Goal: Task Accomplishment & Management: Complete application form

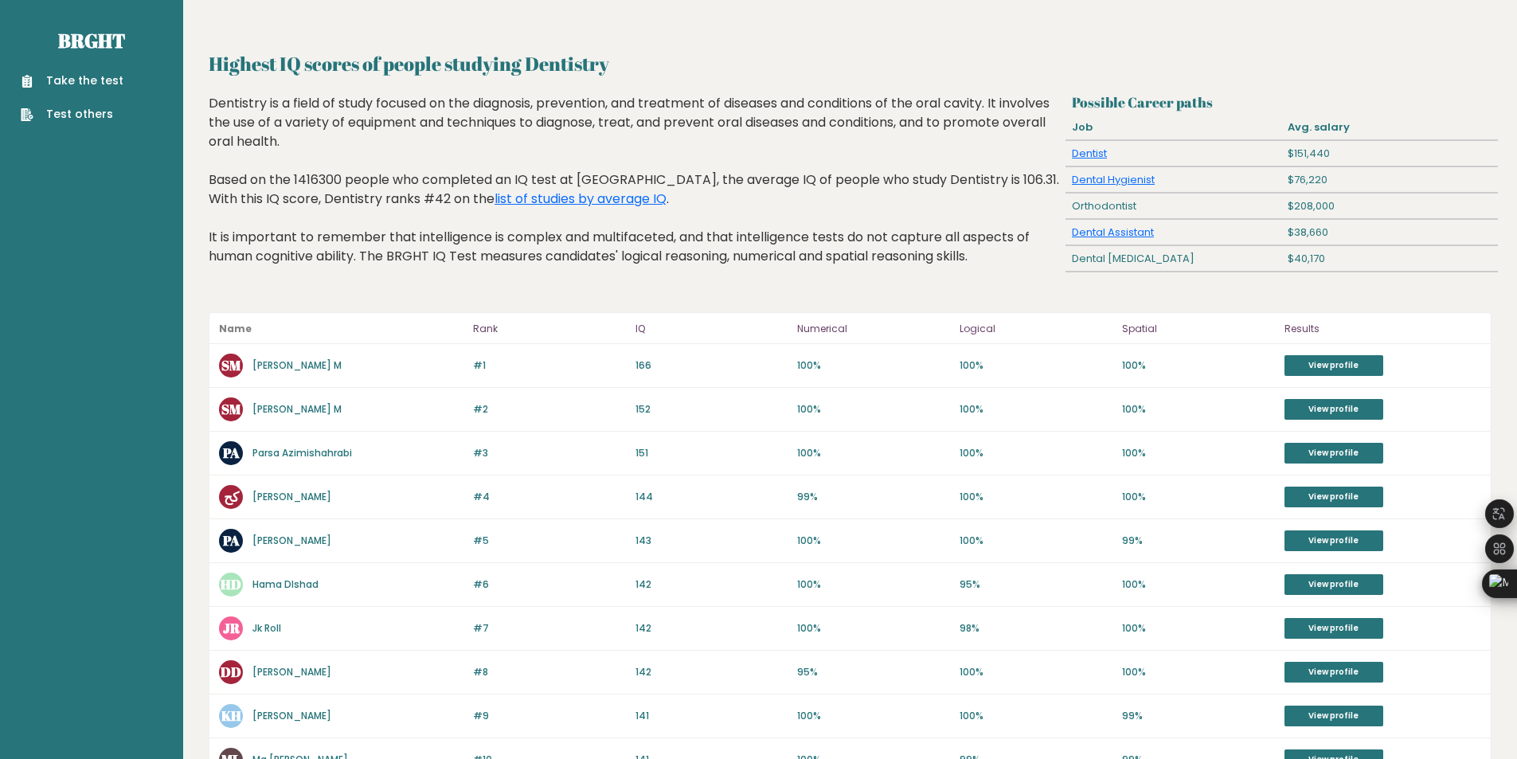
click at [476, 248] on div "Dentistry is a field of study focused on the diagnosis, prevention, and treatme…" at bounding box center [634, 192] width 851 height 196
click at [1097, 155] on link "Dentist" at bounding box center [1089, 153] width 35 height 15
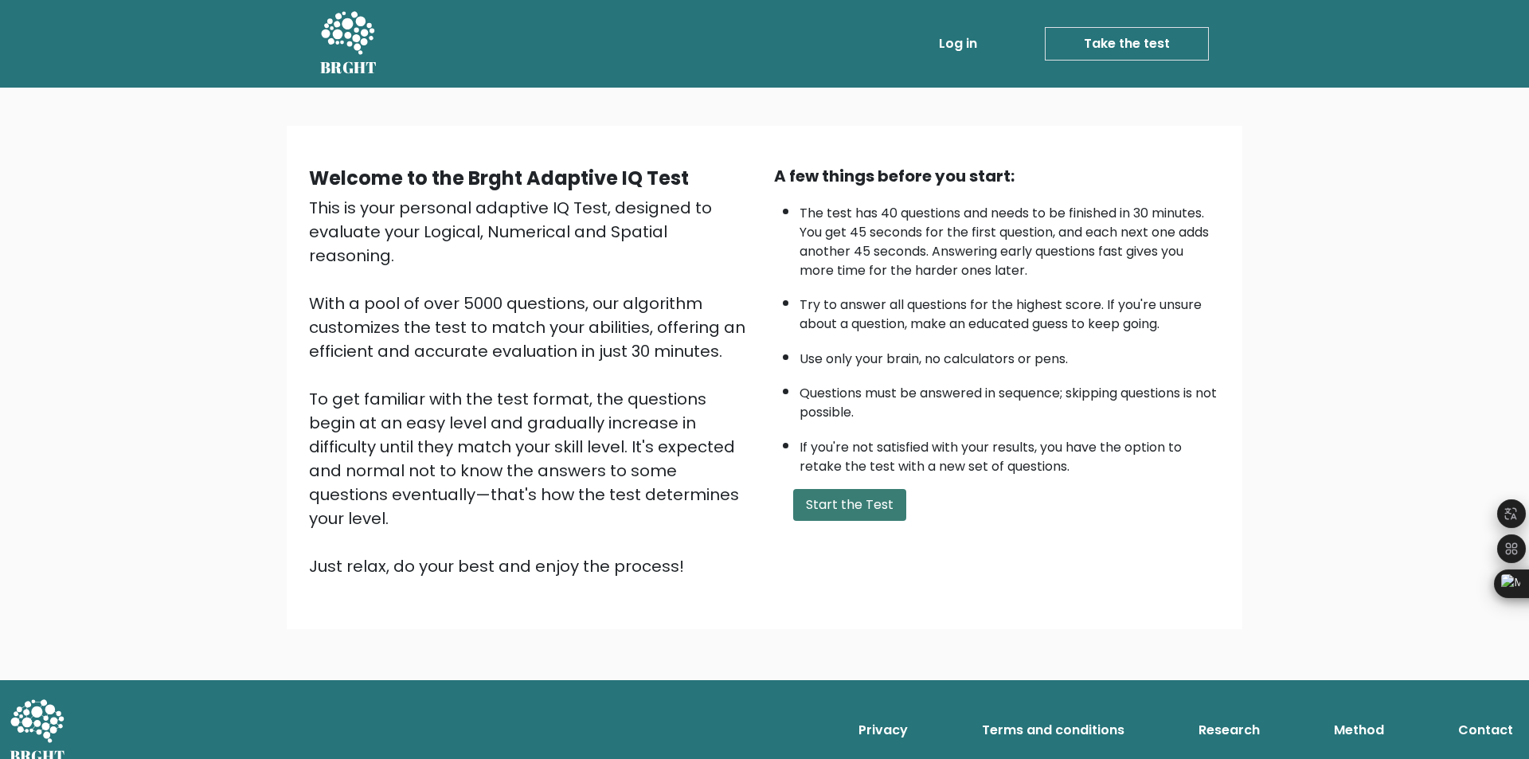
click at [848, 490] on button "Start the Test" at bounding box center [849, 505] width 113 height 32
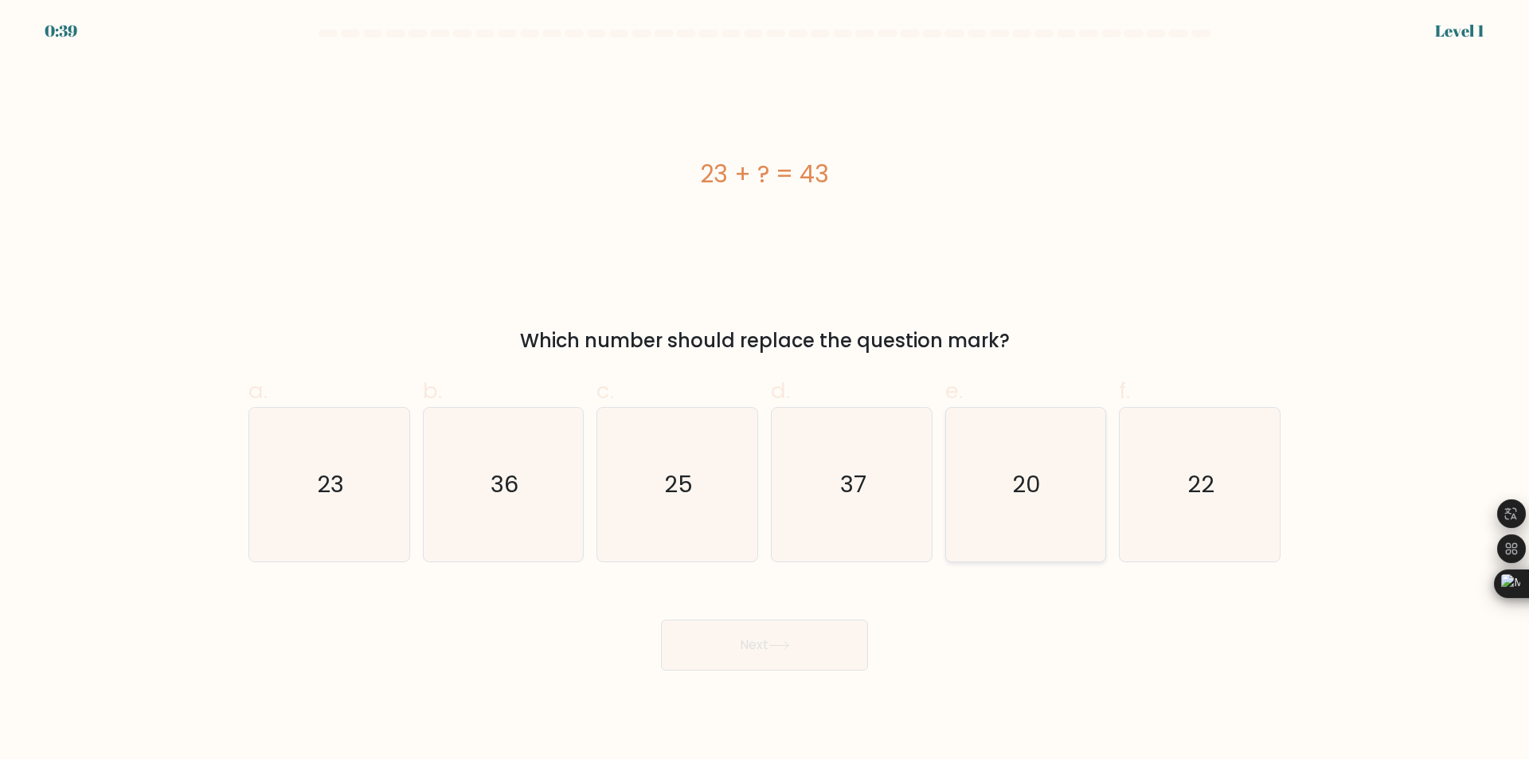
click at [1039, 480] on text "20" at bounding box center [1027, 485] width 29 height 32
click at [765, 390] on input "e. 20" at bounding box center [765, 385] width 1 height 10
radio input "true"
click at [823, 652] on button "Next" at bounding box center [764, 645] width 207 height 51
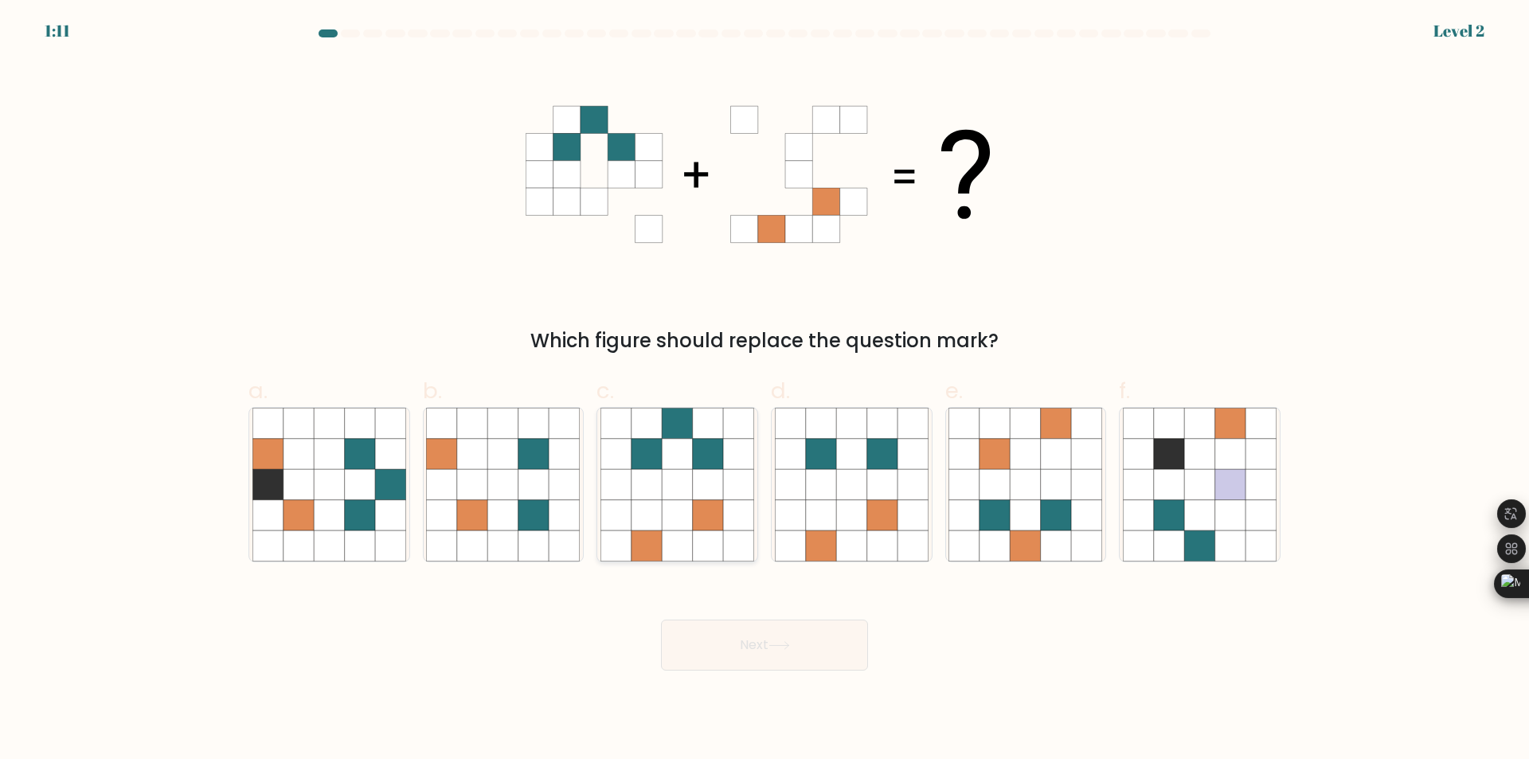
click at [697, 523] on icon at bounding box center [708, 515] width 30 height 30
click at [765, 390] on input "c." at bounding box center [765, 385] width 1 height 10
radio input "true"
click at [762, 633] on button "Next" at bounding box center [764, 645] width 207 height 51
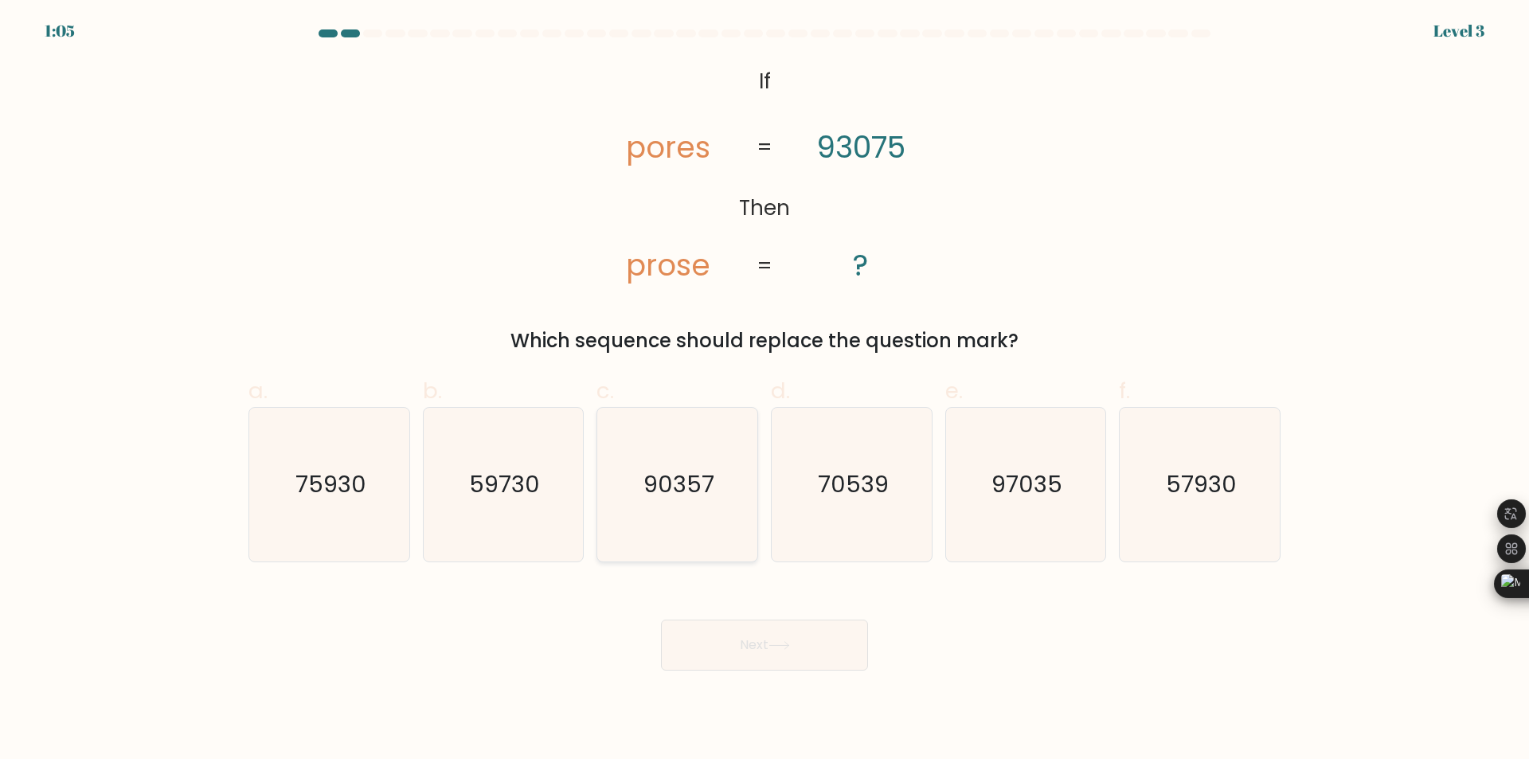
click at [694, 507] on icon "90357" at bounding box center [677, 485] width 154 height 154
click at [765, 390] on input "c. 90357" at bounding box center [765, 385] width 1 height 10
radio input "true"
click at [792, 640] on button "Next" at bounding box center [764, 645] width 207 height 51
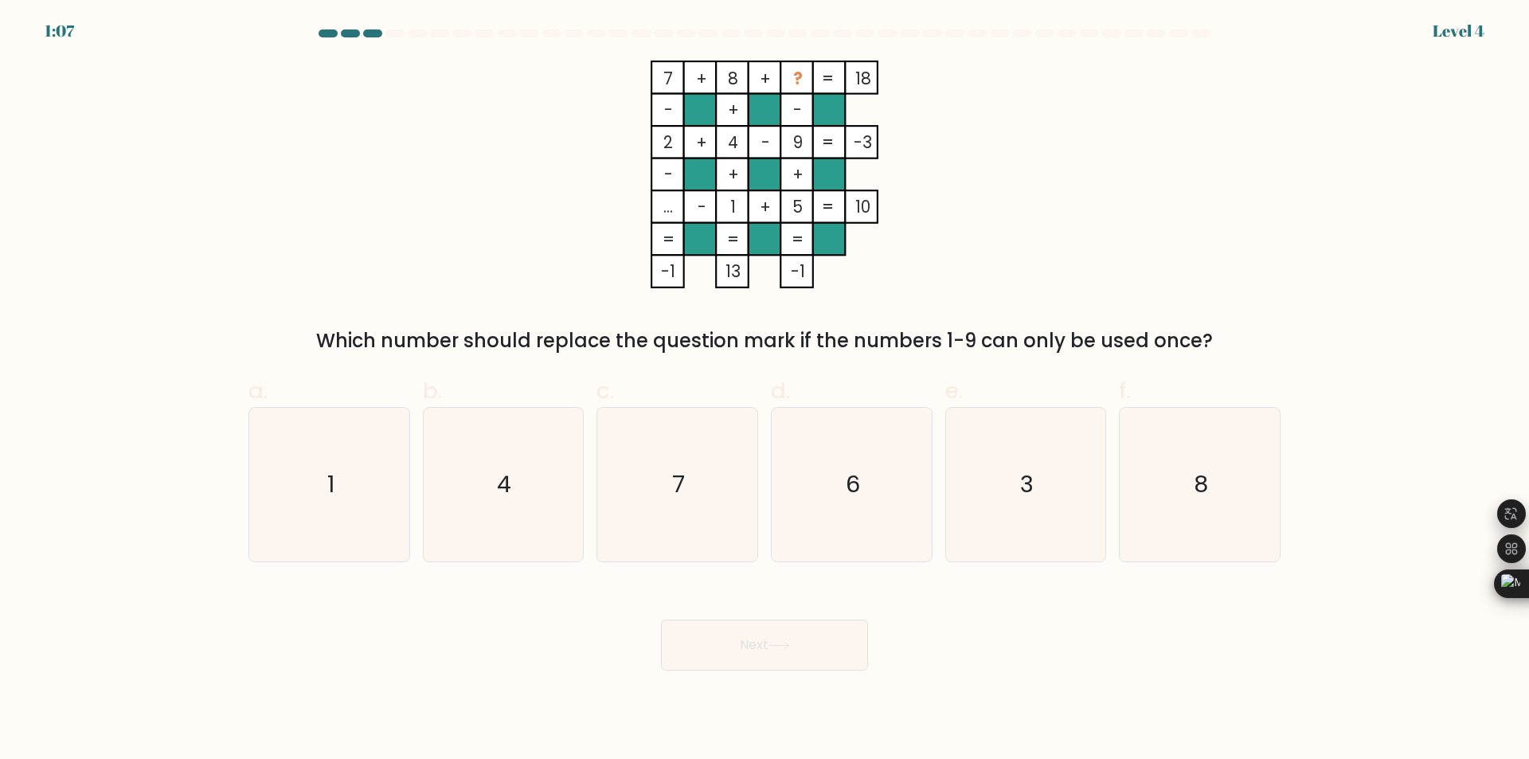
click at [763, 81] on tspan "+" at bounding box center [765, 78] width 11 height 23
click at [794, 86] on tspan "?" at bounding box center [798, 78] width 10 height 23
click at [796, 80] on tspan "?" at bounding box center [798, 78] width 10 height 23
click at [1028, 490] on text "3" at bounding box center [1027, 485] width 14 height 32
click at [765, 390] on input "e. 3" at bounding box center [765, 385] width 1 height 10
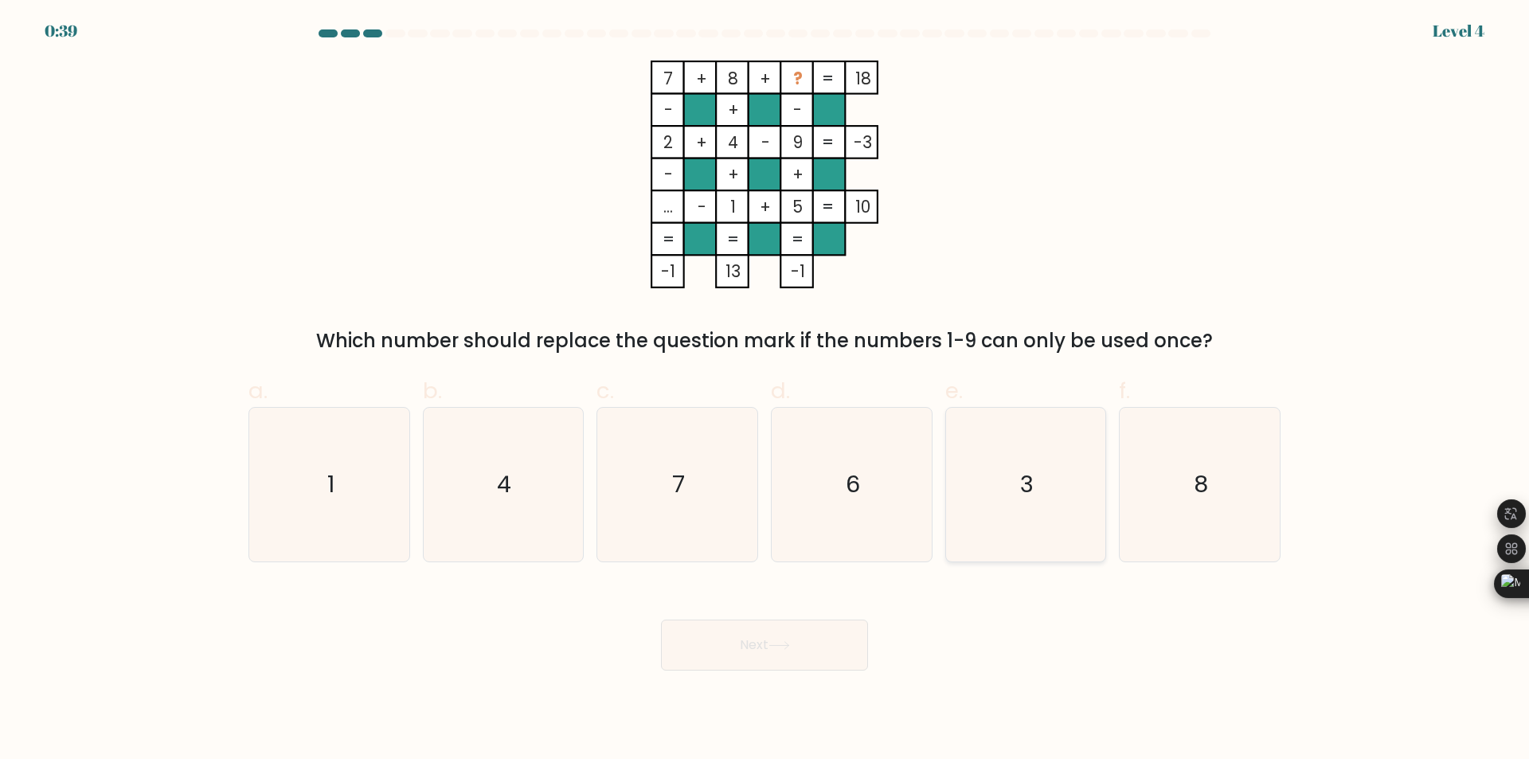
radio input "true"
click at [826, 667] on button "Next" at bounding box center [764, 645] width 207 height 51
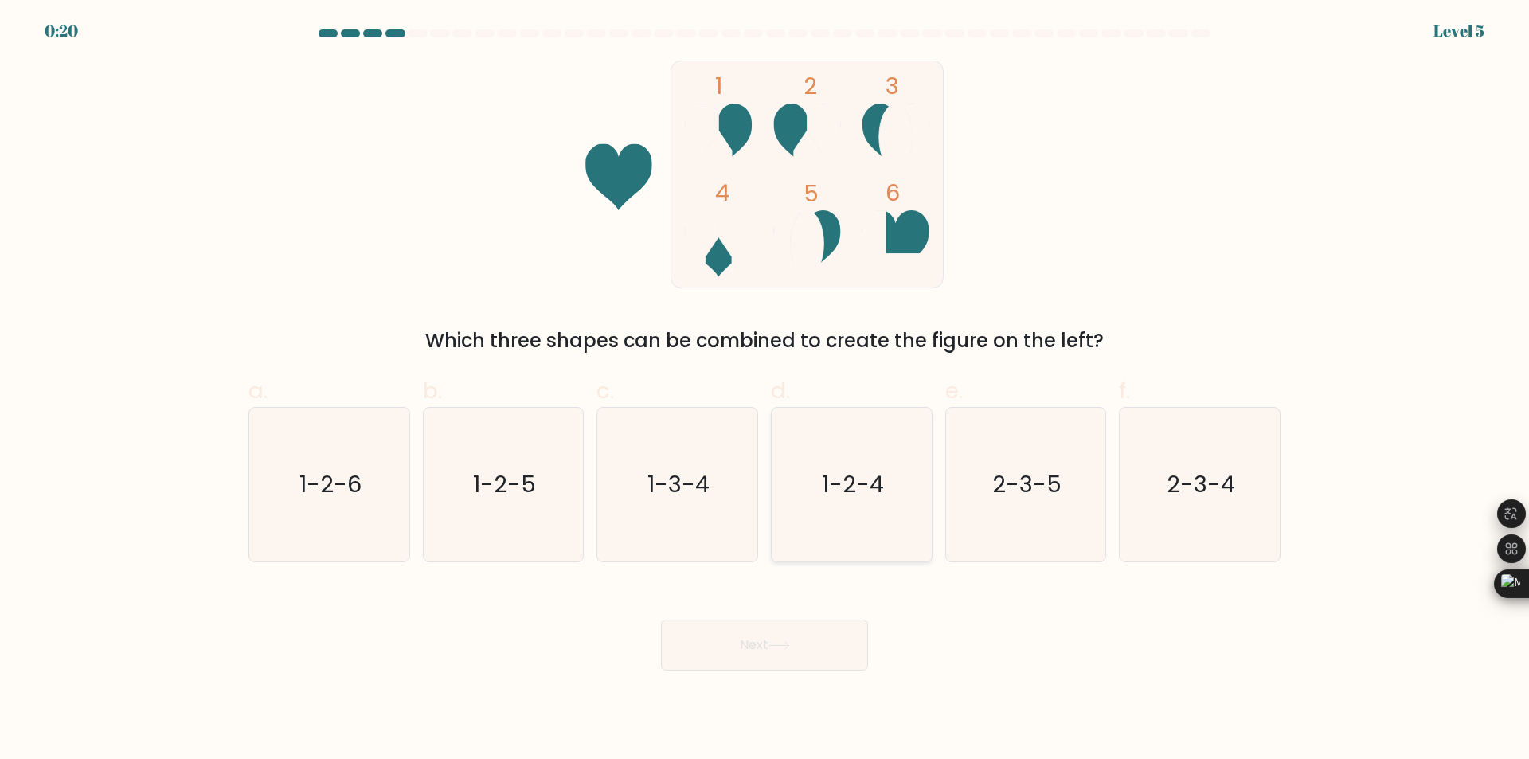
click at [837, 487] on text "1-2-4" at bounding box center [853, 485] width 62 height 32
click at [765, 390] on input "d. 1-2-4" at bounding box center [765, 385] width 1 height 10
radio input "true"
click at [761, 654] on button "Next" at bounding box center [764, 645] width 207 height 51
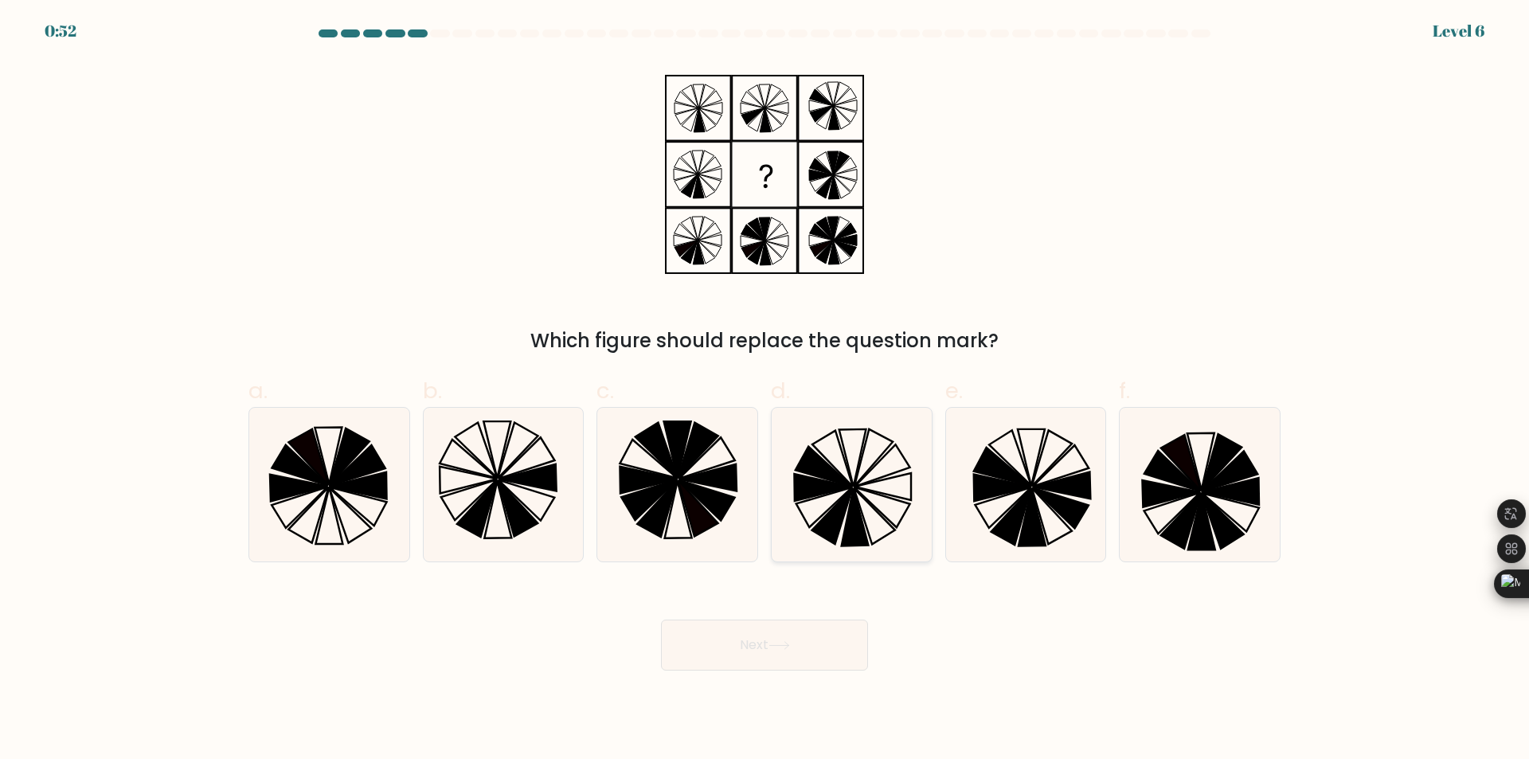
click at [836, 476] on icon at bounding box center [824, 467] width 56 height 40
click at [765, 390] on input "d." at bounding box center [765, 385] width 1 height 10
radio input "true"
click at [805, 654] on button "Next" at bounding box center [764, 645] width 207 height 51
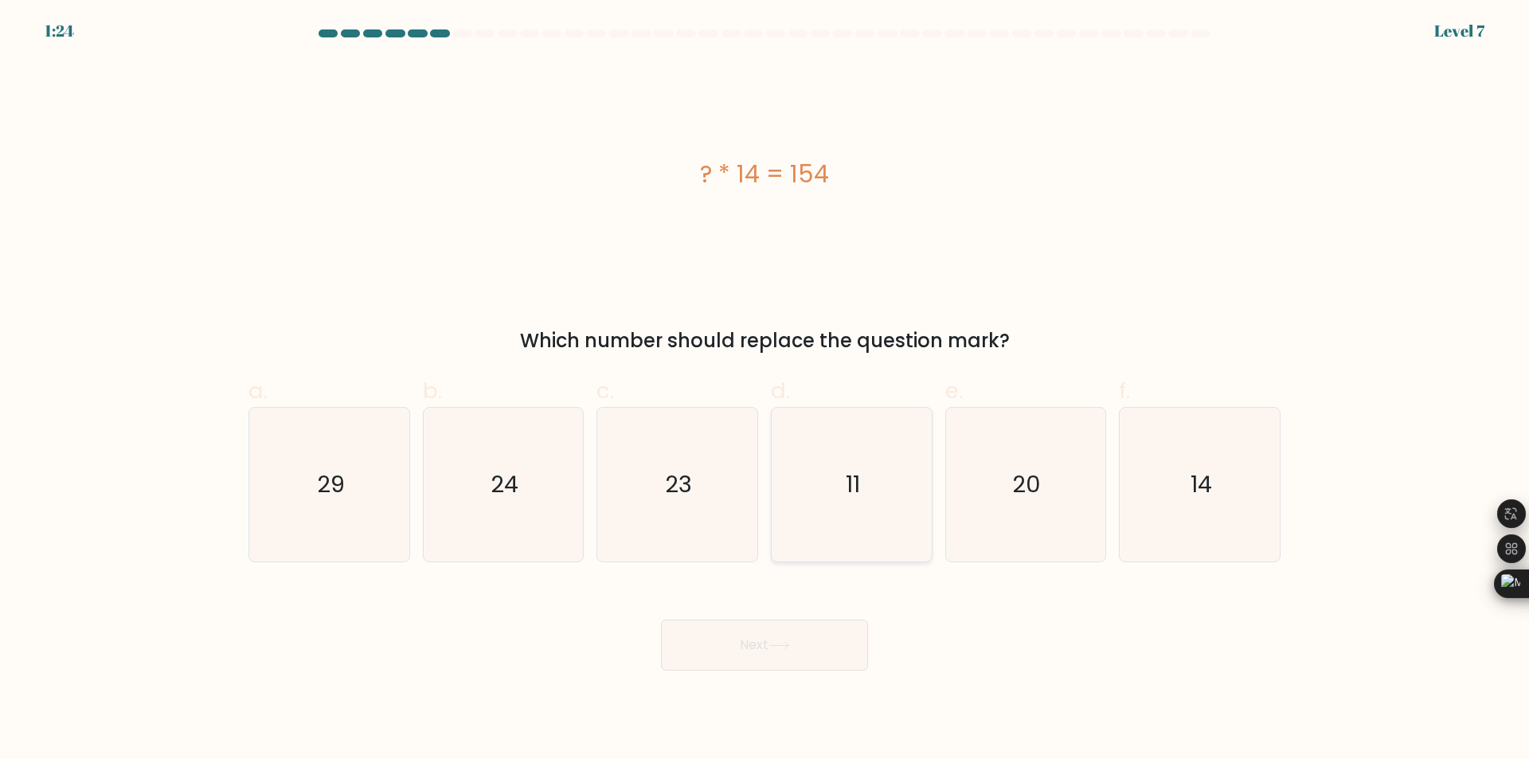
click at [812, 497] on icon "11" at bounding box center [852, 485] width 154 height 154
click at [765, 390] on input "d. 11" at bounding box center [765, 385] width 1 height 10
radio input "true"
click at [810, 667] on button "Next" at bounding box center [764, 645] width 207 height 51
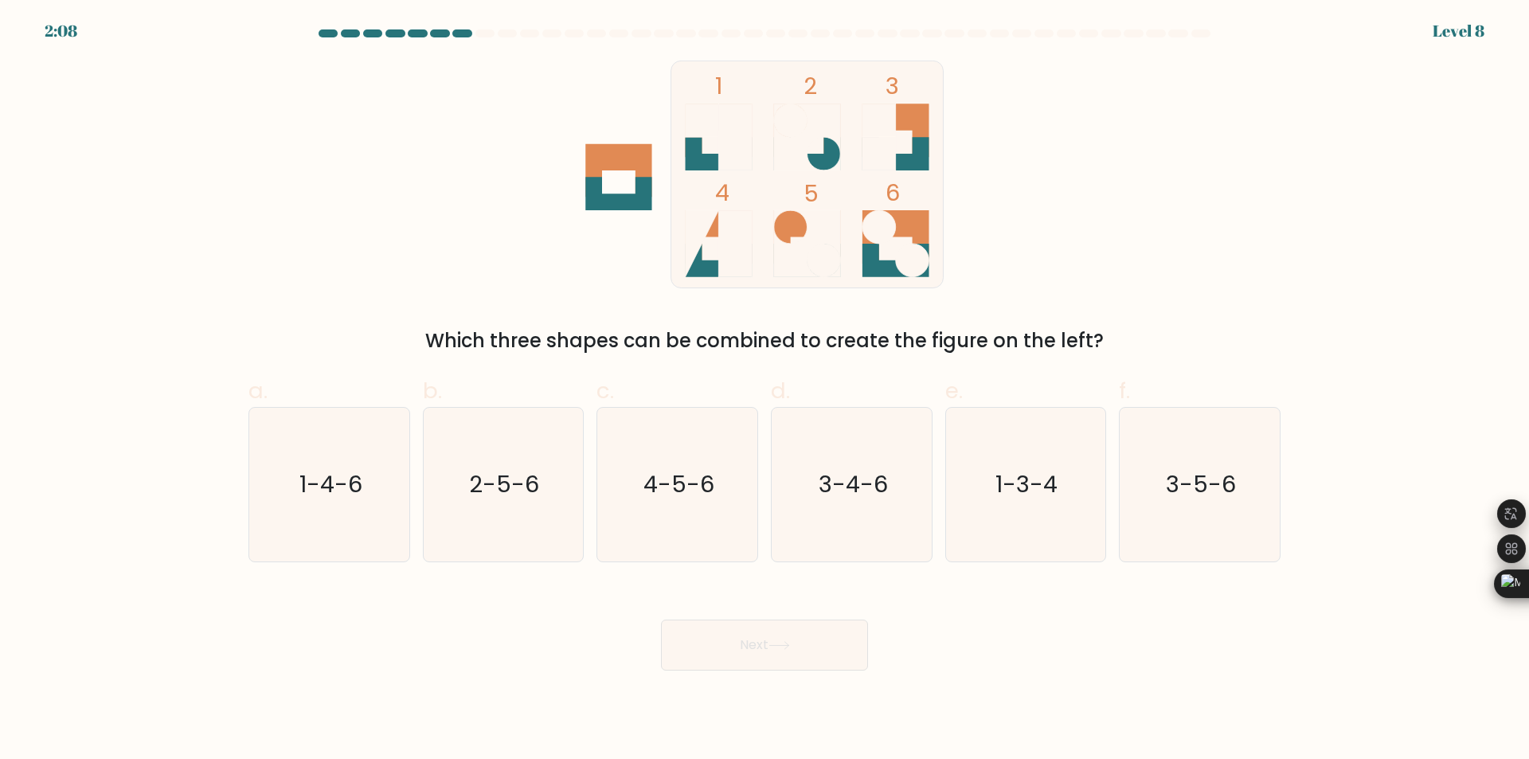
click at [623, 349] on div "Which three shapes can be combined to create the figure on the left?" at bounding box center [764, 341] width 1013 height 29
click at [546, 499] on icon "2-5-6" at bounding box center [503, 485] width 154 height 154
click at [765, 390] on input "b. 2-5-6" at bounding box center [765, 385] width 1 height 10
radio input "true"
click at [788, 629] on button "Next" at bounding box center [764, 645] width 207 height 51
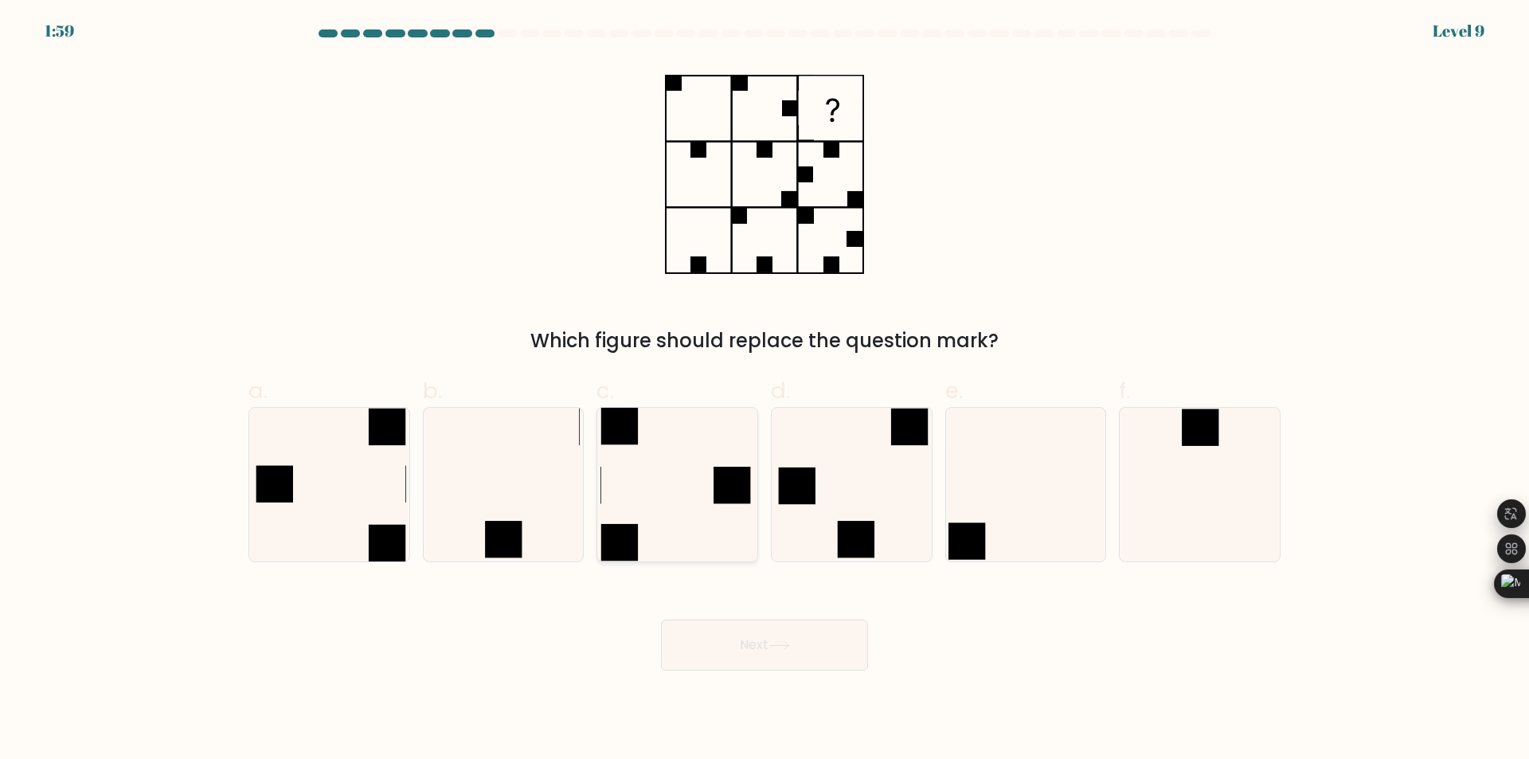
click at [677, 501] on icon at bounding box center [677, 485] width 154 height 154
click at [765, 390] on input "c." at bounding box center [765, 385] width 1 height 10
radio input "true"
drag, startPoint x: 788, startPoint y: 655, endPoint x: 1003, endPoint y: 645, distance: 215.2
click at [1003, 645] on div "Next" at bounding box center [764, 625] width 1051 height 89
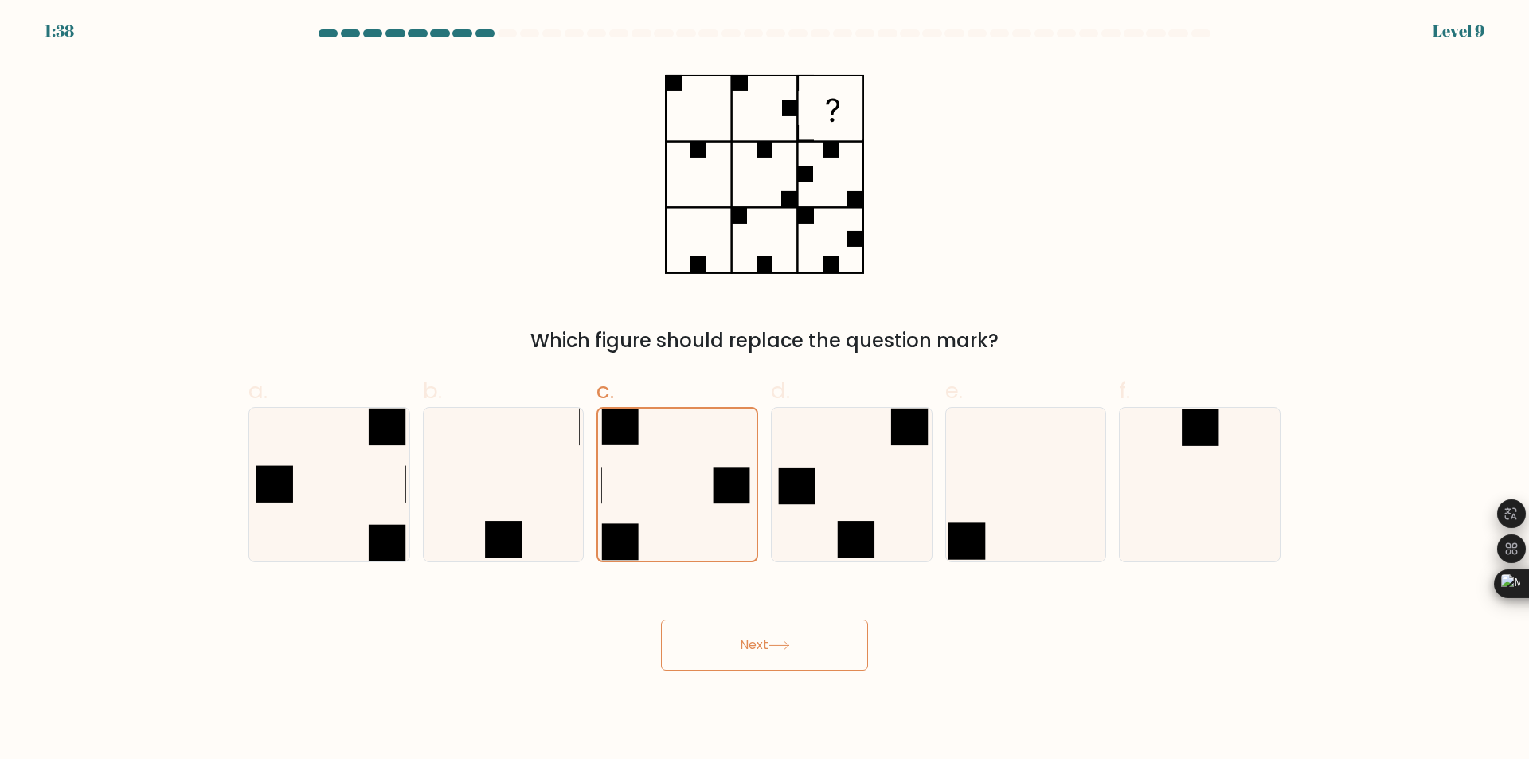
click at [808, 654] on button "Next" at bounding box center [764, 645] width 207 height 51
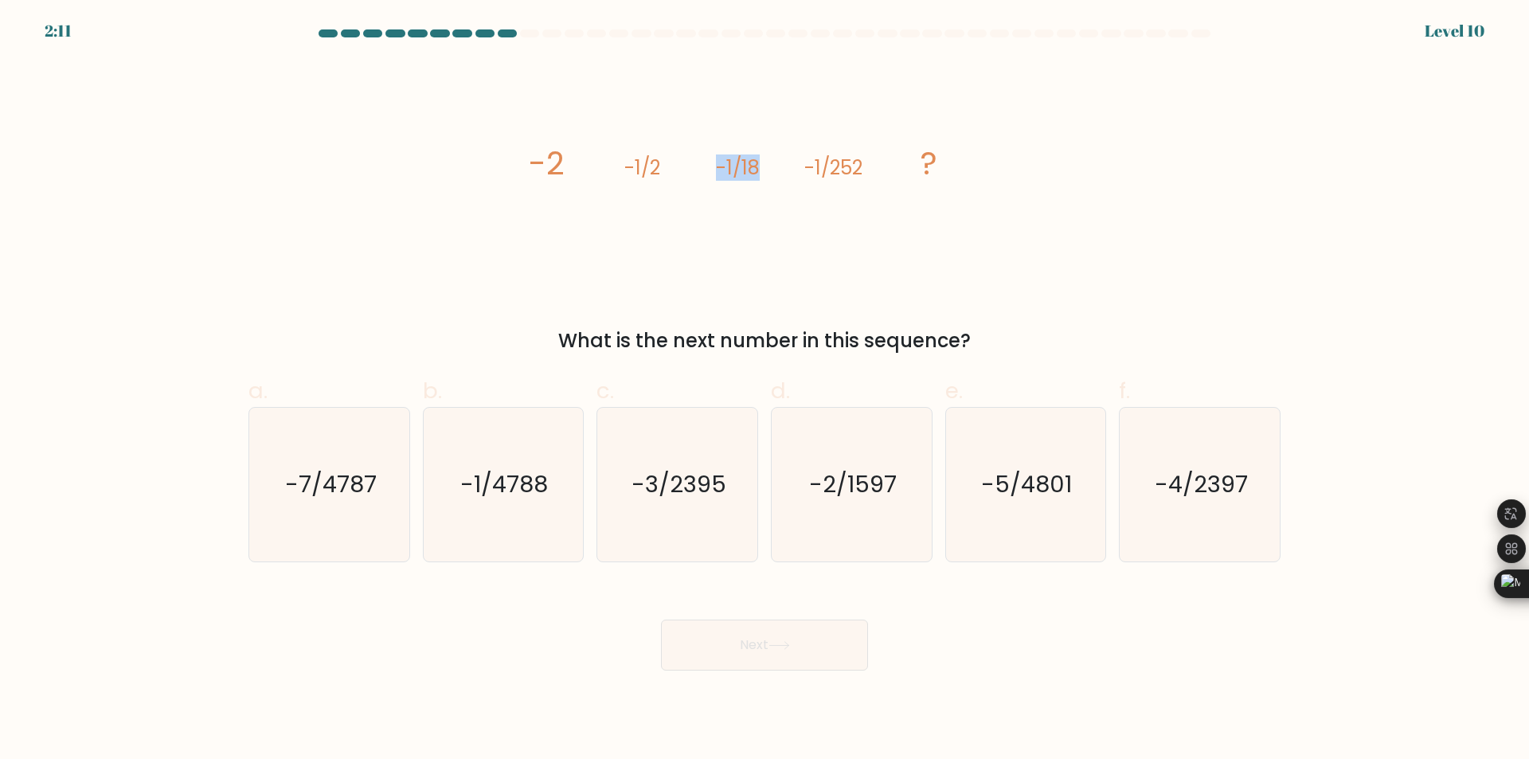
drag, startPoint x: 719, startPoint y: 169, endPoint x: 754, endPoint y: 170, distance: 35.1
click at [754, 170] on tspan "-1/18" at bounding box center [738, 168] width 44 height 26
click at [1082, 311] on div "image/svg+xml -2 -1/2 -1/18 -1/252 ? What is the next number in this sequence?" at bounding box center [764, 208] width 1051 height 295
click at [521, 507] on icon "-1/4788" at bounding box center [503, 485] width 154 height 154
click at [765, 390] on input "b. -1/4788" at bounding box center [765, 385] width 1 height 10
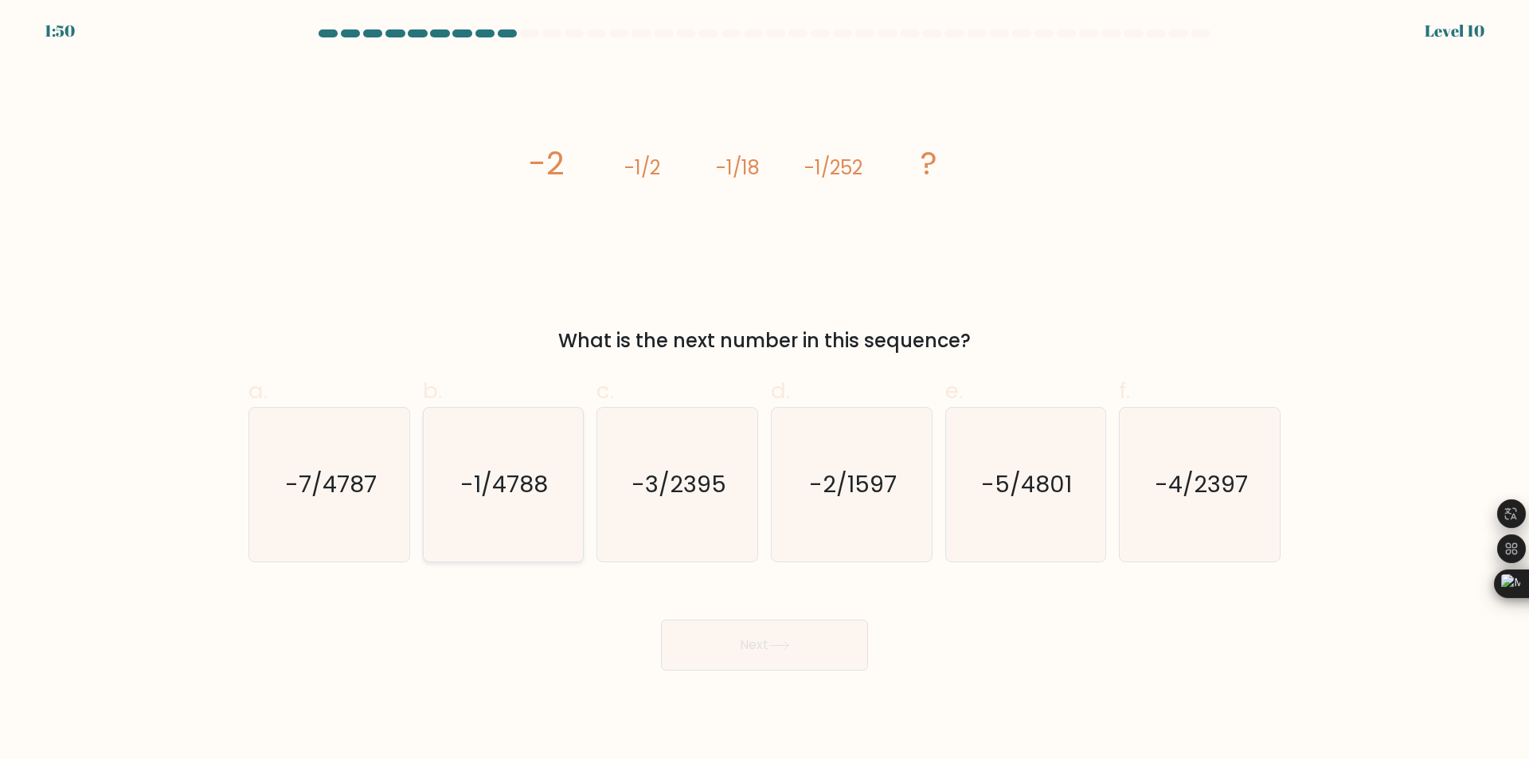
radio input "true"
click at [752, 645] on button "Next" at bounding box center [764, 645] width 207 height 51
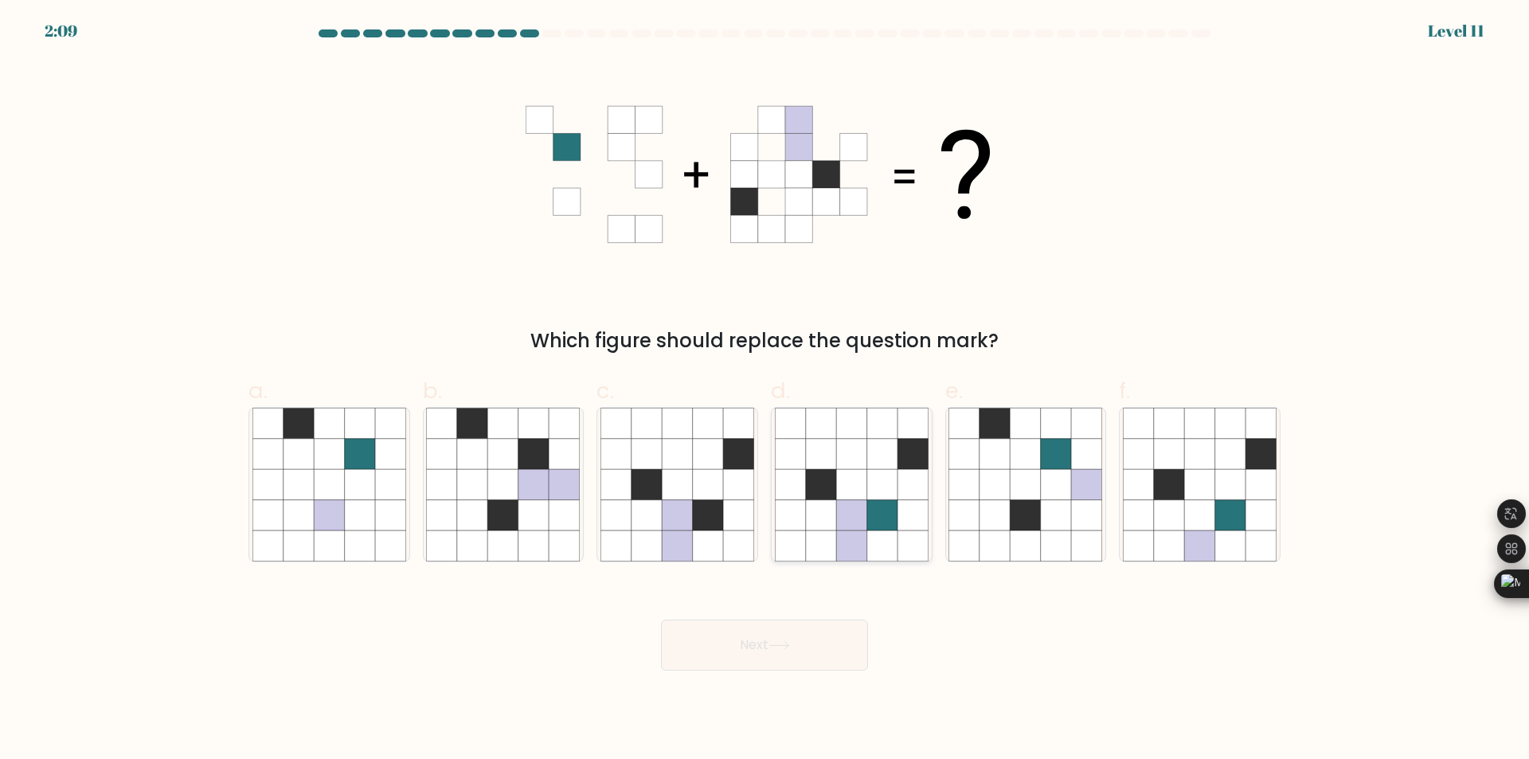
click at [902, 529] on icon at bounding box center [913, 515] width 30 height 30
click at [765, 390] on input "d." at bounding box center [765, 385] width 1 height 10
radio input "true"
click at [793, 654] on button "Next" at bounding box center [764, 645] width 207 height 51
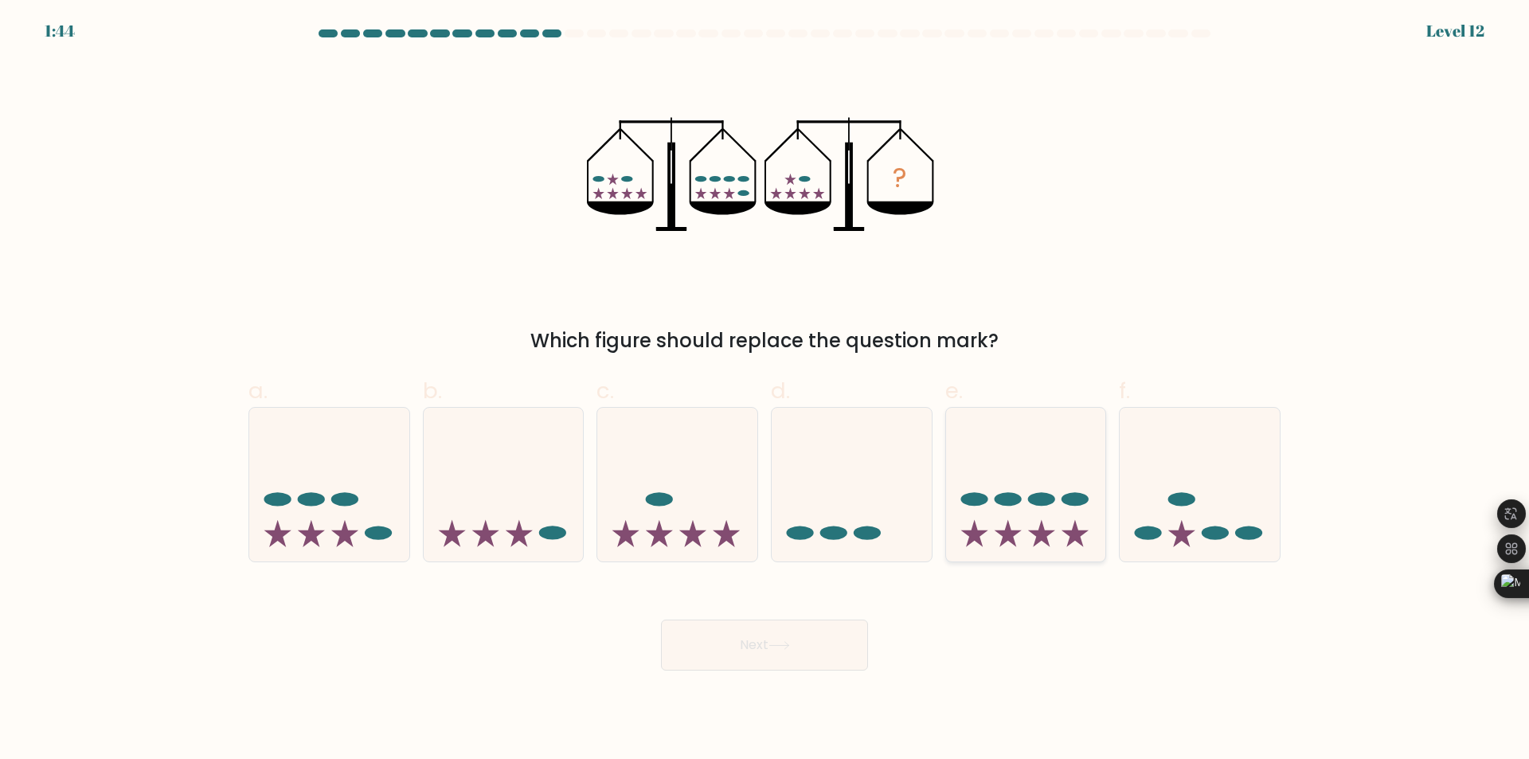
click at [1039, 531] on icon at bounding box center [1041, 533] width 27 height 27
click at [765, 390] on input "e." at bounding box center [765, 385] width 1 height 10
radio input "true"
click at [354, 486] on icon at bounding box center [329, 485] width 160 height 132
click at [765, 390] on input "a." at bounding box center [765, 385] width 1 height 10
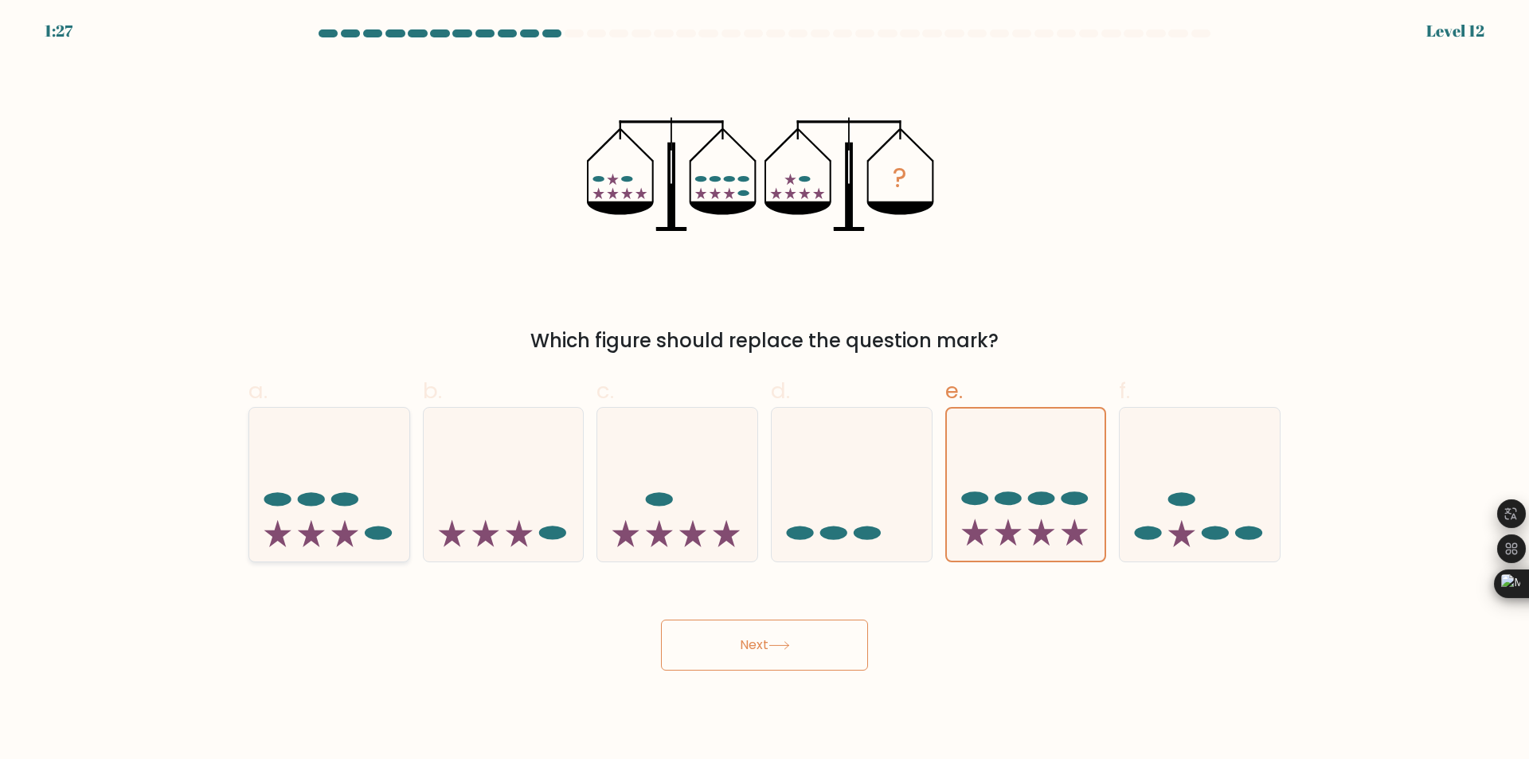
radio input "true"
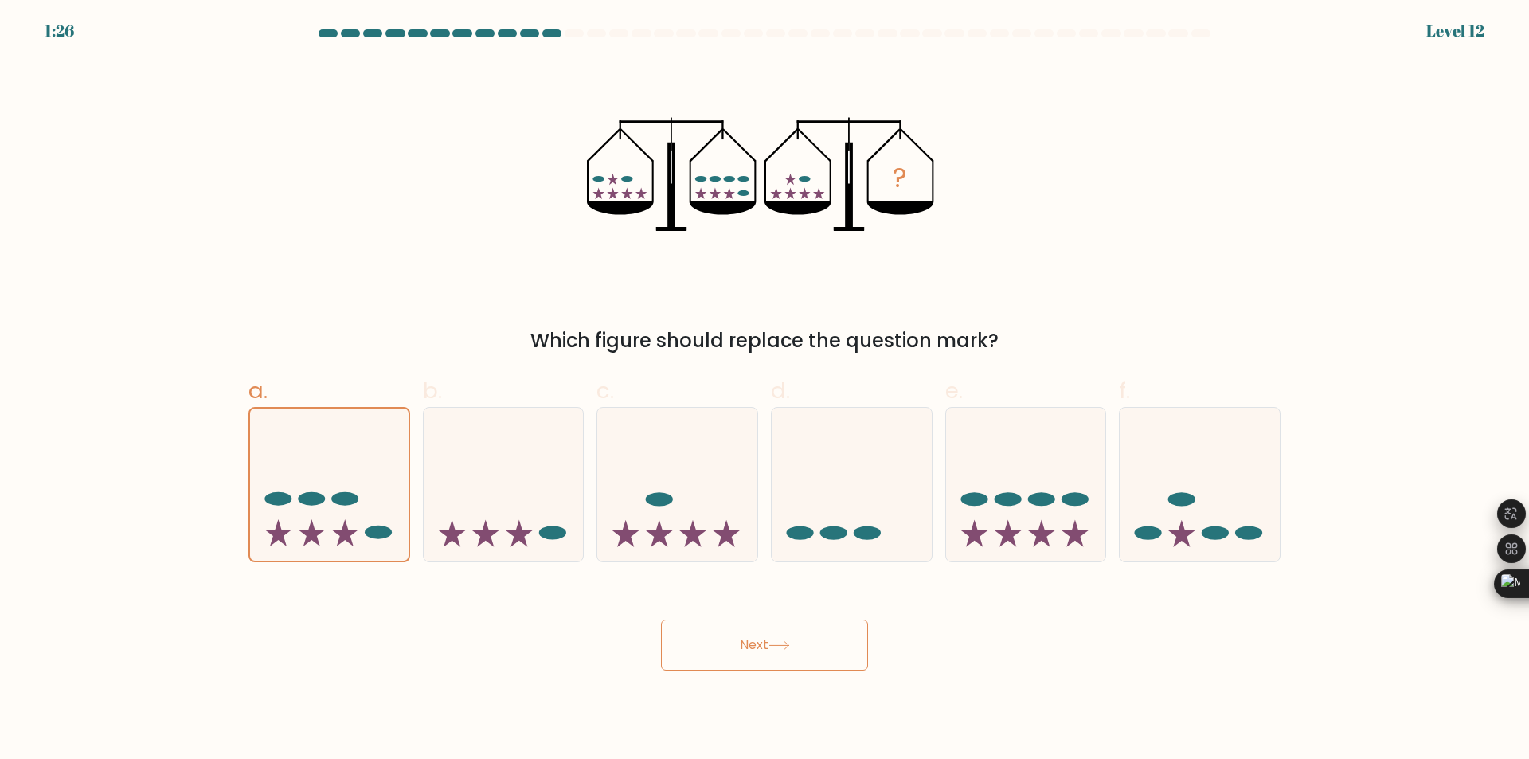
click at [735, 644] on button "Next" at bounding box center [764, 645] width 207 height 51
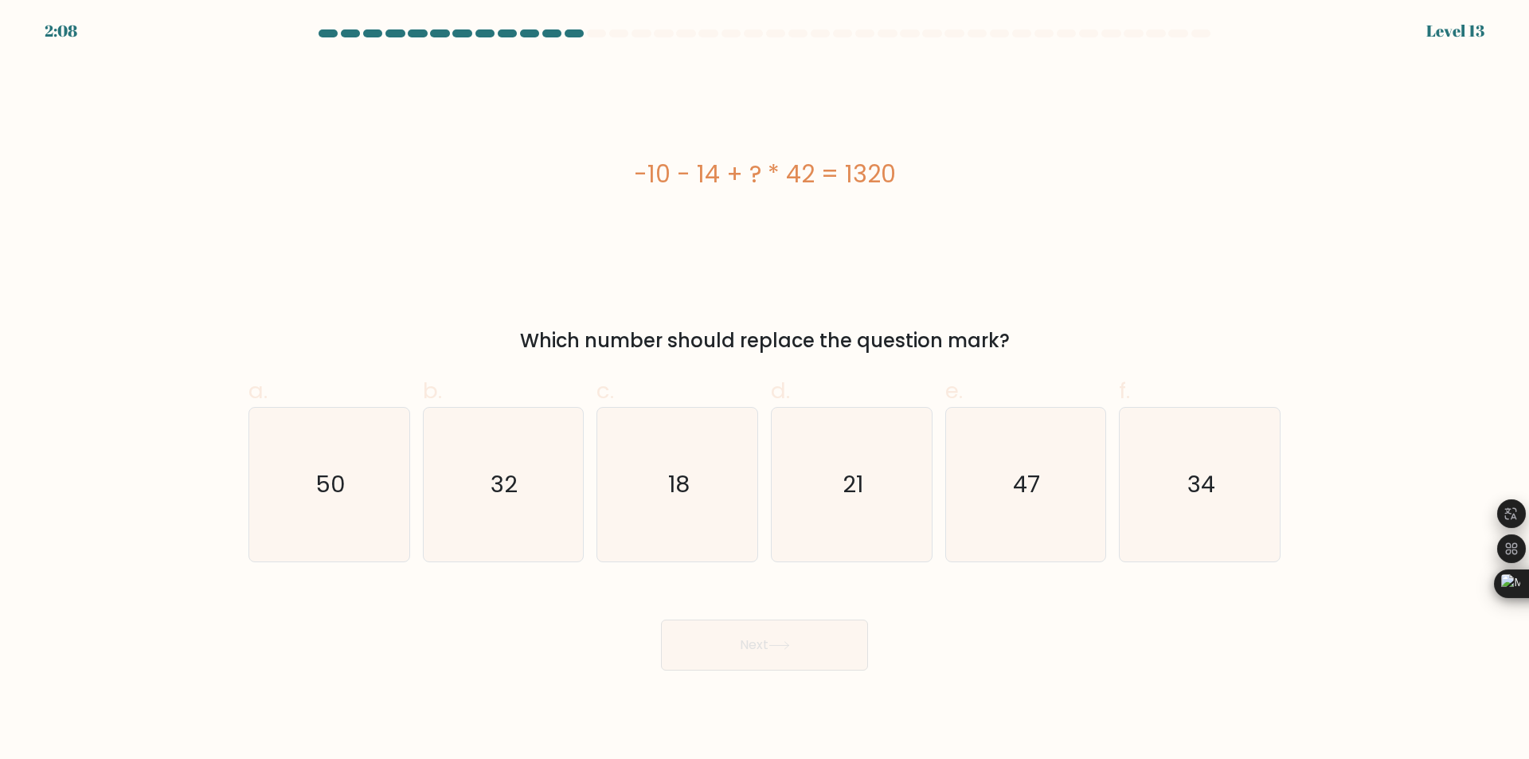
drag, startPoint x: 644, startPoint y: 174, endPoint x: 890, endPoint y: 178, distance: 246.1
click at [890, 178] on div "-10 - 14 + ? * 42 = 1320" at bounding box center [764, 174] width 1032 height 36
click at [877, 198] on div "-10 - 14 + ? * 42 = 1320" at bounding box center [764, 175] width 1032 height 228
drag, startPoint x: 675, startPoint y: 178, endPoint x: 640, endPoint y: 180, distance: 35.9
click at [612, 178] on div "-10 - 14 + ? * 42 = 1320" at bounding box center [764, 174] width 1032 height 36
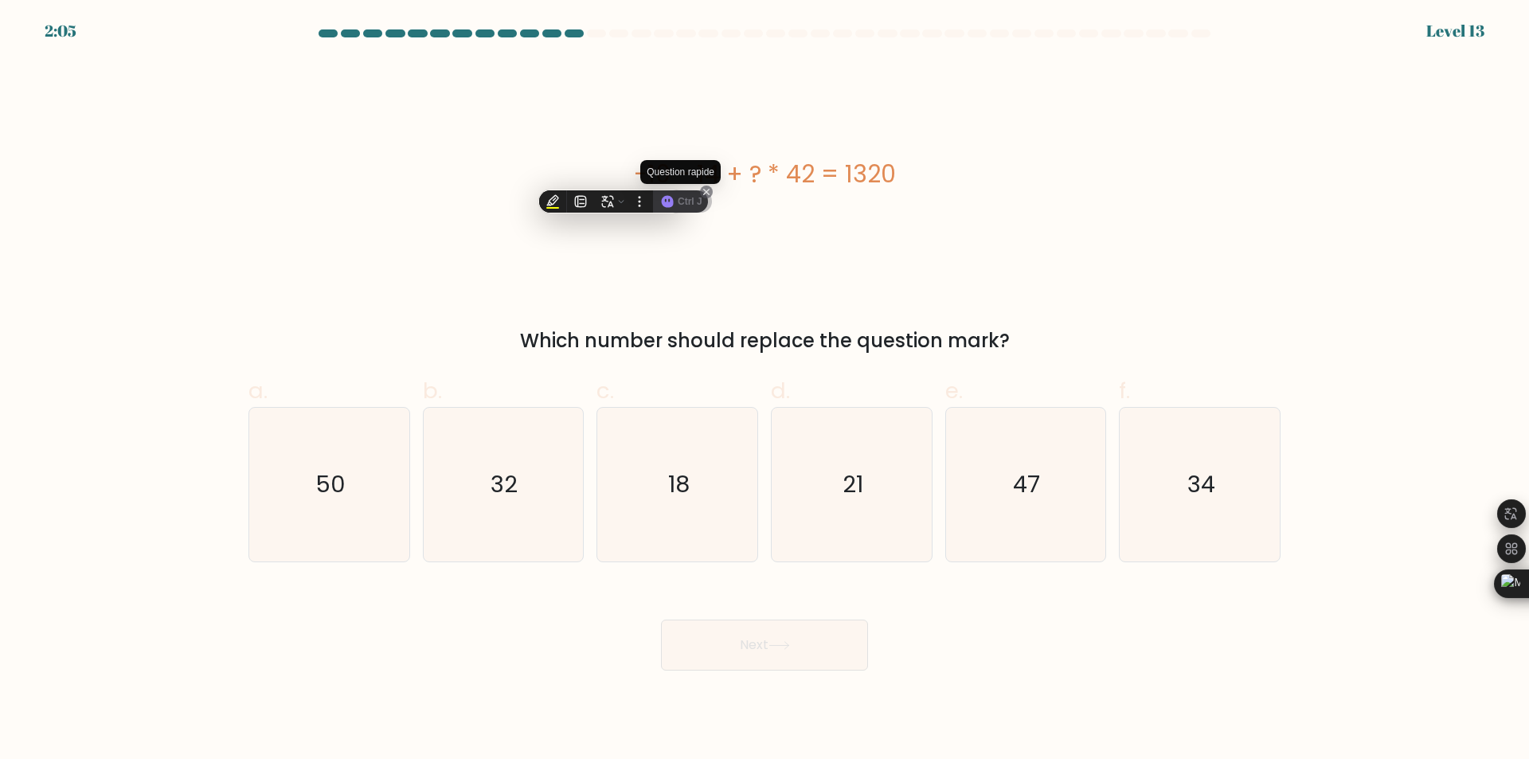
click at [667, 206] on icon at bounding box center [668, 202] width 12 height 12
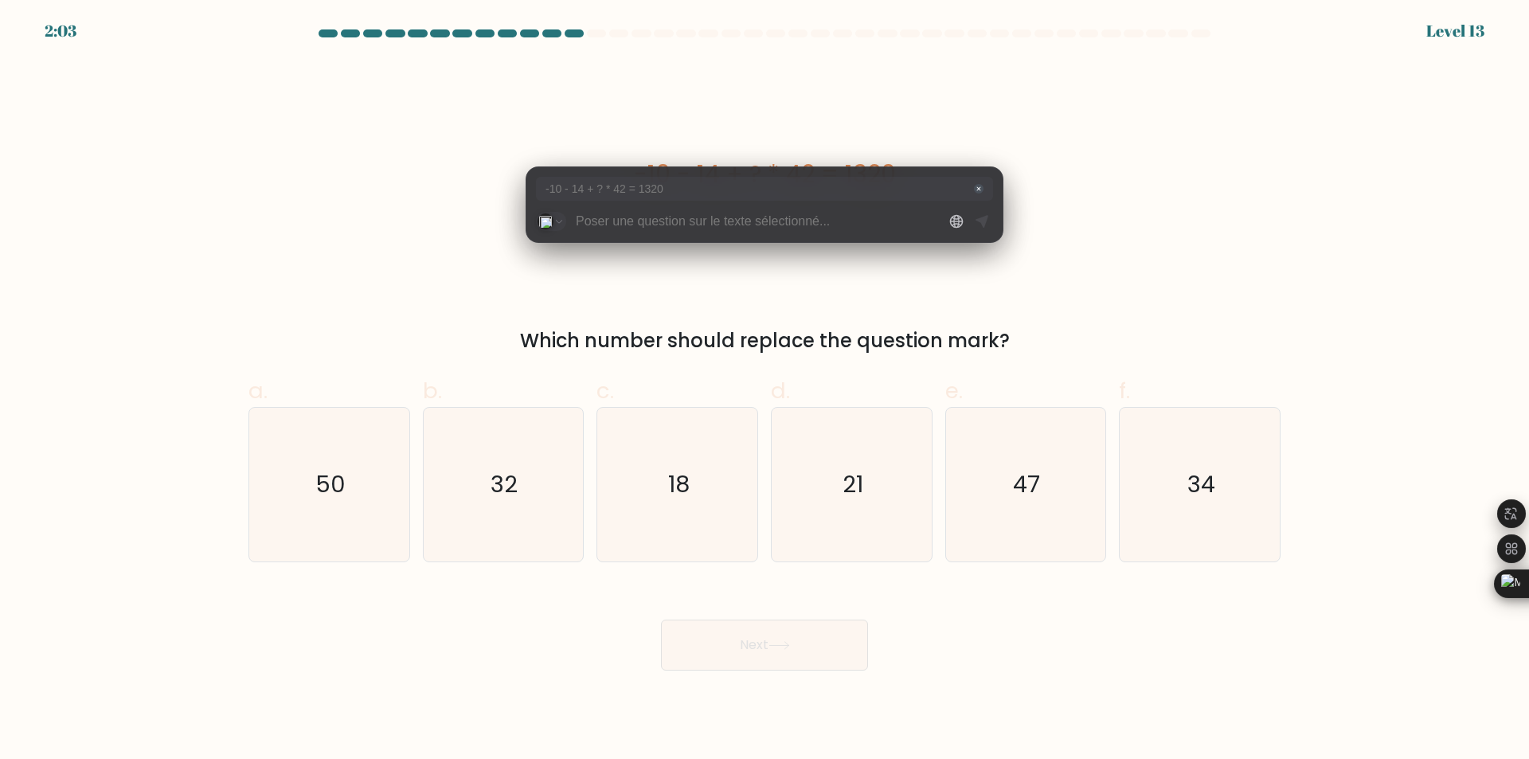
drag, startPoint x: 689, startPoint y: 190, endPoint x: 584, endPoint y: 177, distance: 105.9
click at [563, 181] on p "-10 - 14 + ? * 42 = 1320" at bounding box center [758, 189] width 424 height 18
click at [640, 200] on div "-10 - 14 + ? * 42 = 1320" at bounding box center [764, 189] width 457 height 24
click at [684, 233] on div "-10 - 14 + ? * 42 = 1320" at bounding box center [765, 204] width 478 height 76
click at [674, 223] on input "text" at bounding box center [756, 221] width 360 height 21
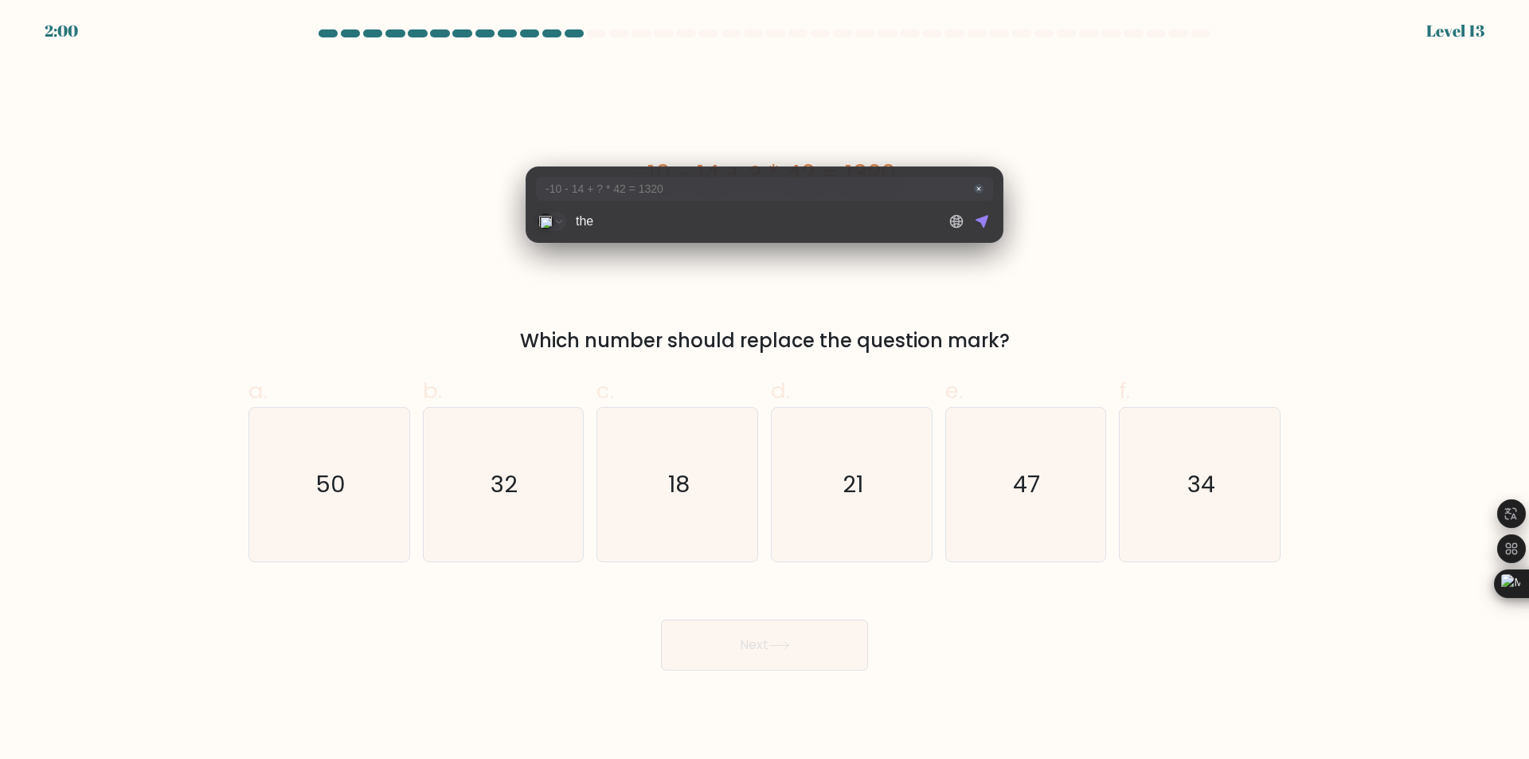
type input "the ?"
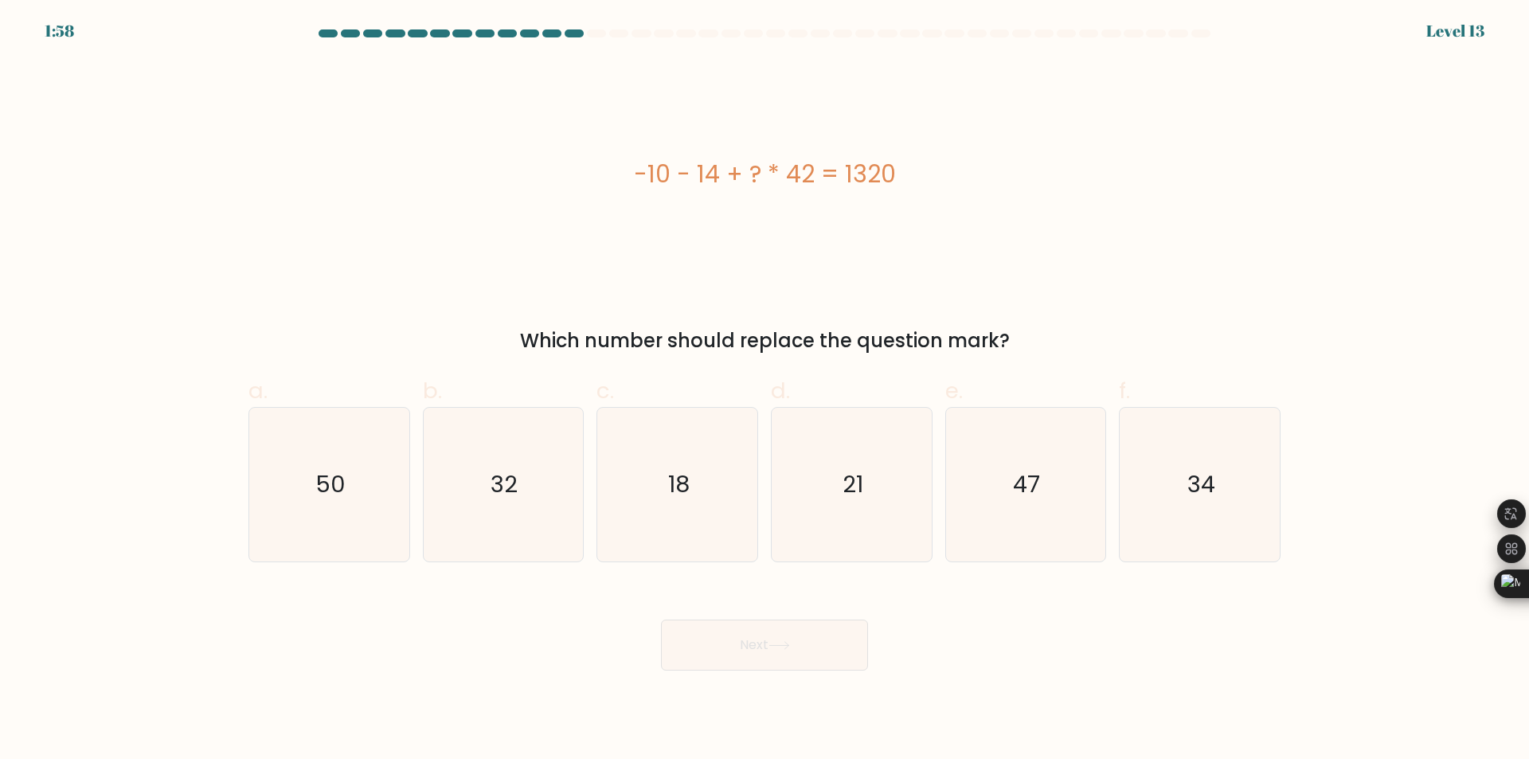
click at [1111, 257] on div "-10 - 14 + ? * 42 = 1320" at bounding box center [764, 175] width 1032 height 228
click at [520, 458] on icon "32" at bounding box center [503, 485] width 154 height 154
click at [765, 390] on input "b. 32" at bounding box center [765, 385] width 1 height 10
radio input "true"
click at [705, 651] on button "Next" at bounding box center [764, 645] width 207 height 51
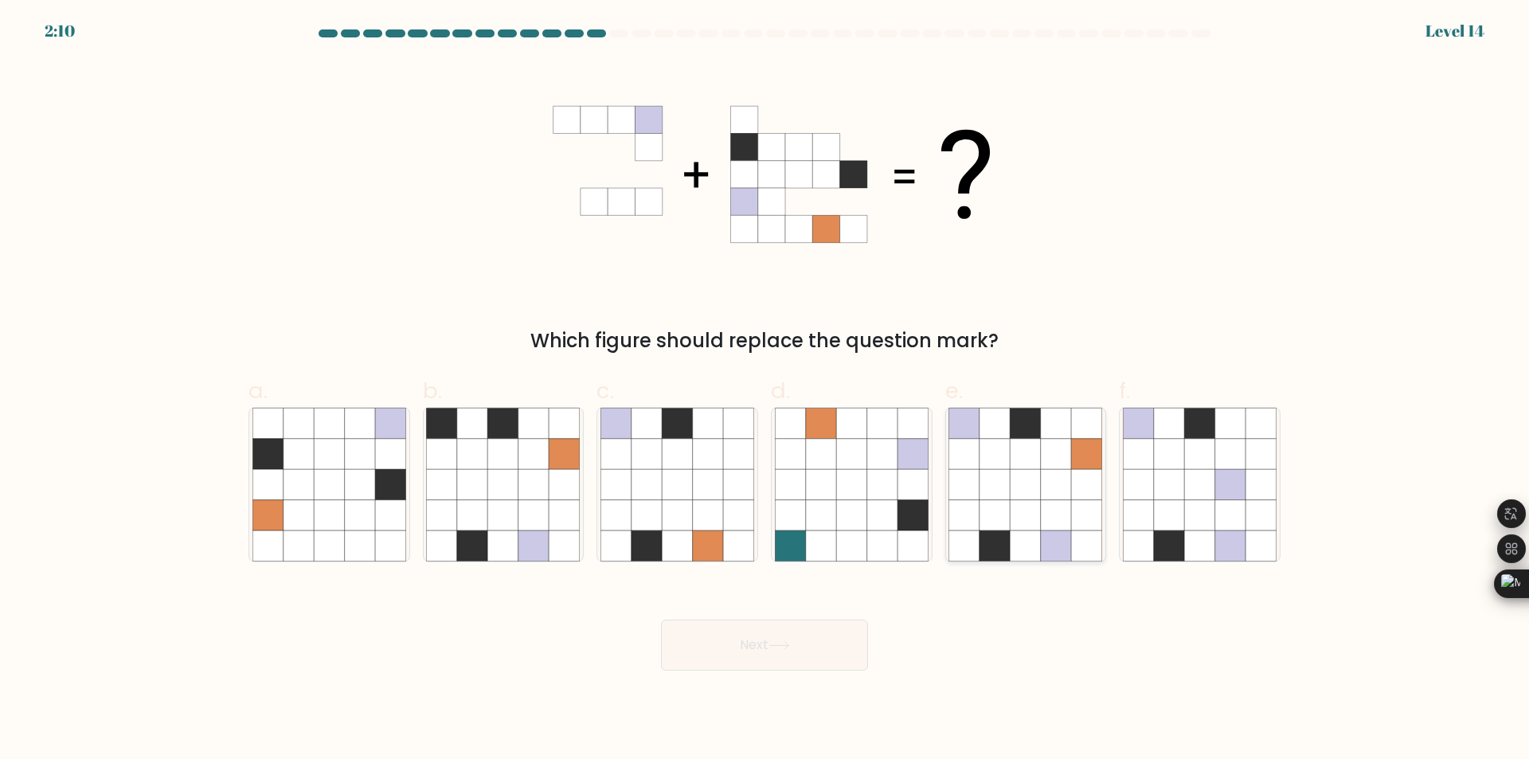
click at [972, 436] on icon at bounding box center [964, 424] width 30 height 30
click at [765, 390] on input "e." at bounding box center [765, 385] width 1 height 10
radio input "true"
click at [807, 642] on button "Next" at bounding box center [764, 645] width 207 height 51
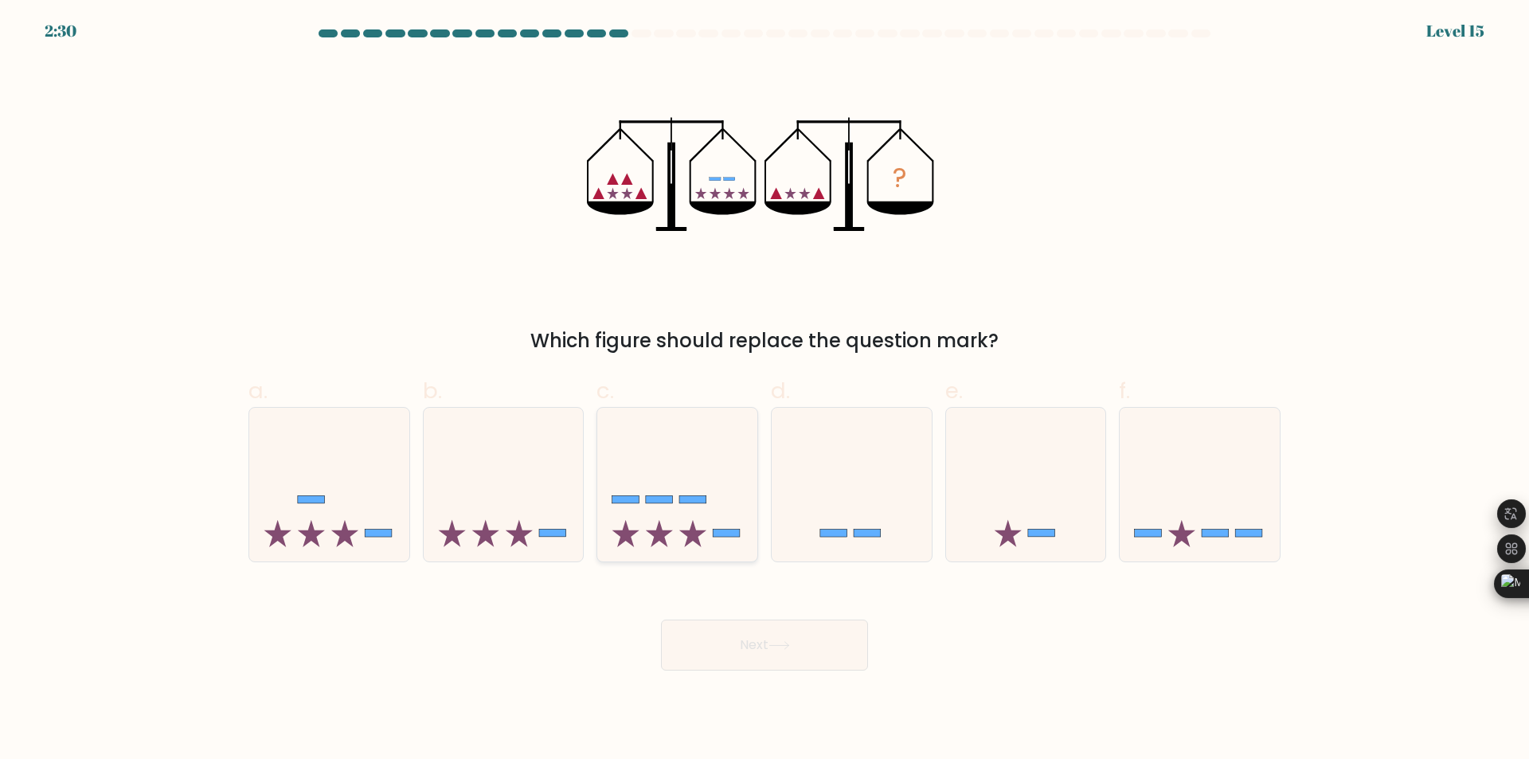
click at [708, 523] on icon at bounding box center [677, 485] width 160 height 132
click at [765, 390] on input "c." at bounding box center [765, 385] width 1 height 10
radio input "true"
click at [787, 663] on button "Next" at bounding box center [764, 645] width 207 height 51
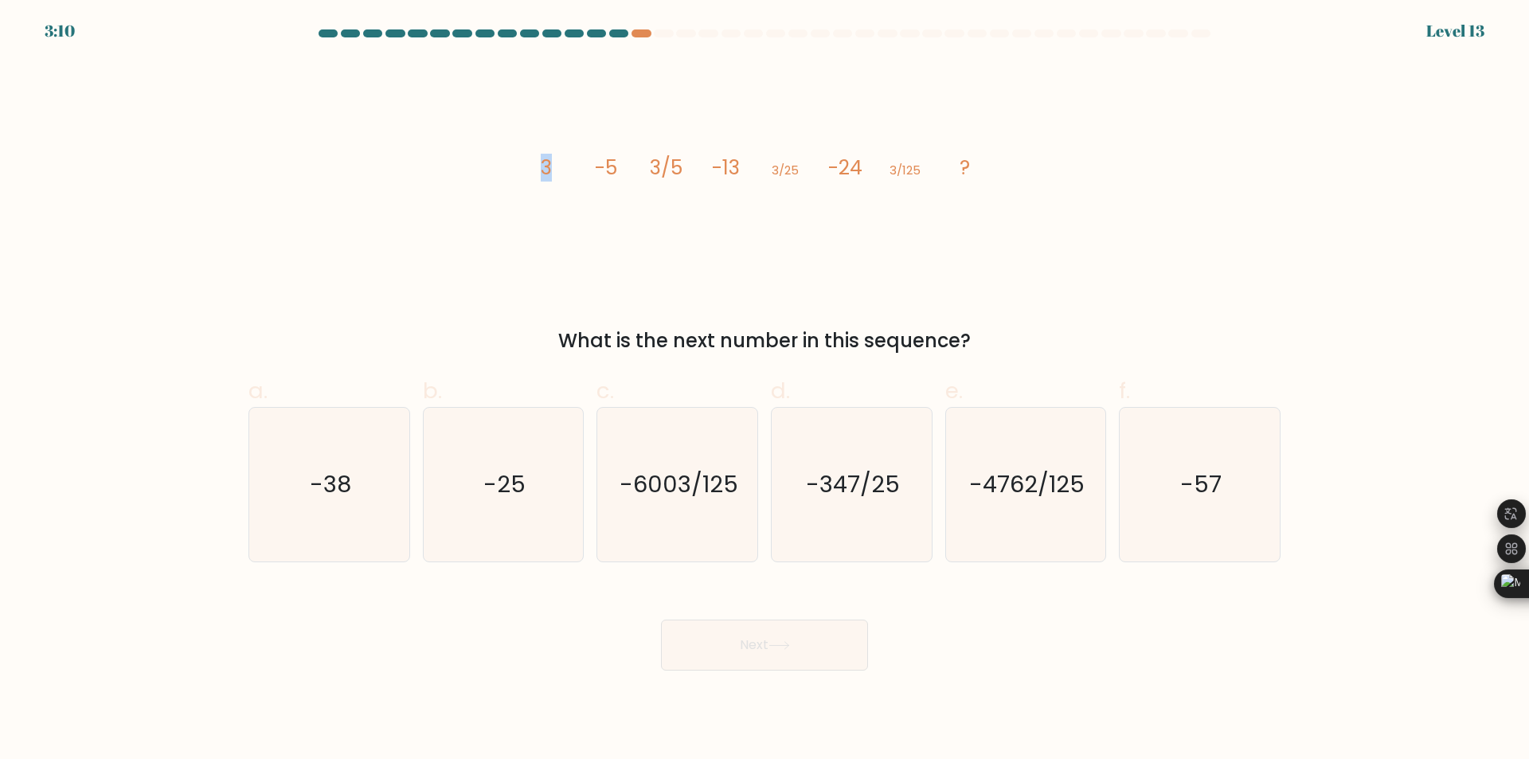
drag, startPoint x: 553, startPoint y: 160, endPoint x: 618, endPoint y: 175, distance: 67.0
click at [580, 170] on icon "image/svg+xml 3 -5 3/5 -13 3/25 -24 3/125 ?" at bounding box center [765, 175] width 478 height 228
drag, startPoint x: 764, startPoint y: 182, endPoint x: 863, endPoint y: 178, distance: 98.9
click at [829, 178] on g "3 -5 3/5 -13 3/25 -24 3/125 ?" at bounding box center [755, 168] width 429 height 28
drag, startPoint x: 919, startPoint y: 179, endPoint x: 962, endPoint y: 178, distance: 43.0
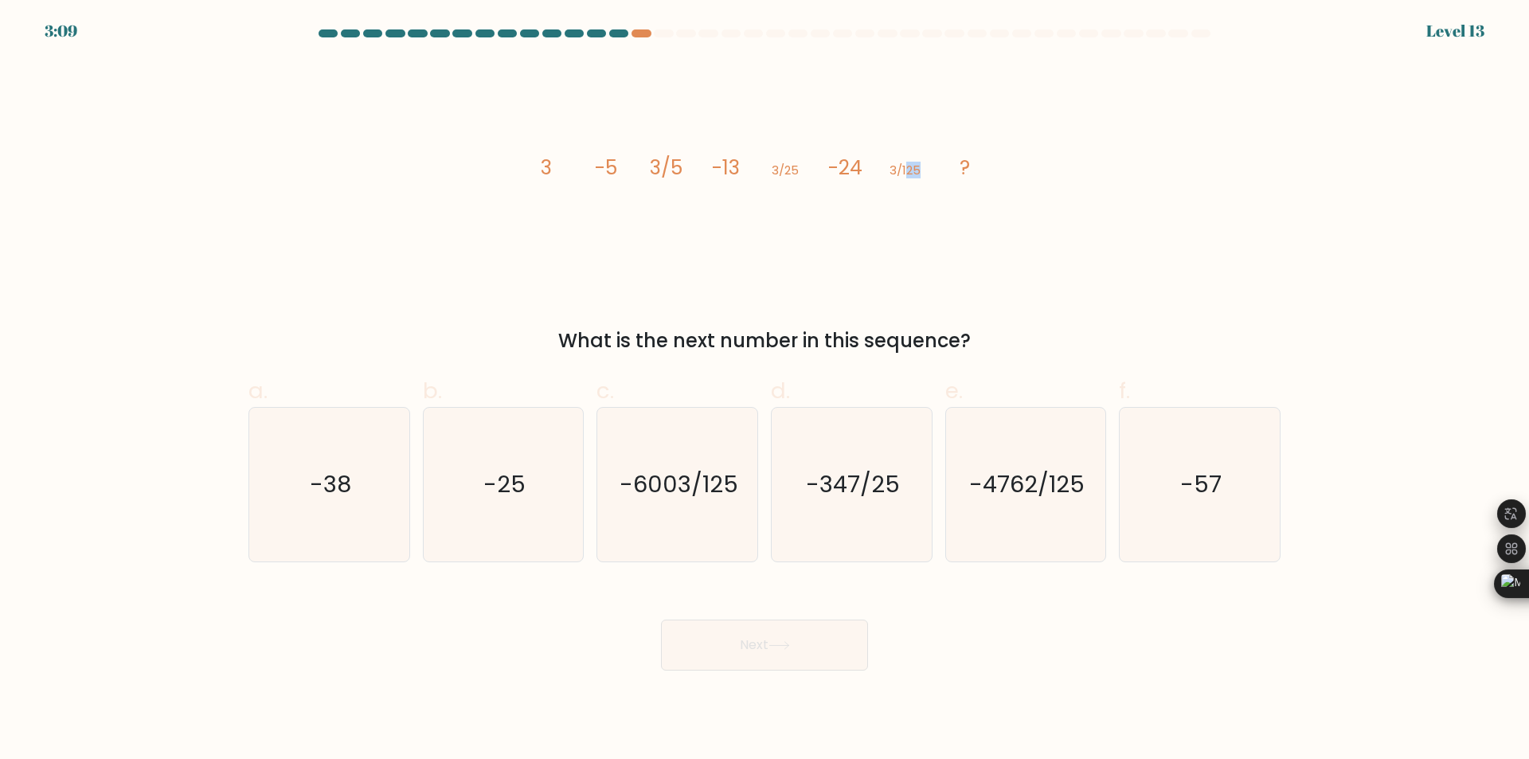
click at [927, 179] on icon "image/svg+xml 3 -5 3/5 -13 3/25 -24 3/125 ?" at bounding box center [765, 175] width 478 height 228
click at [963, 178] on tspan "?" at bounding box center [965, 168] width 10 height 28
click at [543, 508] on icon "-25" at bounding box center [503, 485] width 154 height 154
click at [765, 390] on input "b. -25" at bounding box center [765, 385] width 1 height 10
radio input "true"
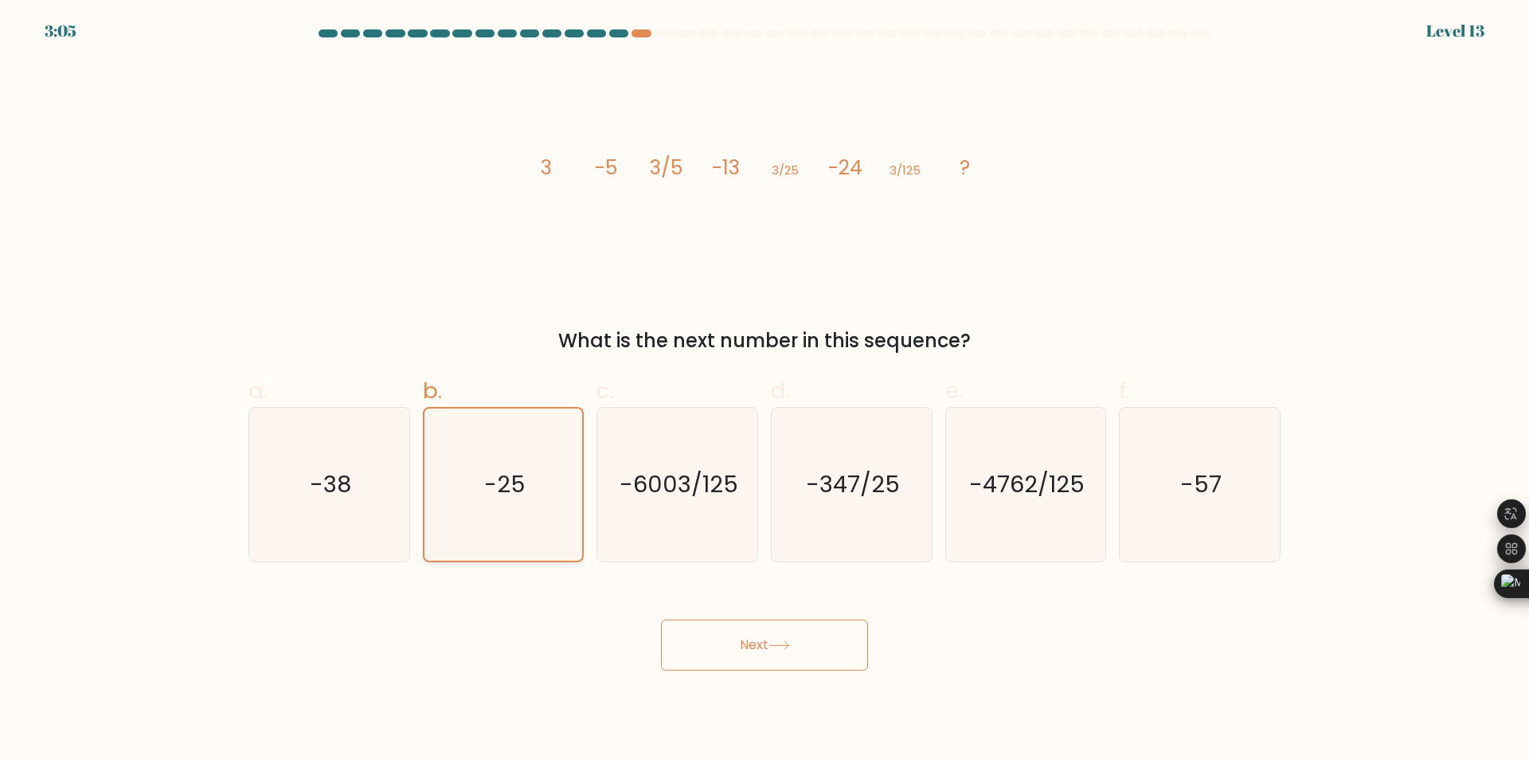
click at [543, 508] on icon "-25" at bounding box center [503, 485] width 152 height 152
click at [765, 390] on input "b. -25" at bounding box center [765, 385] width 1 height 10
click at [1146, 483] on icon "-57" at bounding box center [1200, 485] width 154 height 154
click at [765, 390] on input "f. -57" at bounding box center [765, 385] width 1 height 10
radio input "true"
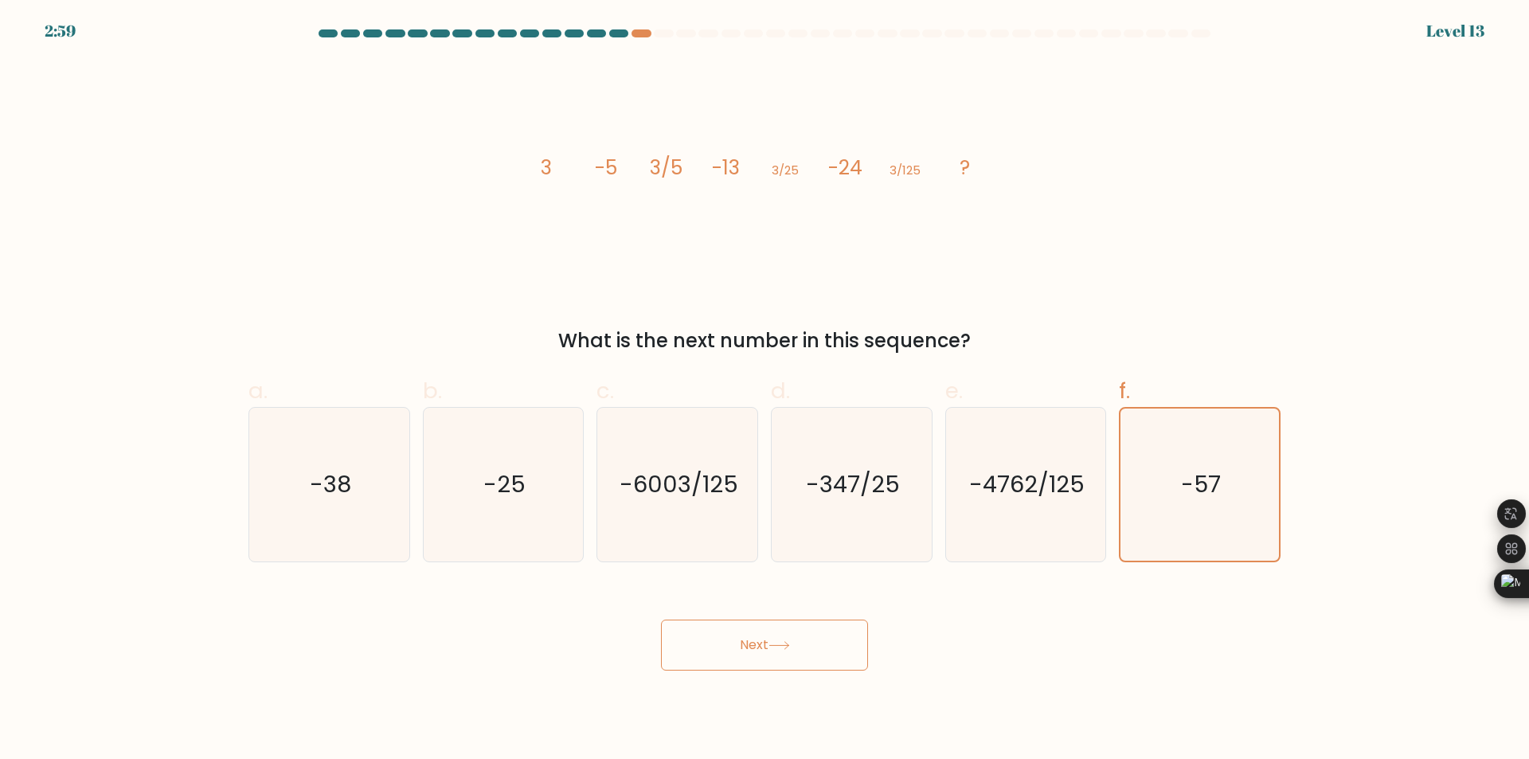
click at [831, 652] on button "Next" at bounding box center [764, 645] width 207 height 51
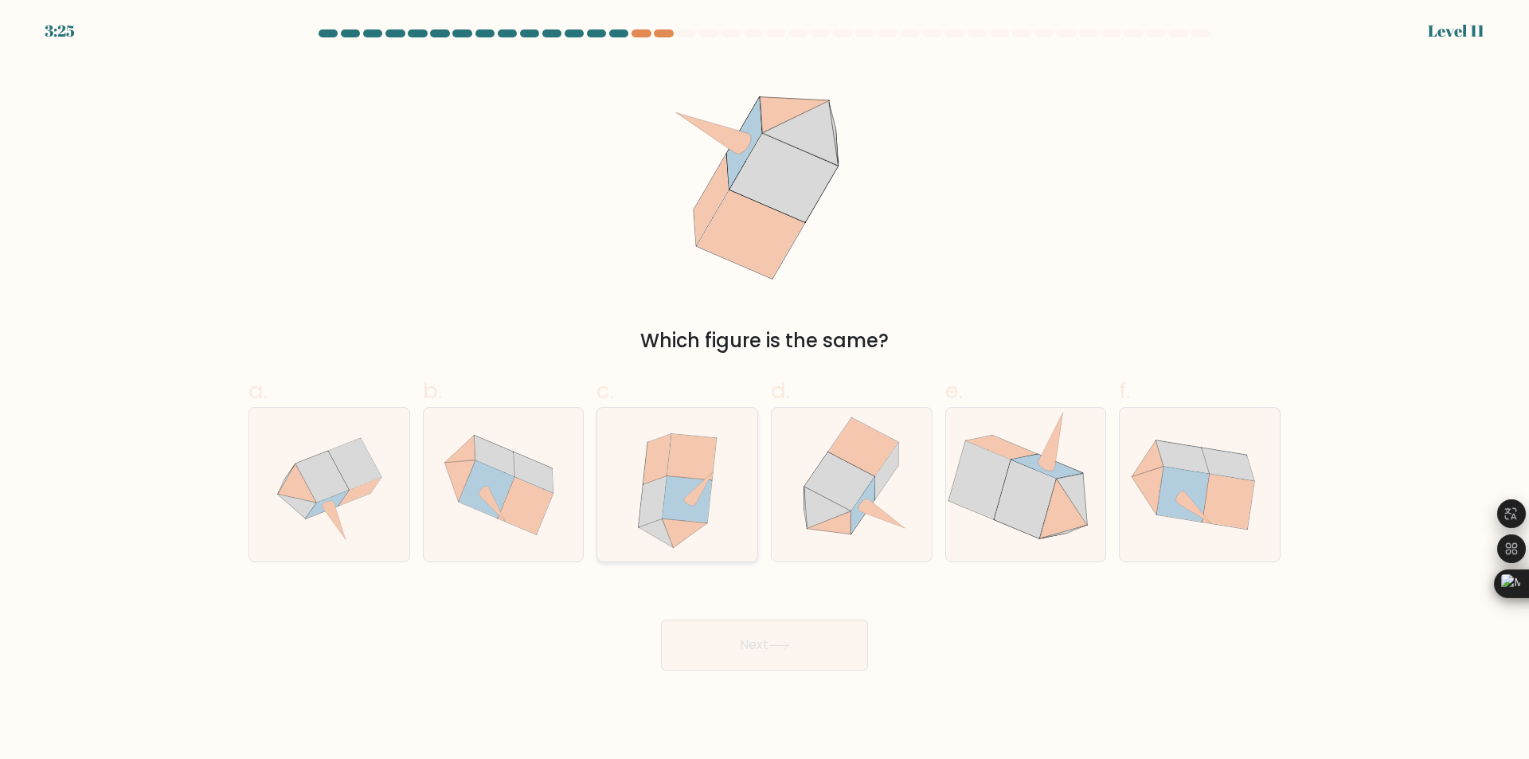
click at [694, 519] on icon at bounding box center [686, 499] width 49 height 46
click at [765, 390] on input "c." at bounding box center [765, 385] width 1 height 10
radio input "true"
click at [819, 511] on icon at bounding box center [827, 508] width 47 height 42
click at [765, 390] on input "d." at bounding box center [765, 385] width 1 height 10
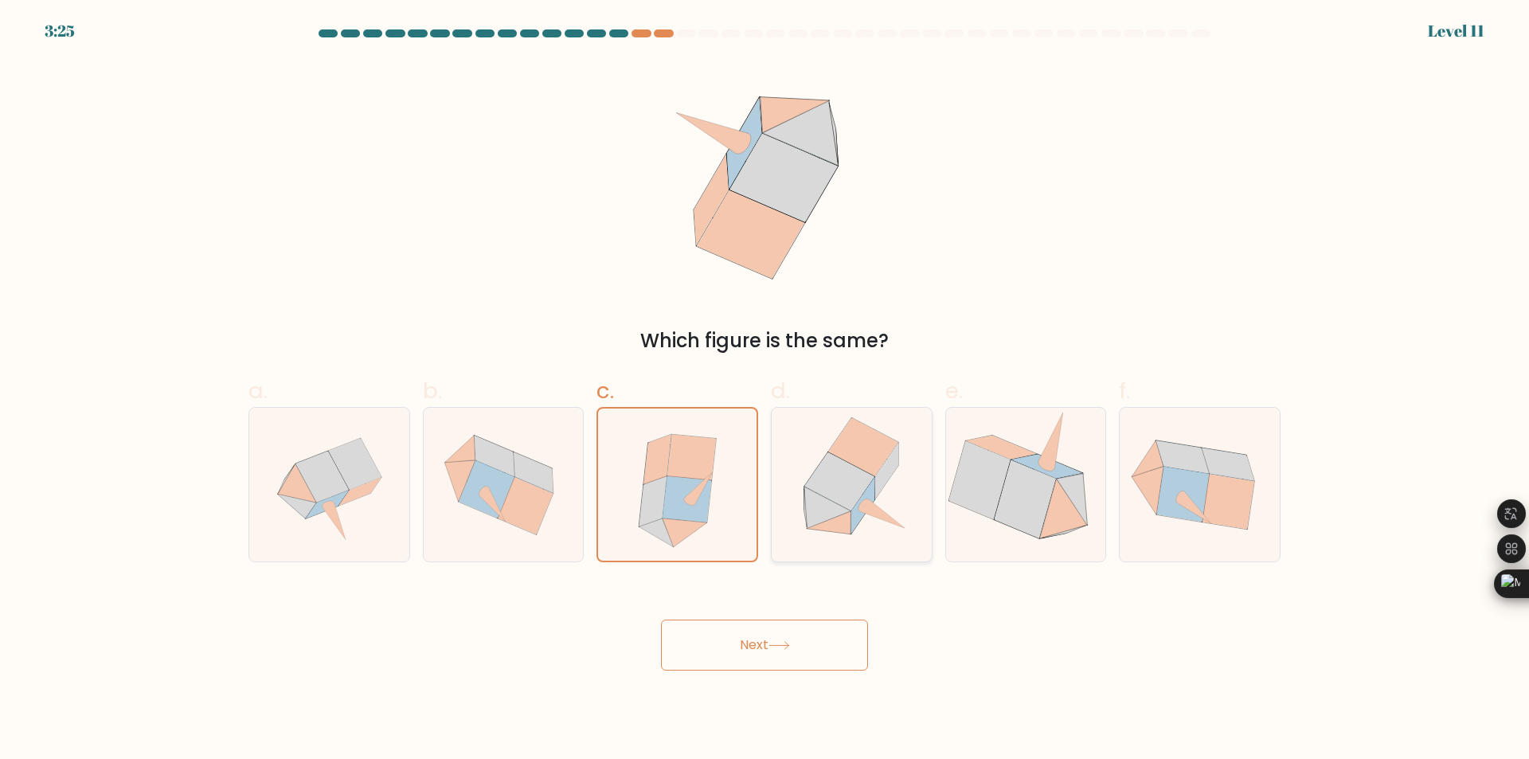
radio input "true"
click at [1051, 502] on icon at bounding box center [1064, 509] width 48 height 60
click at [765, 390] on input "e." at bounding box center [765, 385] width 1 height 10
radio input "true"
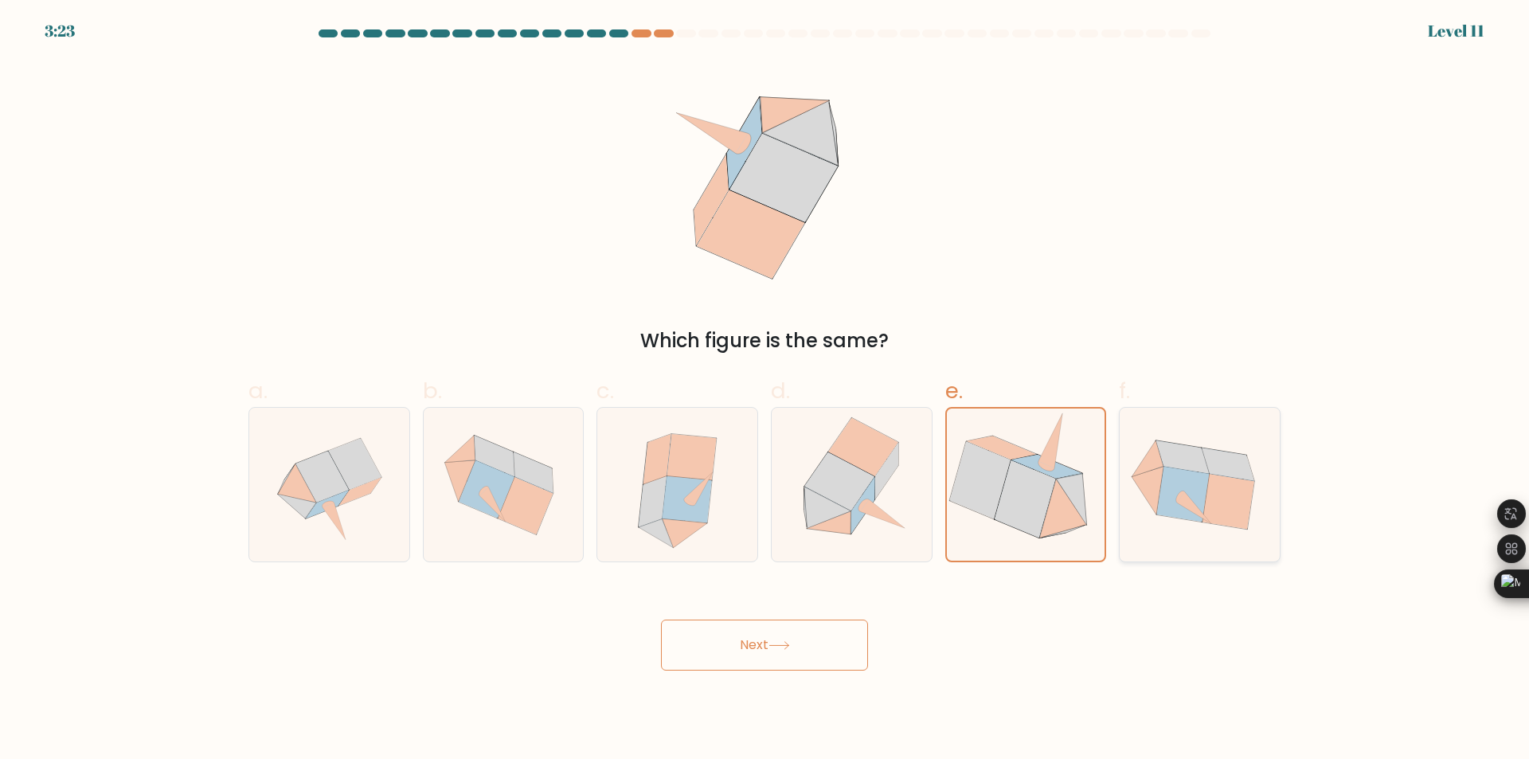
click at [1230, 519] on icon at bounding box center [1229, 501] width 53 height 55
click at [765, 390] on input "f." at bounding box center [765, 385] width 1 height 10
radio input "true"
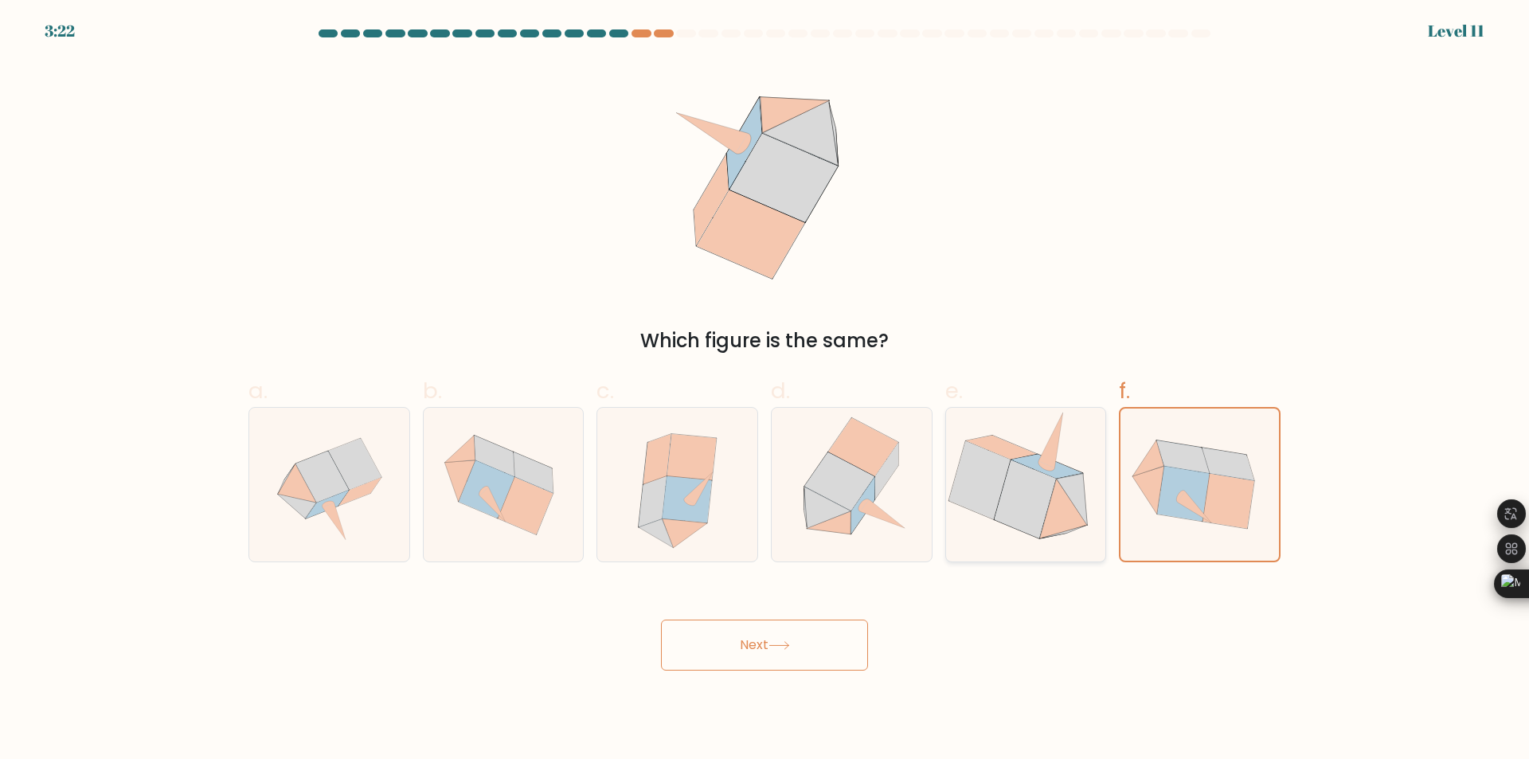
click at [954, 509] on icon at bounding box center [1026, 485] width 158 height 154
click at [765, 390] on input "e." at bounding box center [765, 385] width 1 height 10
radio input "true"
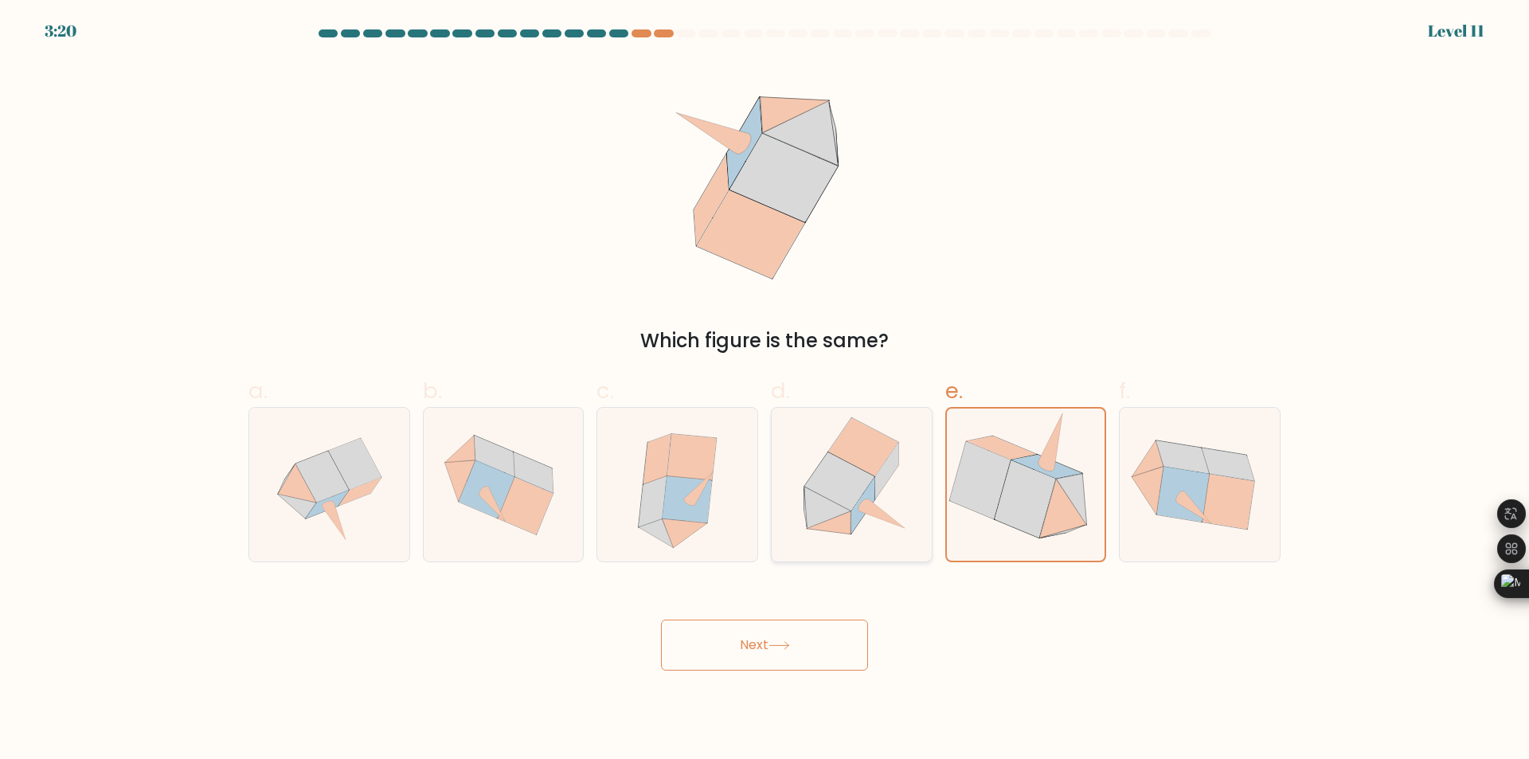
click at [828, 509] on icon at bounding box center [827, 508] width 47 height 42
click at [765, 390] on input "d." at bounding box center [765, 385] width 1 height 10
radio input "true"
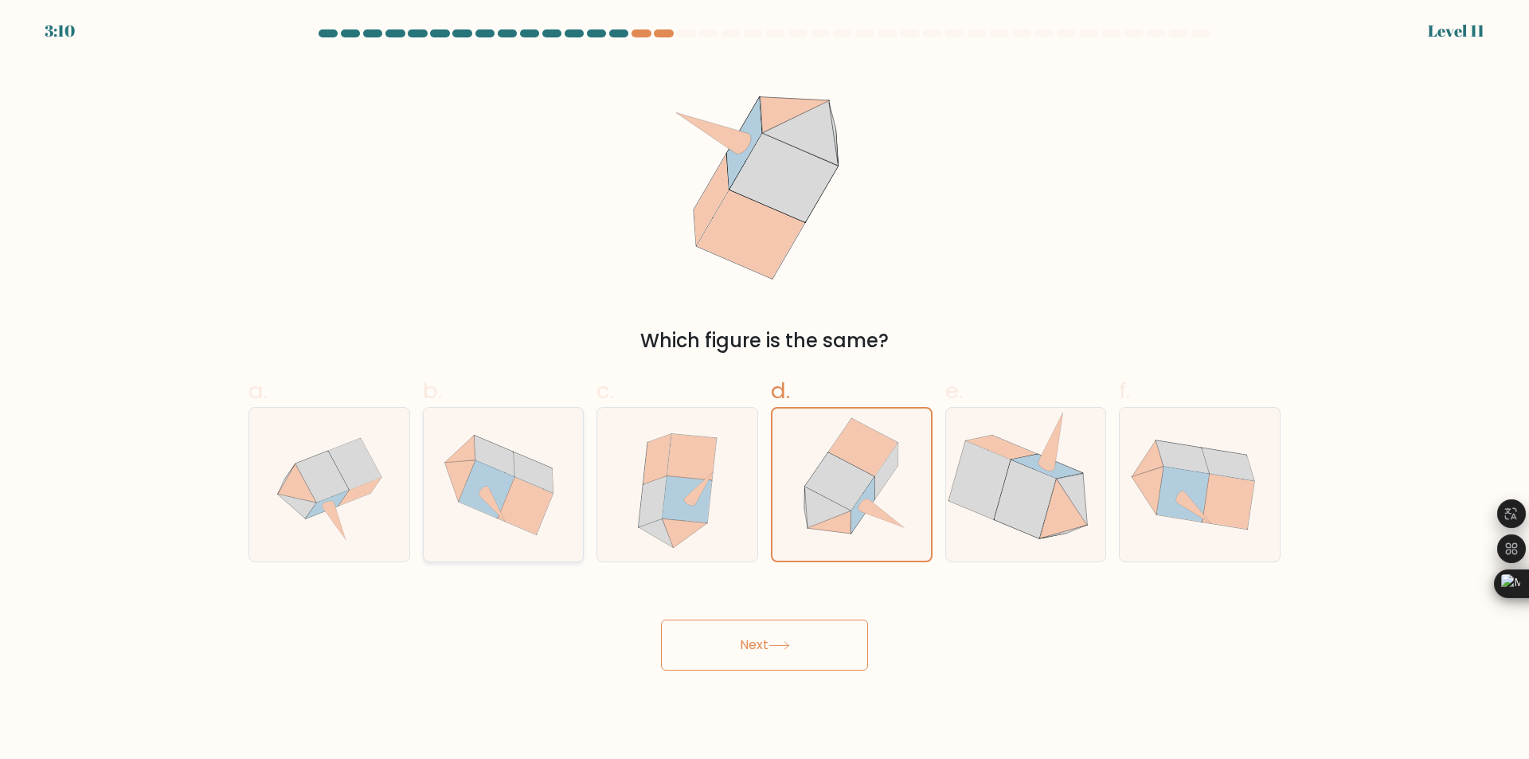
click at [497, 528] on icon at bounding box center [504, 485] width 160 height 145
click at [765, 390] on input "b." at bounding box center [765, 385] width 1 height 10
radio input "true"
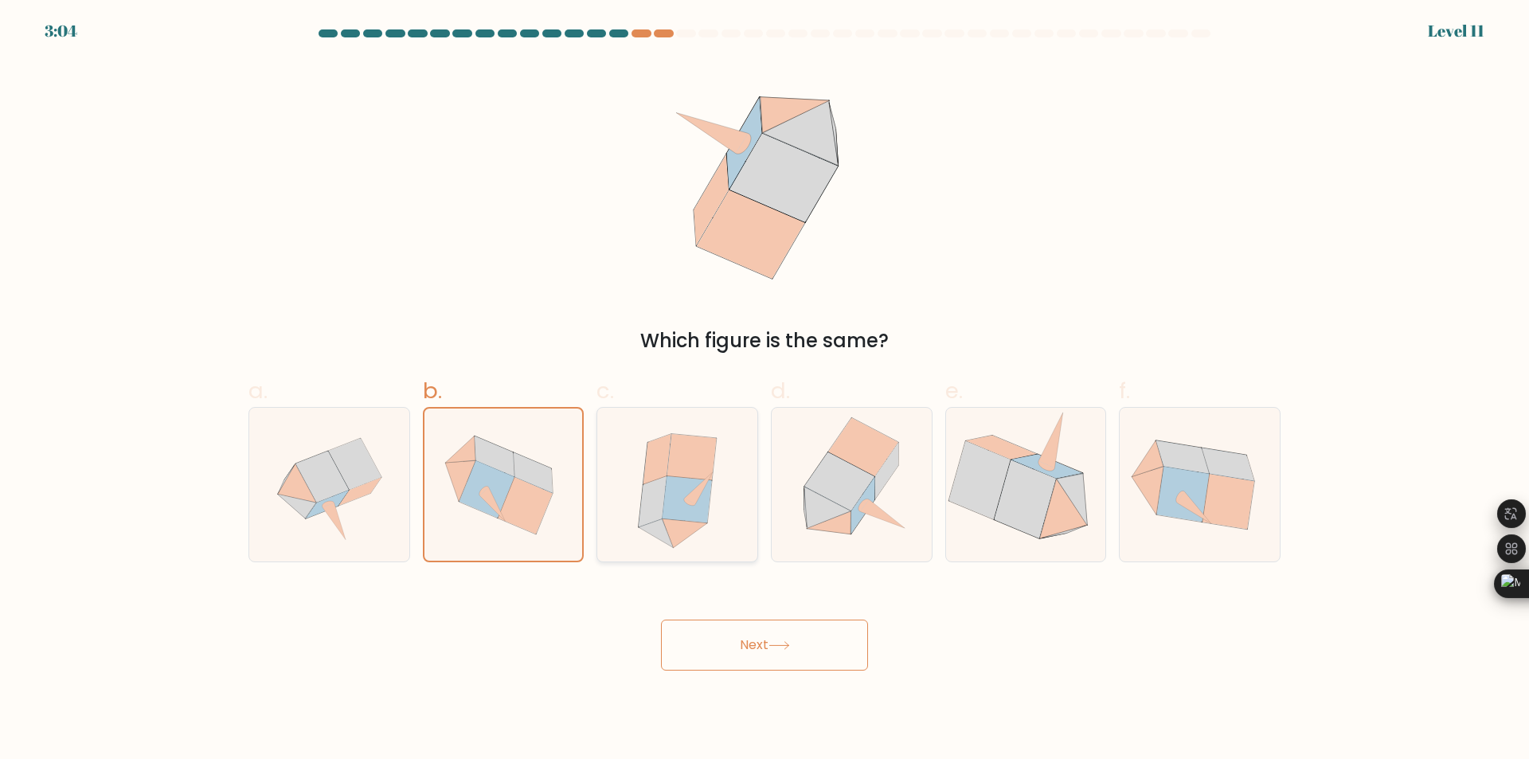
click at [691, 490] on icon at bounding box center [686, 499] width 49 height 46
click at [765, 390] on input "c." at bounding box center [765, 385] width 1 height 10
radio input "true"
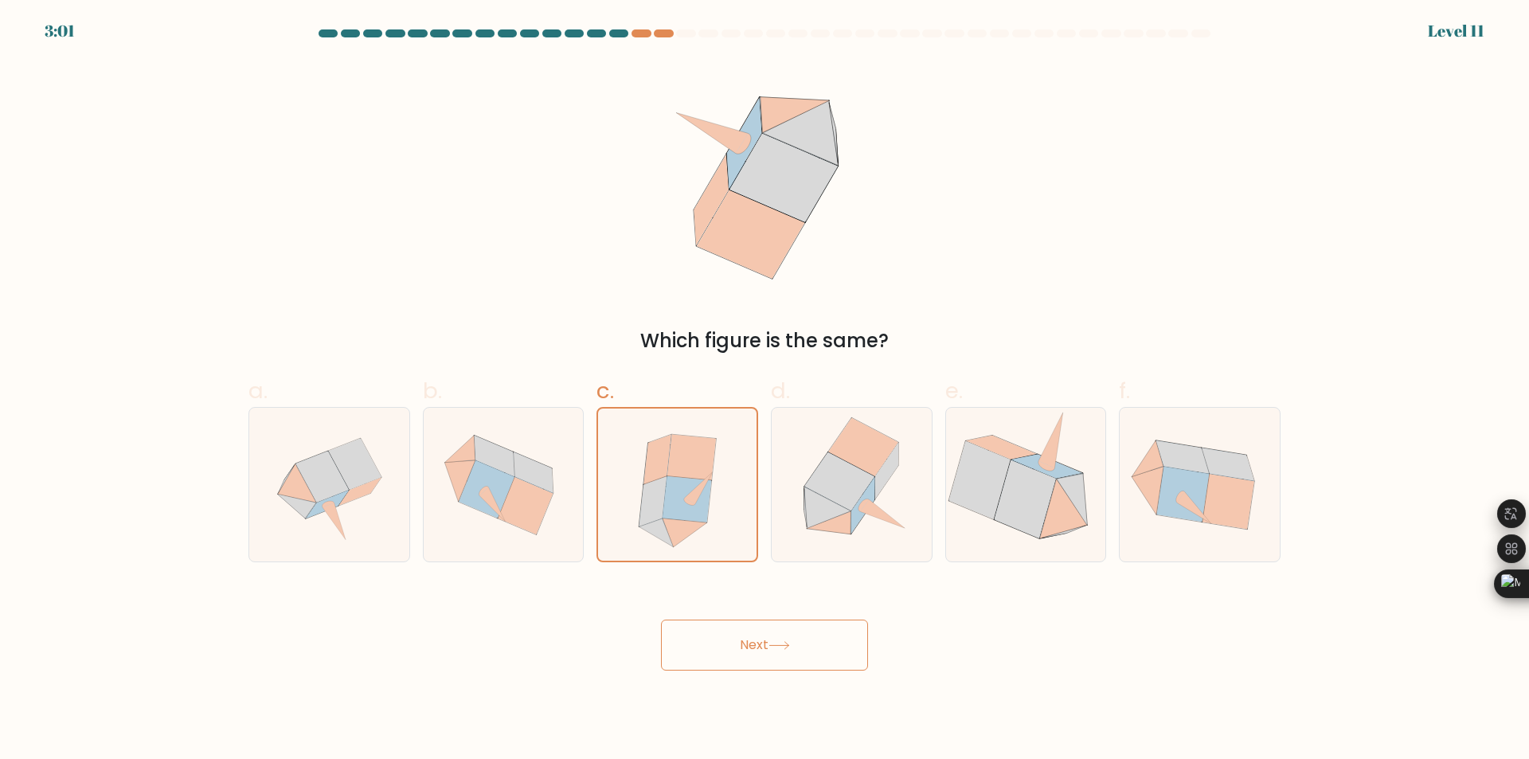
click at [734, 666] on button "Next" at bounding box center [764, 645] width 207 height 51
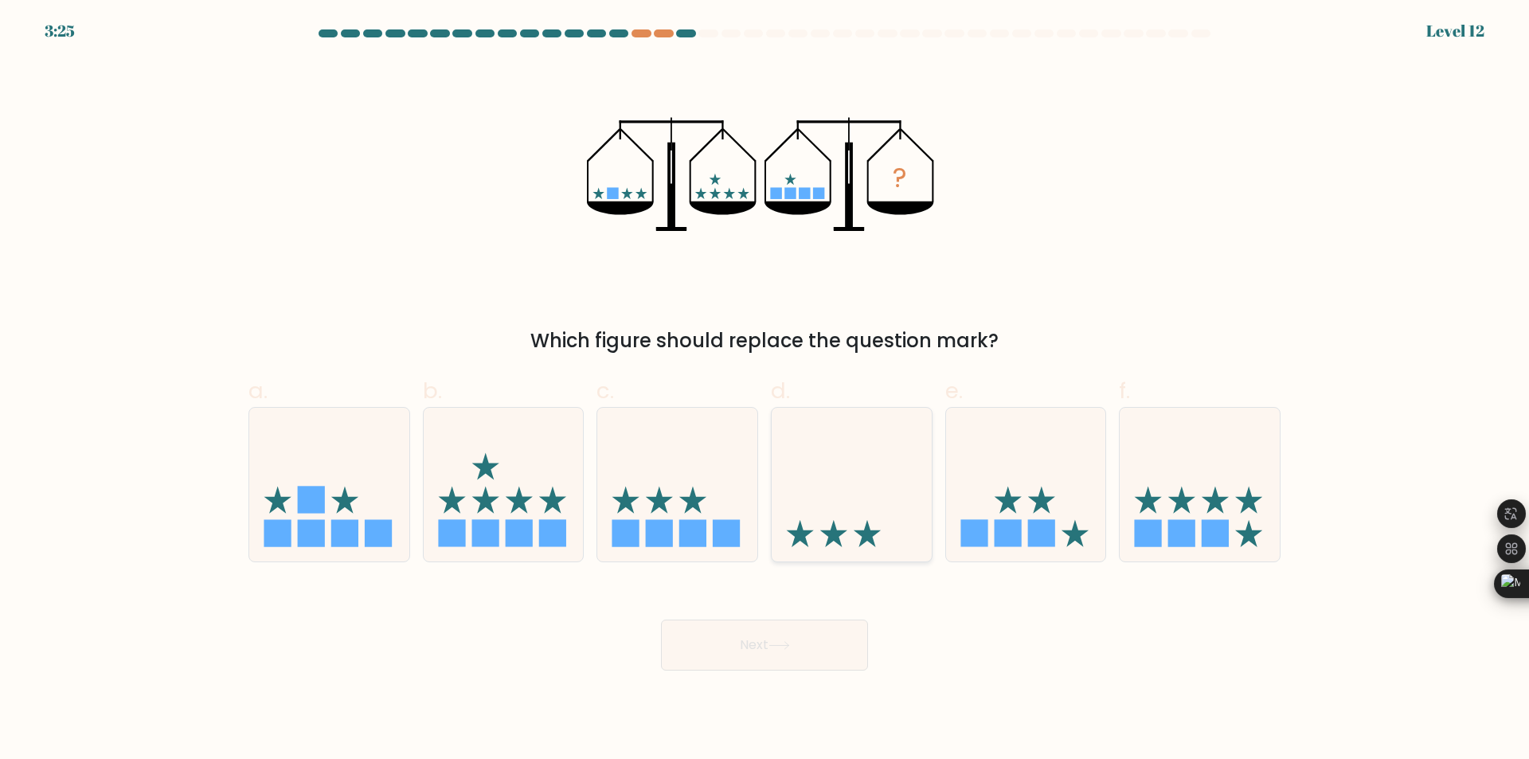
click at [863, 528] on icon at bounding box center [852, 485] width 160 height 132
click at [765, 390] on input "d." at bounding box center [765, 385] width 1 height 10
radio input "true"
click at [823, 644] on button "Next" at bounding box center [764, 645] width 207 height 51
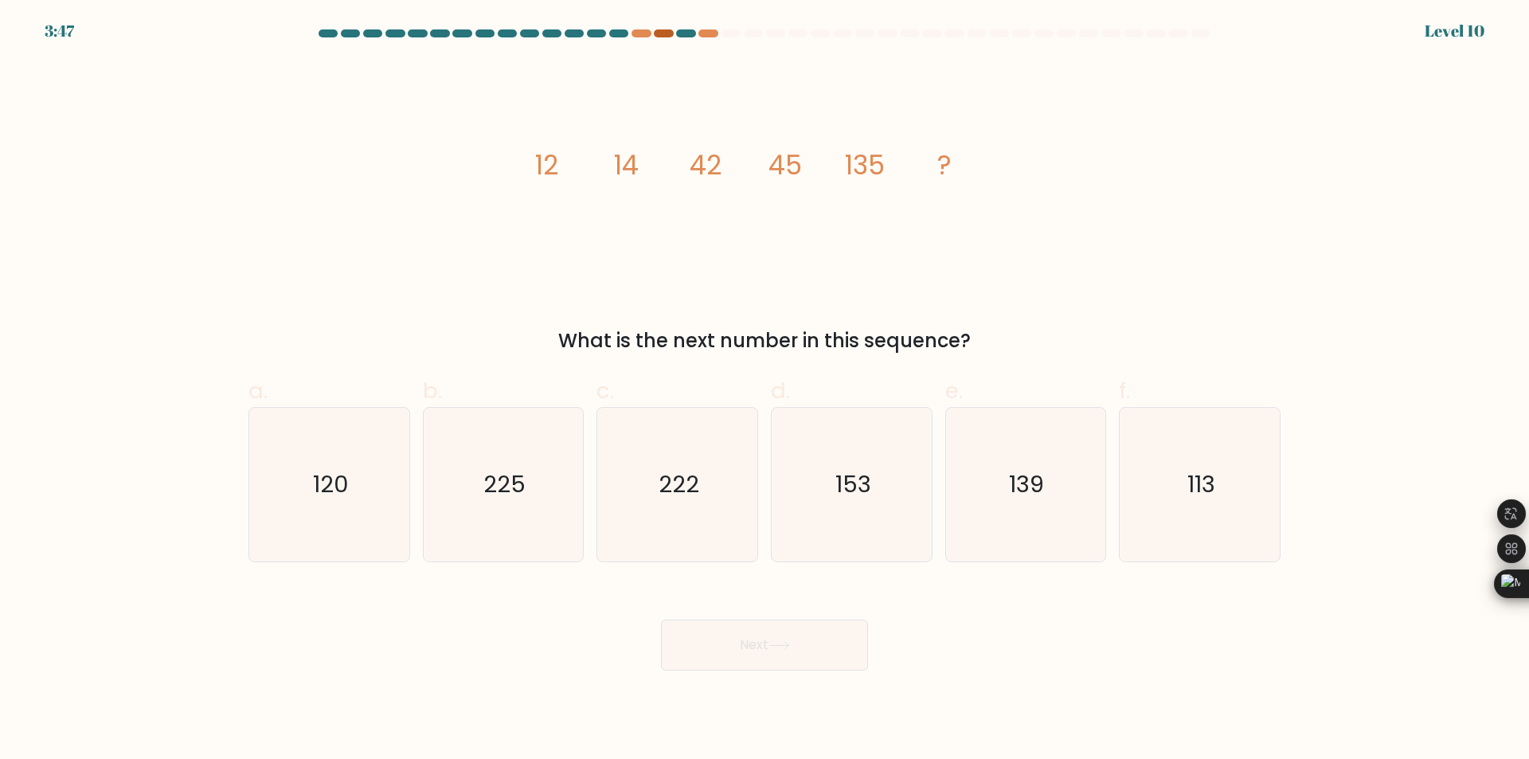
click at [661, 36] on div at bounding box center [663, 33] width 19 height 8
click at [667, 33] on div at bounding box center [663, 33] width 19 height 8
click at [1005, 493] on icon "139" at bounding box center [1026, 485] width 154 height 154
click at [765, 390] on input "e. 139" at bounding box center [765, 385] width 1 height 10
radio input "true"
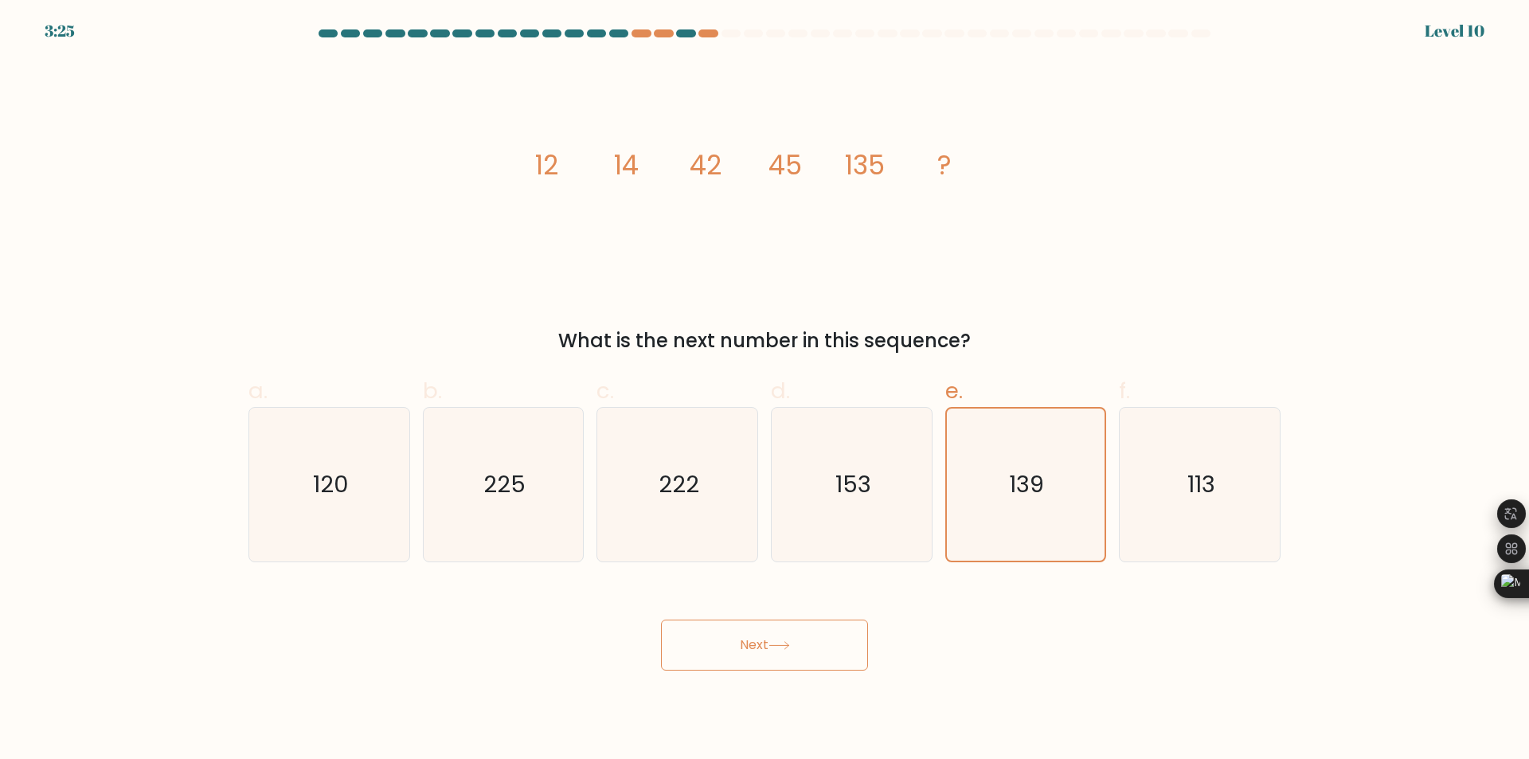
click at [784, 660] on button "Next" at bounding box center [764, 645] width 207 height 51
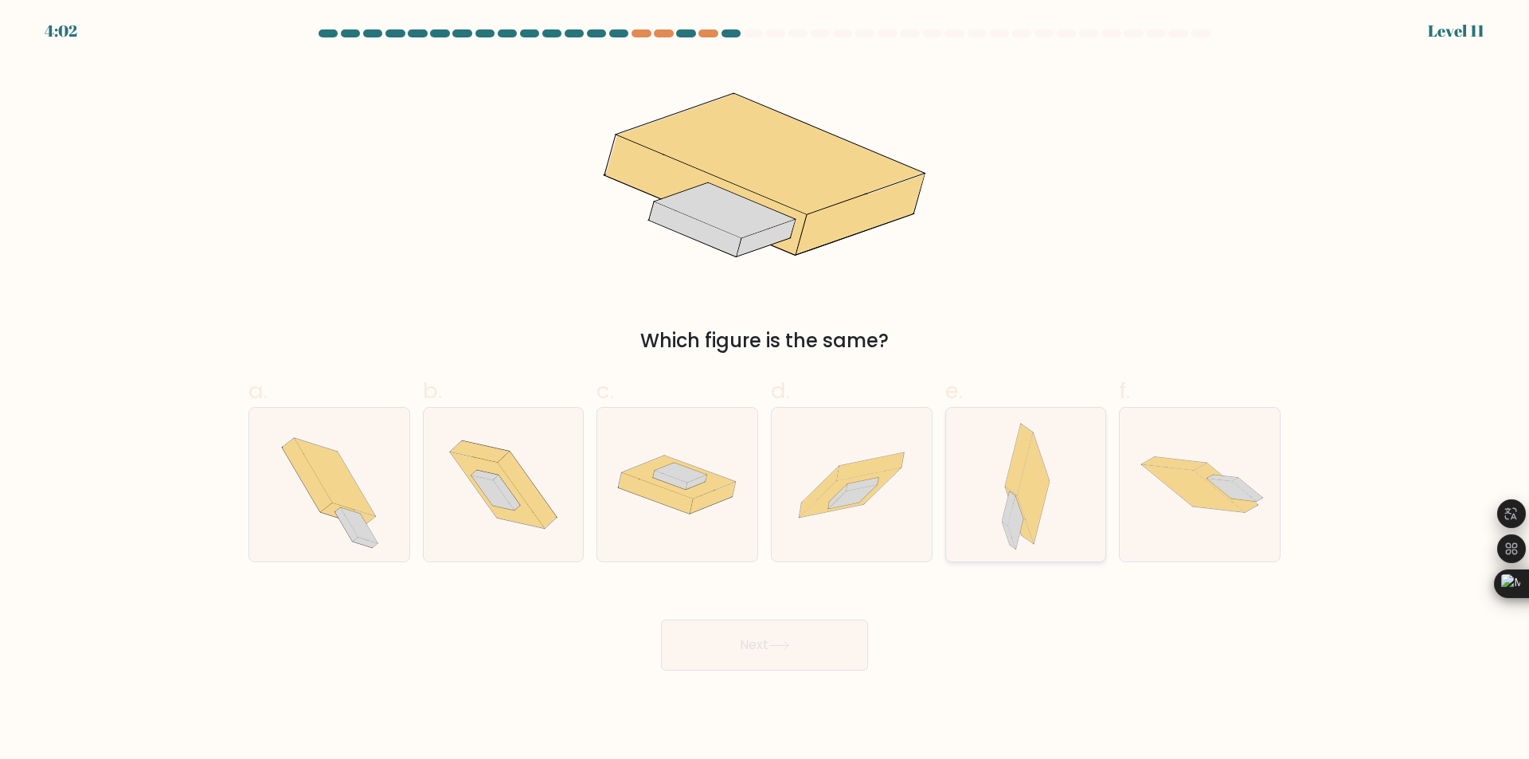
click at [1041, 509] on icon at bounding box center [1033, 488] width 33 height 111
click at [765, 390] on input "e." at bounding box center [765, 385] width 1 height 10
radio input "true"
click at [846, 636] on button "Next" at bounding box center [764, 645] width 207 height 51
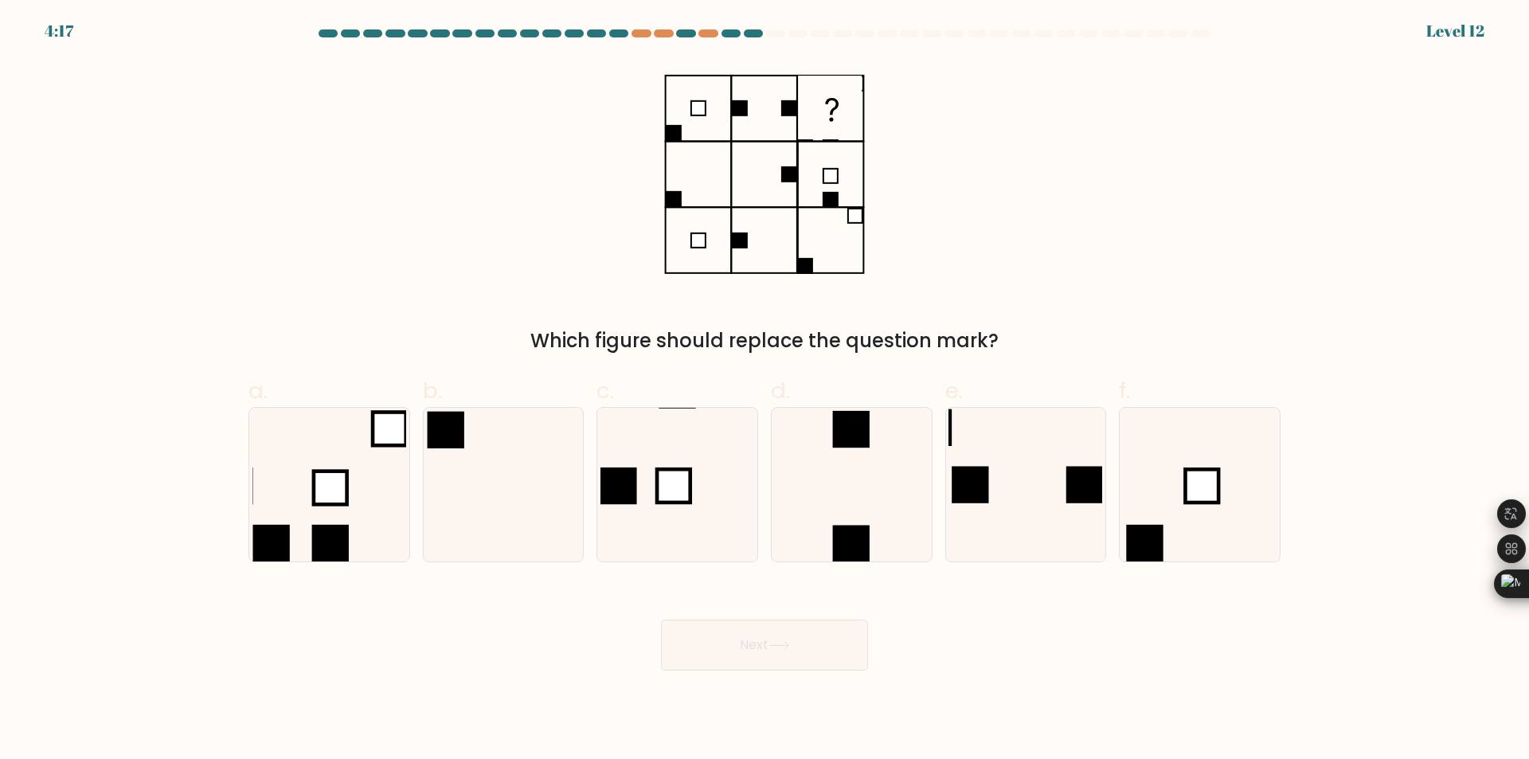
click at [833, 140] on icon at bounding box center [764, 175] width 201 height 228
click at [320, 487] on rect at bounding box center [330, 487] width 33 height 33
click at [765, 390] on input "a." at bounding box center [765, 385] width 1 height 10
radio input "true"
click at [750, 655] on button "Next" at bounding box center [764, 645] width 207 height 51
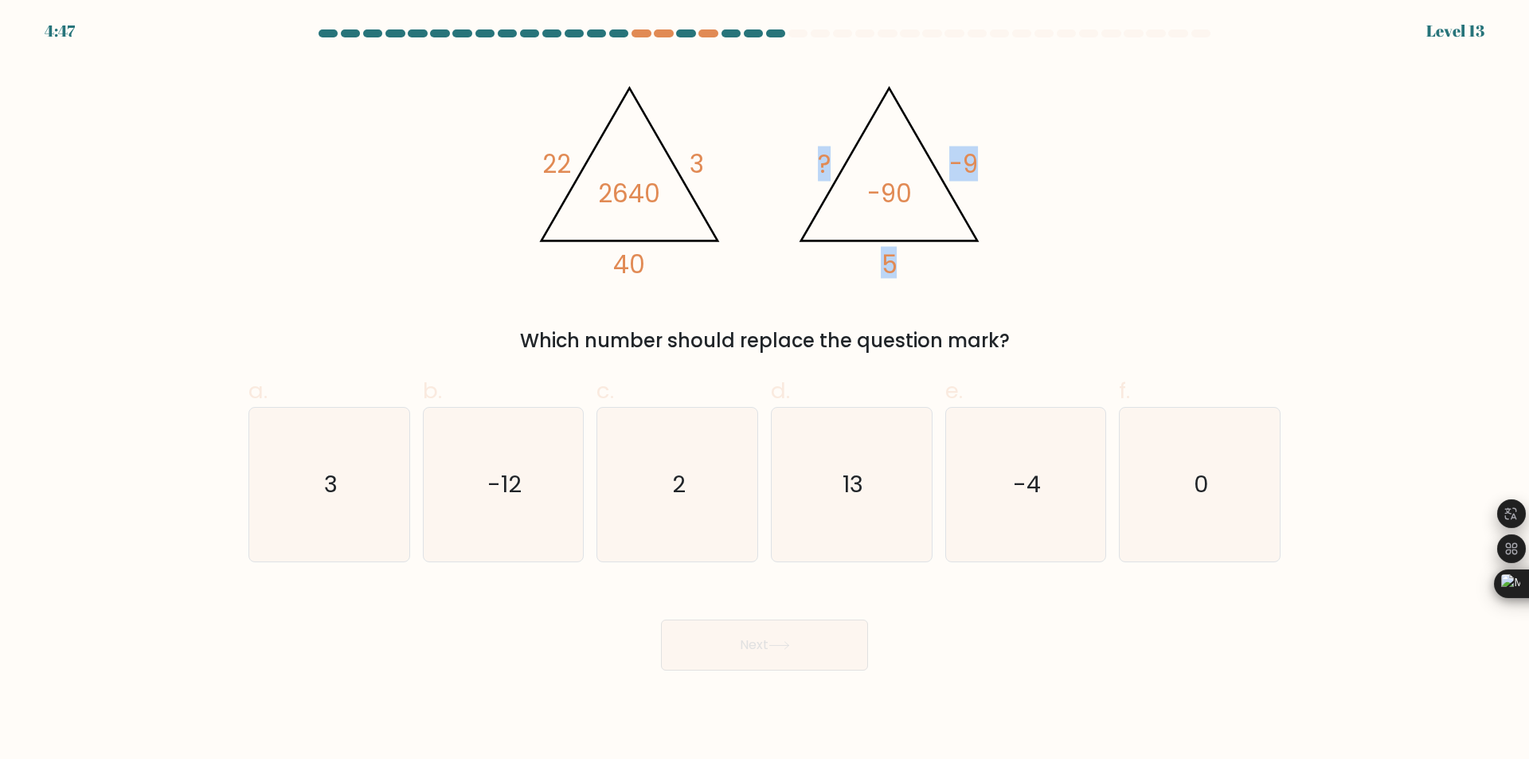
drag, startPoint x: 820, startPoint y: 162, endPoint x: 853, endPoint y: 197, distance: 47.3
click at [853, 197] on icon "@import url('https://fonts.googleapis.com/css?family=Abril+Fatface:400,100,100i…" at bounding box center [765, 175] width 478 height 228
click at [793, 164] on icon "@import url('https://fonts.googleapis.com/css?family=Abril+Fatface:400,100,100i…" at bounding box center [765, 175] width 478 height 228
drag, startPoint x: 777, startPoint y: 123, endPoint x: 766, endPoint y: 135, distance: 16.9
click at [766, 135] on icon "@import url('https://fonts.googleapis.com/css?family=Abril+Fatface:400,100,100i…" at bounding box center [765, 175] width 478 height 228
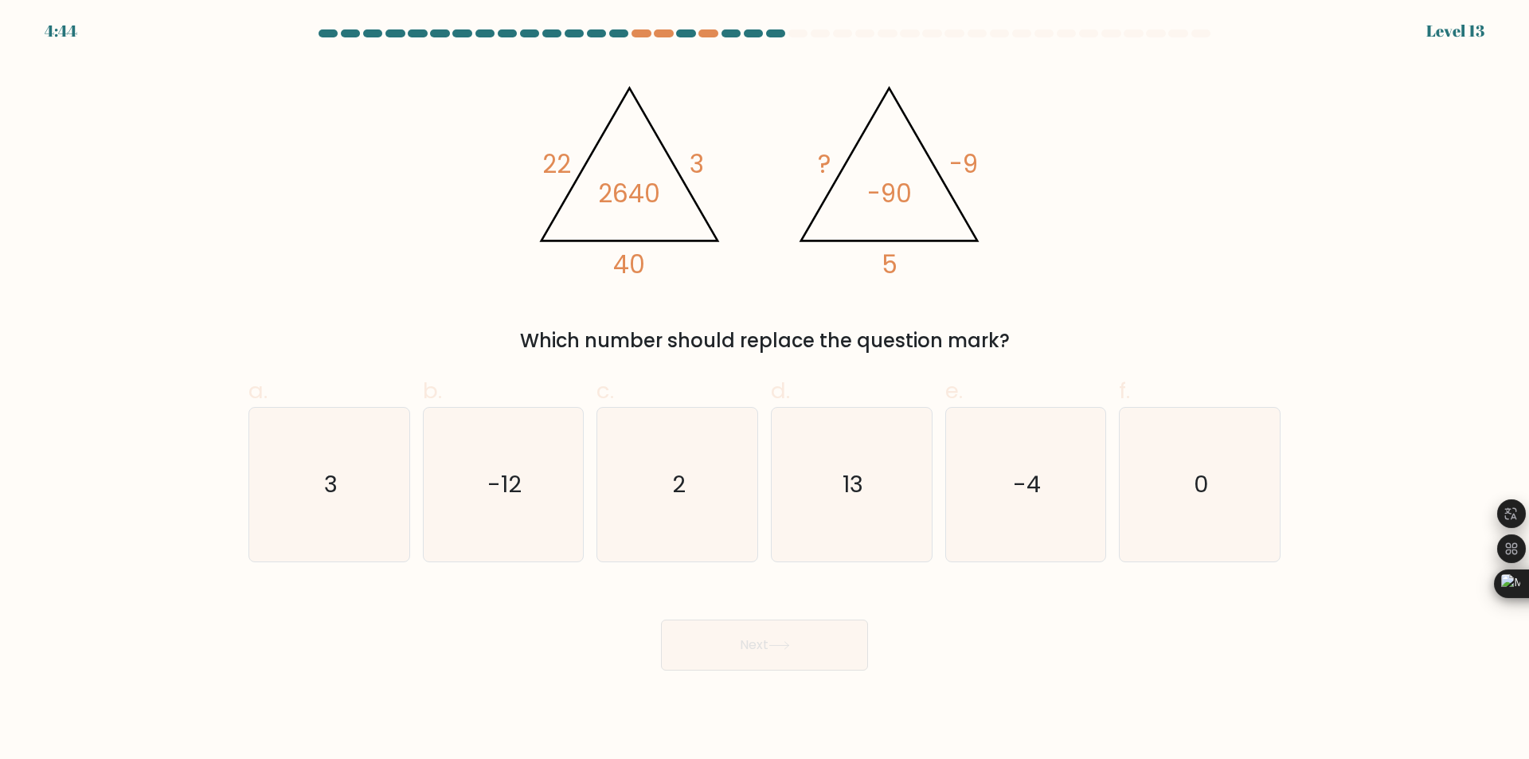
drag, startPoint x: 750, startPoint y: 120, endPoint x: 736, endPoint y: 104, distance: 21.4
click at [736, 104] on icon "@import url('https://fonts.googleapis.com/css?family=Abril+Fatface:400,100,100i…" at bounding box center [765, 175] width 478 height 228
click at [846, 462] on icon "13" at bounding box center [852, 485] width 154 height 154
click at [765, 390] on input "d. 13" at bounding box center [765, 385] width 1 height 10
radio input "true"
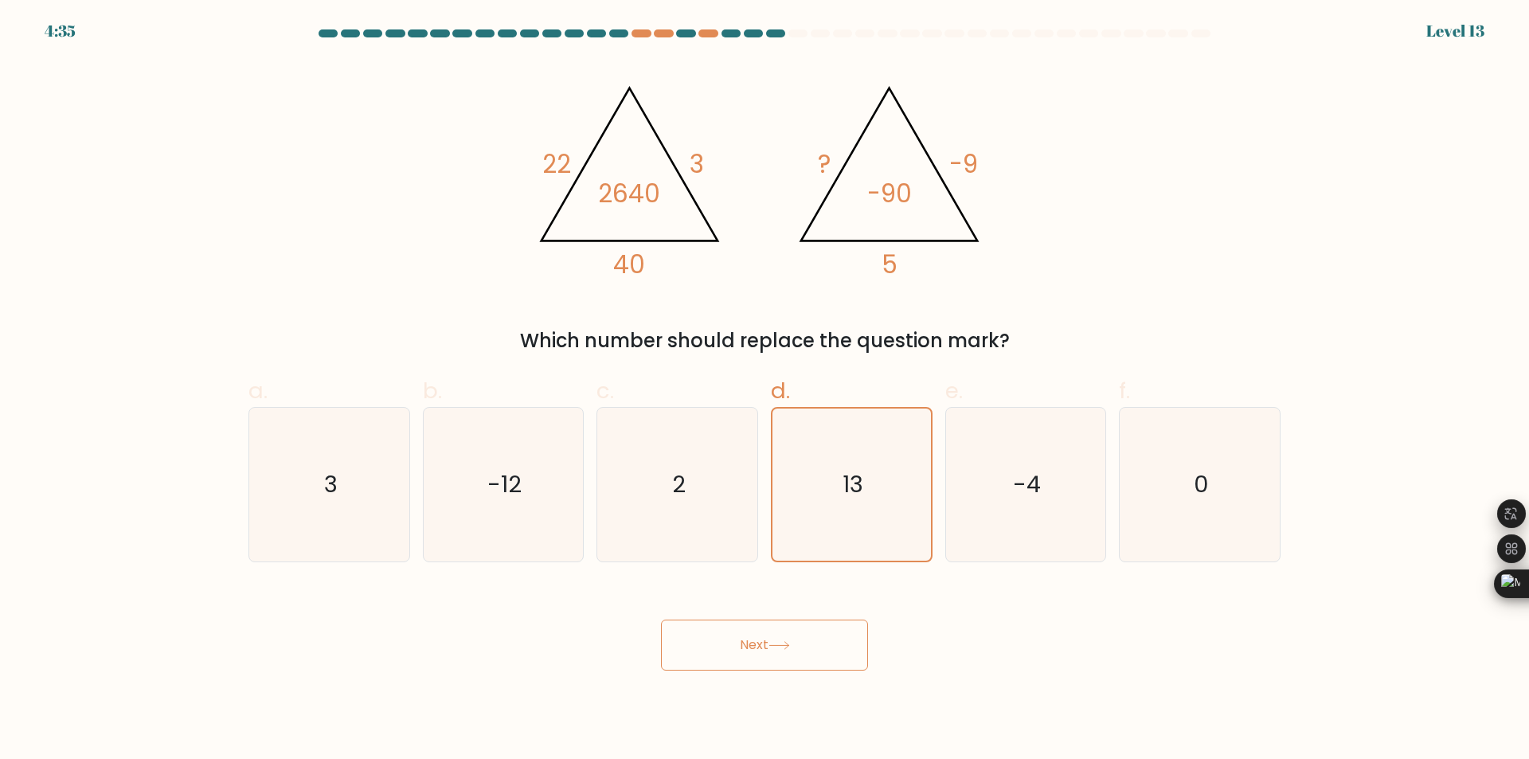
click at [780, 691] on body "4:35 Level 13" at bounding box center [764, 379] width 1529 height 759
click at [782, 655] on button "Next" at bounding box center [764, 645] width 207 height 51
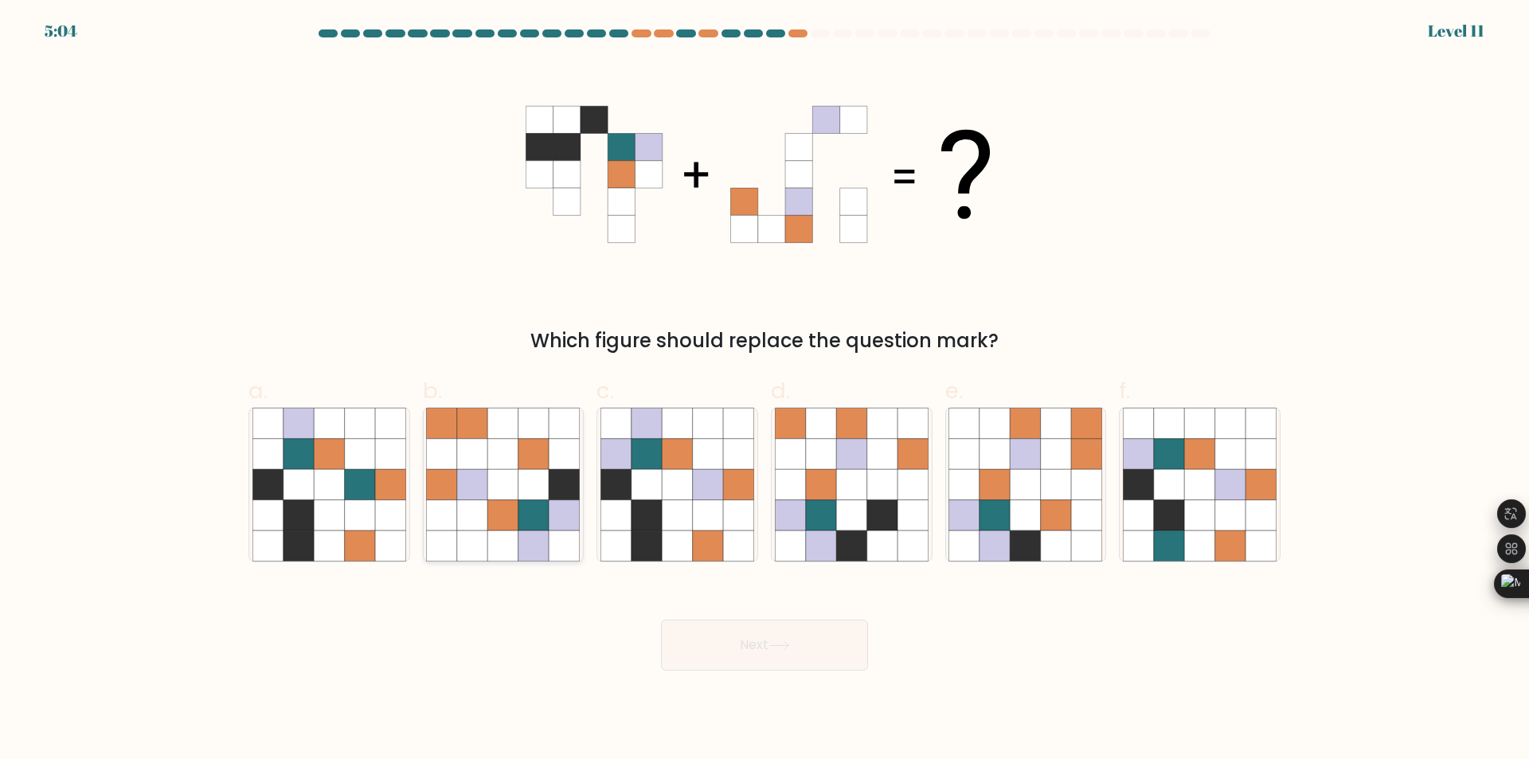
click at [542, 524] on icon at bounding box center [533, 515] width 30 height 30
click at [765, 390] on input "b." at bounding box center [765, 385] width 1 height 10
radio input "true"
click at [644, 511] on icon at bounding box center [647, 515] width 30 height 30
click at [765, 390] on input "c." at bounding box center [765, 385] width 1 height 10
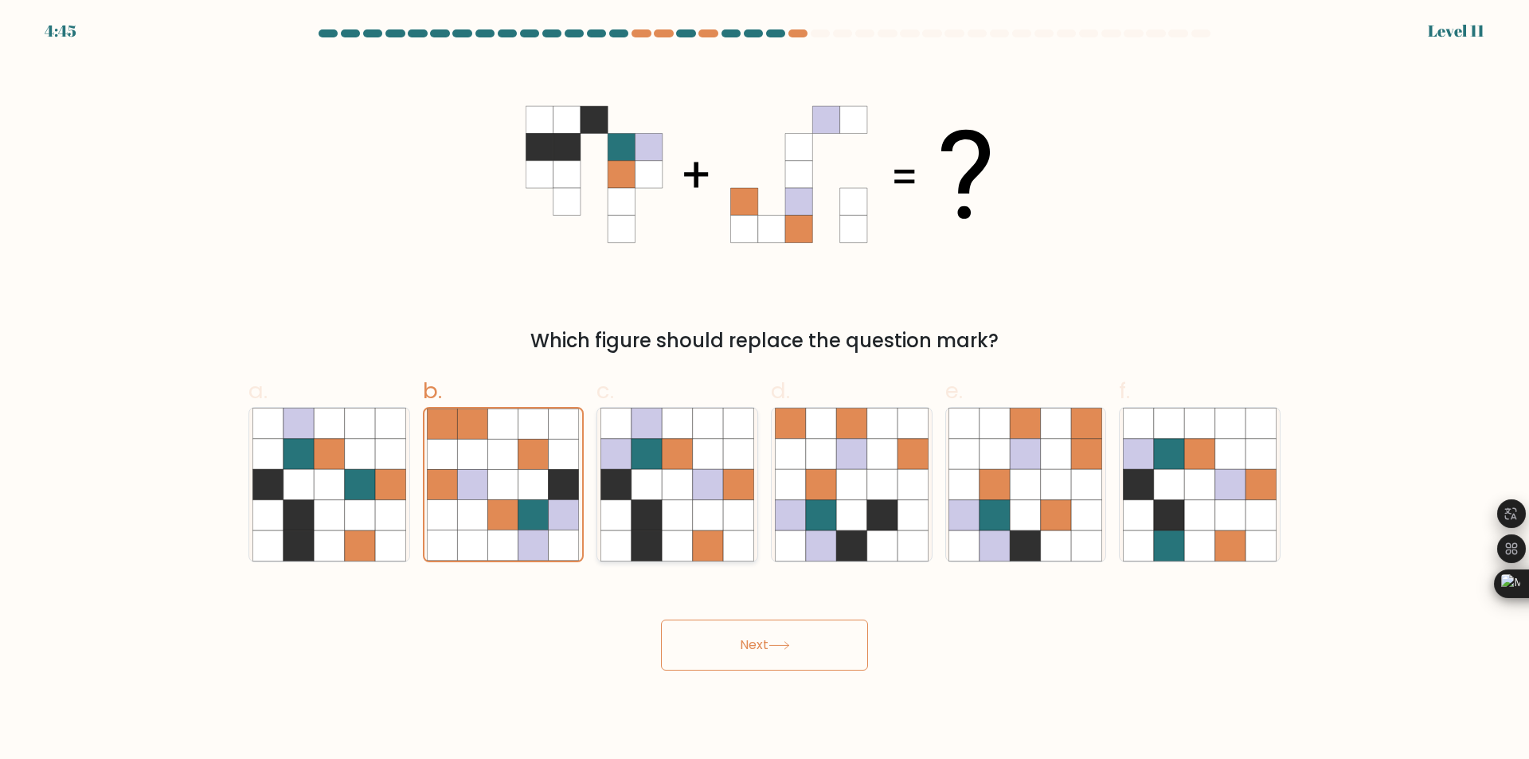
radio input "true"
click at [749, 647] on button "Next" at bounding box center [764, 645] width 207 height 51
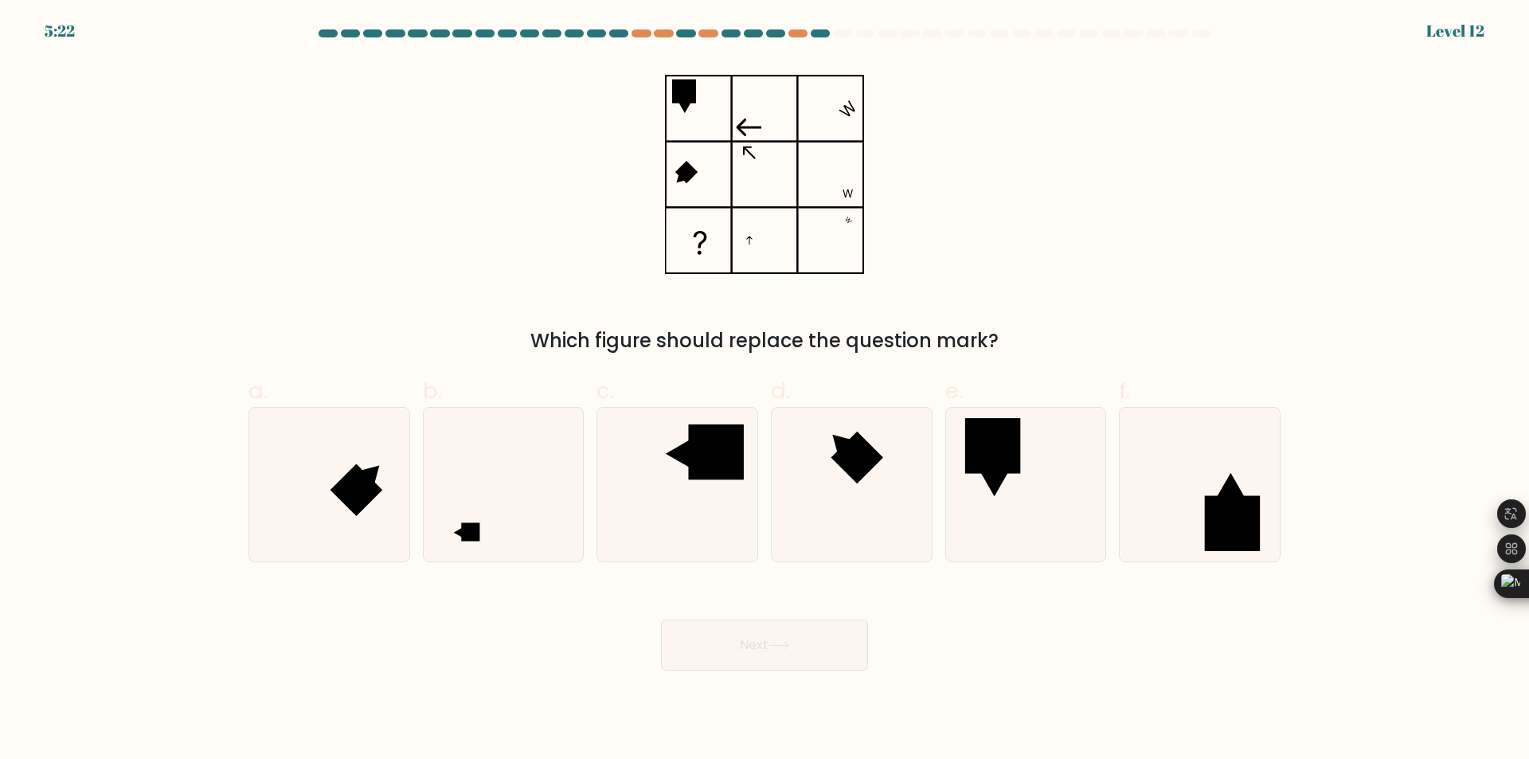
click at [746, 127] on icon at bounding box center [749, 128] width 25 height 18
click at [491, 495] on icon at bounding box center [503, 485] width 154 height 154
click at [765, 390] on input "b." at bounding box center [765, 385] width 1 height 10
radio input "true"
click at [858, 485] on icon at bounding box center [852, 485] width 154 height 154
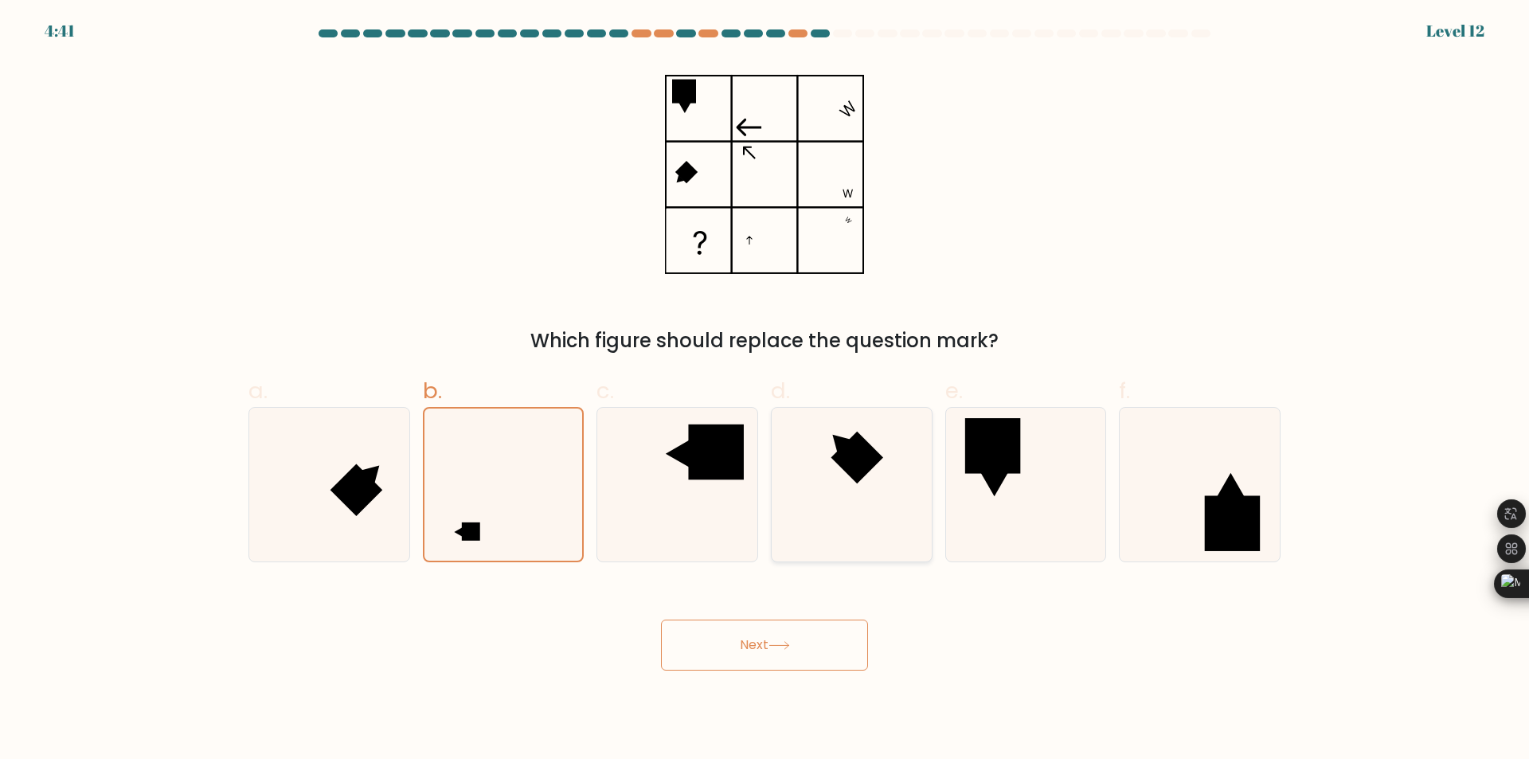
click at [765, 390] on input "d." at bounding box center [765, 385] width 1 height 10
radio input "true"
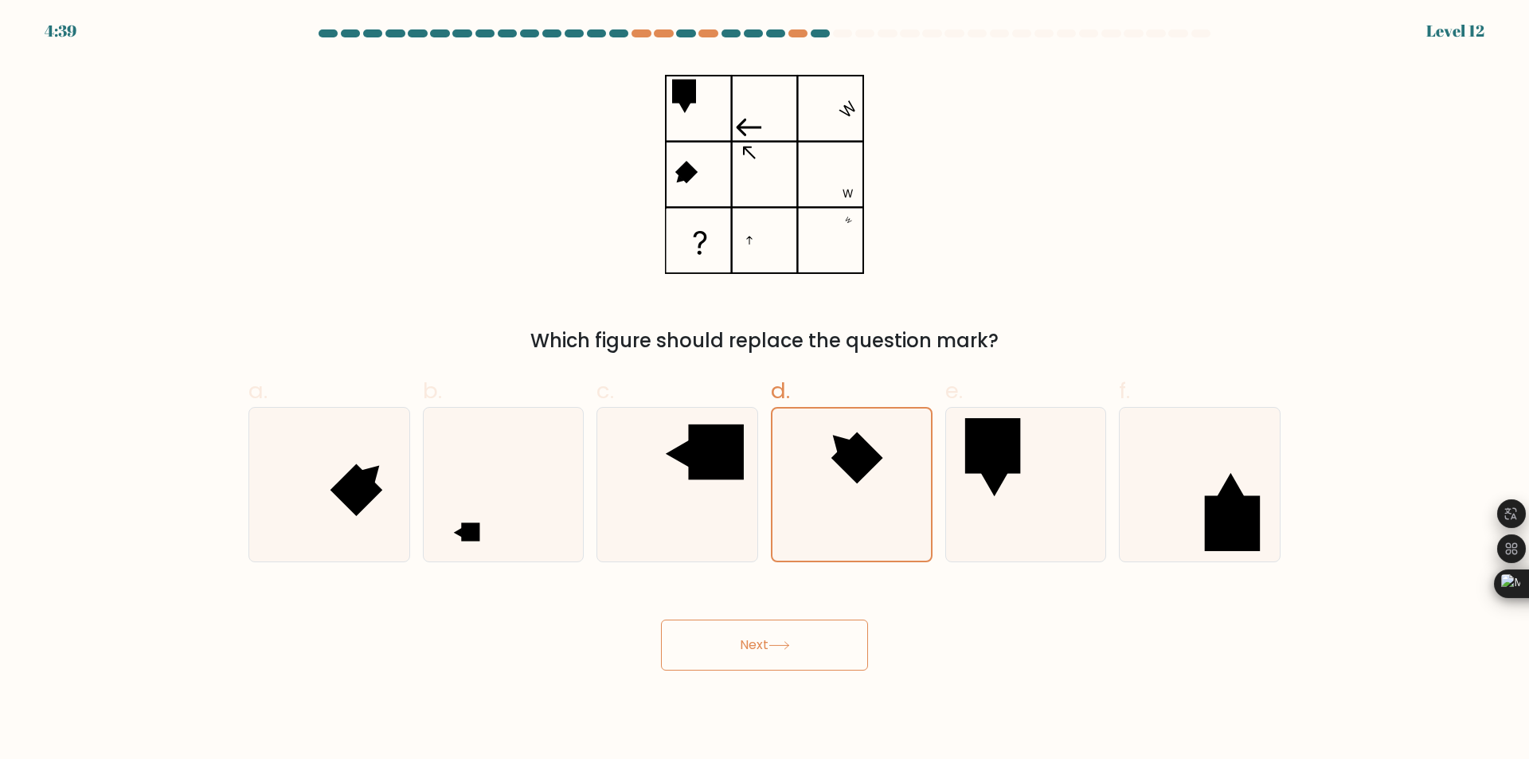
click at [790, 641] on icon at bounding box center [780, 645] width 22 height 9
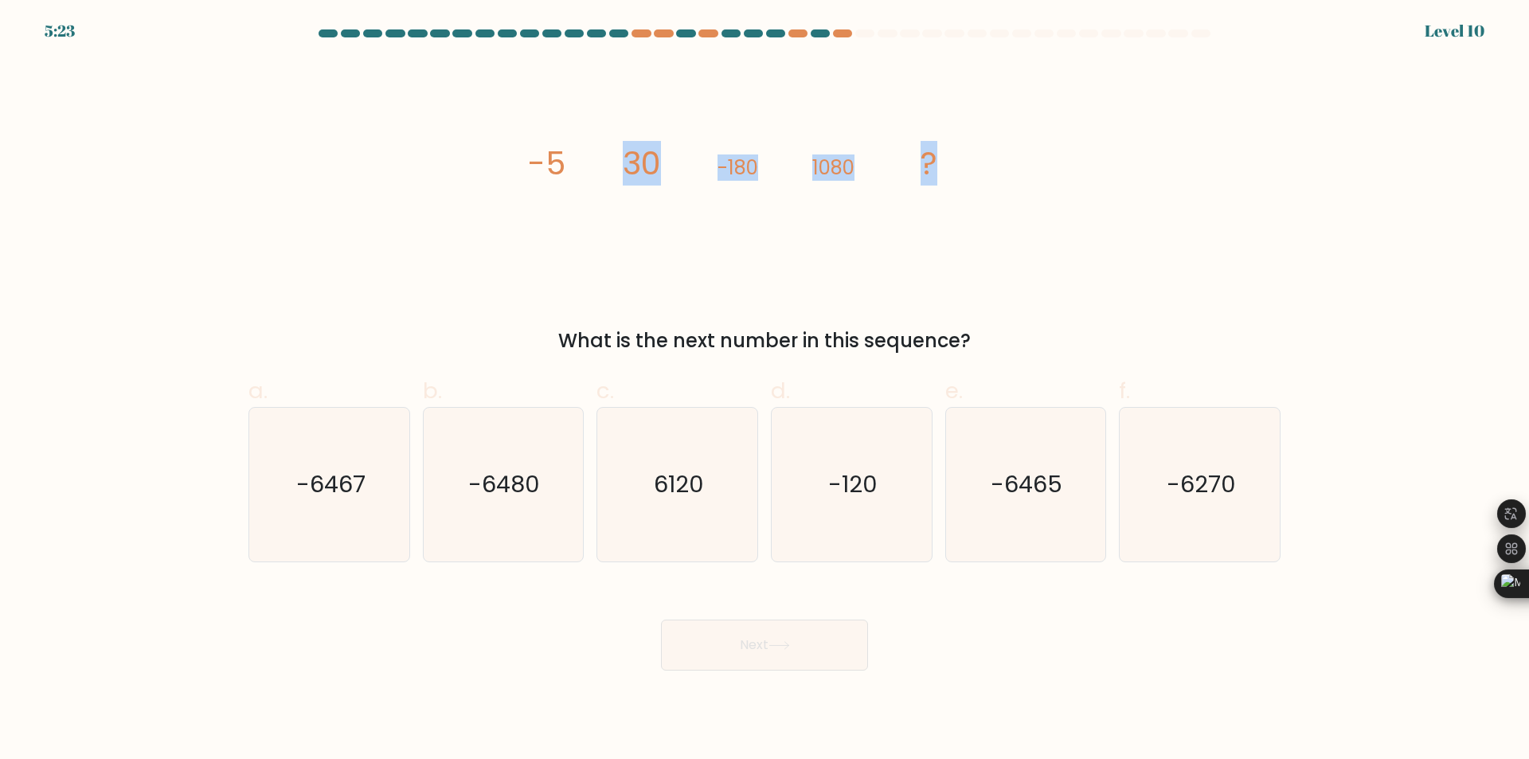
drag, startPoint x: 585, startPoint y: 146, endPoint x: 1060, endPoint y: 162, distance: 475.8
click at [1060, 162] on div "image/svg+xml -5 30 -180 1080 ? What is the next number in this sequence?" at bounding box center [764, 208] width 1051 height 295
click at [1039, 167] on div "image/svg+xml -5 30 -180 1080 ? What is the next number in this sequence?" at bounding box center [764, 208] width 1051 height 295
drag, startPoint x: 429, startPoint y: 179, endPoint x: 684, endPoint y: 180, distance: 254.9
click at [684, 180] on div "image/svg+xml -5 30 -180 1080 ? What is the next number in this sequence?" at bounding box center [764, 208] width 1051 height 295
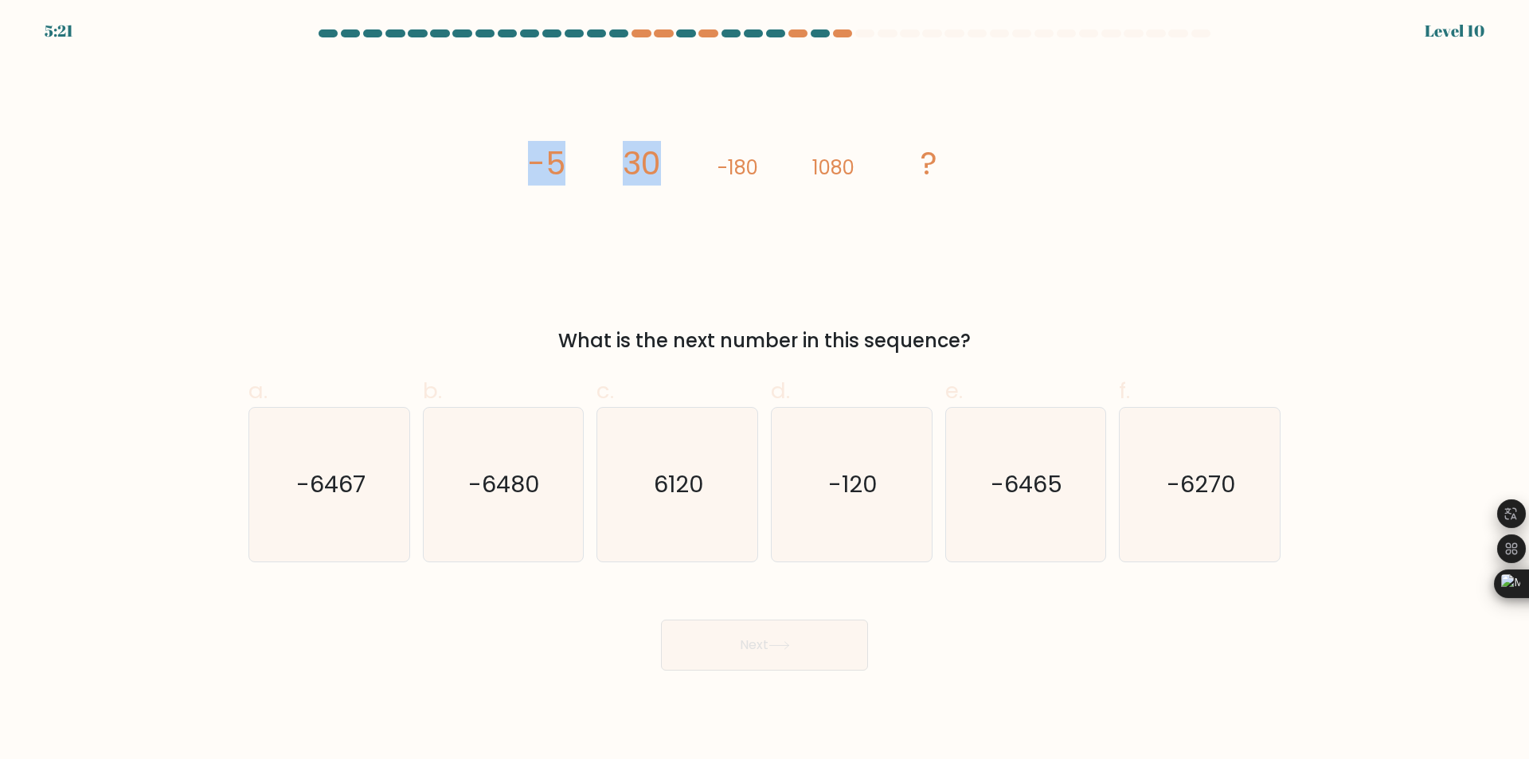
click at [684, 180] on icon "image/svg+xml -5 30 -180 1080 ?" at bounding box center [765, 175] width 478 height 228
drag, startPoint x: 727, startPoint y: 171, endPoint x: 784, endPoint y: 171, distance: 57.3
click at [784, 171] on icon "image/svg+xml -5 30 -180 1080 ?" at bounding box center [765, 175] width 478 height 228
click at [817, 171] on tspan "1080" at bounding box center [833, 168] width 42 height 26
click at [536, 517] on icon "-6480" at bounding box center [503, 485] width 154 height 154
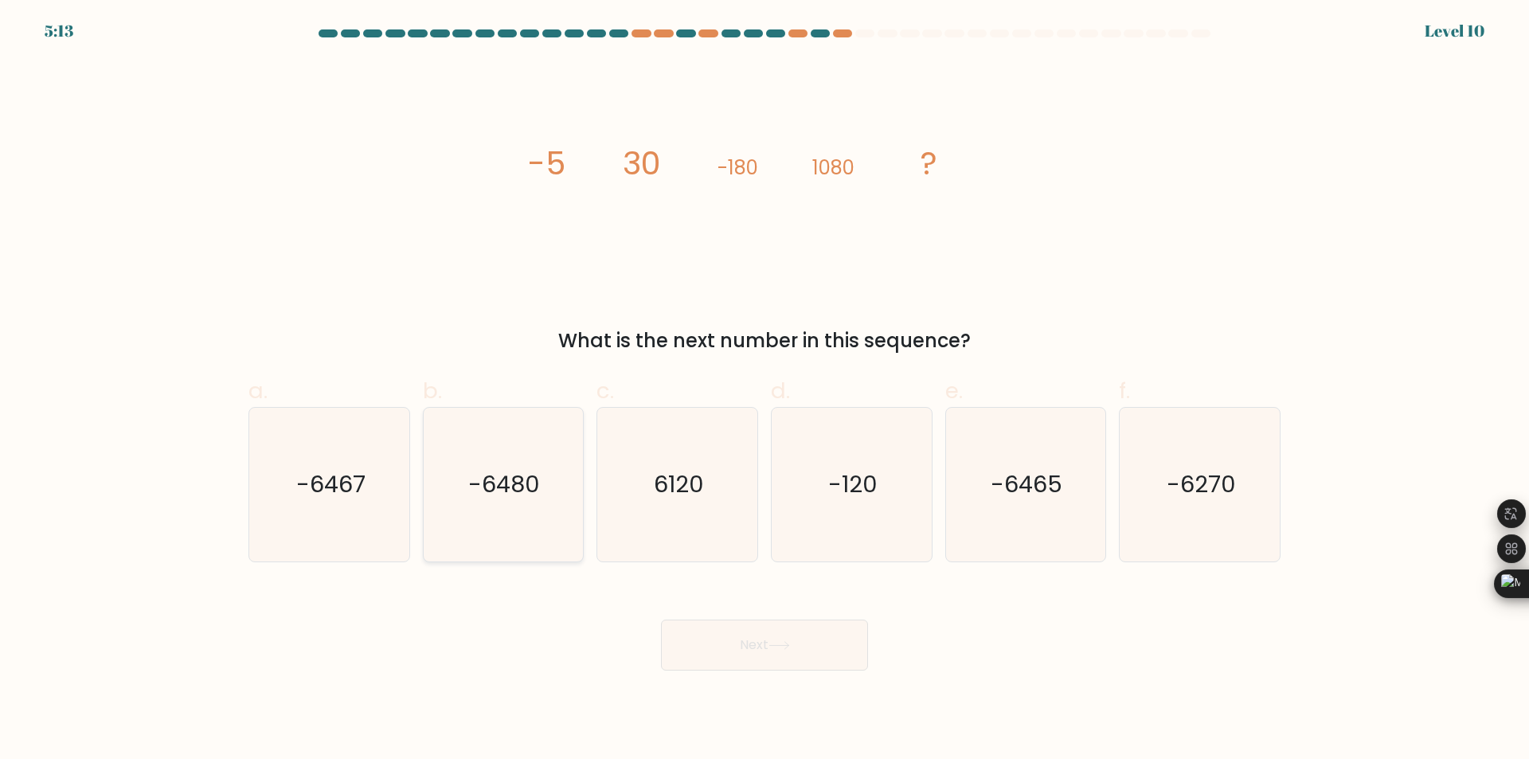
click at [765, 390] on input "b. -6480" at bounding box center [765, 385] width 1 height 10
radio input "true"
click at [829, 640] on button "Next" at bounding box center [764, 645] width 207 height 51
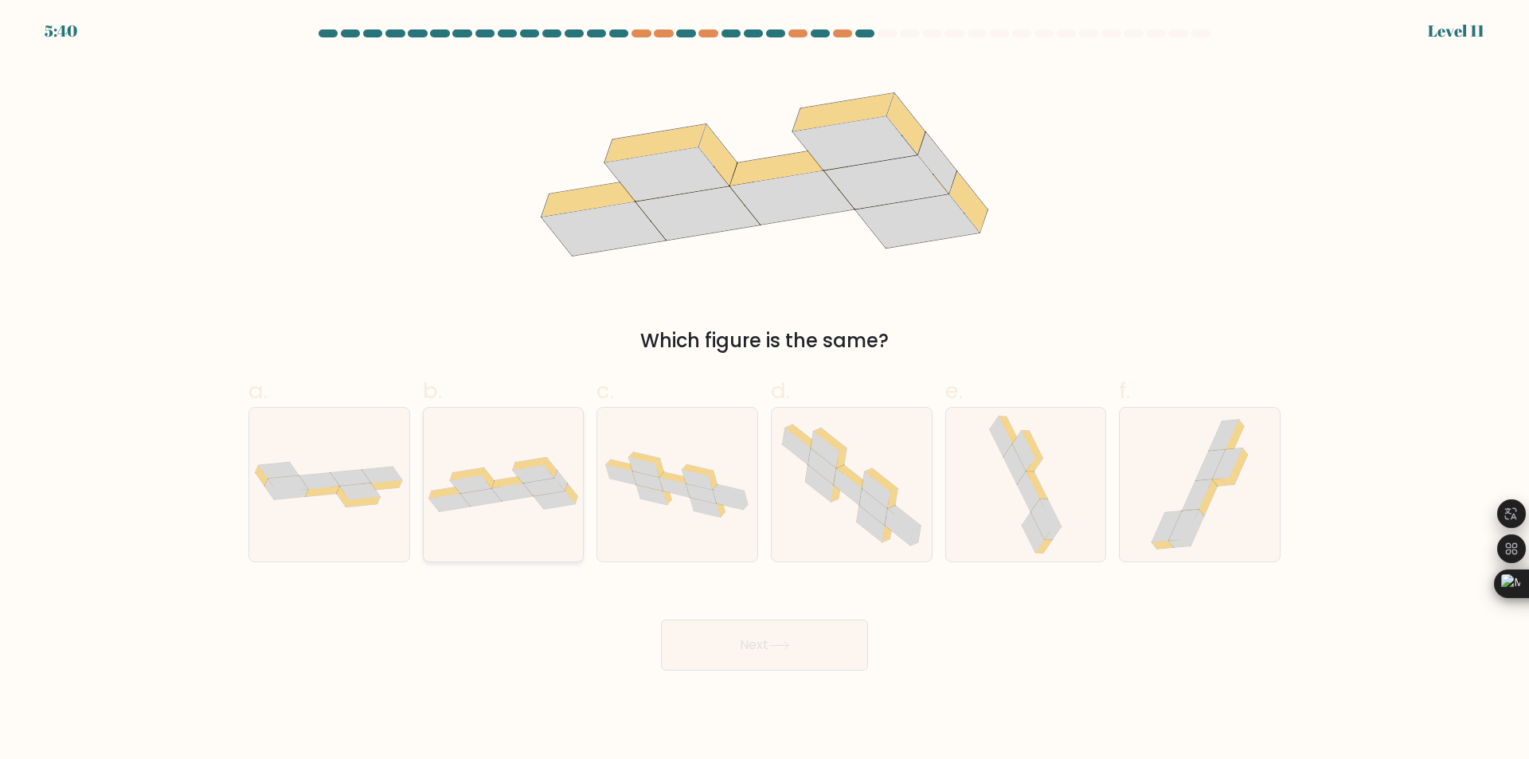
click at [543, 499] on icon at bounding box center [554, 500] width 41 height 18
click at [765, 390] on input "b." at bounding box center [765, 385] width 1 height 10
radio input "true"
drag, startPoint x: 745, startPoint y: 655, endPoint x: 617, endPoint y: 659, distance: 127.5
click at [611, 659] on div "Next" at bounding box center [764, 625] width 1051 height 89
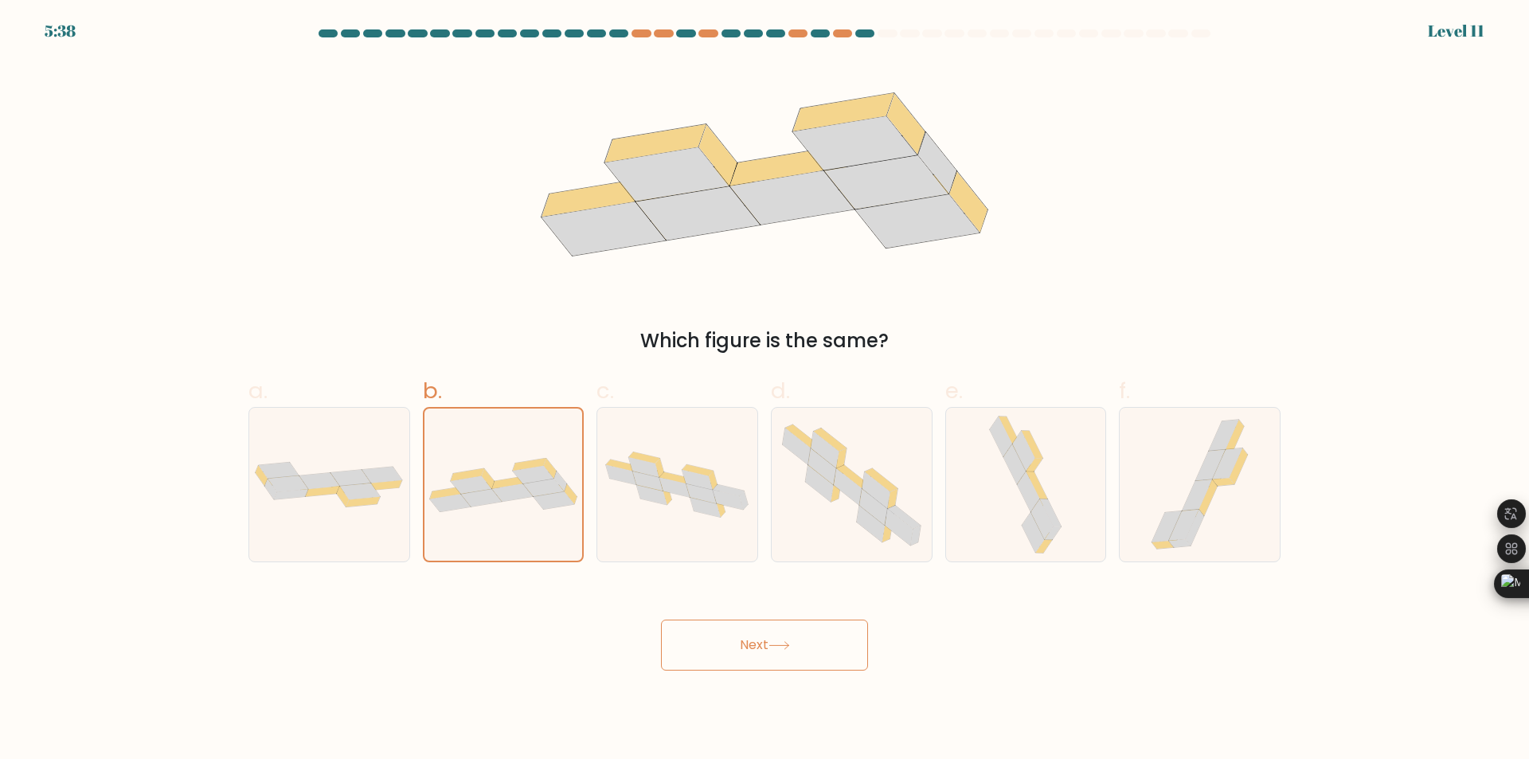
click at [733, 640] on button "Next" at bounding box center [764, 645] width 207 height 51
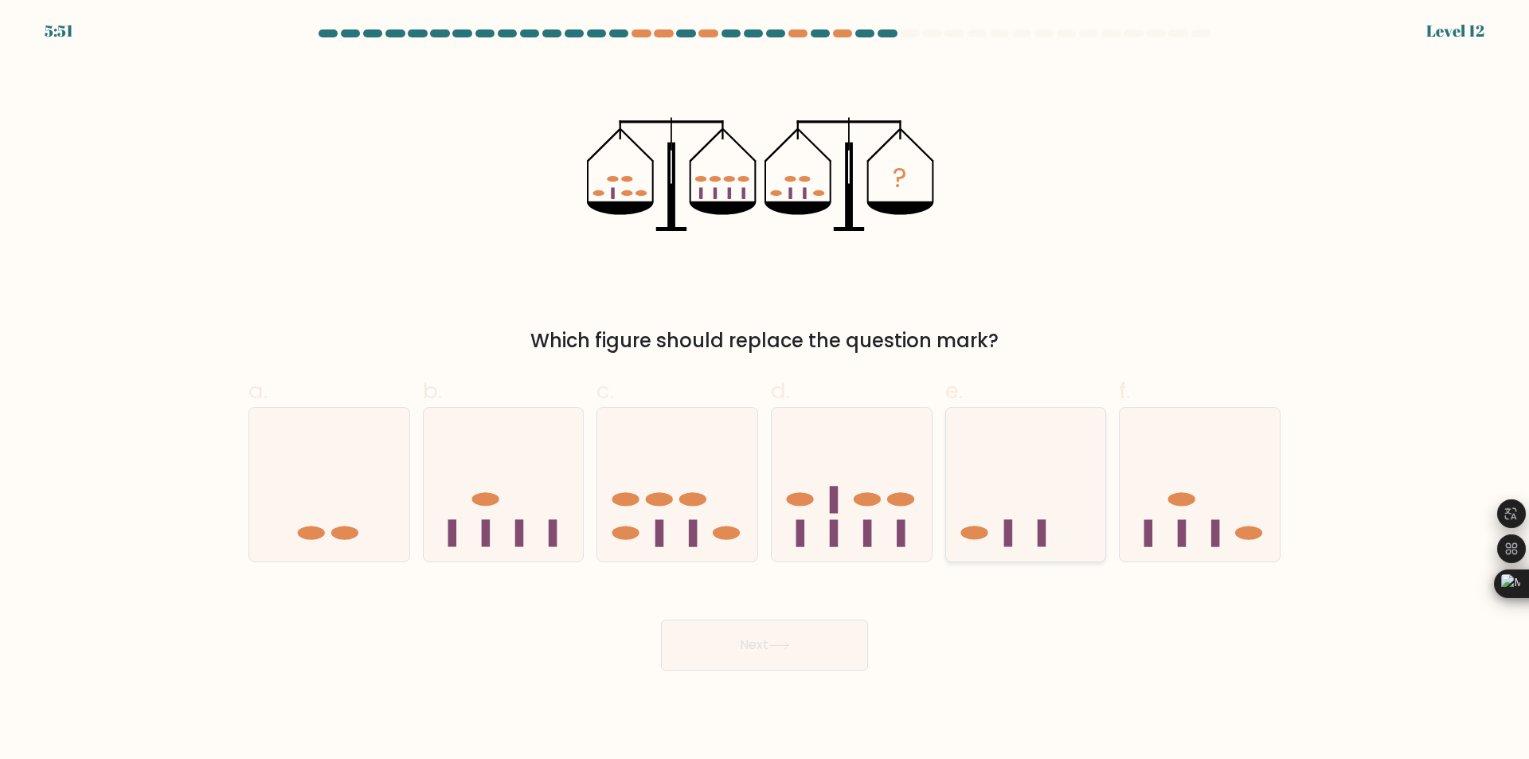
click at [1035, 504] on icon at bounding box center [1026, 485] width 160 height 132
click at [765, 390] on input "e." at bounding box center [765, 385] width 1 height 10
radio input "true"
click at [1186, 504] on ellipse at bounding box center [1181, 499] width 27 height 14
click at [765, 390] on input "f." at bounding box center [765, 385] width 1 height 10
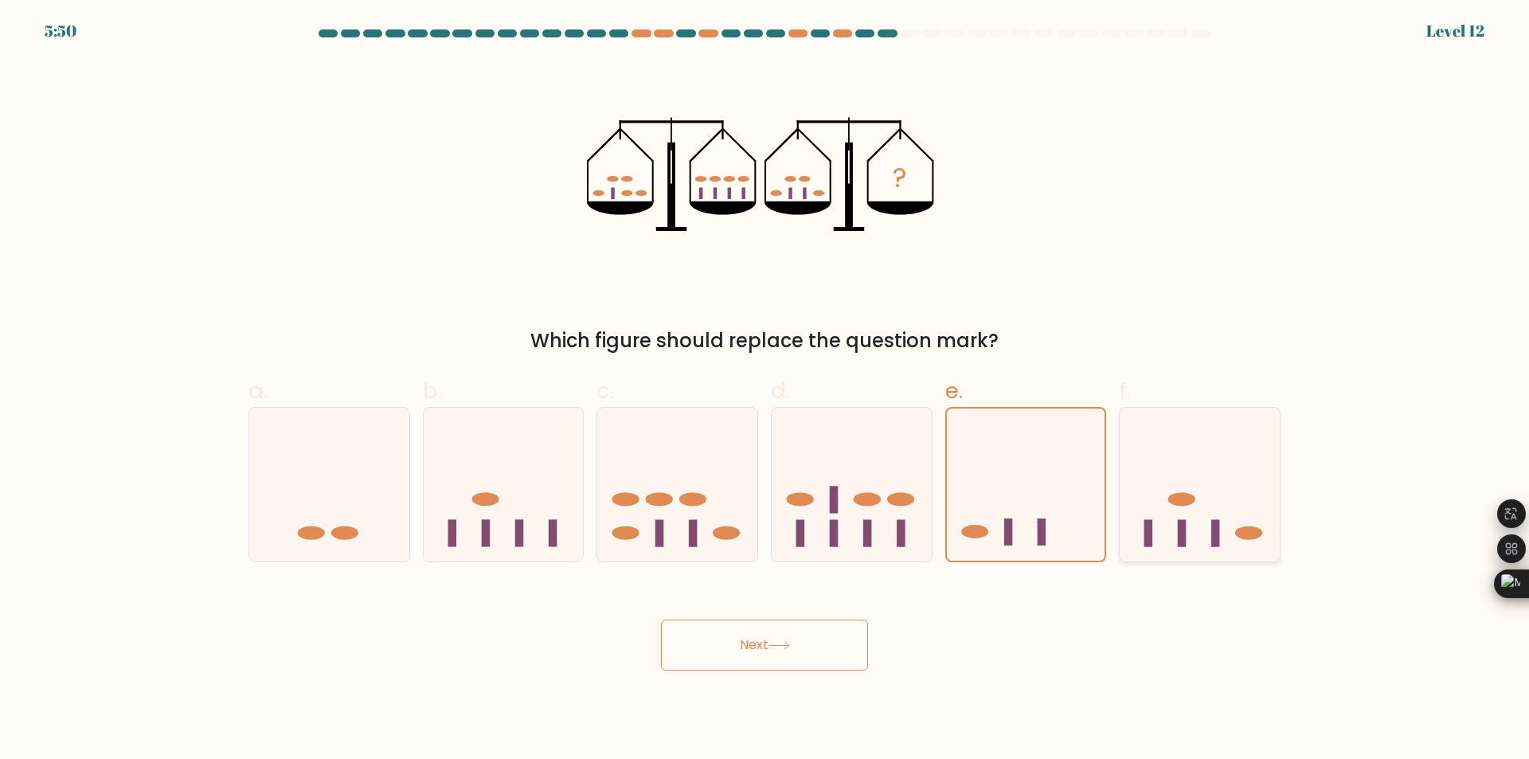
radio input "true"
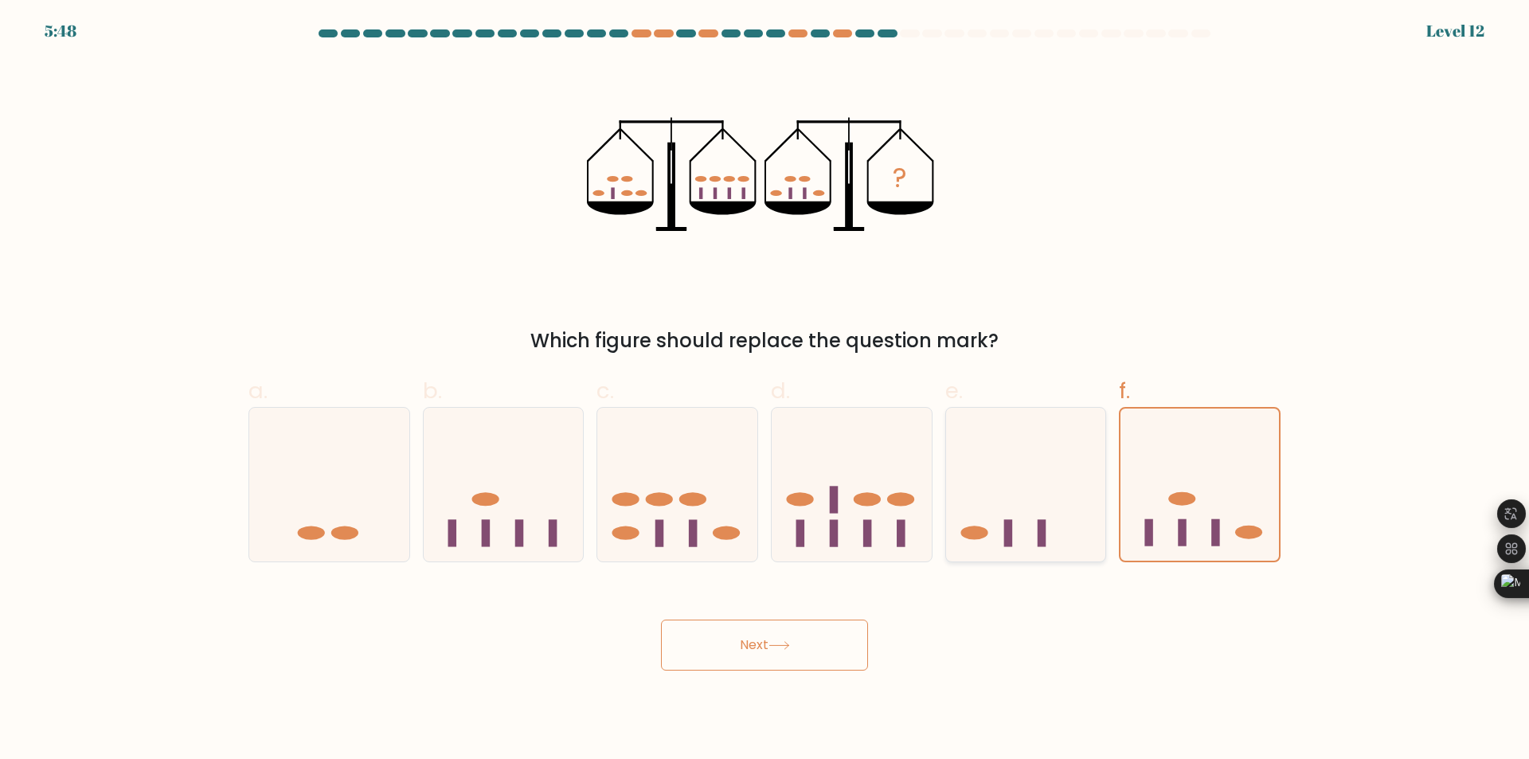
click at [1041, 505] on icon at bounding box center [1026, 485] width 160 height 132
click at [765, 390] on input "e." at bounding box center [765, 385] width 1 height 10
radio input "true"
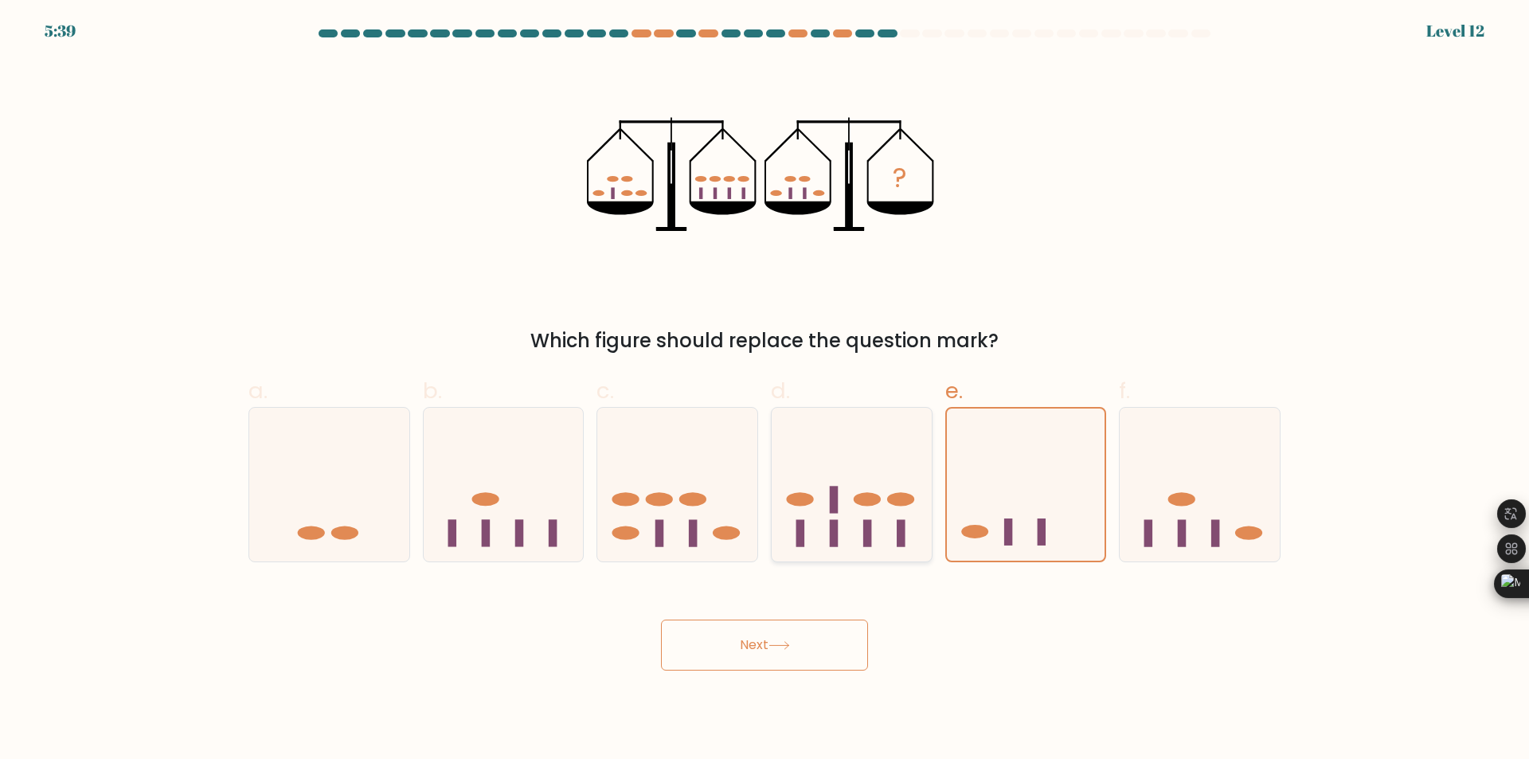
click at [913, 507] on icon at bounding box center [852, 485] width 160 height 132
click at [765, 390] on input "d." at bounding box center [765, 385] width 1 height 10
radio input "true"
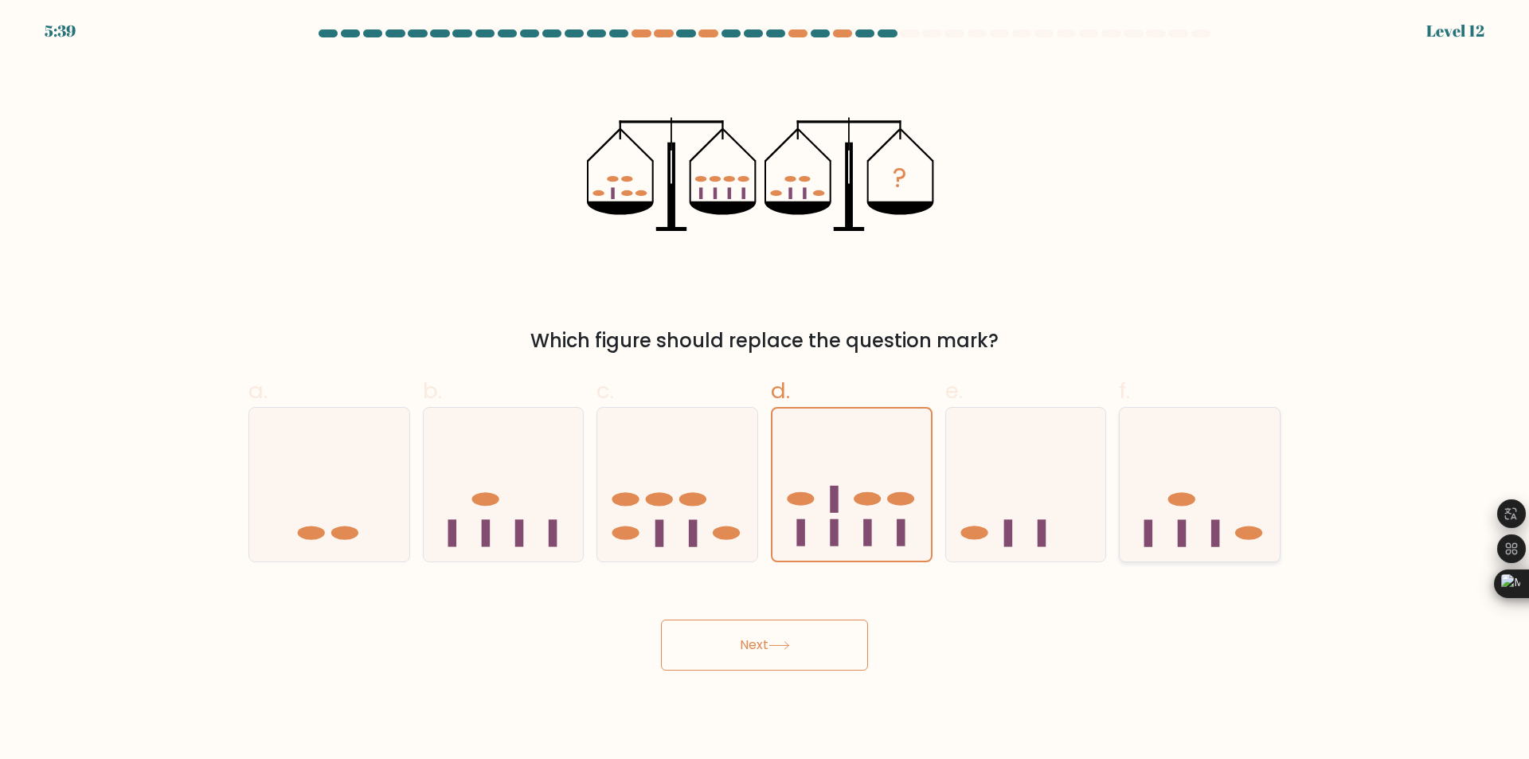
click at [1200, 503] on icon at bounding box center [1200, 485] width 160 height 132
click at [765, 390] on input "f." at bounding box center [765, 385] width 1 height 10
radio input "true"
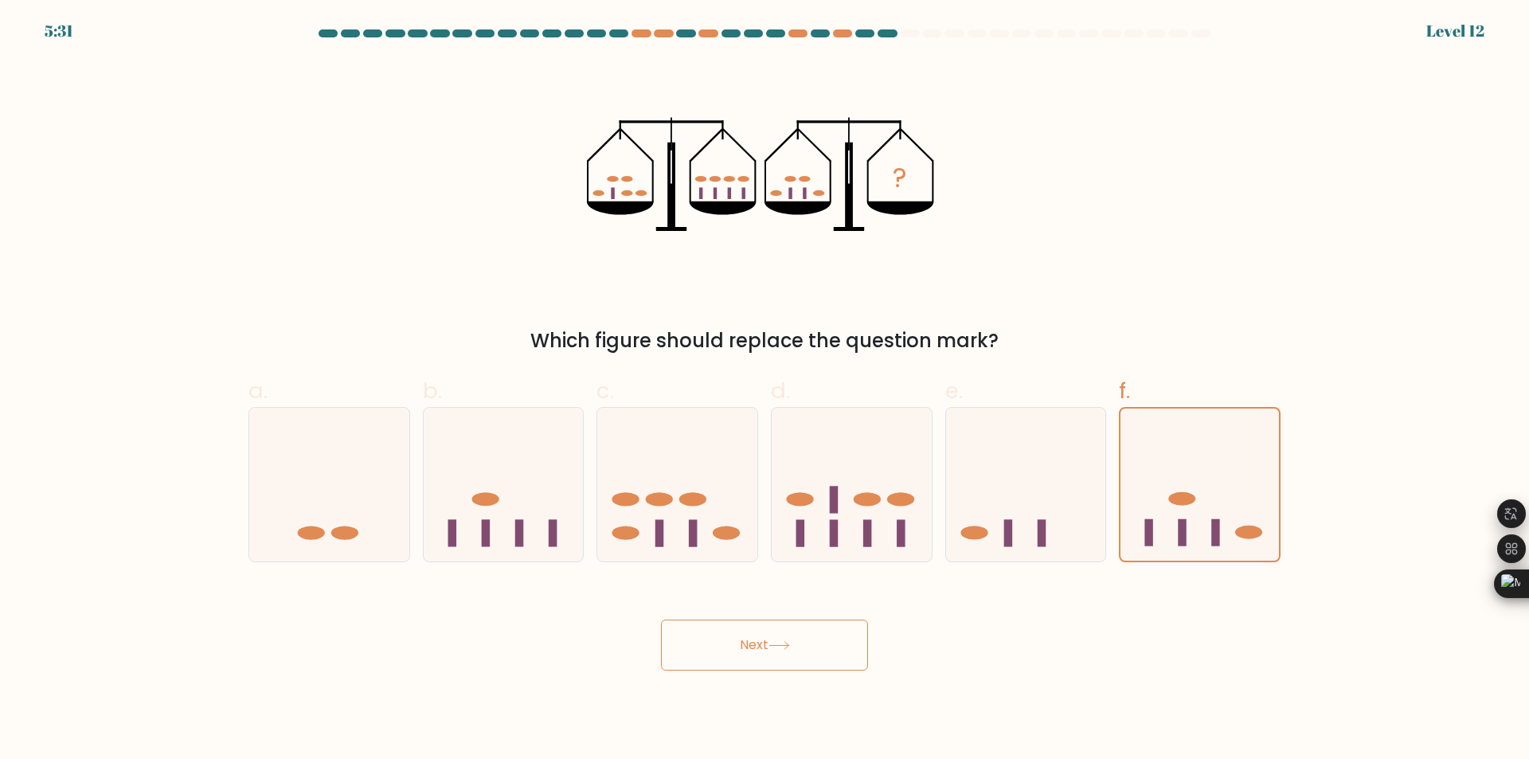
click at [799, 653] on button "Next" at bounding box center [764, 645] width 207 height 51
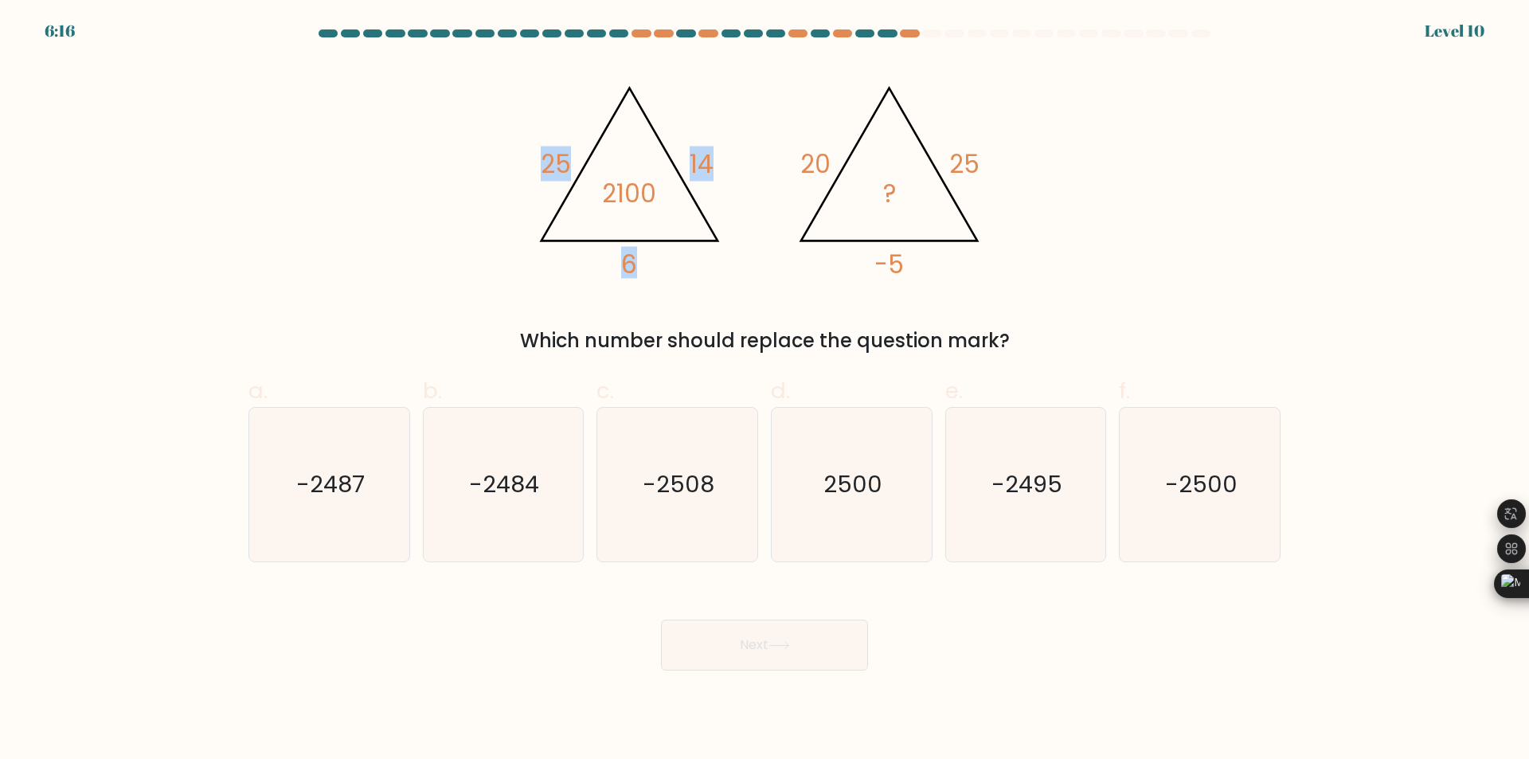
drag, startPoint x: 521, startPoint y: 170, endPoint x: 687, endPoint y: 252, distance: 185.6
click at [687, 252] on div "@import url('https://fonts.googleapis.com/css?family=Abril+Fatface:400,100,100i…" at bounding box center [764, 208] width 1051 height 295
click at [688, 252] on icon "@import url('https://fonts.googleapis.com/css?family=Abril+Fatface:400,100,100i…" at bounding box center [765, 175] width 478 height 228
click at [728, 158] on icon "@import url('https://fonts.googleapis.com/css?family=Abril+Fatface:400,100,100i…" at bounding box center [765, 175] width 478 height 228
drag, startPoint x: 876, startPoint y: 503, endPoint x: 885, endPoint y: 521, distance: 19.6
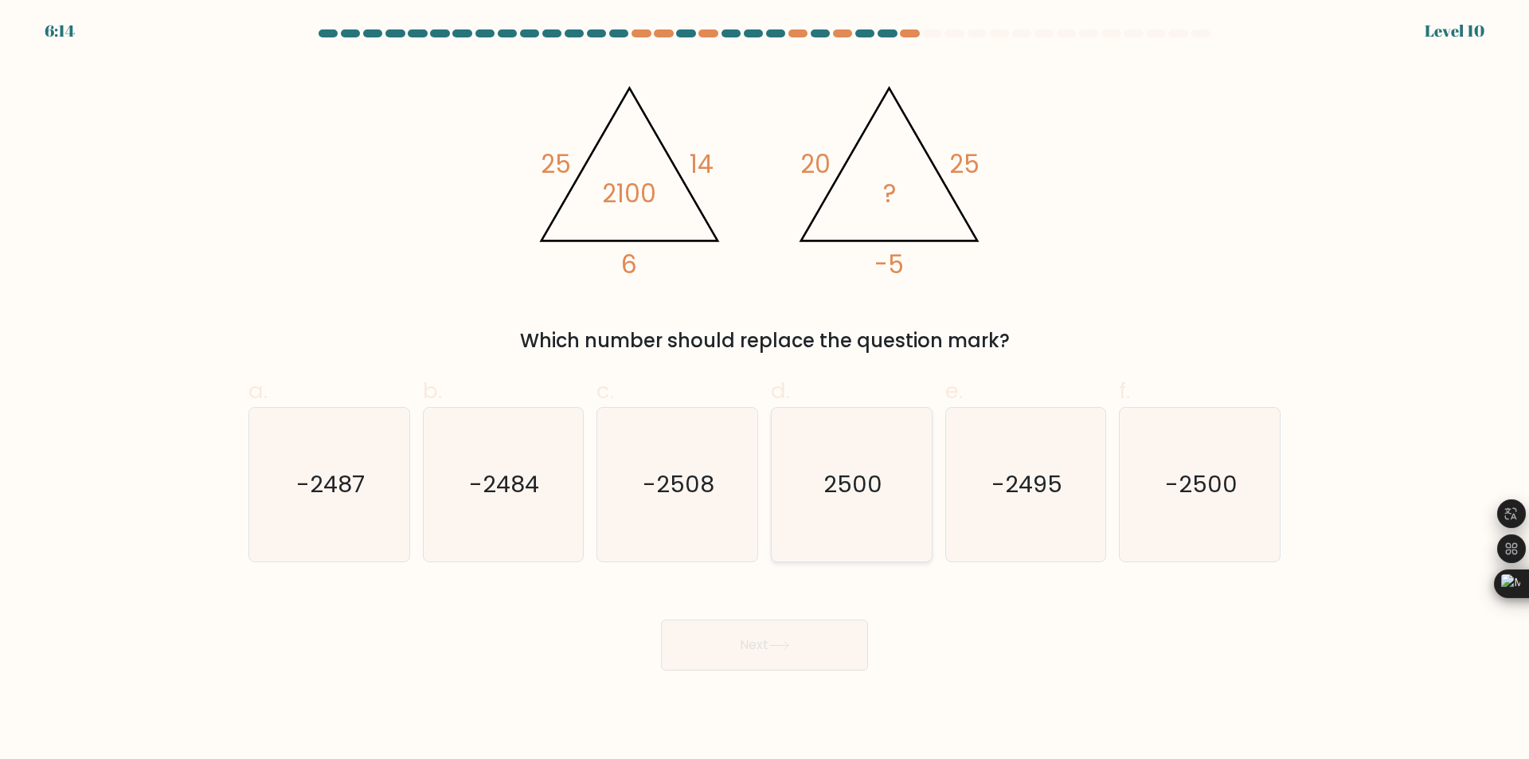
click at [887, 503] on icon "2500" at bounding box center [852, 485] width 154 height 154
click at [765, 390] on input "d. 2500" at bounding box center [765, 385] width 1 height 10
radio input "true"
click at [708, 659] on button "Next" at bounding box center [764, 645] width 207 height 51
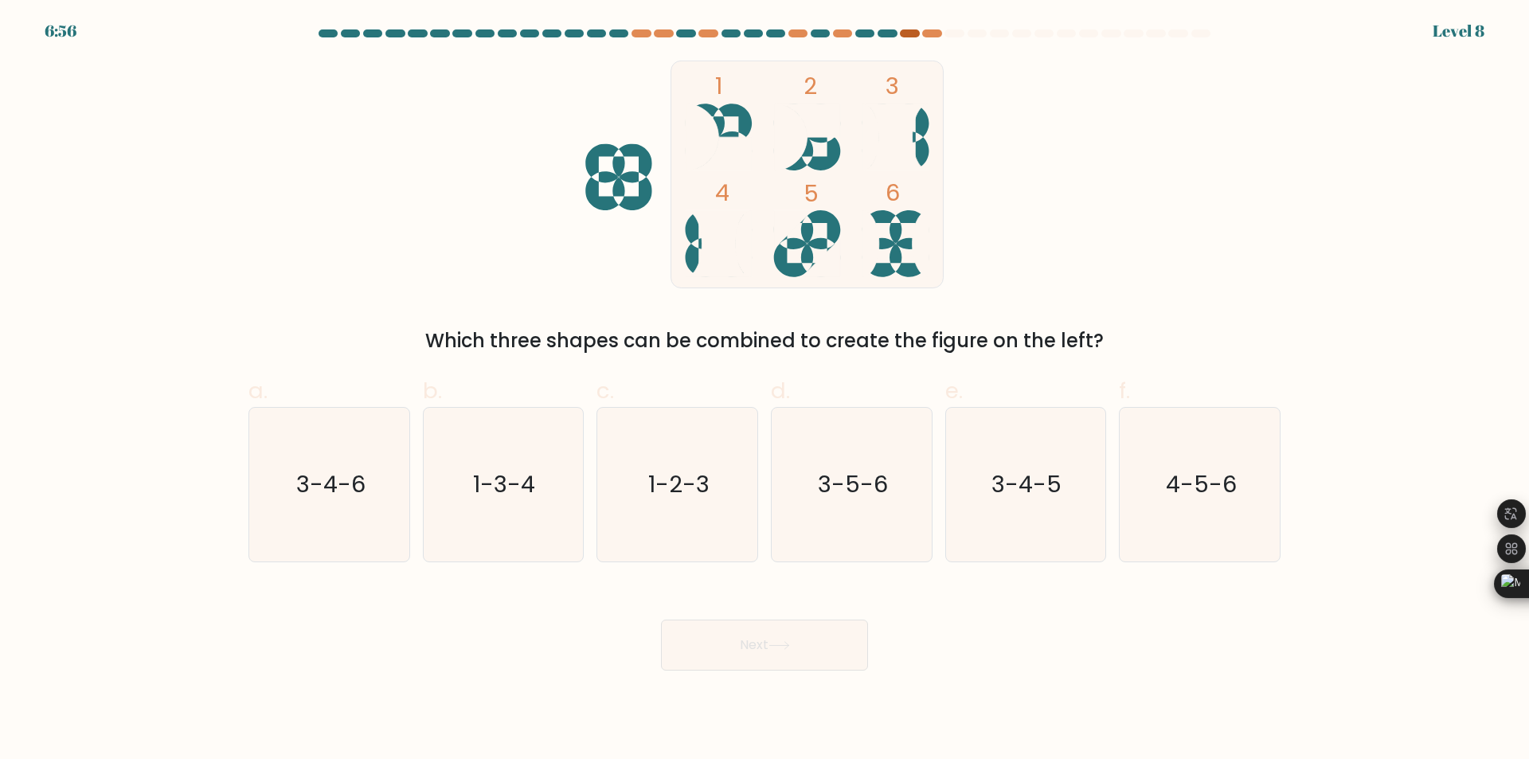
click at [903, 33] on div at bounding box center [909, 33] width 19 height 8
drag, startPoint x: 855, startPoint y: 166, endPoint x: 845, endPoint y: 186, distance: 23.2
click at [855, 166] on rect at bounding box center [807, 174] width 272 height 227
click at [700, 346] on div "Which three shapes can be combined to create the figure on the left?" at bounding box center [764, 341] width 1013 height 29
drag, startPoint x: 924, startPoint y: 137, endPoint x: 927, endPoint y: 155, distance: 18.6
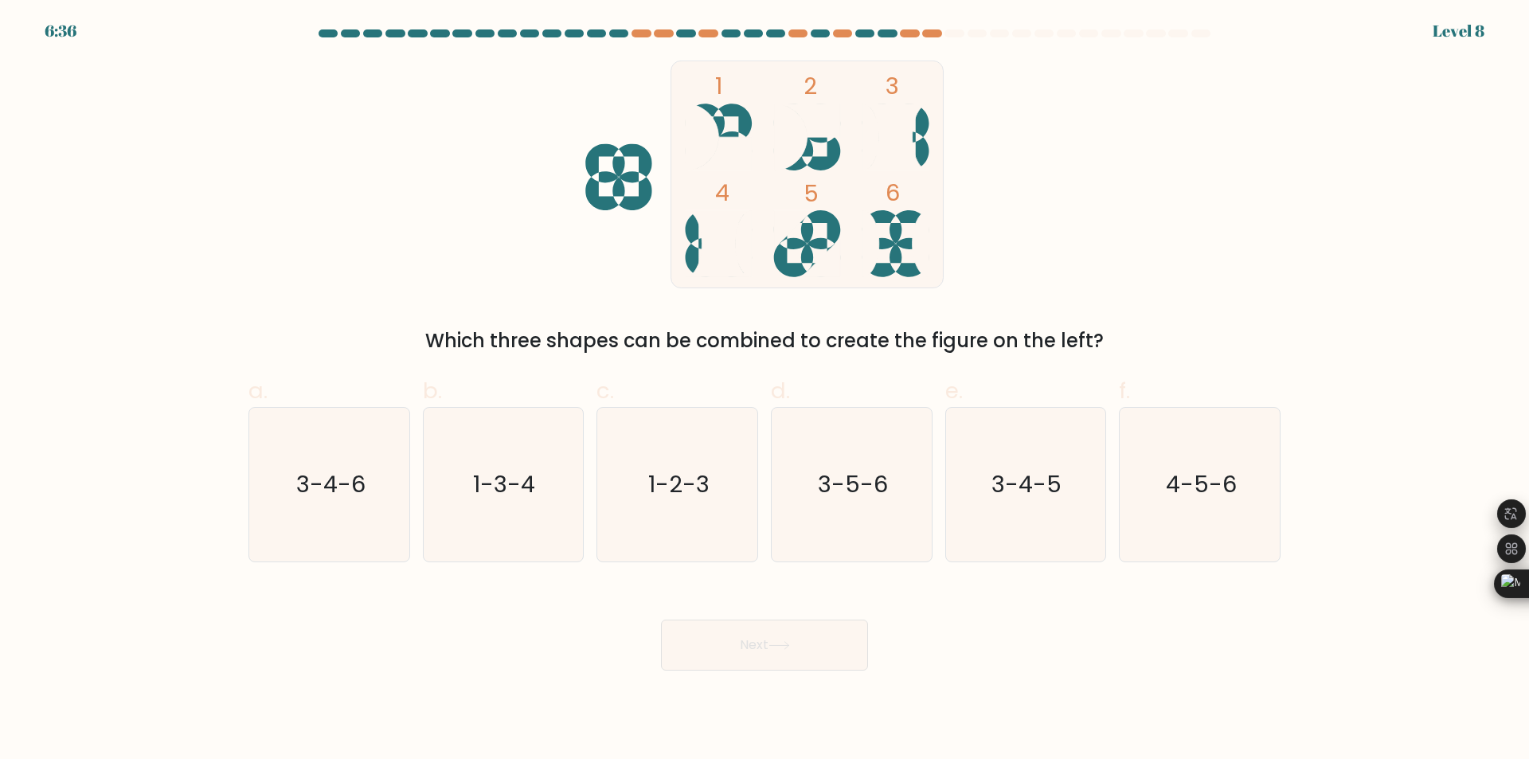
click at [927, 155] on icon "1 2 3 4 5 6" at bounding box center [764, 175] width 428 height 228
drag, startPoint x: 734, startPoint y: 115, endPoint x: 809, endPoint y: 131, distance: 76.4
click at [810, 130] on icon "1 2 3 4 5 6" at bounding box center [764, 175] width 428 height 228
click at [332, 461] on icon "3-4-6" at bounding box center [329, 485] width 154 height 154
click at [765, 390] on input "a. 3-4-6" at bounding box center [765, 385] width 1 height 10
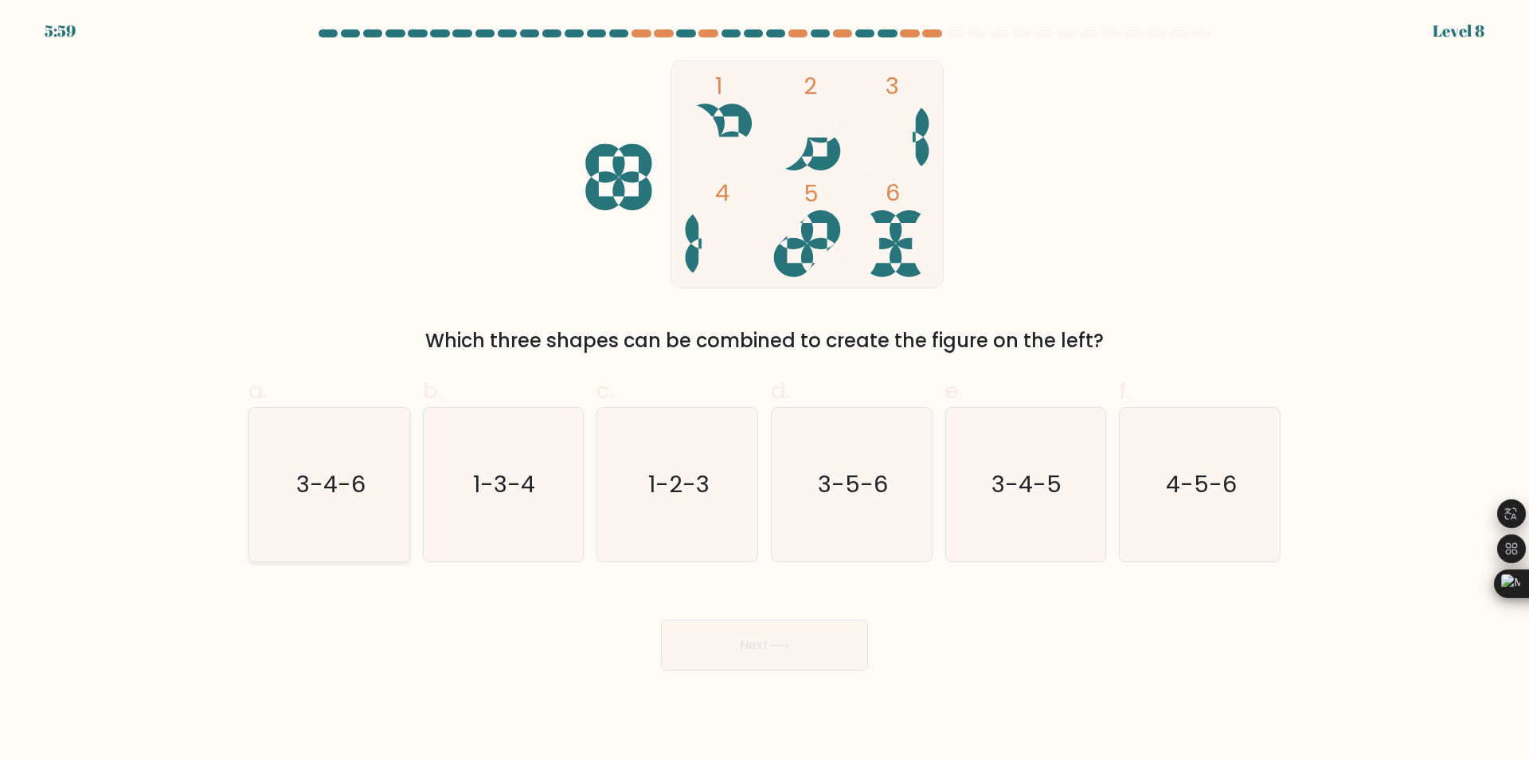
radio input "true"
click at [751, 678] on body "5:58 Level 8" at bounding box center [764, 379] width 1529 height 759
click at [763, 658] on button "Next" at bounding box center [764, 645] width 207 height 51
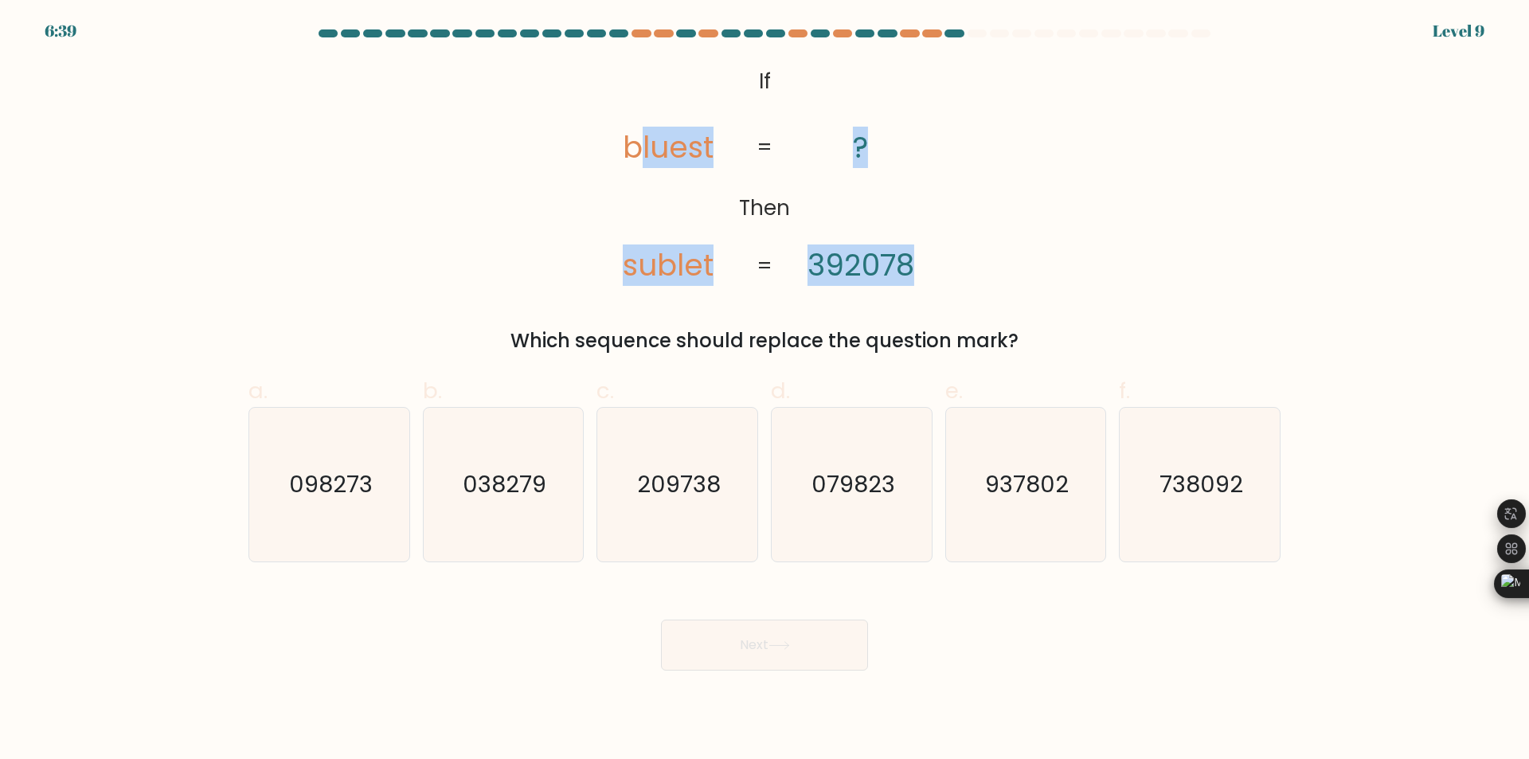
drag, startPoint x: 640, startPoint y: 147, endPoint x: 761, endPoint y: 153, distance: 122.0
click at [761, 153] on icon "@import url('https://fonts.googleapis.com/css?family=Abril+Fatface:400,100,100i…" at bounding box center [765, 175] width 370 height 228
click at [761, 153] on tspan "=" at bounding box center [765, 148] width 16 height 29
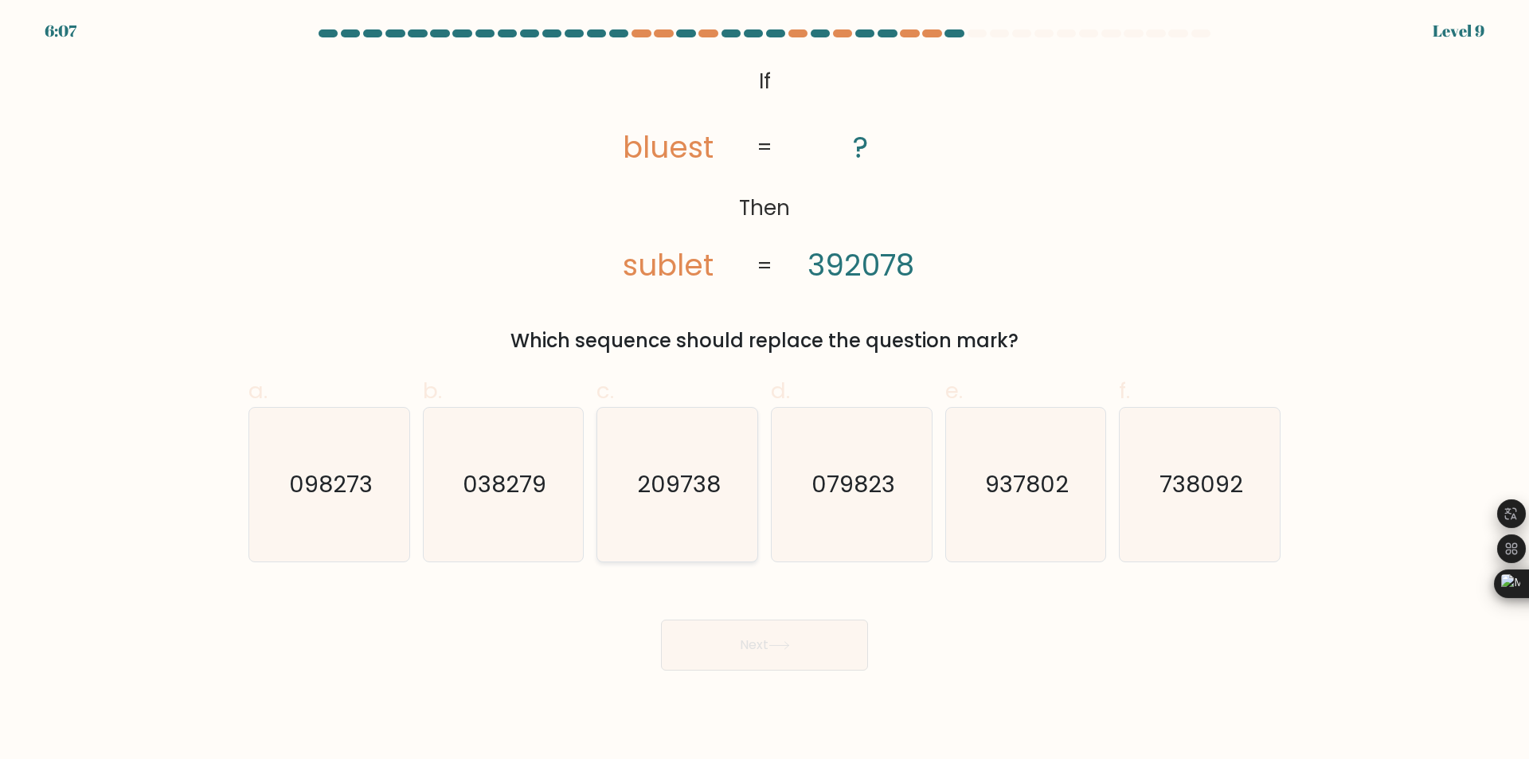
click at [676, 485] on text "209738" at bounding box center [679, 485] width 84 height 32
click at [765, 390] on input "c. 209738" at bounding box center [765, 385] width 1 height 10
radio input "true"
click at [745, 647] on button "Next" at bounding box center [764, 645] width 207 height 51
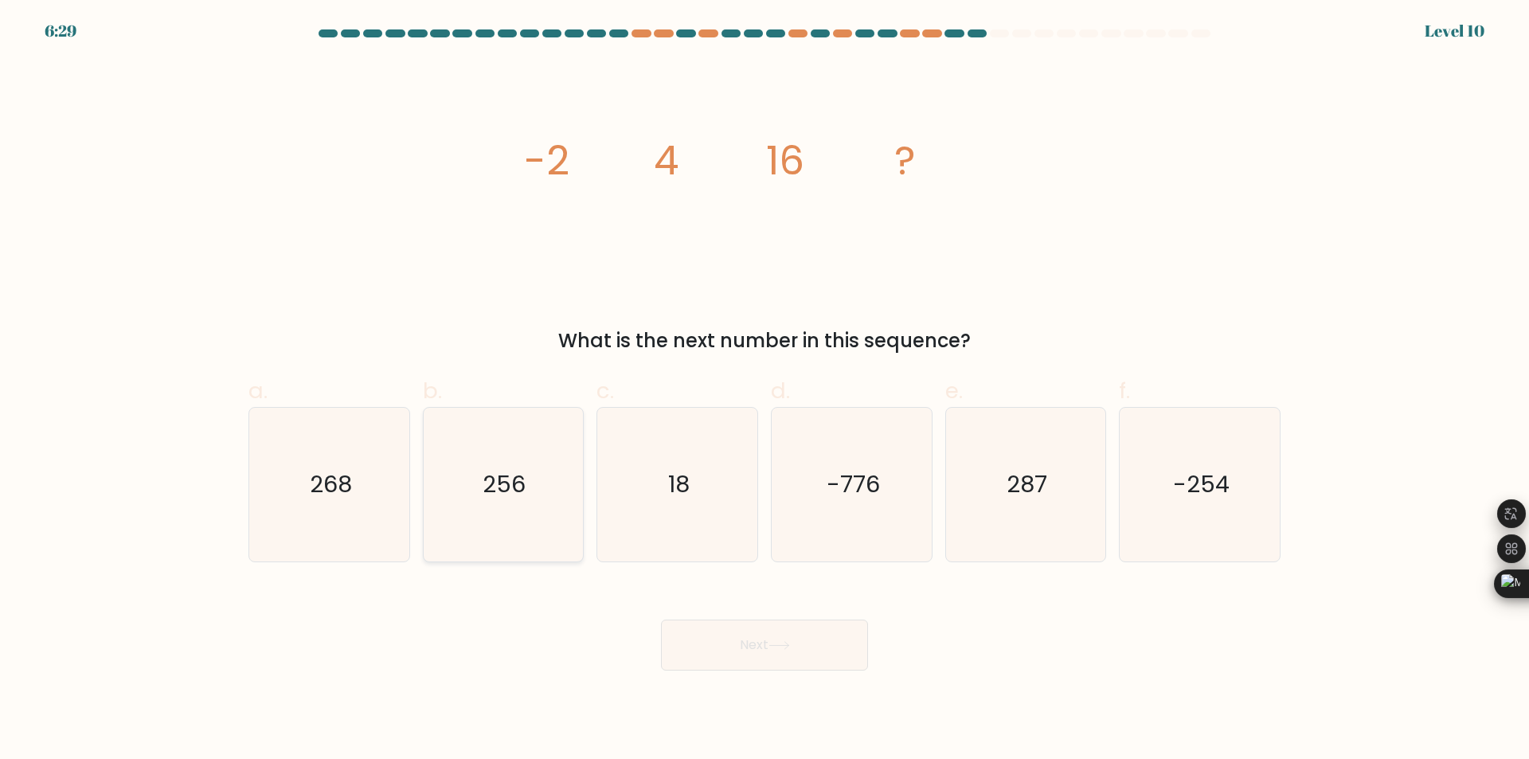
click at [525, 471] on text "256" at bounding box center [504, 485] width 43 height 32
click at [765, 390] on input "b. 256" at bounding box center [765, 385] width 1 height 10
radio input "true"
click at [774, 660] on button "Next" at bounding box center [764, 645] width 207 height 51
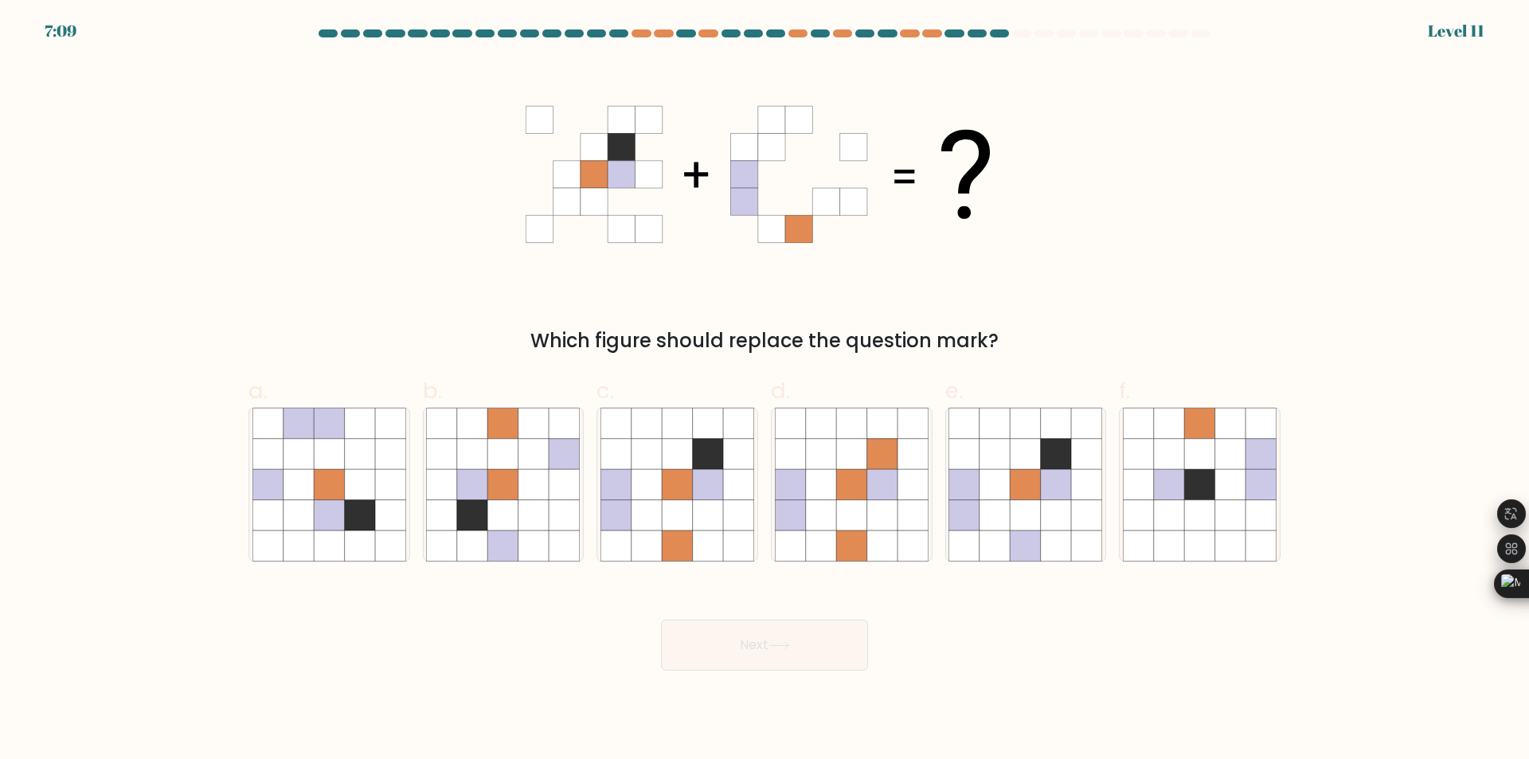
click at [833, 356] on form at bounding box center [764, 349] width 1529 height 641
drag, startPoint x: 470, startPoint y: 342, endPoint x: 1027, endPoint y: 354, distance: 557.6
click at [1028, 354] on div "Which figure should replace the question mark?" at bounding box center [764, 341] width 1013 height 29
click at [627, 237] on icon at bounding box center [621, 228] width 27 height 27
click at [597, 230] on icon at bounding box center [594, 228] width 27 height 27
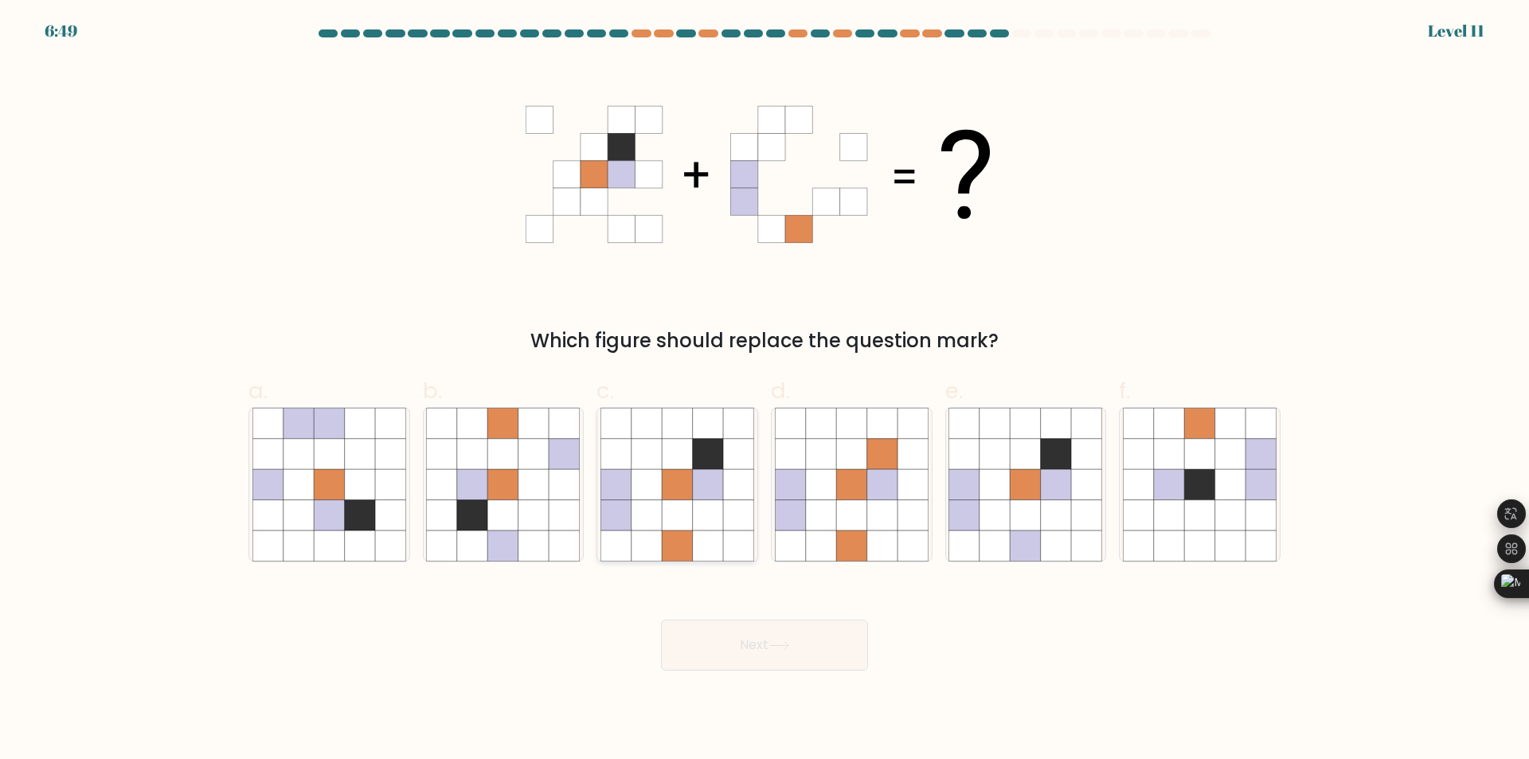
click at [698, 487] on icon at bounding box center [708, 484] width 30 height 30
click at [765, 390] on input "c." at bounding box center [765, 385] width 1 height 10
radio input "true"
click at [792, 663] on button "Next" at bounding box center [764, 645] width 207 height 51
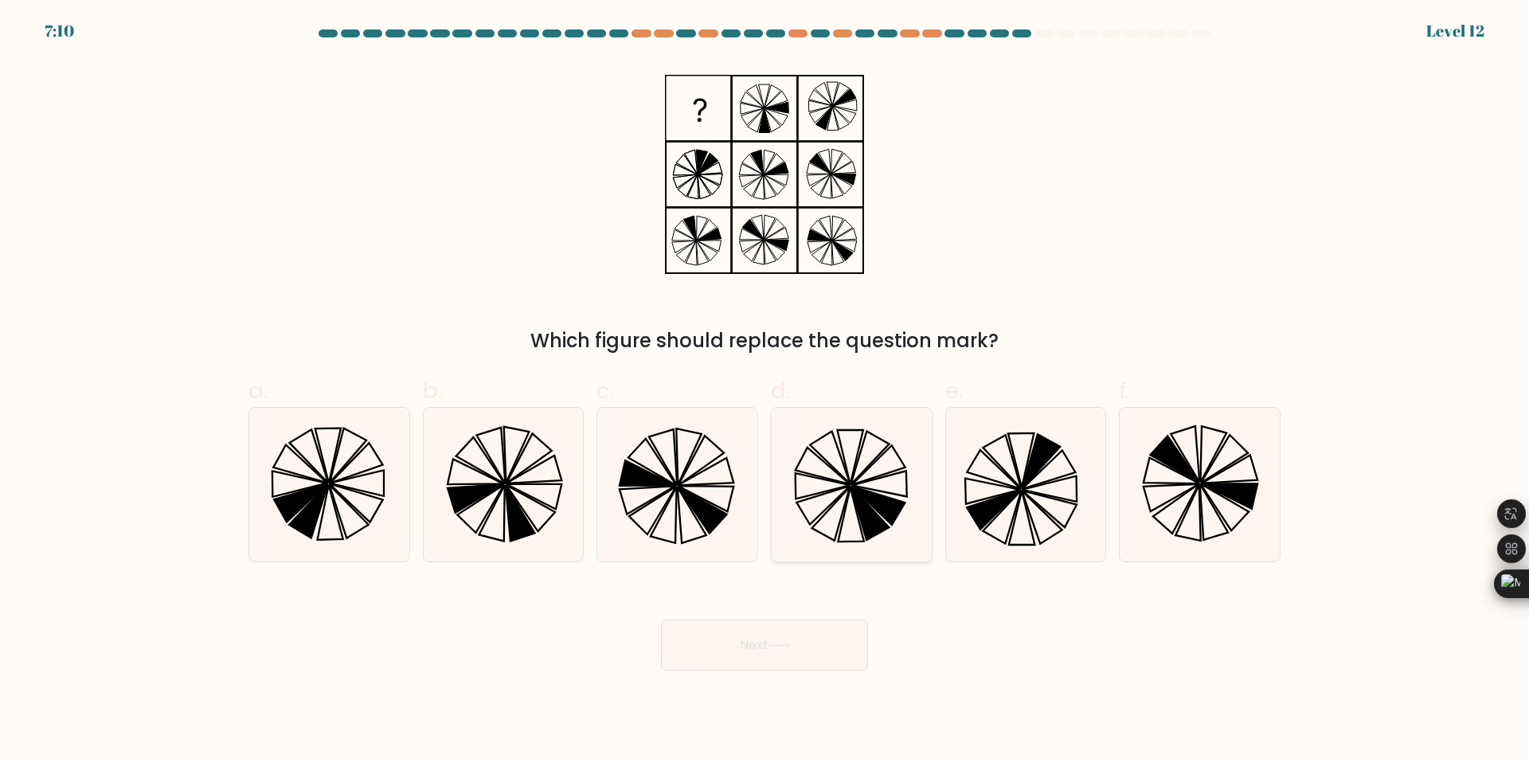
click at [849, 501] on icon at bounding box center [852, 485] width 154 height 154
click at [765, 390] on input "d." at bounding box center [765, 385] width 1 height 10
radio input "true"
click at [781, 654] on button "Next" at bounding box center [764, 645] width 207 height 51
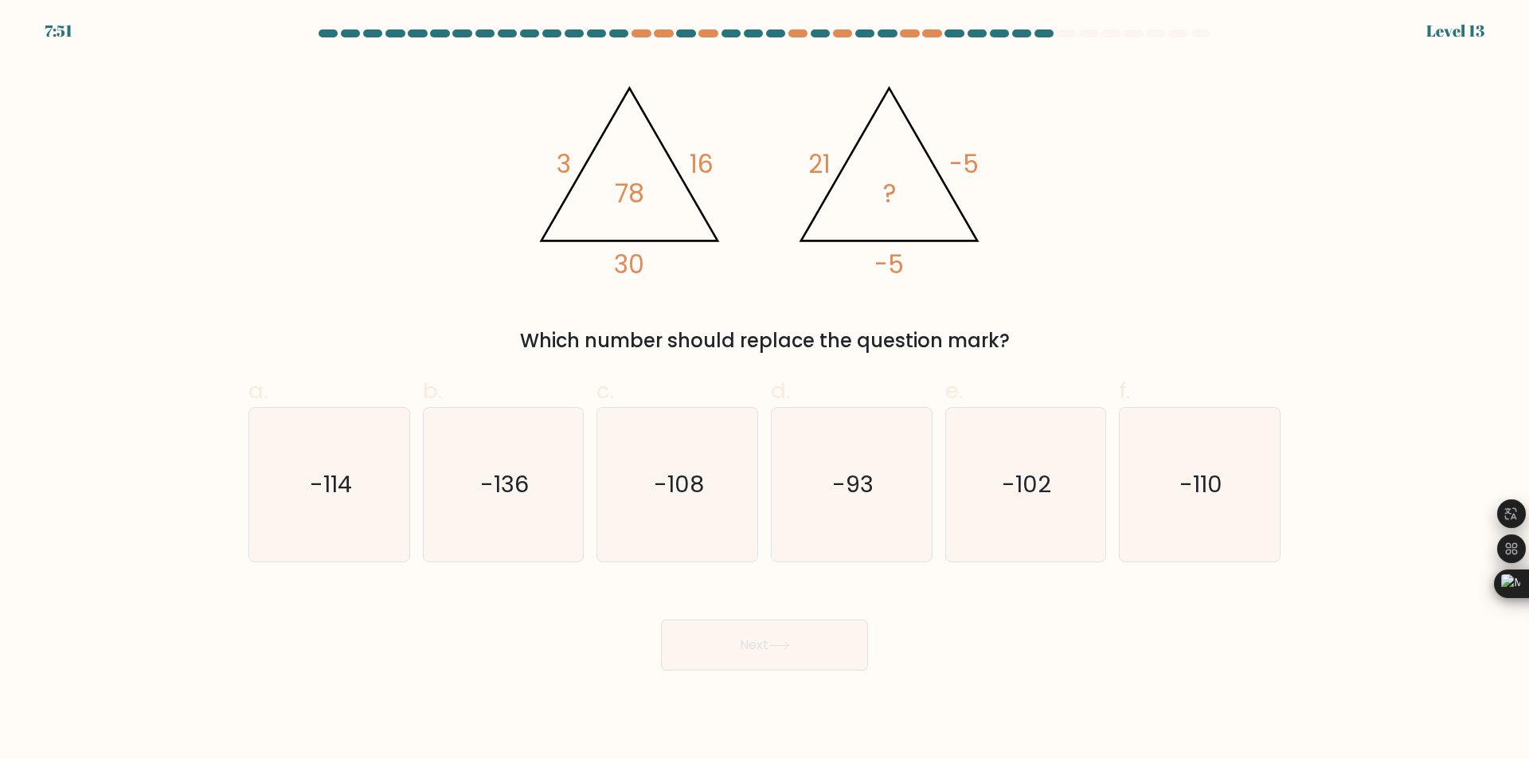
drag, startPoint x: 622, startPoint y: 346, endPoint x: 976, endPoint y: 353, distance: 353.7
click at [976, 353] on div "Which number should replace the question mark?" at bounding box center [764, 341] width 1013 height 29
click at [498, 486] on text "-136" at bounding box center [504, 485] width 49 height 32
click at [765, 390] on input "b. -136" at bounding box center [765, 385] width 1 height 10
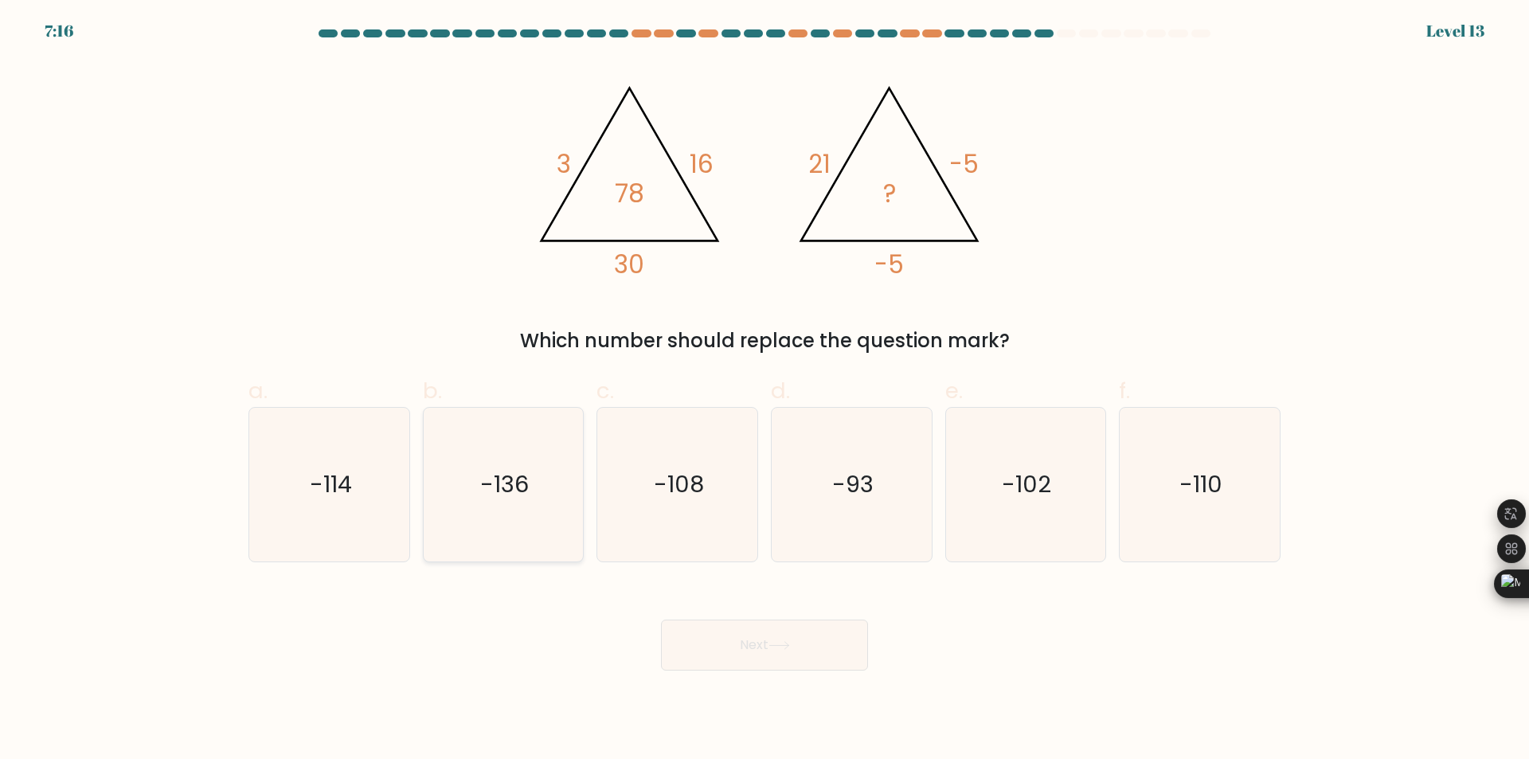
radio input "true"
click at [798, 667] on button "Next" at bounding box center [764, 645] width 207 height 51
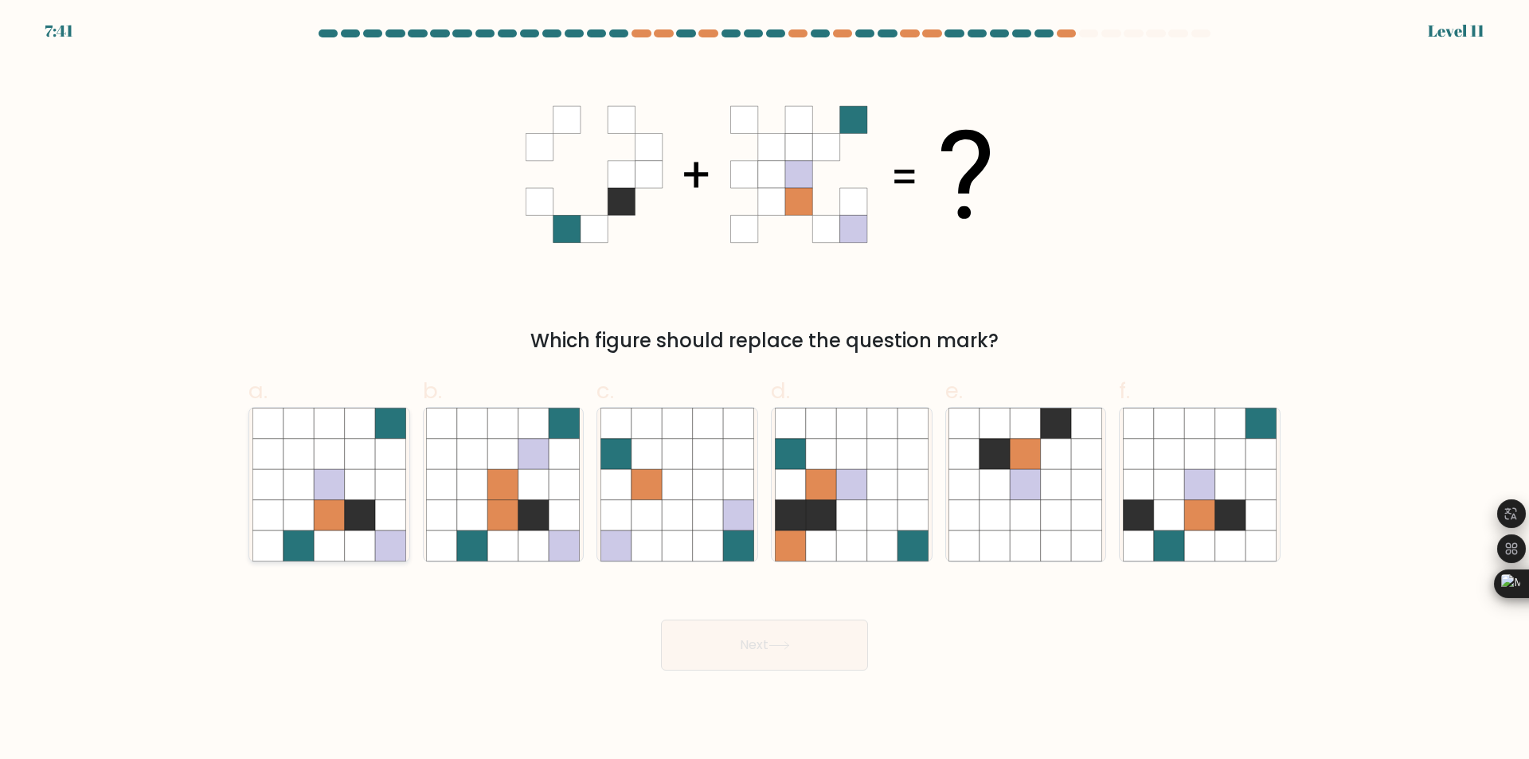
click at [354, 487] on icon at bounding box center [360, 484] width 30 height 30
click at [765, 390] on input "a." at bounding box center [765, 385] width 1 height 10
radio input "true"
click at [817, 659] on button "Next" at bounding box center [764, 645] width 207 height 51
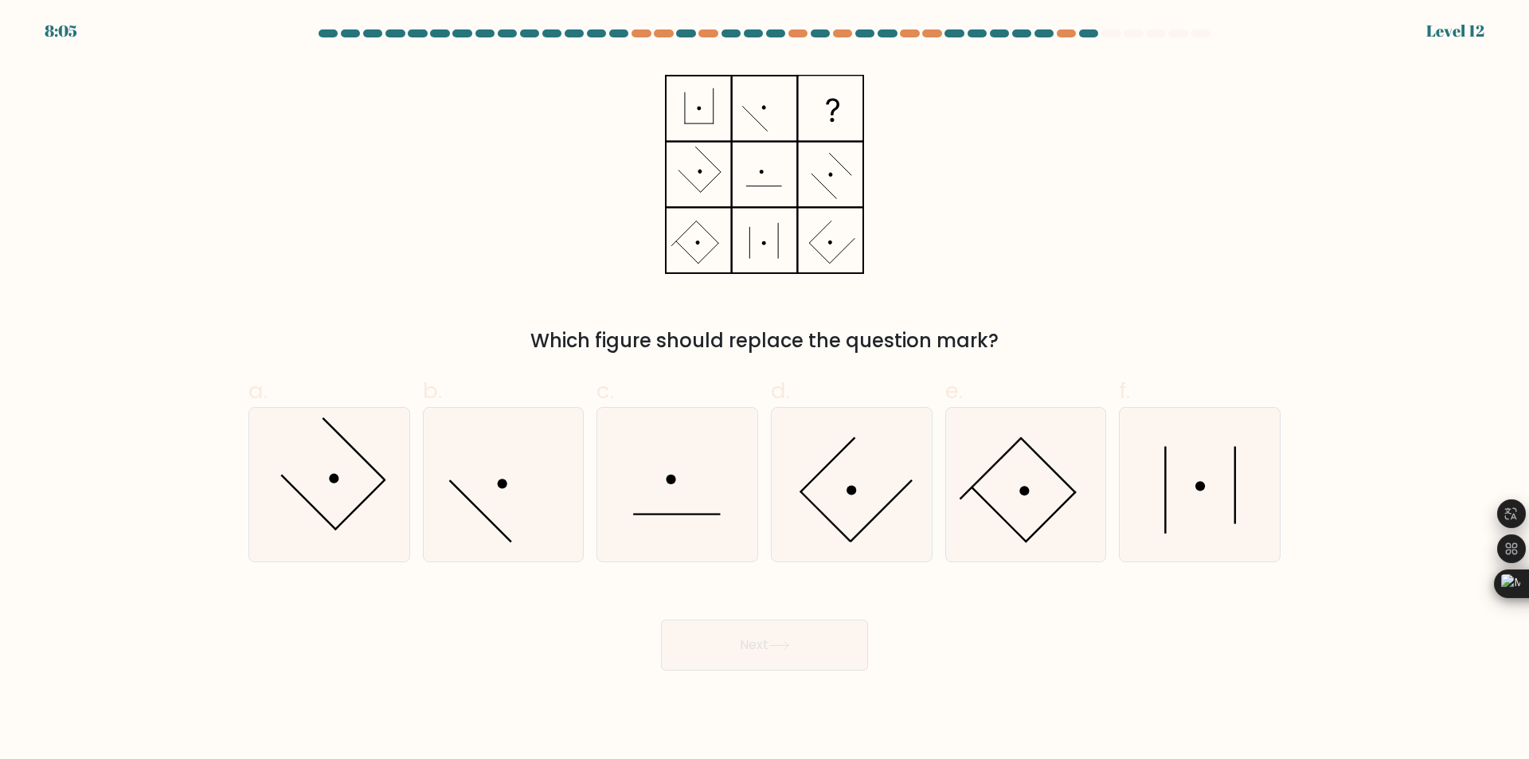
click at [694, 111] on icon at bounding box center [764, 175] width 199 height 228
click at [755, 111] on icon at bounding box center [764, 175] width 199 height 228
click at [829, 108] on rect at bounding box center [831, 107] width 63 height 63
click at [1200, 497] on icon at bounding box center [1200, 485] width 154 height 154
click at [765, 390] on input "f." at bounding box center [765, 385] width 1 height 10
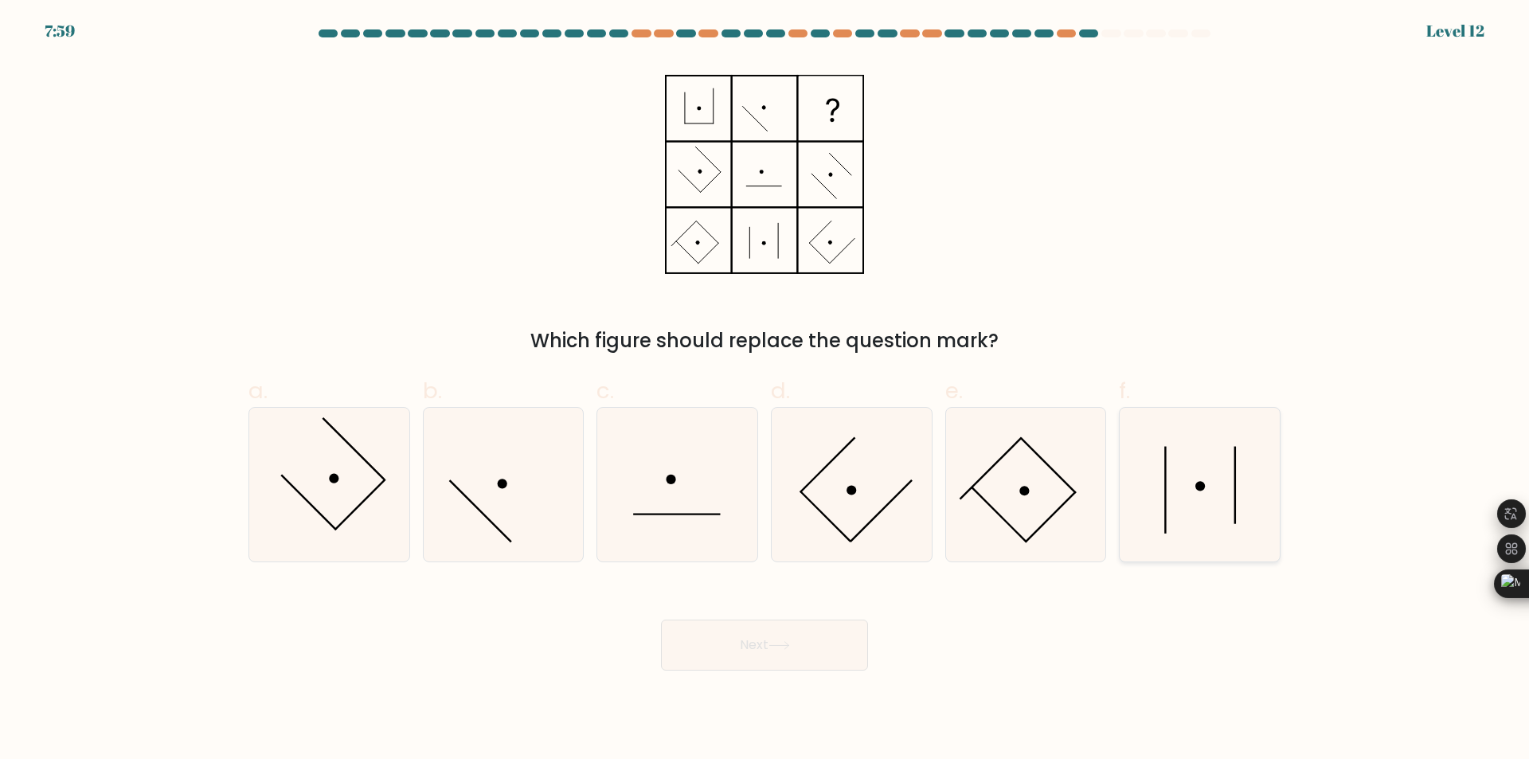
radio input "true"
click at [783, 632] on button "Next" at bounding box center [764, 645] width 207 height 51
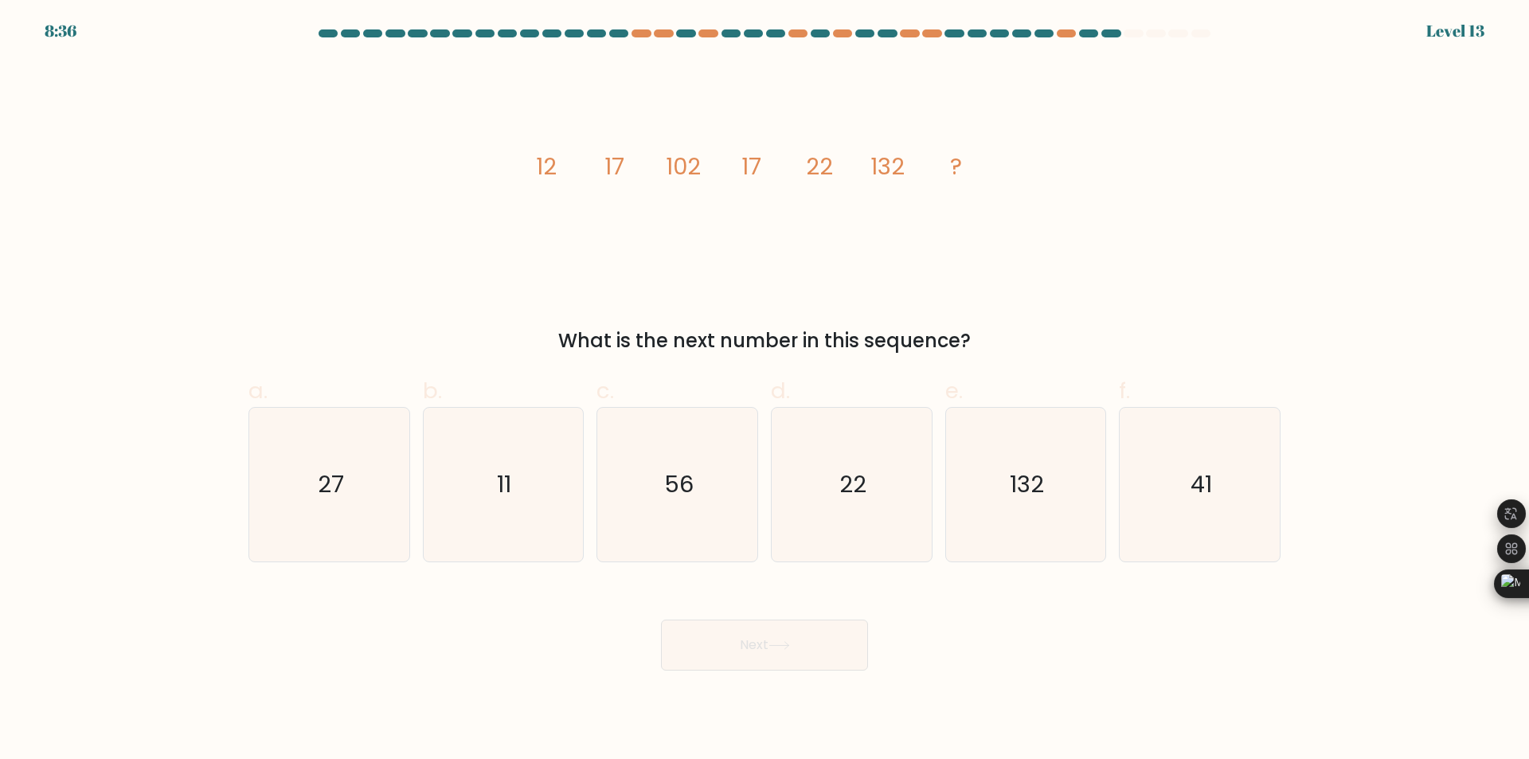
click at [745, 348] on div "What is the next number in this sequence?" at bounding box center [764, 341] width 1013 height 29
click at [753, 170] on tspan "17" at bounding box center [751, 167] width 20 height 32
click at [765, 197] on icon "image/svg+xml 12 17 102 17 22 132 ?" at bounding box center [765, 175] width 478 height 228
click at [769, 149] on icon "image/svg+xml 12 17 102 17 22 132 ?" at bounding box center [765, 175] width 478 height 228
click at [762, 191] on icon "image/svg+xml 12 17 102 17 22 132 ?" at bounding box center [765, 175] width 478 height 228
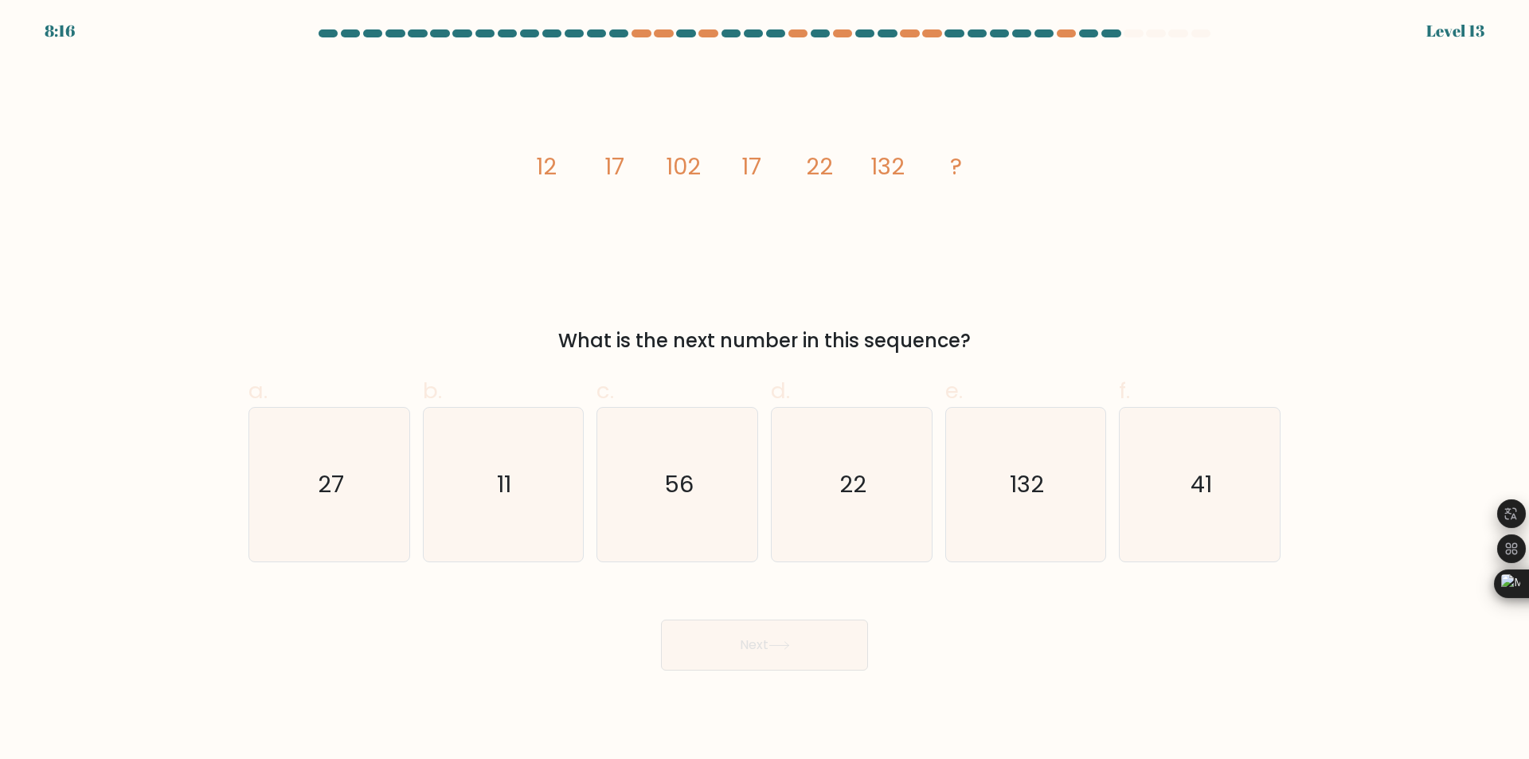
click at [758, 166] on tspan "17" at bounding box center [751, 167] width 20 height 32
drag, startPoint x: 741, startPoint y: 166, endPoint x: 851, endPoint y: 161, distance: 110.0
click at [851, 161] on icon "image/svg+xml 12 17 102 17 22 132 ?" at bounding box center [765, 175] width 478 height 228
drag, startPoint x: 521, startPoint y: 160, endPoint x: 662, endPoint y: 165, distance: 141.0
click at [662, 165] on div "image/svg+xml 12 17 102 17 22 132 ? What is the next number in this sequence?" at bounding box center [764, 208] width 1051 height 295
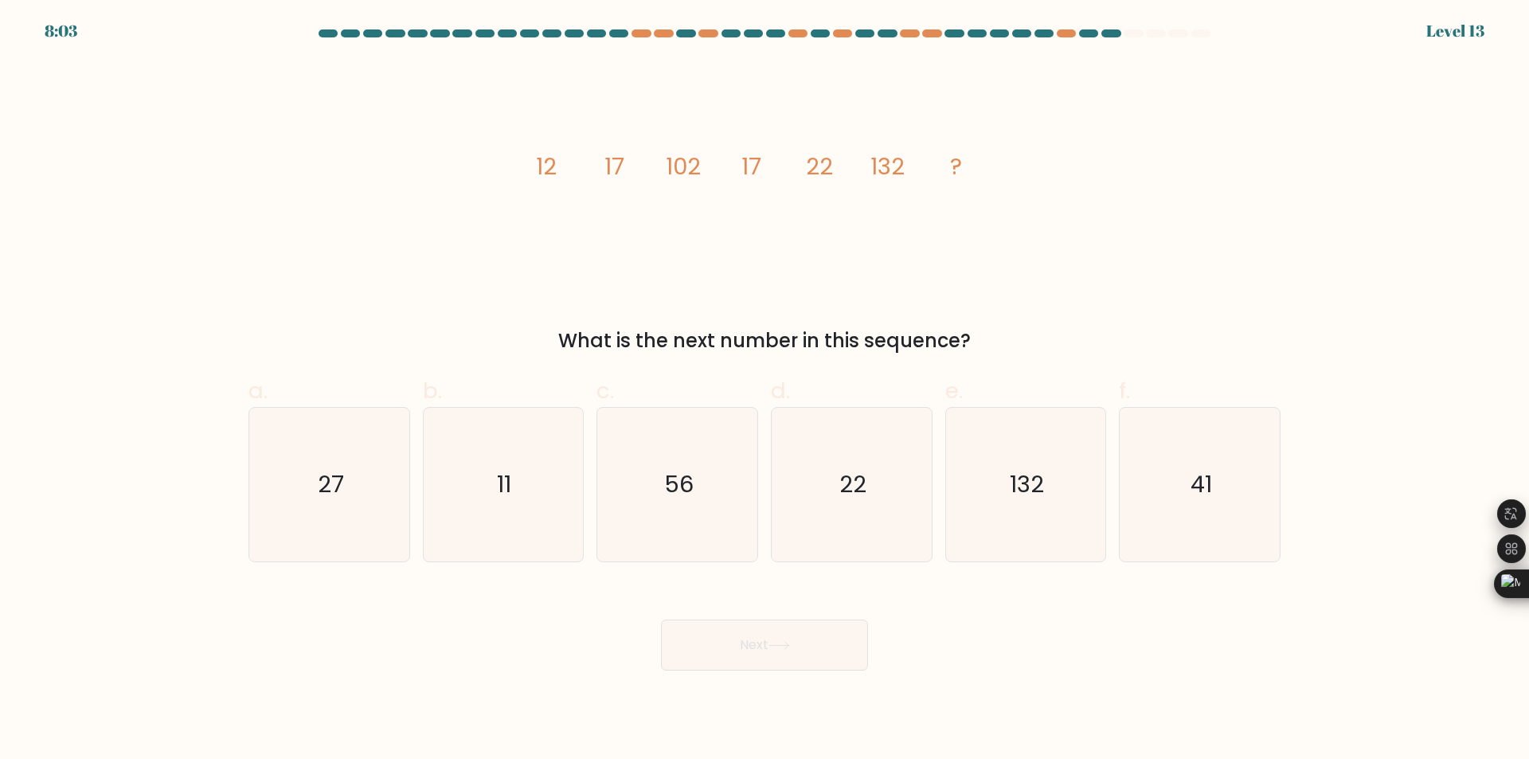
click at [831, 170] on tspan "22" at bounding box center [819, 167] width 27 height 32
click at [821, 169] on tspan "22" at bounding box center [819, 167] width 27 height 32
click at [631, 514] on icon "56" at bounding box center [677, 485] width 154 height 154
click at [765, 390] on input "c. 56" at bounding box center [765, 385] width 1 height 10
radio input "true"
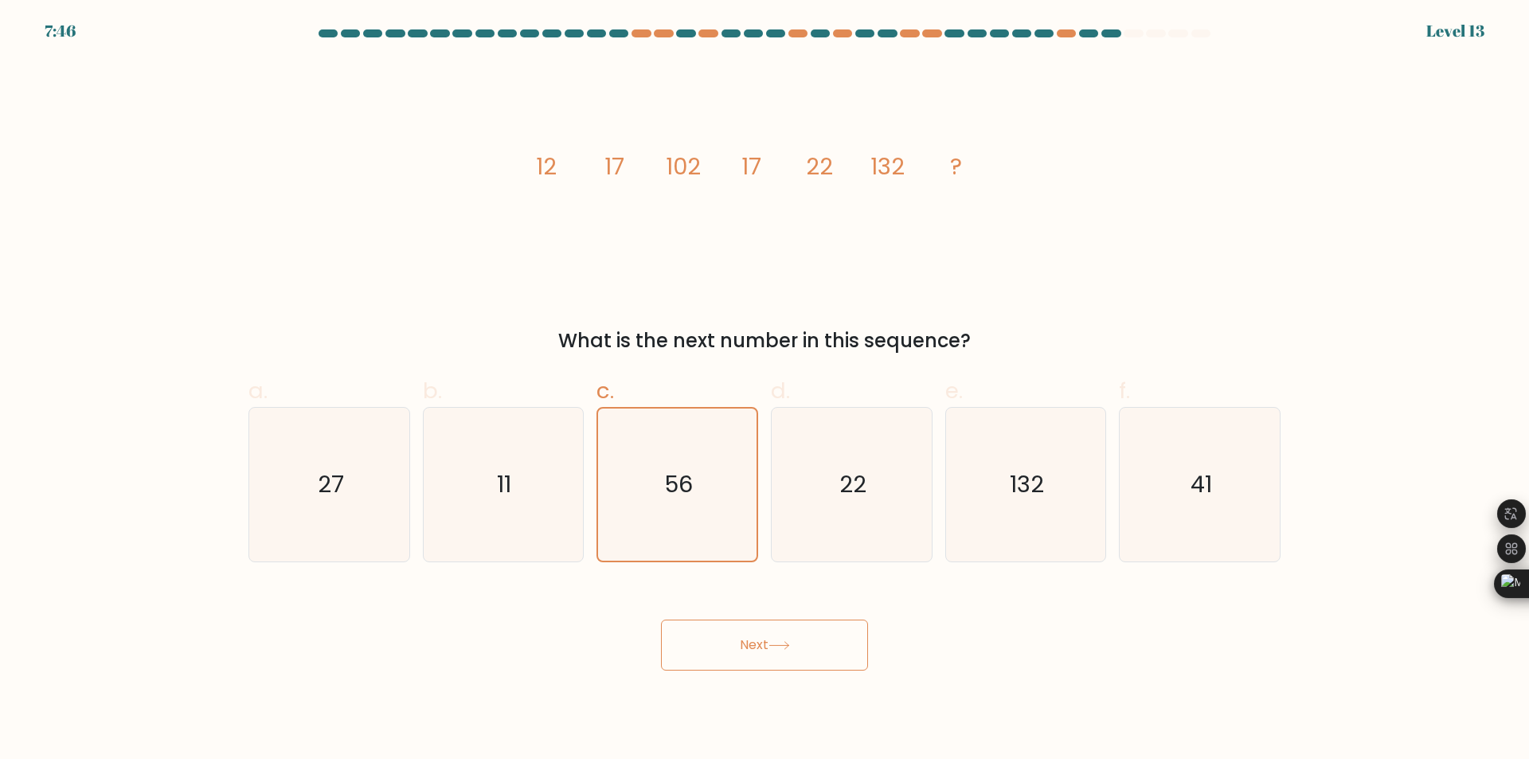
click at [761, 651] on button "Next" at bounding box center [764, 645] width 207 height 51
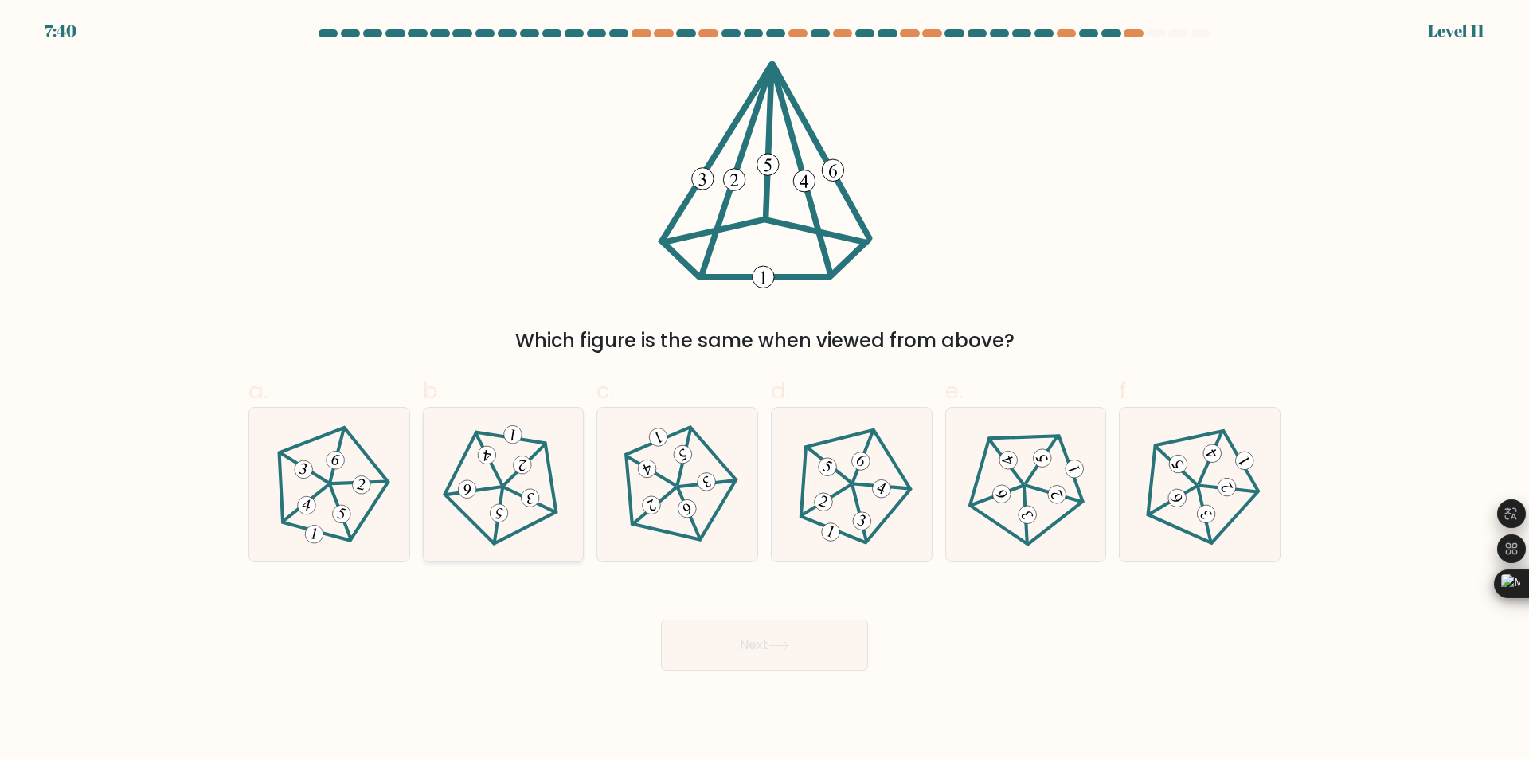
click at [471, 503] on icon at bounding box center [503, 485] width 123 height 123
click at [765, 390] on input "b." at bounding box center [765, 385] width 1 height 10
radio input "true"
click at [771, 648] on button "Next" at bounding box center [764, 645] width 207 height 51
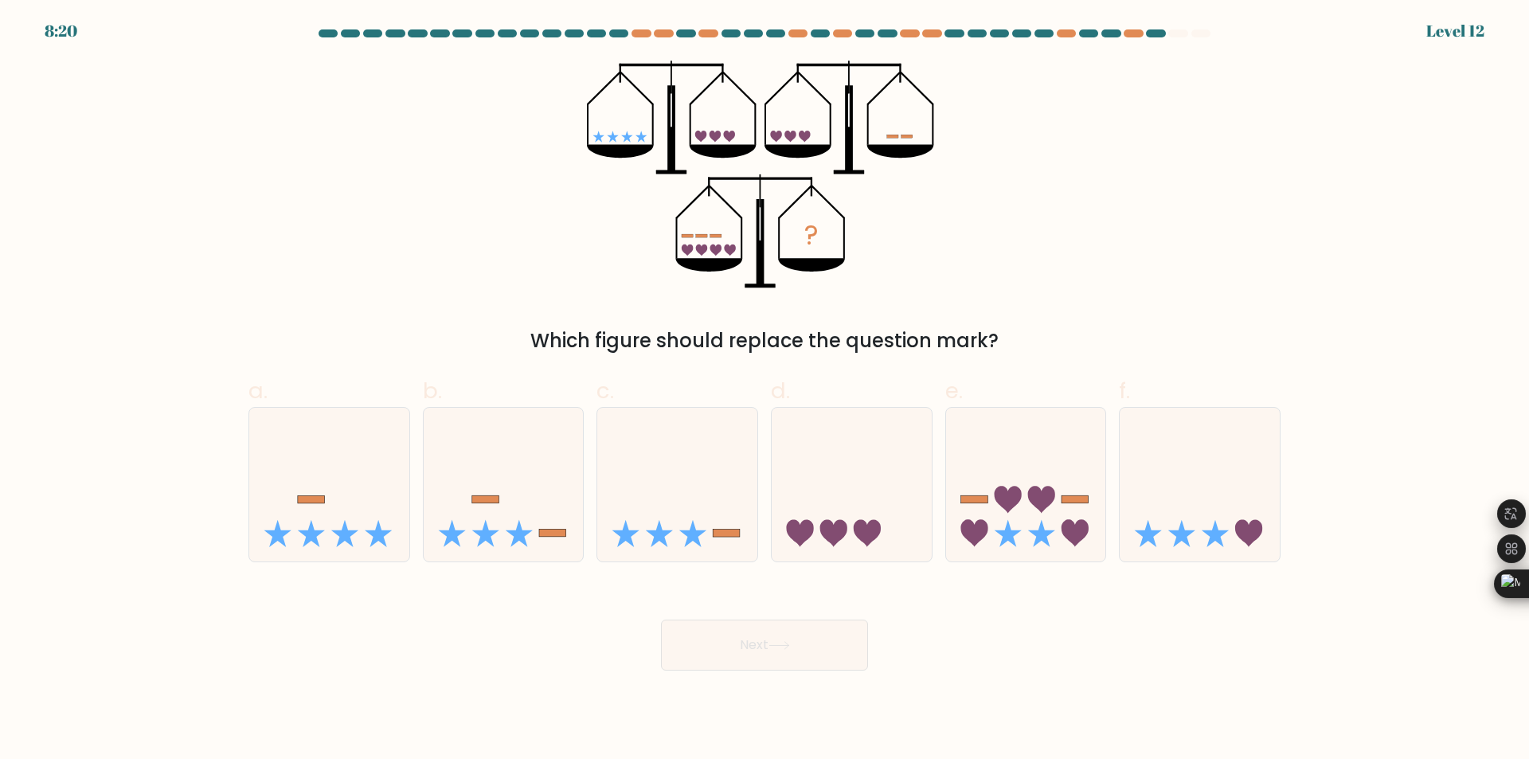
click at [798, 331] on div "Which figure should replace the question mark?" at bounding box center [764, 341] width 1013 height 29
drag, startPoint x: 675, startPoint y: 337, endPoint x: 804, endPoint y: 337, distance: 129.0
click at [804, 337] on div "Which figure should replace the question mark?" at bounding box center [764, 341] width 1013 height 29
click at [664, 366] on div "a. b. c." at bounding box center [764, 462] width 1045 height 201
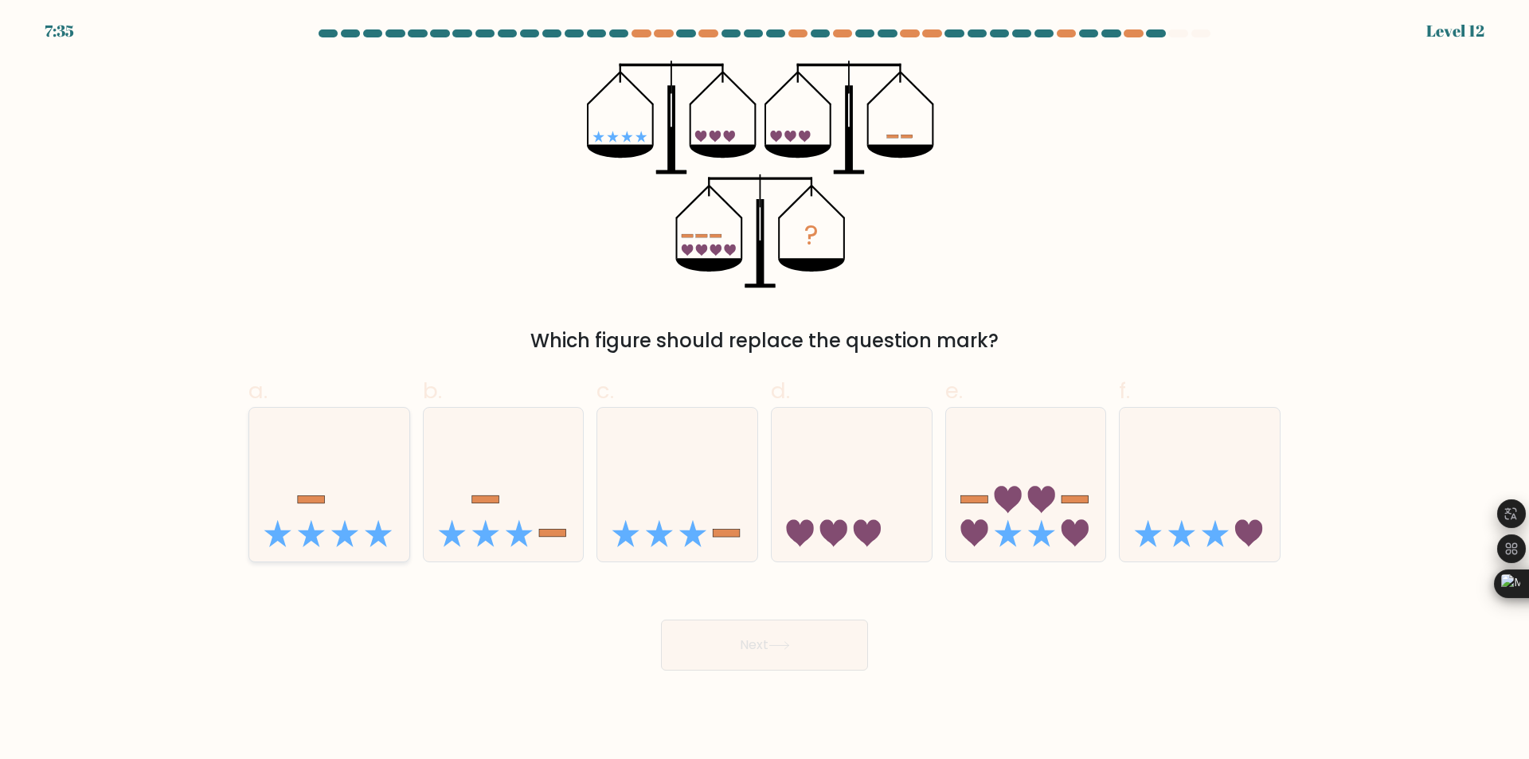
click at [371, 507] on icon at bounding box center [329, 485] width 160 height 132
click at [765, 390] on input "a." at bounding box center [765, 385] width 1 height 10
radio input "true"
click at [807, 657] on button "Next" at bounding box center [764, 645] width 207 height 51
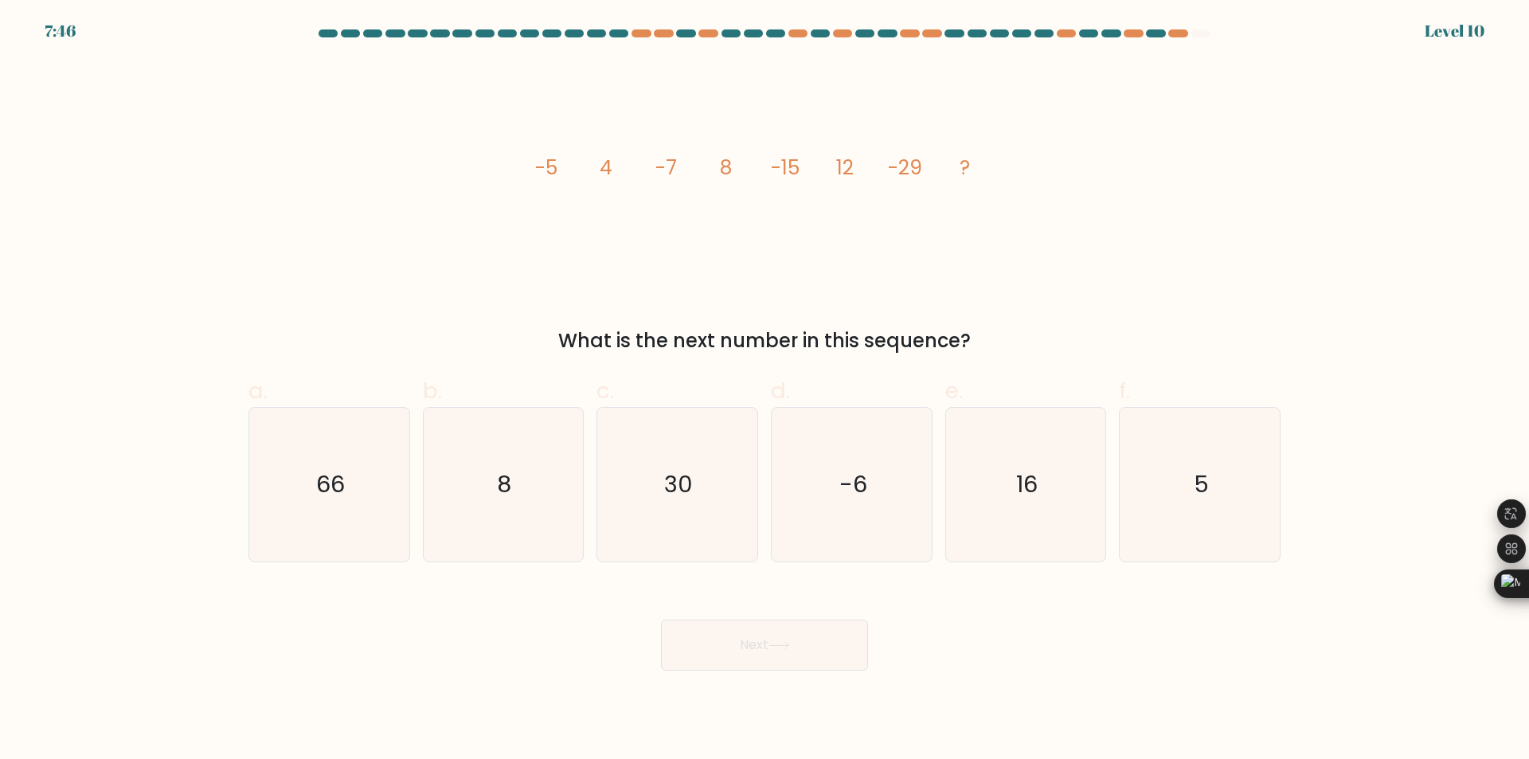
drag, startPoint x: 814, startPoint y: 174, endPoint x: 829, endPoint y: 174, distance: 15.1
click at [829, 174] on icon "image/svg+xml -5 4 -7 8 -15 12 -29 ?" at bounding box center [765, 175] width 478 height 228
click at [933, 176] on icon "image/svg+xml -5 4 -7 8 -15 12 -29 ?" at bounding box center [765, 175] width 478 height 228
click at [668, 542] on icon "30" at bounding box center [677, 485] width 154 height 154
click at [765, 390] on input "c. 30" at bounding box center [765, 385] width 1 height 10
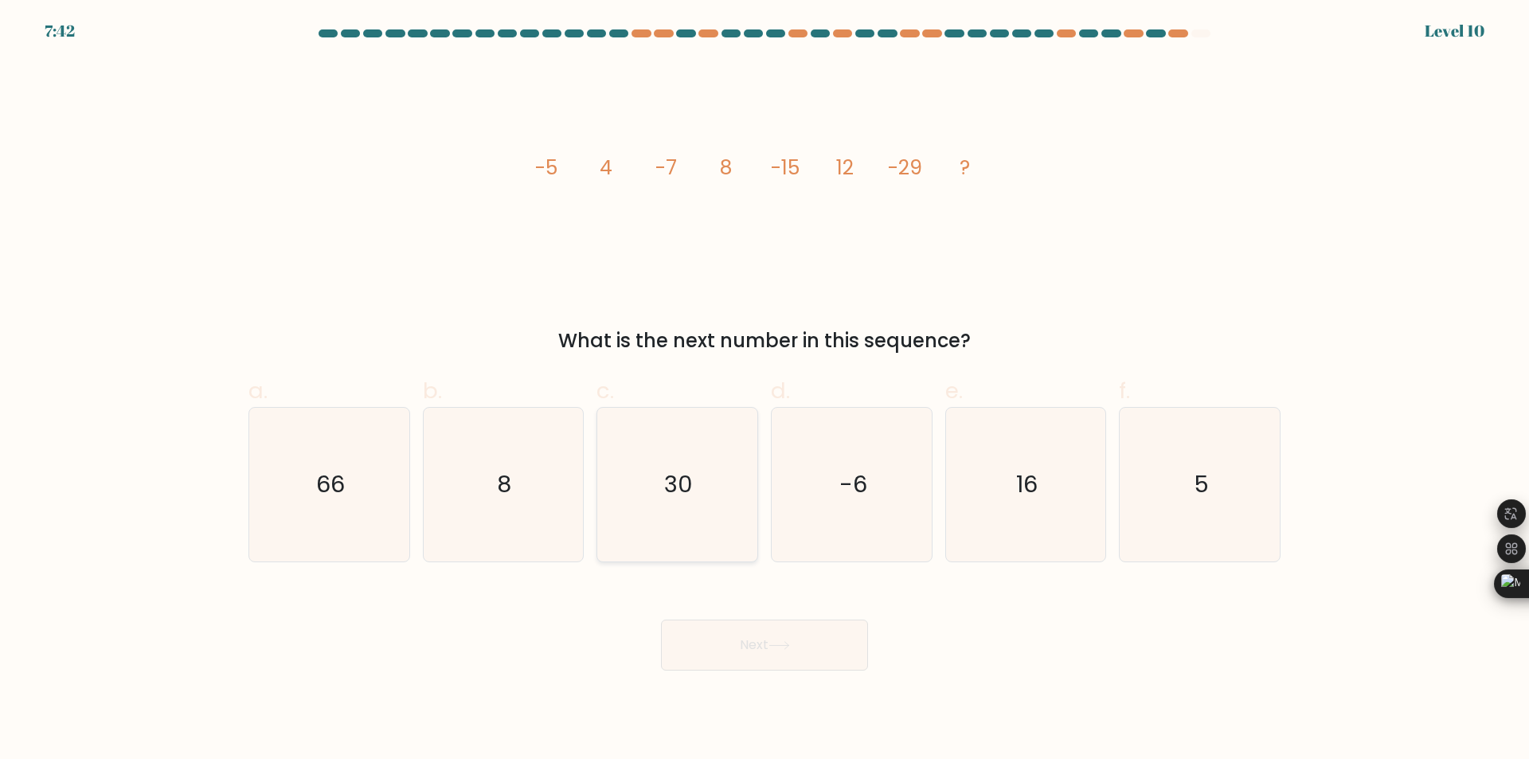
radio input "true"
click at [785, 518] on icon "-6" at bounding box center [852, 485] width 154 height 154
click at [765, 390] on input "d. -6" at bounding box center [765, 385] width 1 height 10
radio input "true"
click at [823, 658] on button "Next" at bounding box center [764, 645] width 207 height 51
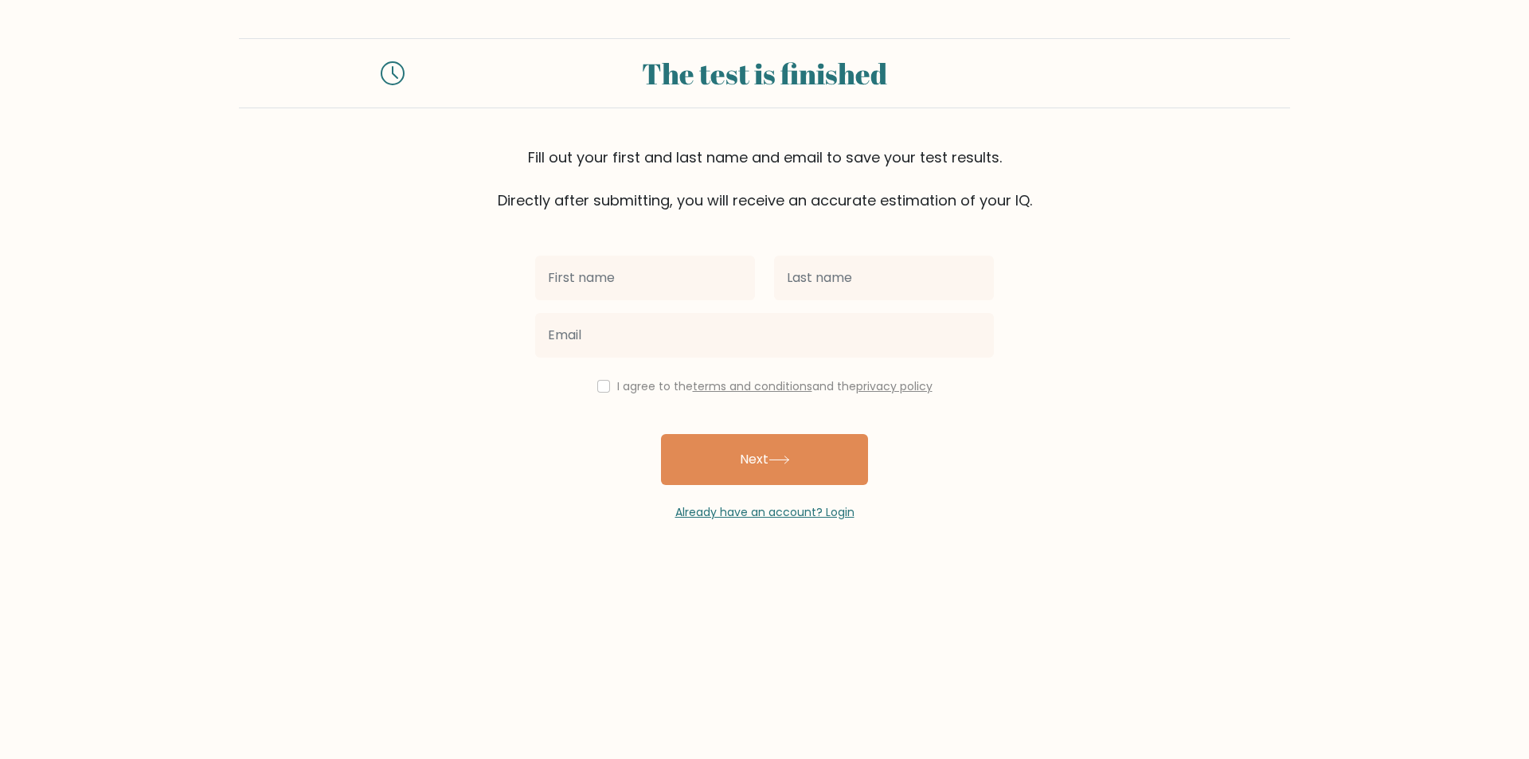
click at [667, 249] on div at bounding box center [645, 277] width 239 height 57
click at [670, 270] on input "text" at bounding box center [645, 278] width 220 height 45
type input "Ozgur"
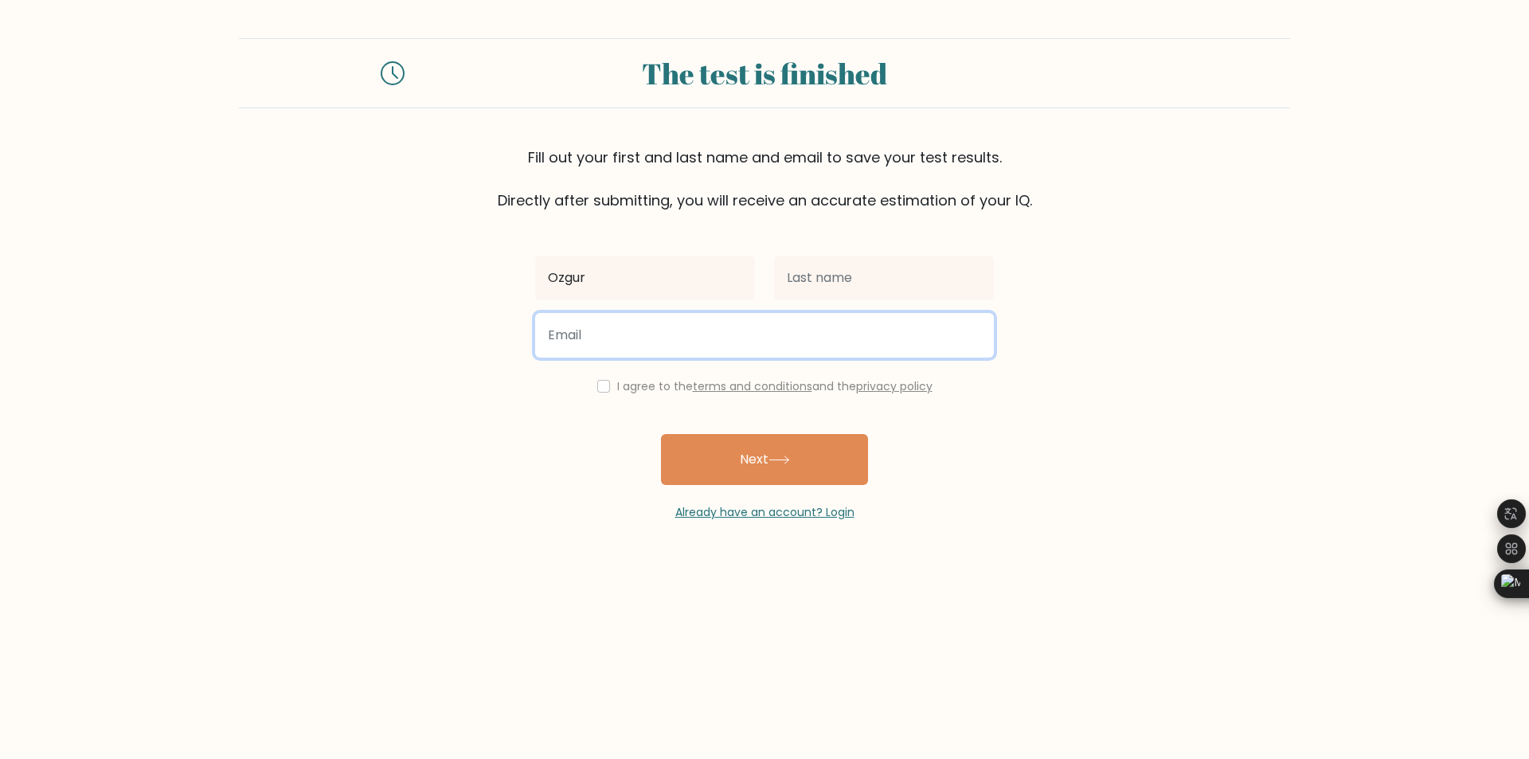
click at [714, 347] on input "email" at bounding box center [764, 335] width 459 height 45
type input "ozgurmhmt@hotmail.com"
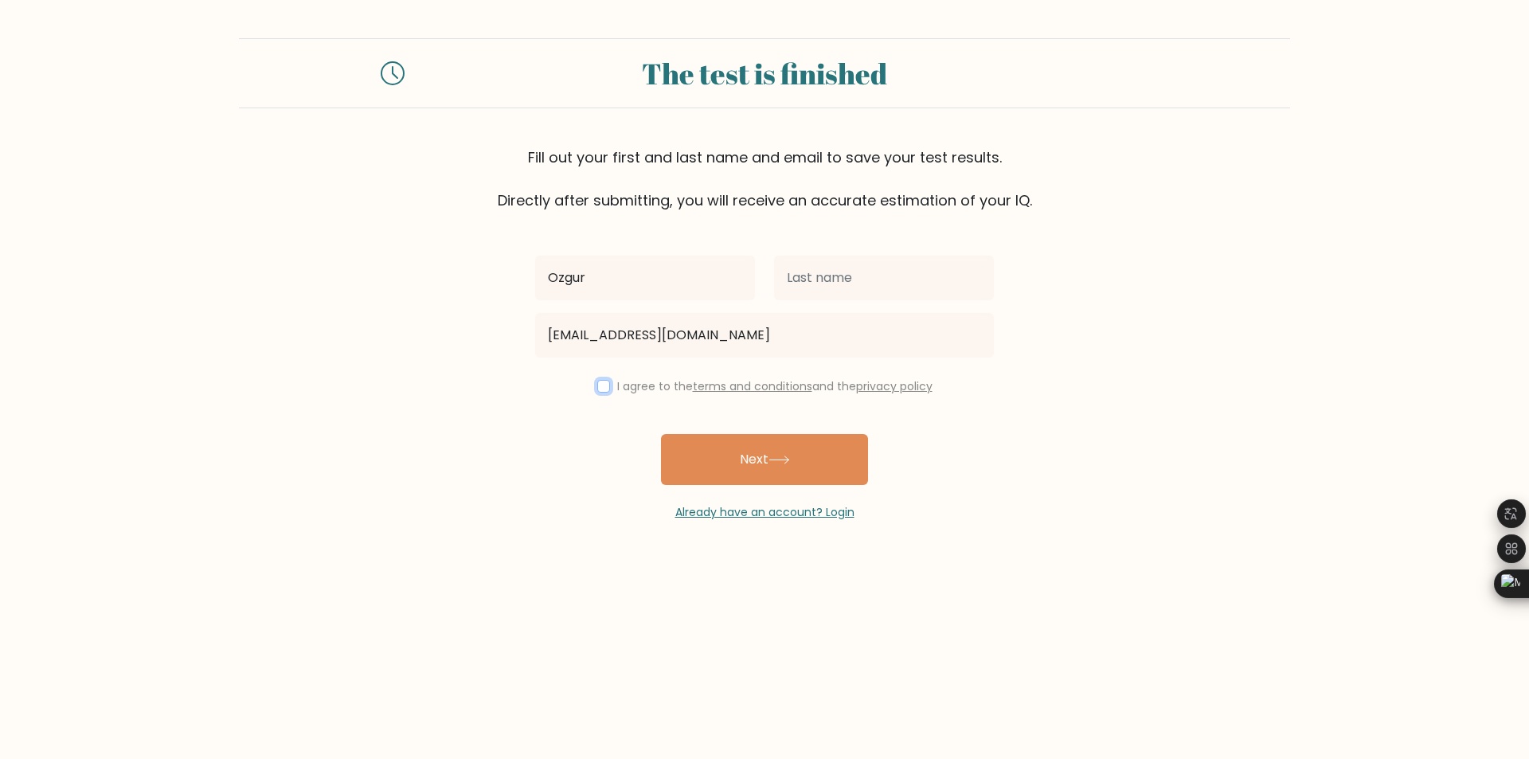
click at [601, 388] on input "checkbox" at bounding box center [603, 386] width 13 height 13
checkbox input "true"
click at [714, 452] on button "Next" at bounding box center [764, 459] width 207 height 51
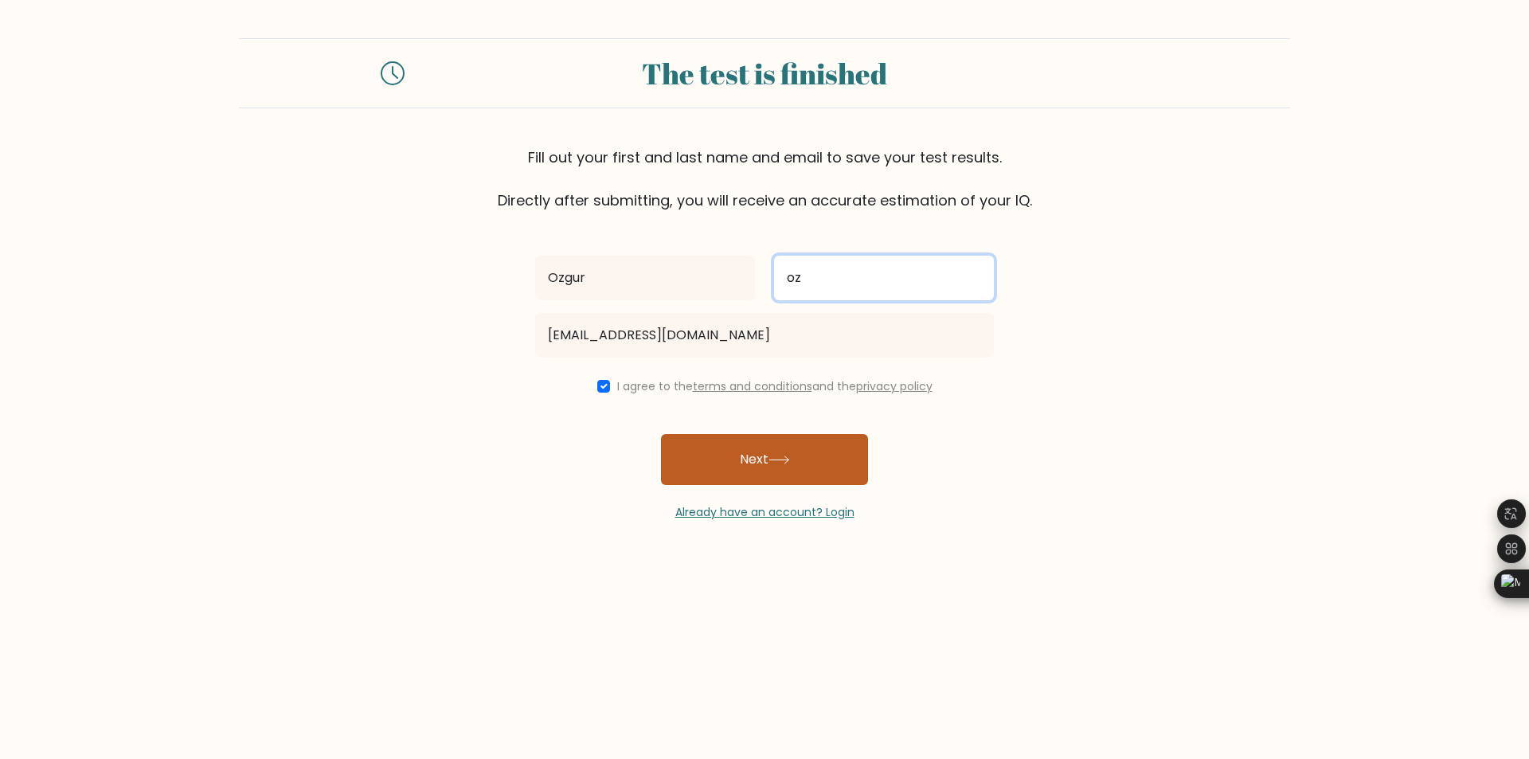
type input "oz"
click at [739, 481] on button "Next" at bounding box center [764, 459] width 207 height 51
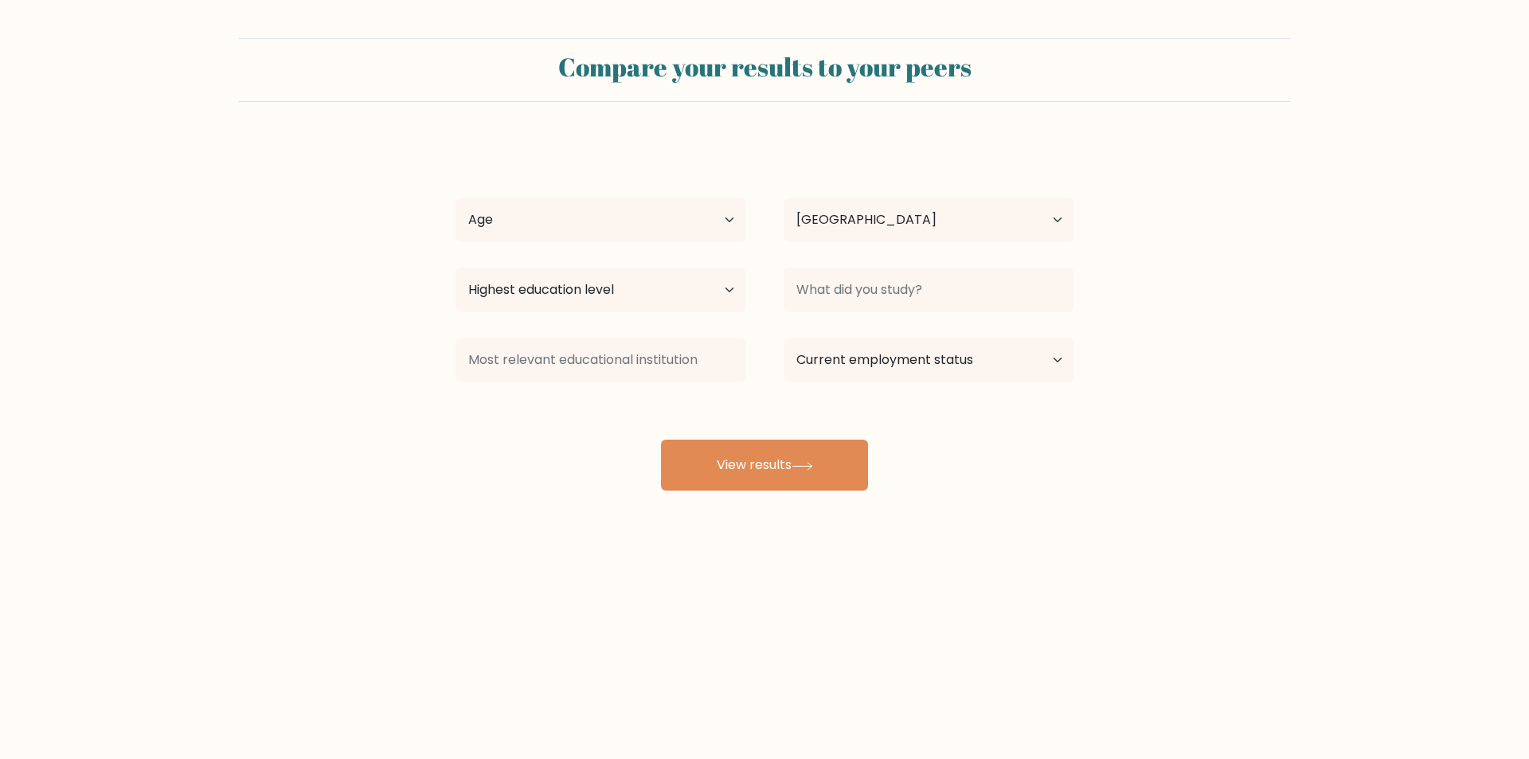
select select "BE"
click at [653, 212] on select "Age Under [DEMOGRAPHIC_DATA] [DEMOGRAPHIC_DATA] [DEMOGRAPHIC_DATA] [DEMOGRAPHIC…" at bounding box center [601, 220] width 290 height 45
select select "18_24"
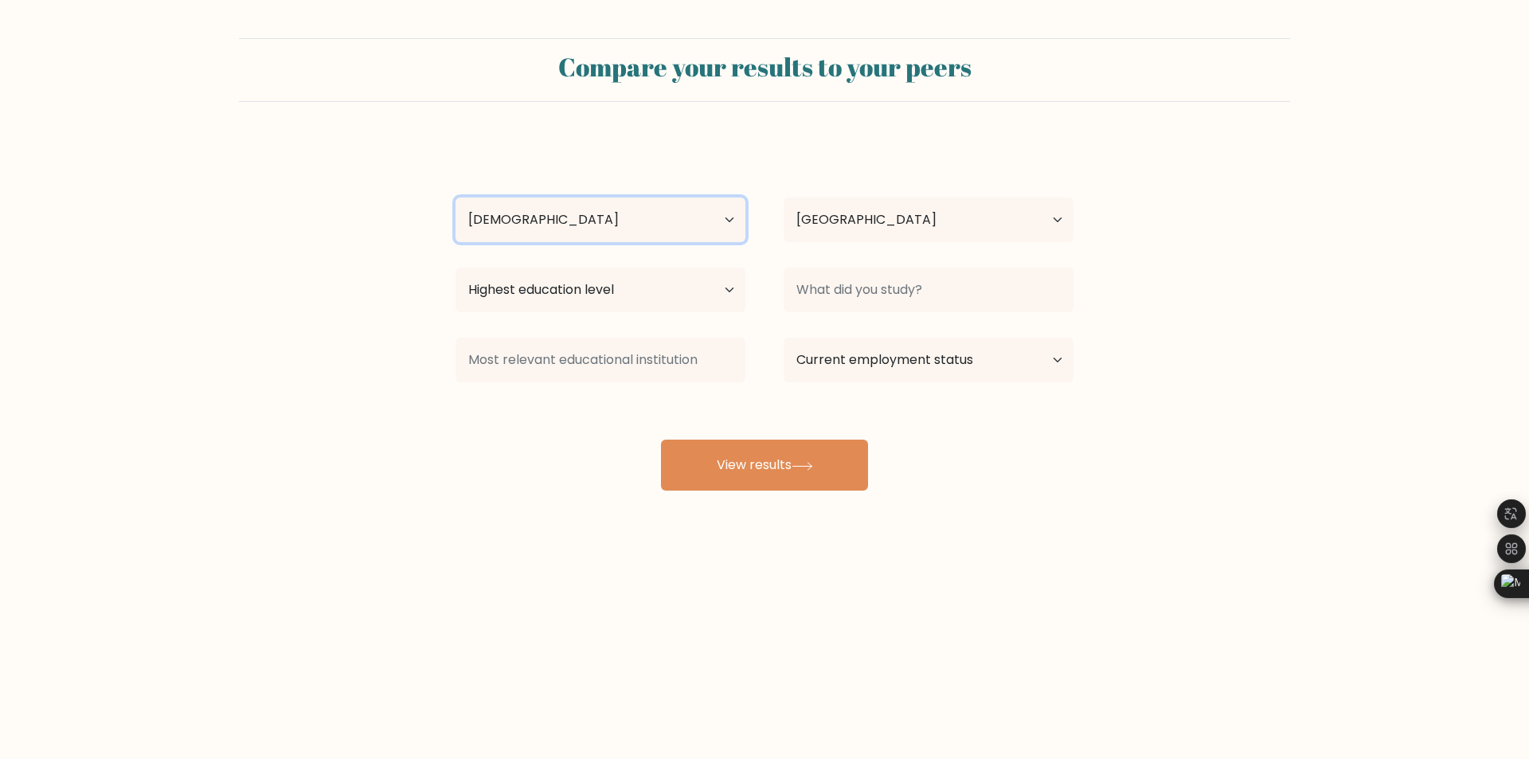
click at [456, 198] on select "Age Under [DEMOGRAPHIC_DATA] [DEMOGRAPHIC_DATA] [DEMOGRAPHIC_DATA] [DEMOGRAPHIC…" at bounding box center [601, 220] width 290 height 45
click at [616, 279] on select "Highest education level No schooling Primary Lower Secondary Upper Secondary Oc…" at bounding box center [601, 290] width 290 height 45
click at [614, 292] on select "Highest education level No schooling Primary Lower Secondary Upper Secondary Oc…" at bounding box center [601, 290] width 290 height 45
click at [642, 265] on div "Highest education level No schooling Primary Lower Secondary Upper Secondary Oc…" at bounding box center [600, 289] width 328 height 57
click at [640, 294] on select "Highest education level No schooling Primary Lower Secondary Upper Secondary Oc…" at bounding box center [601, 290] width 290 height 45
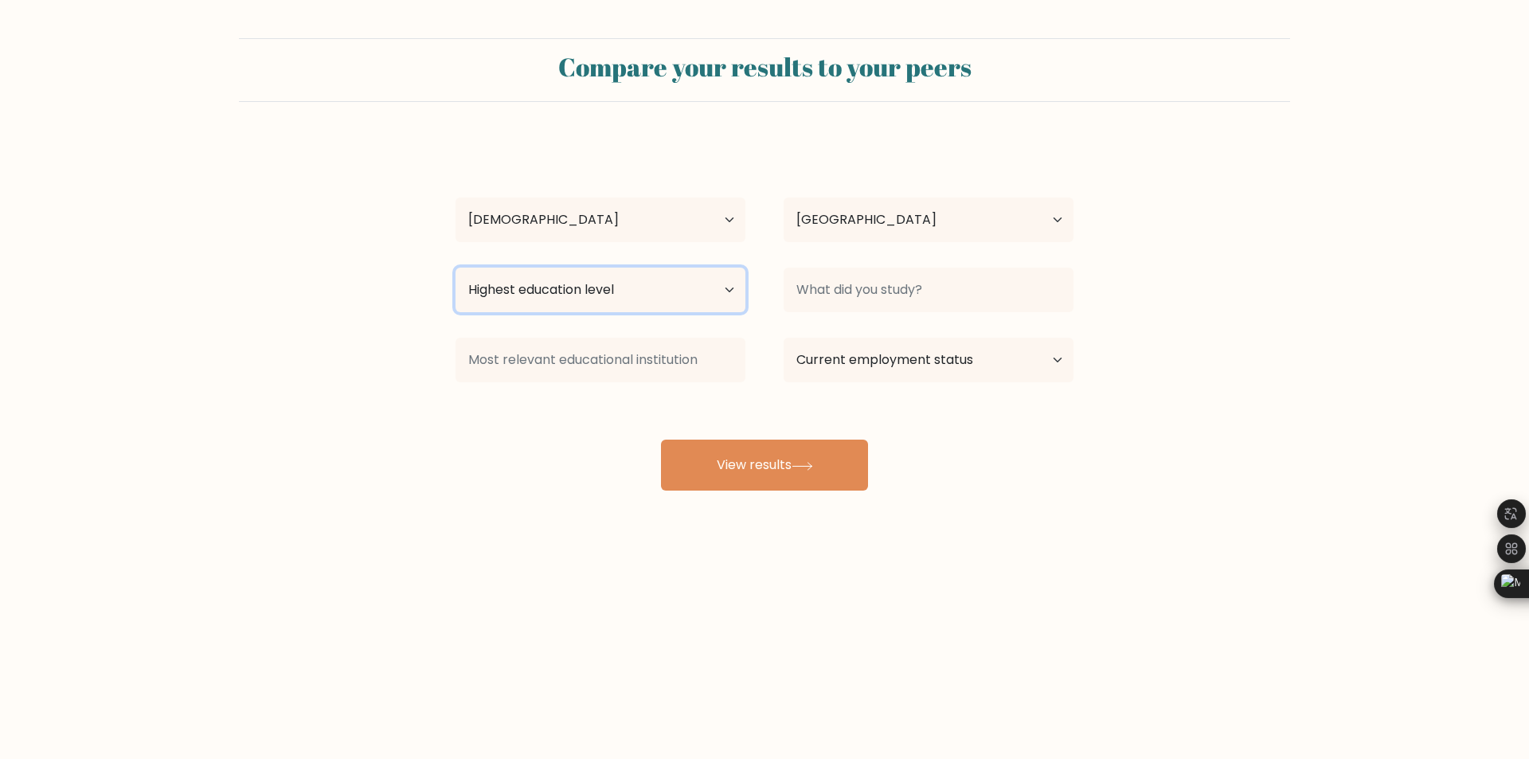
select select "bachelors_degree"
click at [456, 268] on select "Highest education level No schooling Primary Lower Secondary Upper Secondary Oc…" at bounding box center [601, 290] width 290 height 45
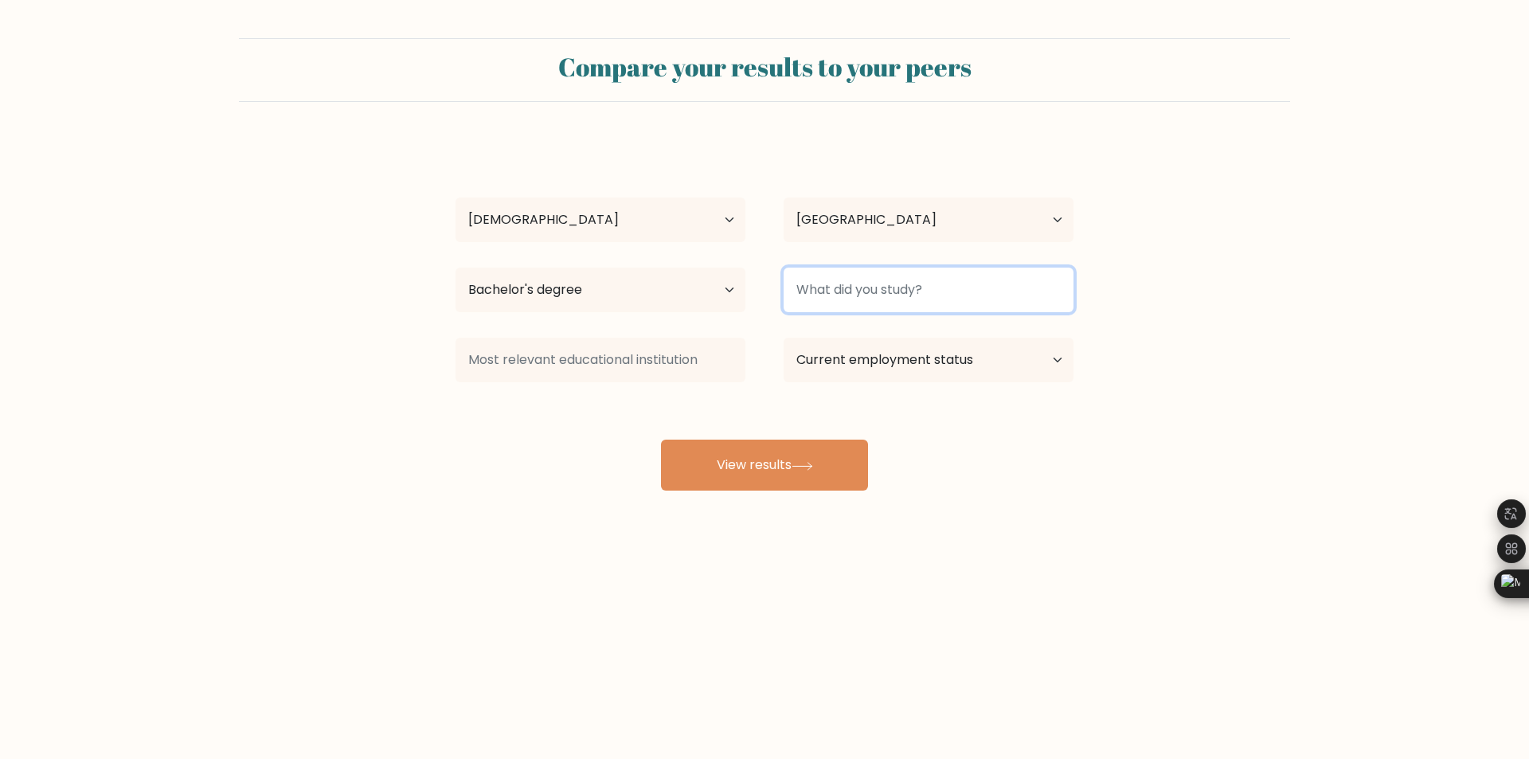
click at [867, 294] on input at bounding box center [929, 290] width 290 height 45
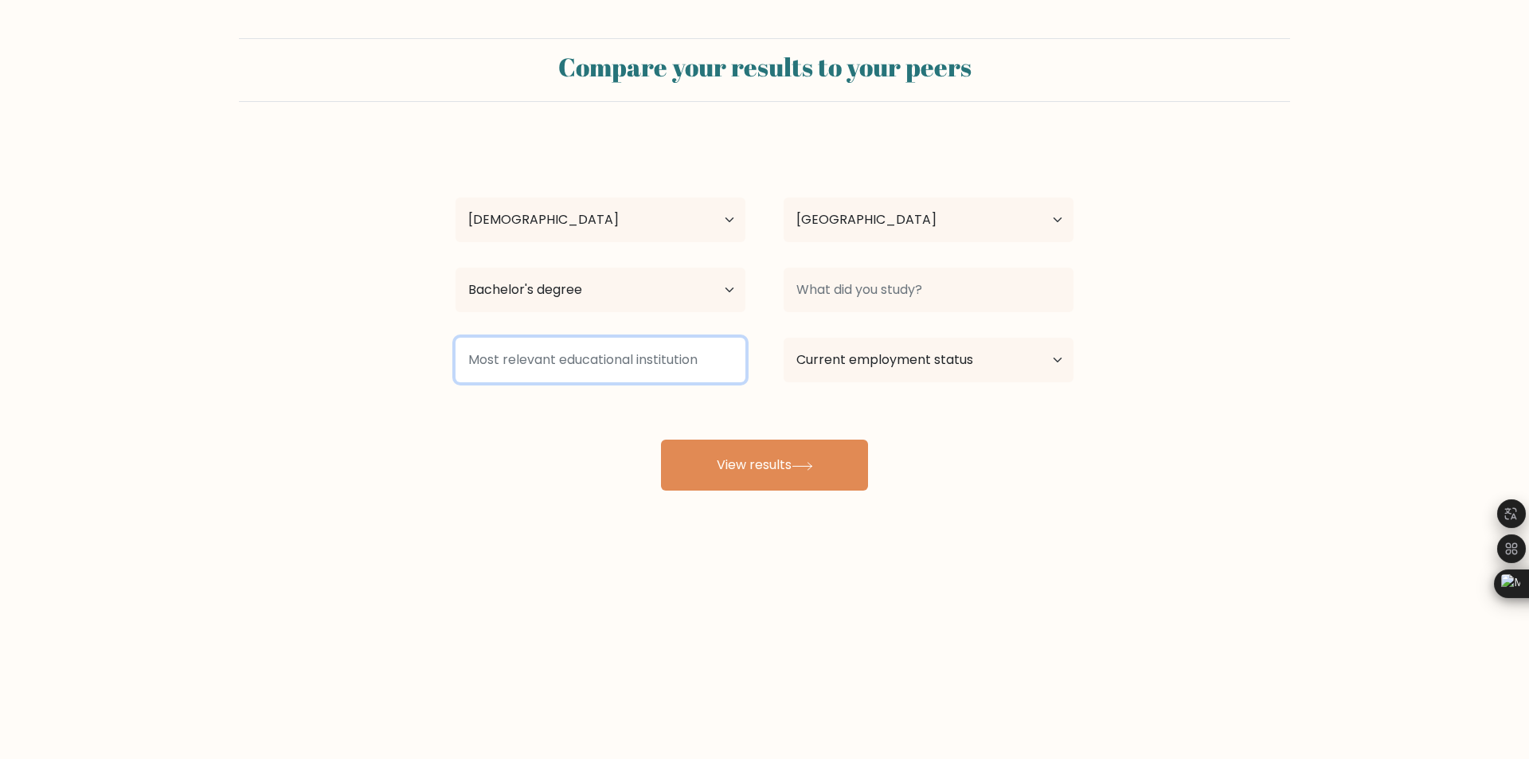
click at [660, 357] on input at bounding box center [601, 360] width 290 height 45
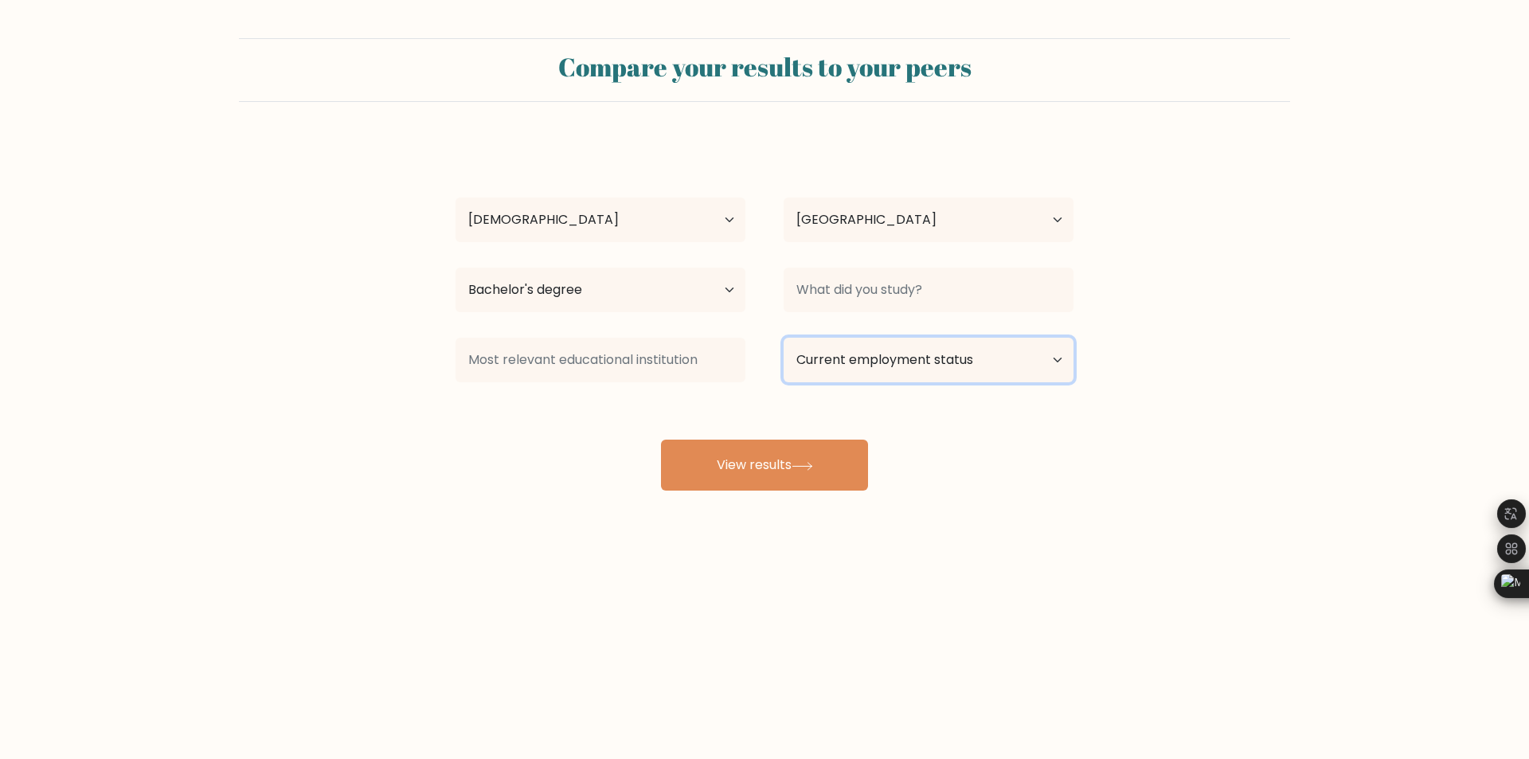
click at [845, 375] on select "Current employment status Employed Student Retired Other / prefer not to answer" at bounding box center [929, 360] width 290 height 45
click at [784, 338] on select "Current employment status Employed Student Retired Other / prefer not to answer" at bounding box center [929, 360] width 290 height 45
drag, startPoint x: 853, startPoint y: 367, endPoint x: 851, endPoint y: 379, distance: 12.1
click at [853, 367] on select "Current employment status Employed Student Retired Other / prefer not to answer" at bounding box center [929, 360] width 290 height 45
select select "other"
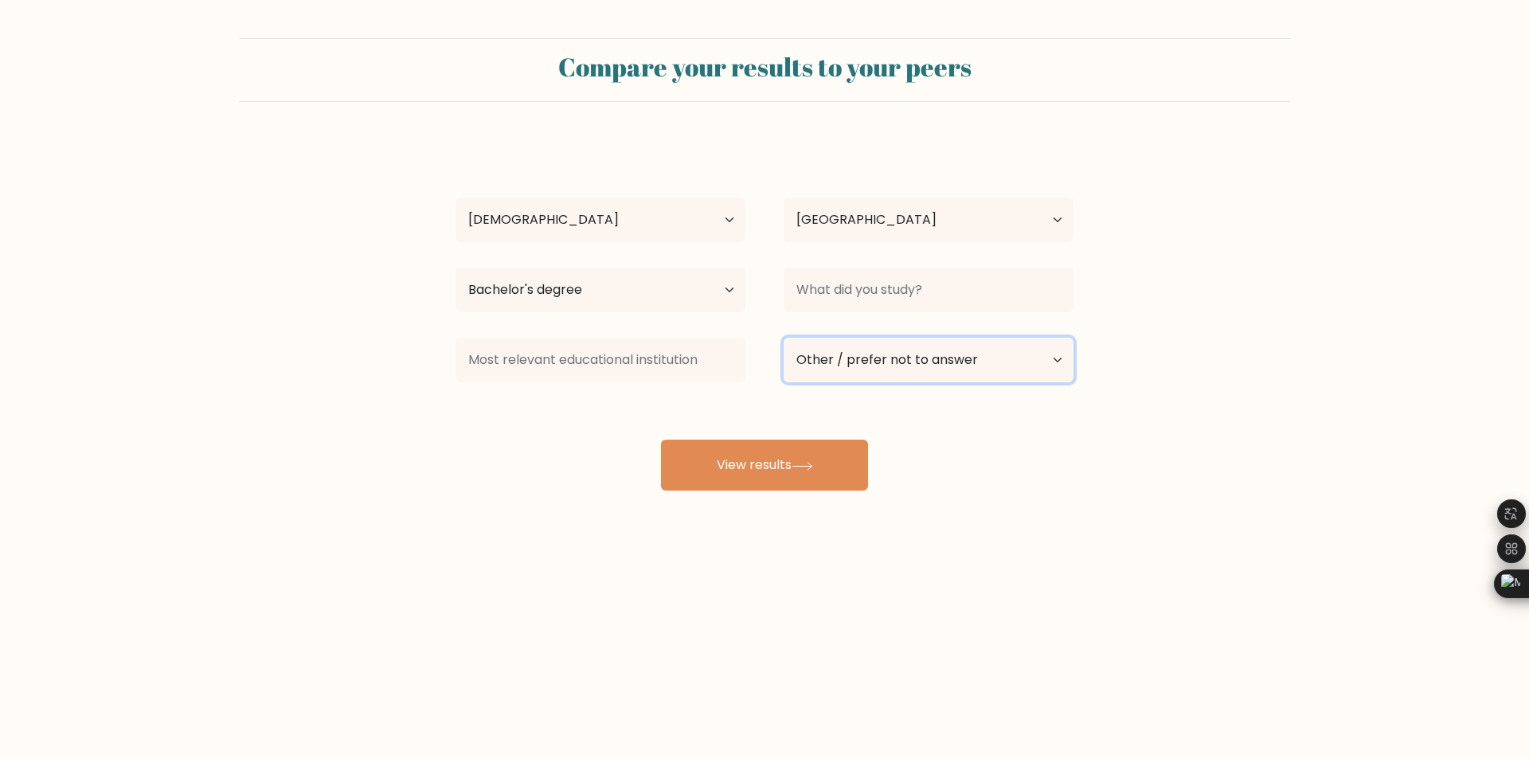
click at [784, 338] on select "Current employment status Employed Student Retired Other / prefer not to answer" at bounding box center [929, 360] width 290 height 45
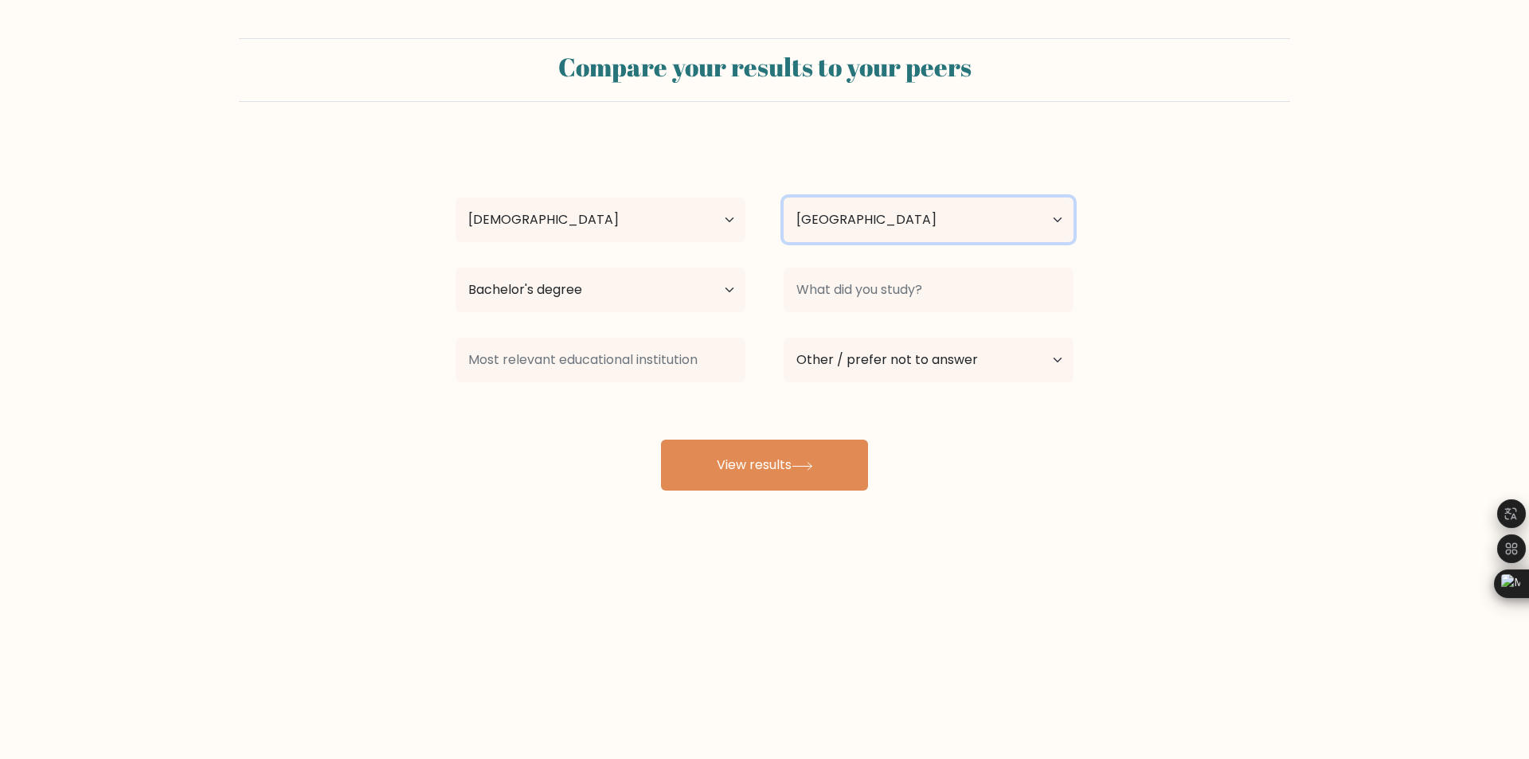
click at [894, 201] on select "Country Afghanistan Albania Algeria American Samoa Andorra Angola Anguilla Anta…" at bounding box center [929, 220] width 290 height 45
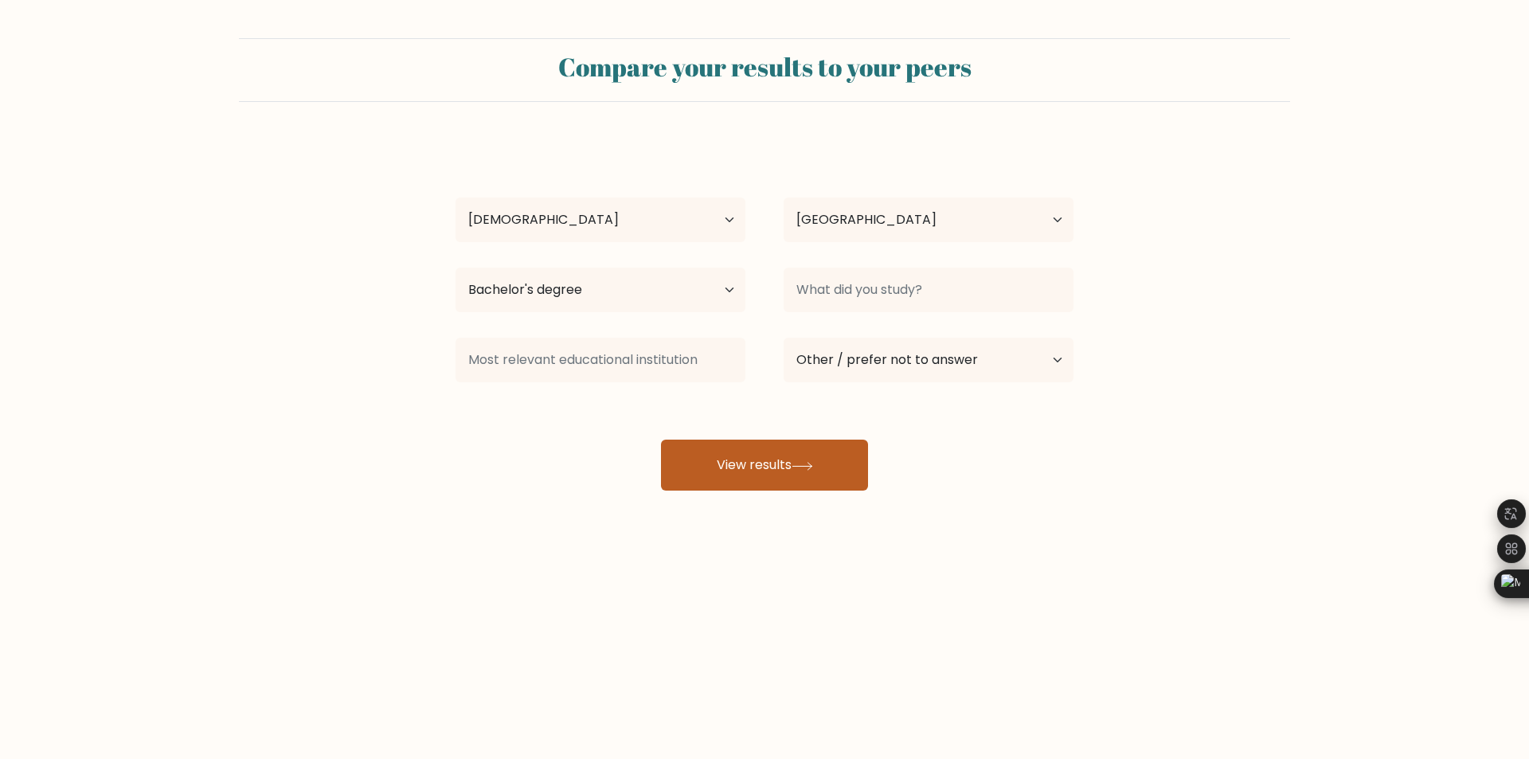
click at [759, 469] on button "View results" at bounding box center [764, 465] width 207 height 51
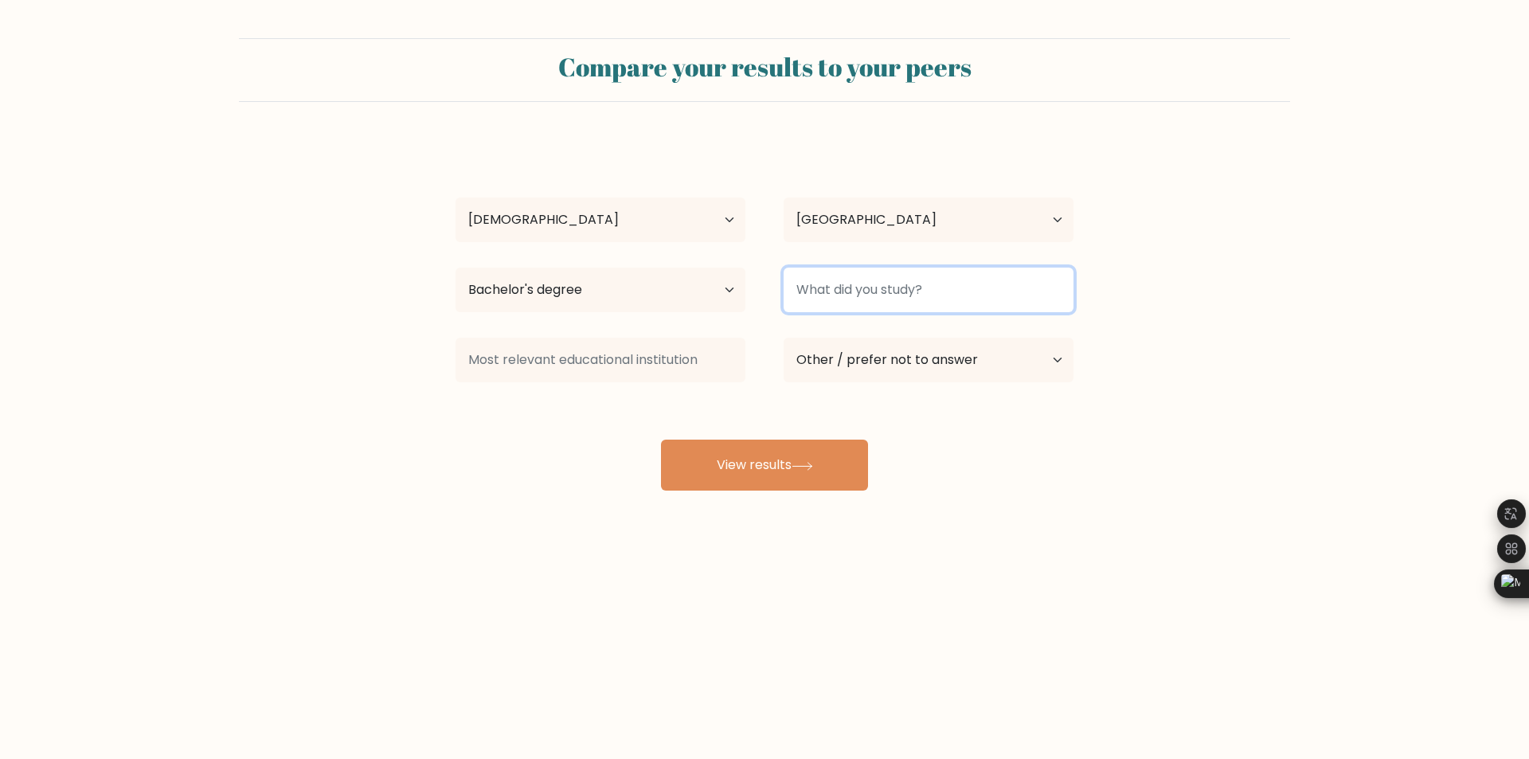
click at [870, 276] on input at bounding box center [929, 290] width 290 height 45
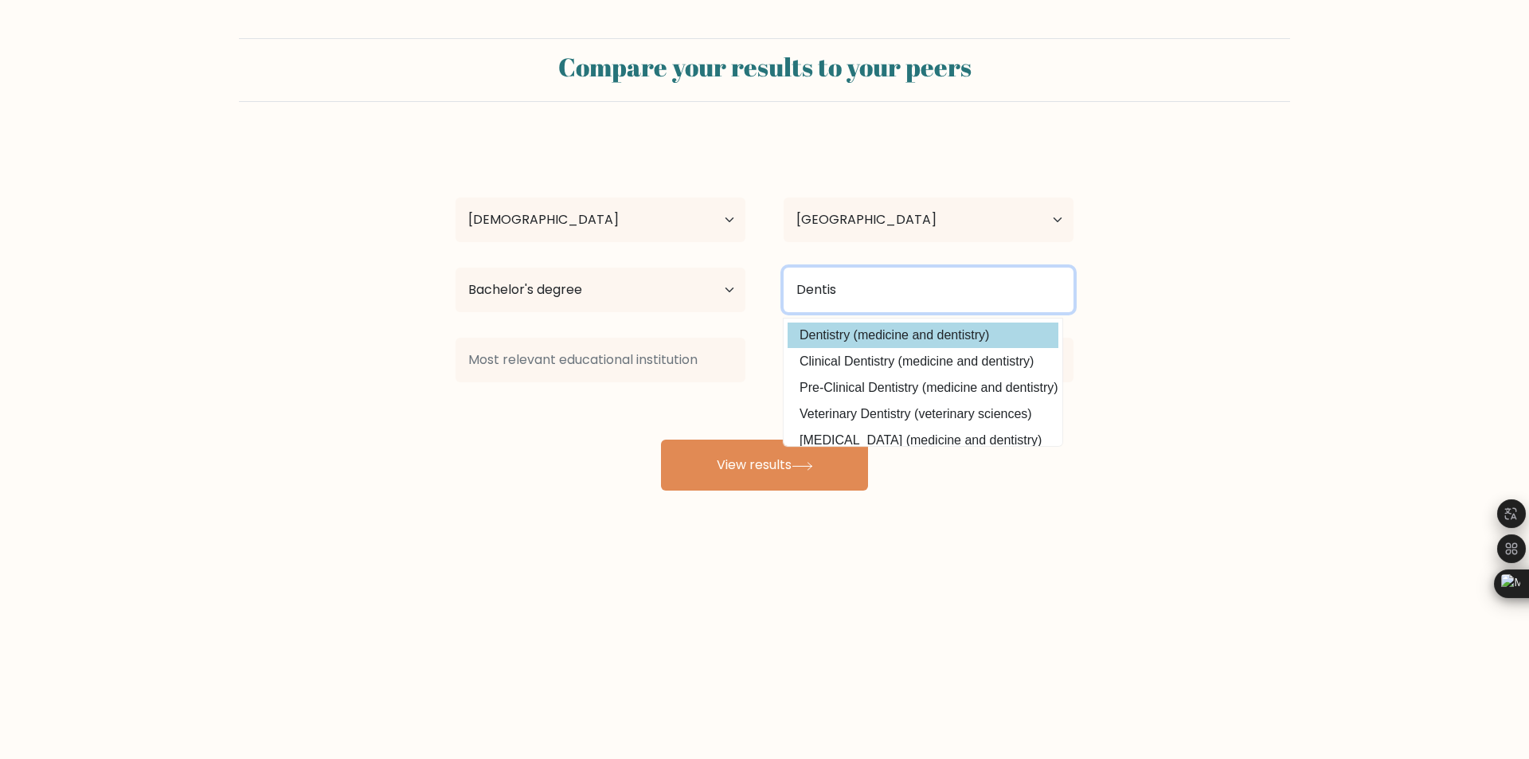
type input "Dentis"
click at [859, 341] on div "Ozgur oz Age Under 18 years old 18-24 years old 25-34 years old 35-44 years old…" at bounding box center [764, 315] width 637 height 350
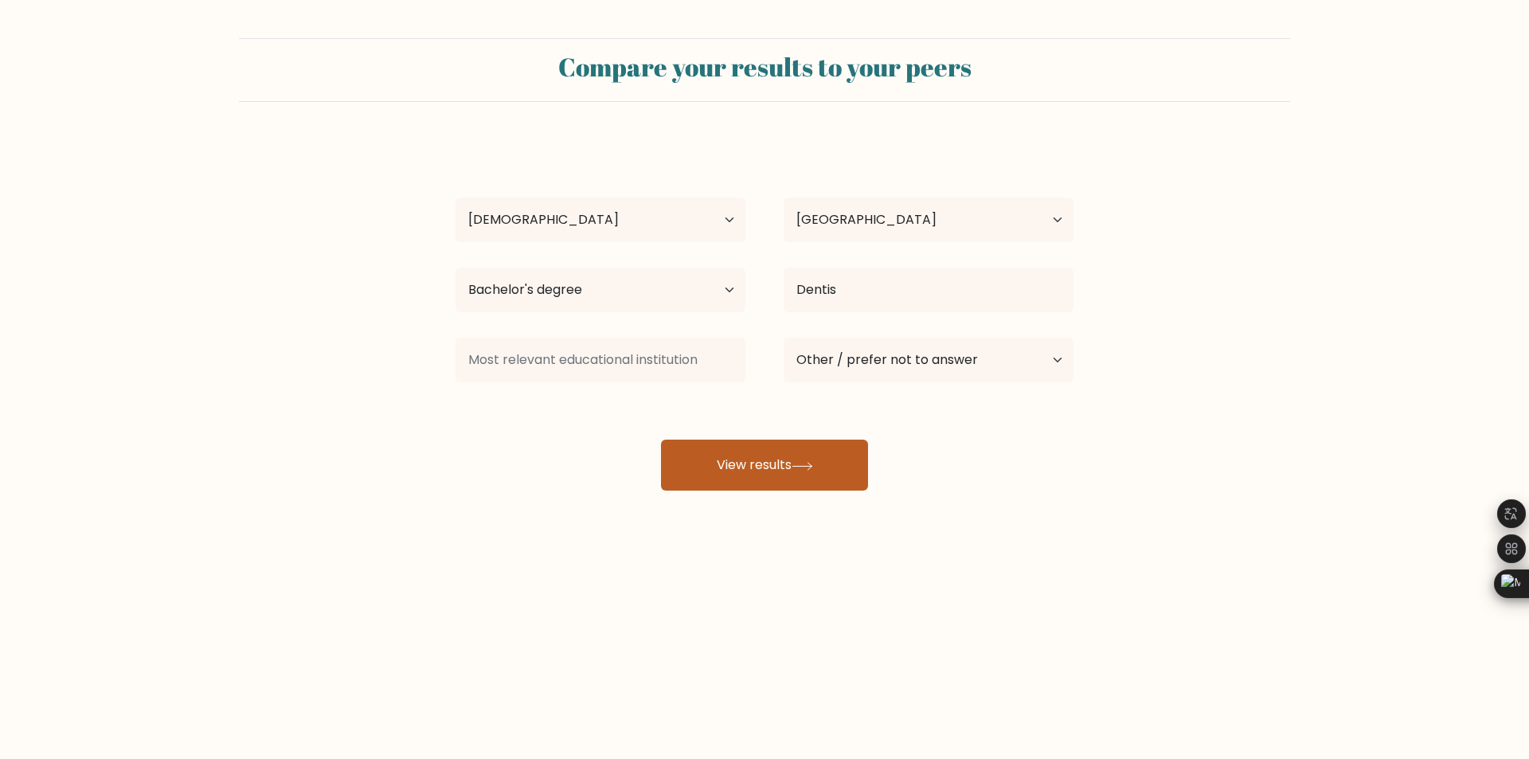
click at [816, 460] on button "View results" at bounding box center [764, 465] width 207 height 51
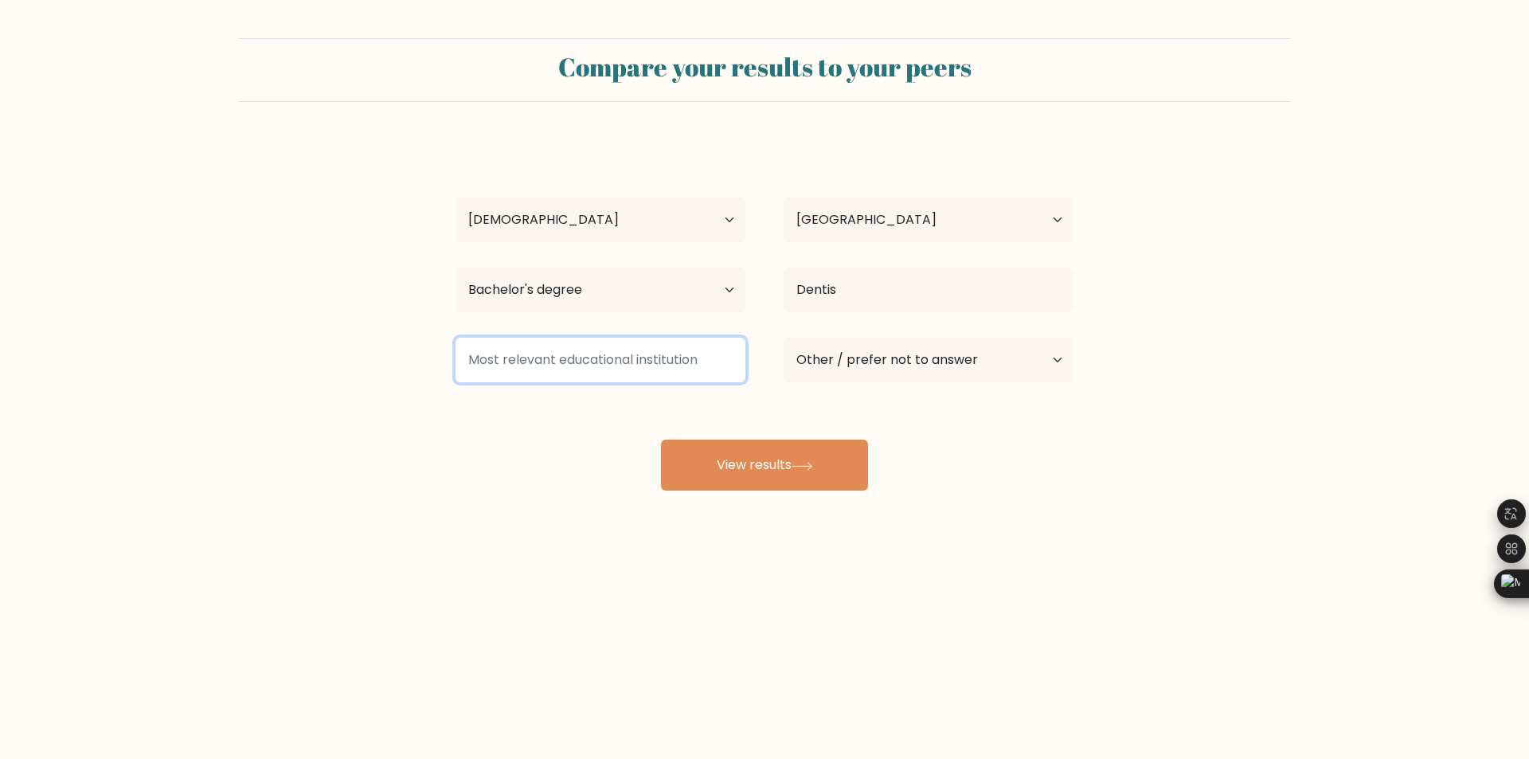
click at [595, 358] on input at bounding box center [601, 360] width 290 height 45
click at [609, 369] on input at bounding box center [601, 360] width 290 height 45
type input "Idk"
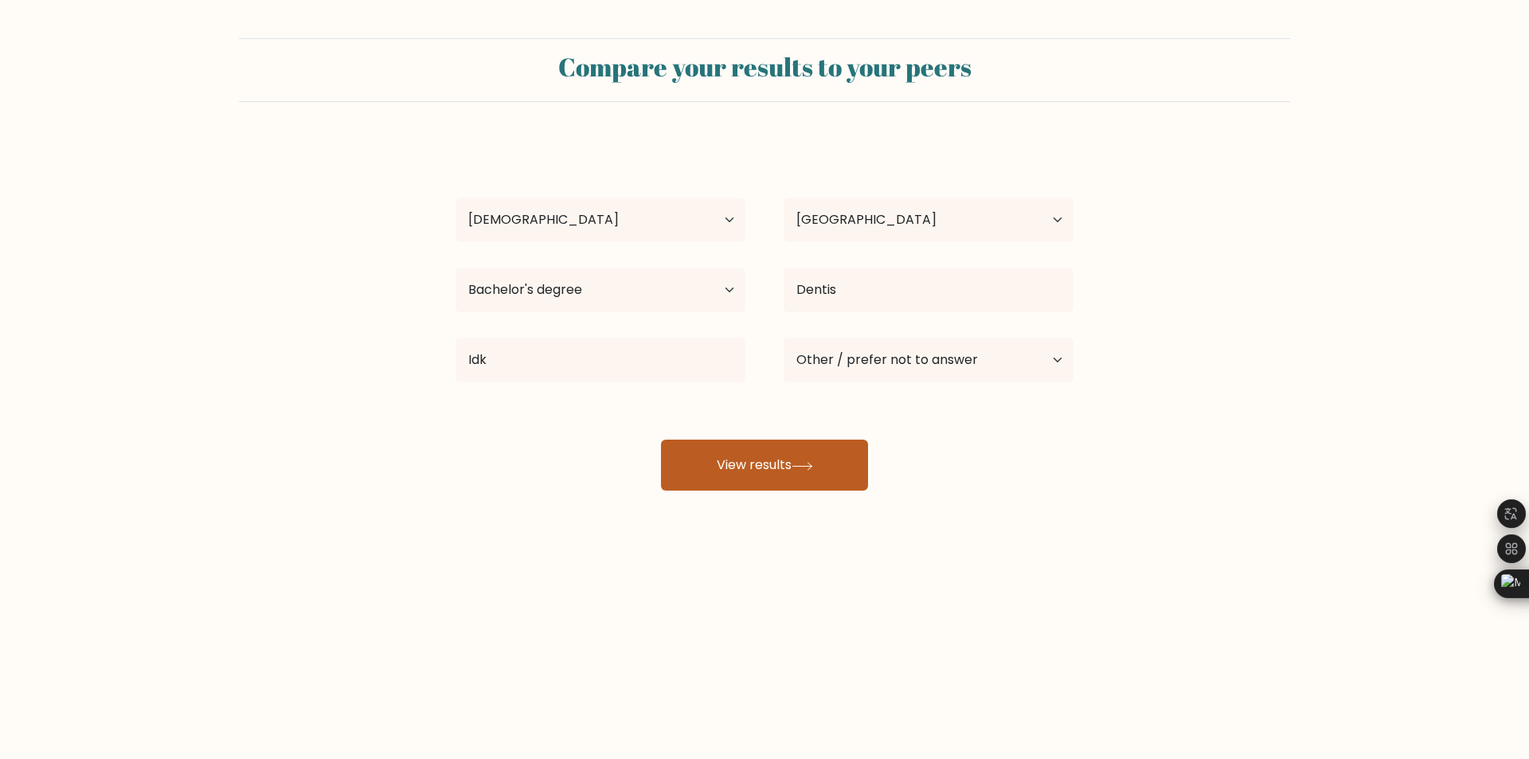
click at [819, 462] on button "View results" at bounding box center [764, 465] width 207 height 51
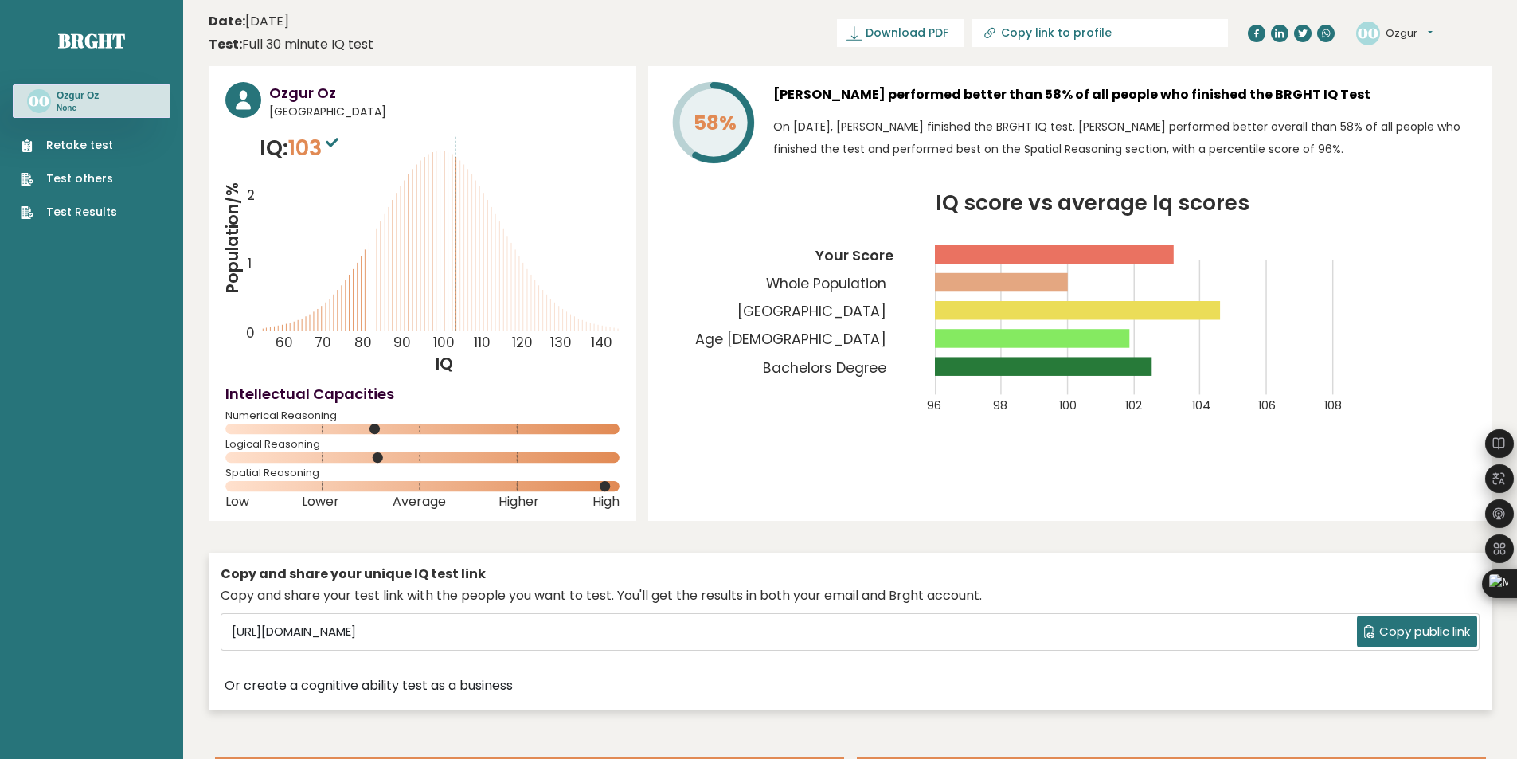
click at [467, 306] on icon "Population/% IQ 0 1 2 60 70 80 90 100 110 120 130 140" at bounding box center [422, 253] width 394 height 243
drag, startPoint x: 451, startPoint y: 305, endPoint x: 472, endPoint y: 307, distance: 21.6
click at [470, 307] on icon "Population/% IQ 0 1 2 60 70 80 90 100 110 120 130 140" at bounding box center [422, 253] width 394 height 243
click at [456, 268] on icon at bounding box center [456, 244] width 0 height 174
drag, startPoint x: 375, startPoint y: 429, endPoint x: 402, endPoint y: 448, distance: 32.7
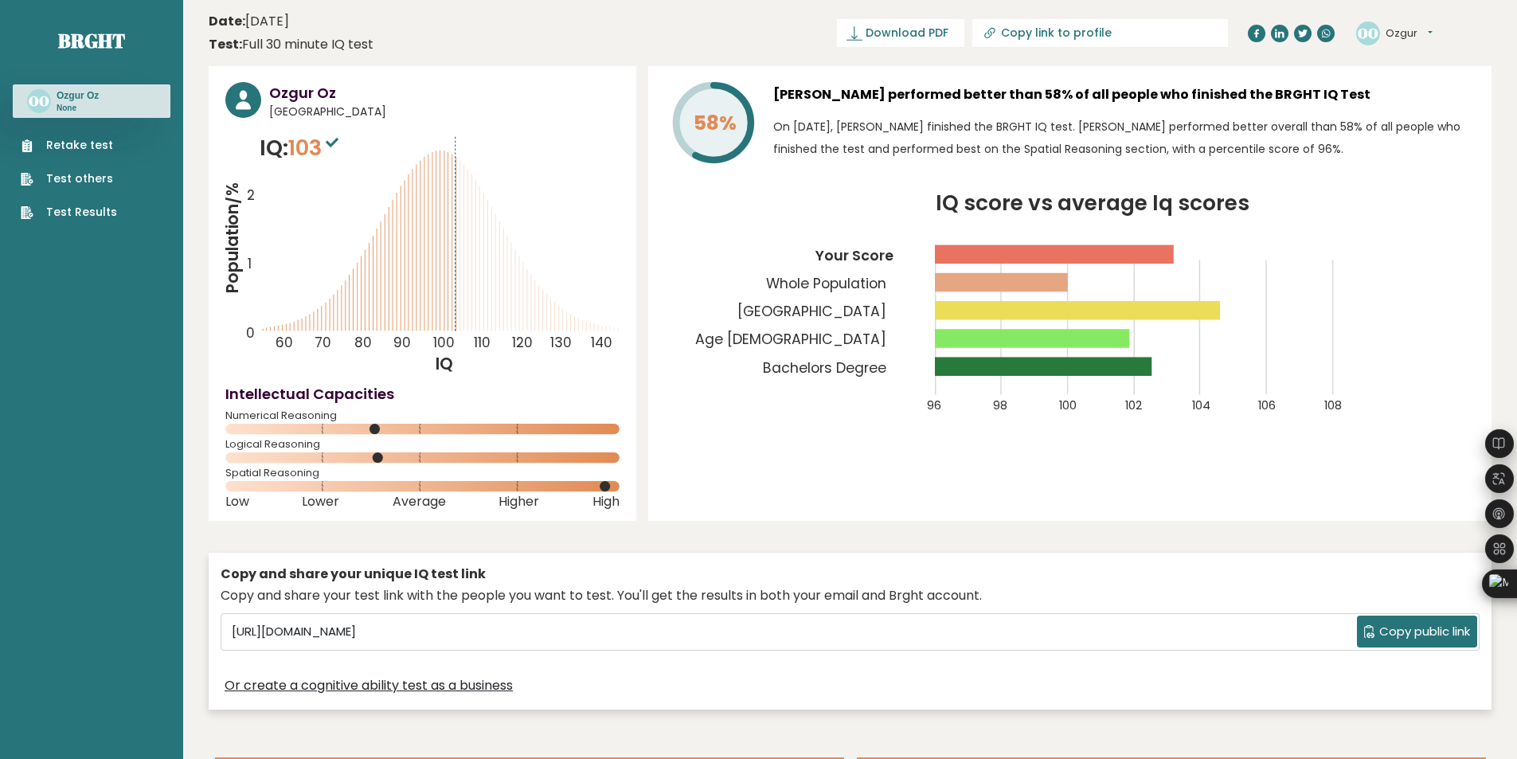
click at [395, 438] on div "Numerical Reasoning" at bounding box center [422, 425] width 394 height 25
click at [385, 464] on div "Logical Reasoning" at bounding box center [422, 453] width 394 height 25
click at [323, 499] on span "Lower" at bounding box center [320, 502] width 37 height 6
drag, startPoint x: 261, startPoint y: 454, endPoint x: 271, endPoint y: 449, distance: 10.7
click at [271, 450] on div "Logical Reasoning" at bounding box center [422, 453] width 394 height 25
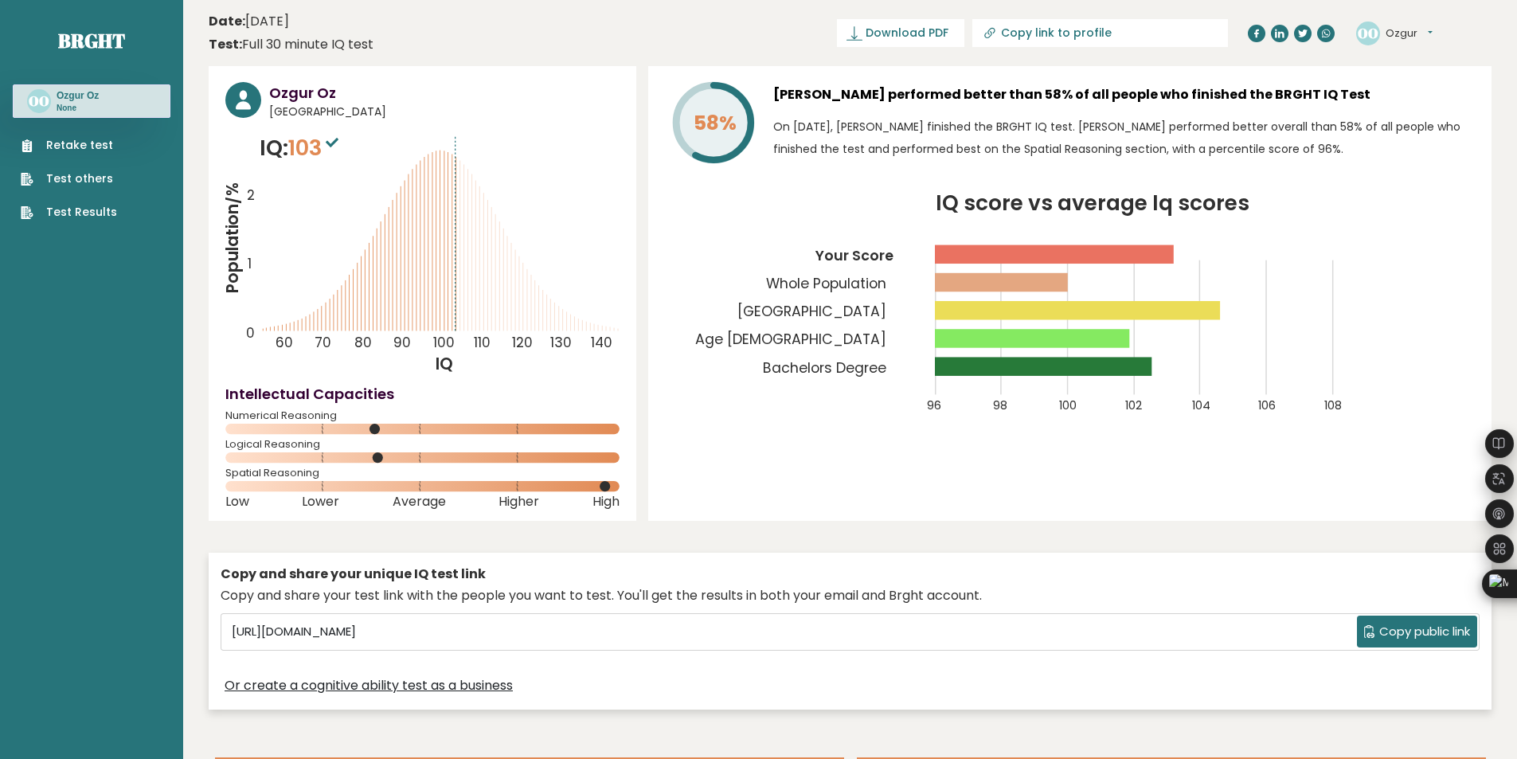
click at [272, 449] on div "Logical Reasoning" at bounding box center [422, 453] width 394 height 25
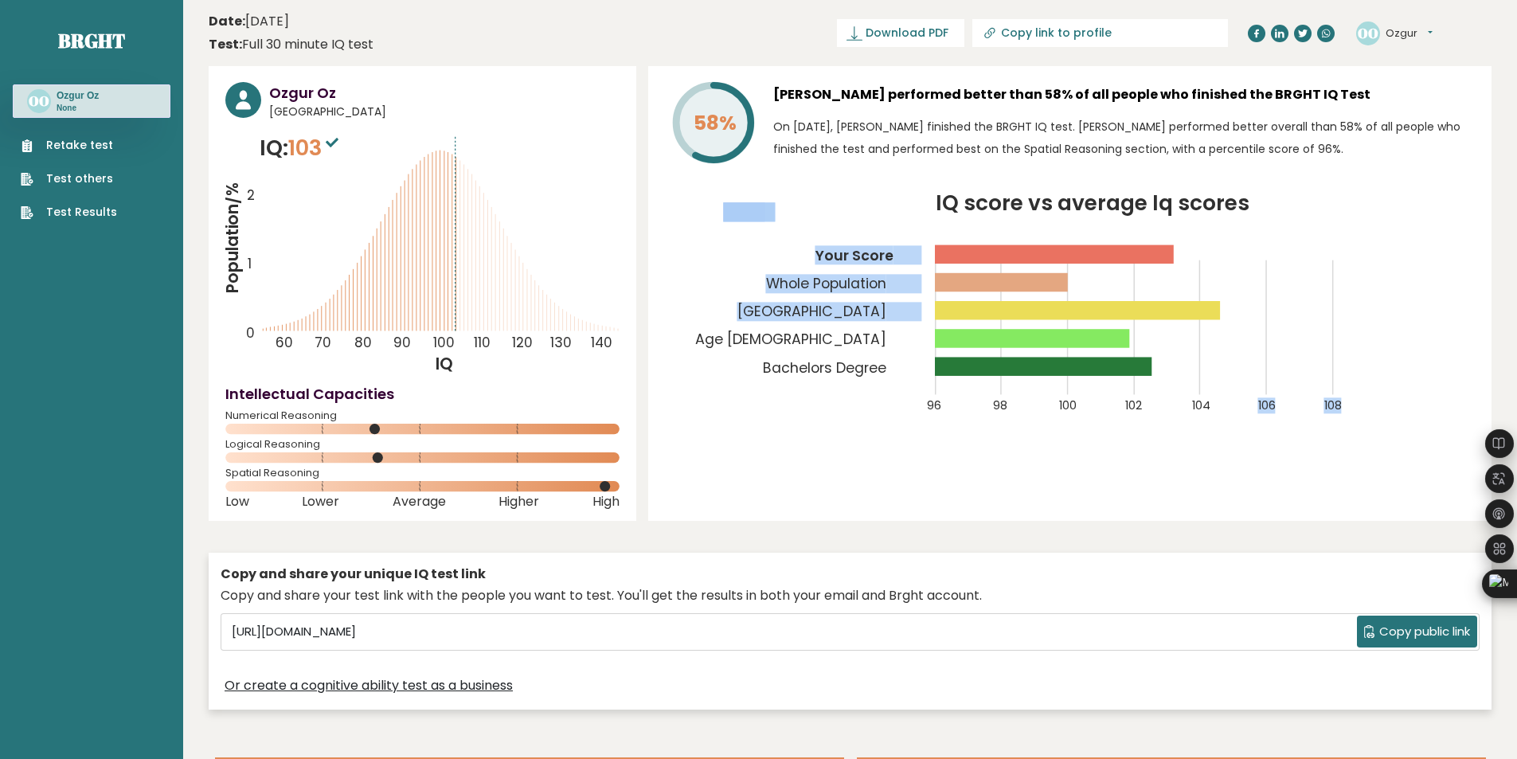
drag, startPoint x: 1208, startPoint y: 308, endPoint x: 1223, endPoint y: 311, distance: 14.5
click at [1223, 311] on icon "IQ score vs average Iq scores 96 98 100 102 104 106 108 Your Score Whole Popula…" at bounding box center [1070, 314] width 810 height 240
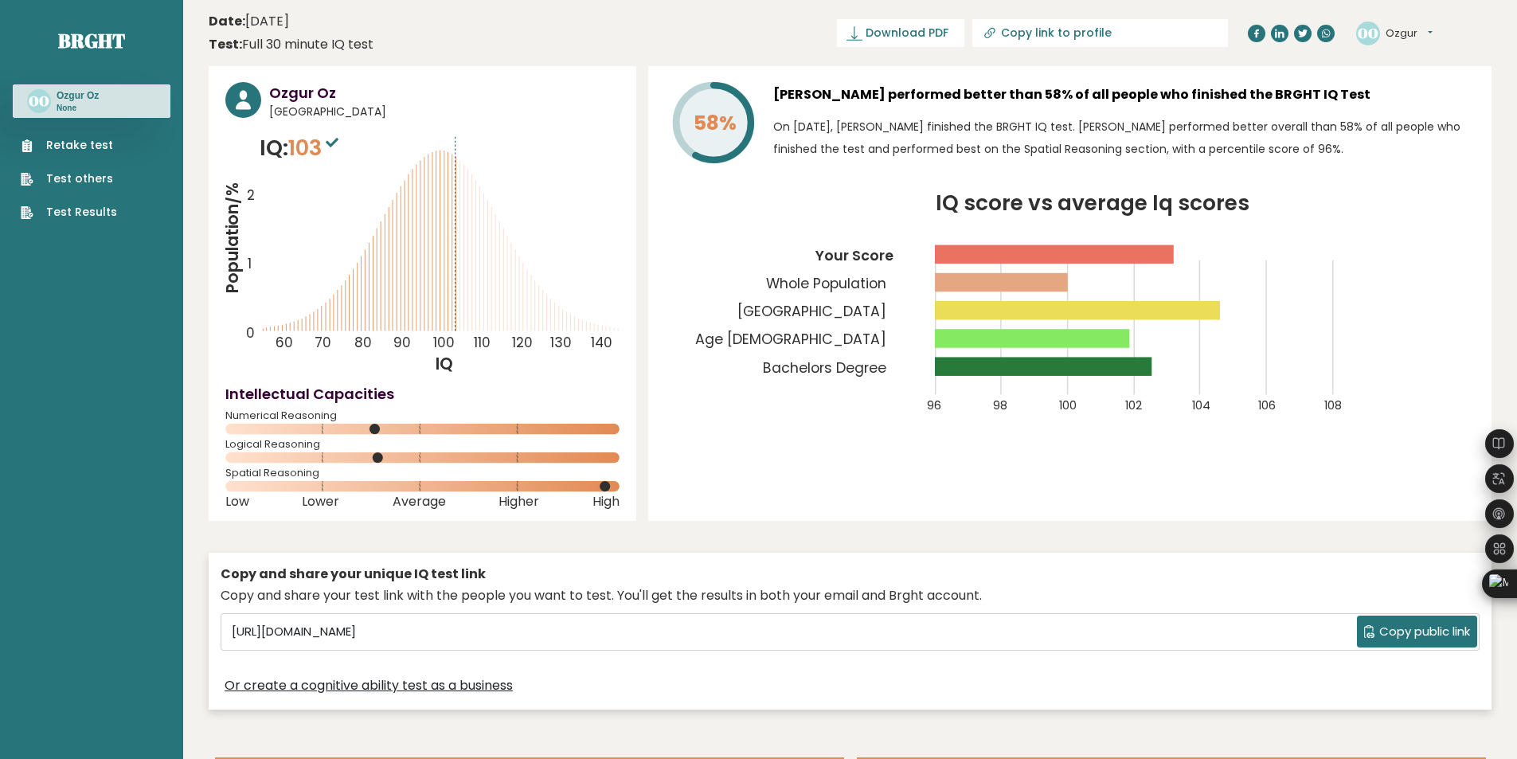
click at [1172, 299] on icon "IQ score vs average Iq scores 96 98 100 102 104 106 108 Your Score Whole Popula…" at bounding box center [1070, 314] width 810 height 240
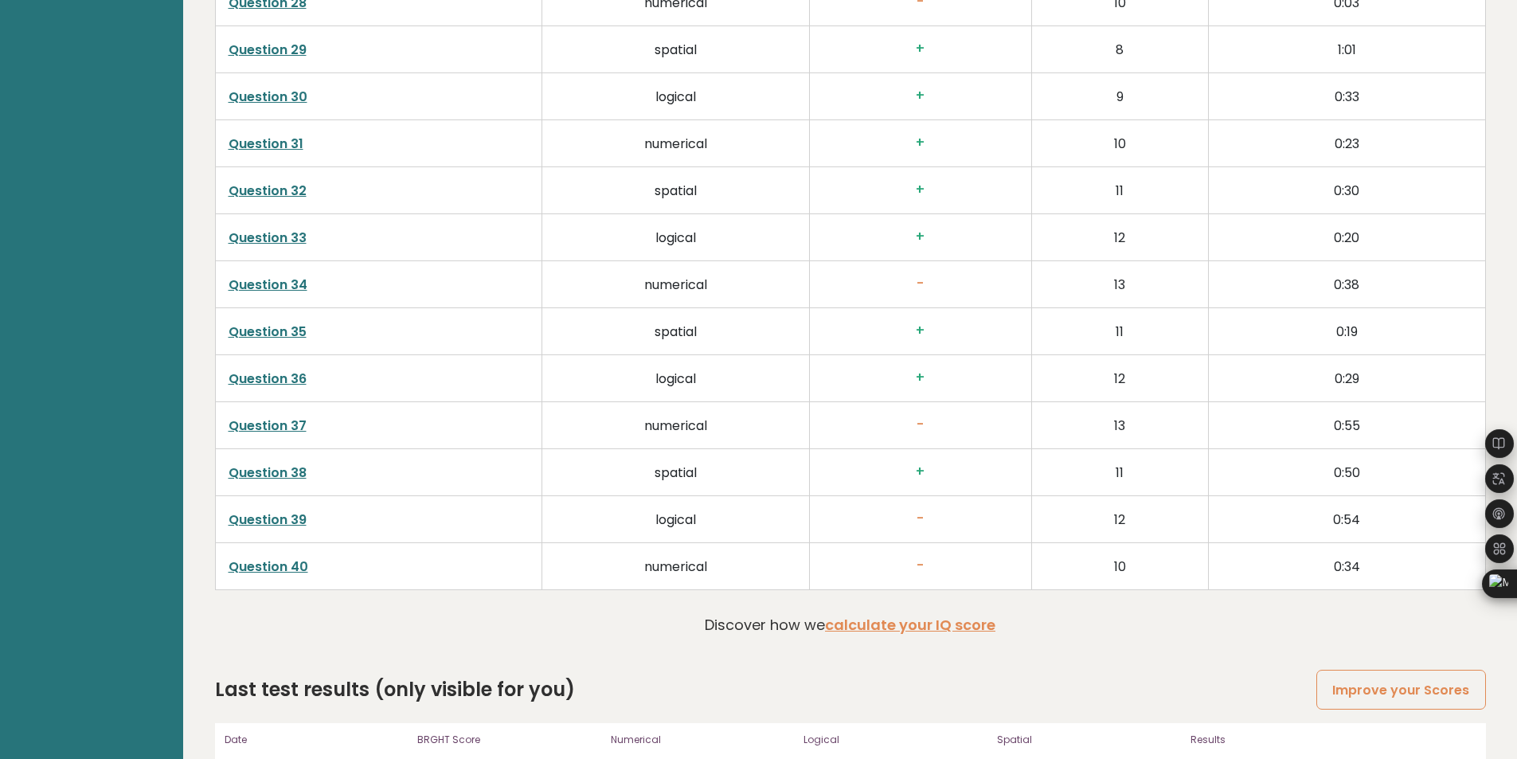
scroll to position [4018, 0]
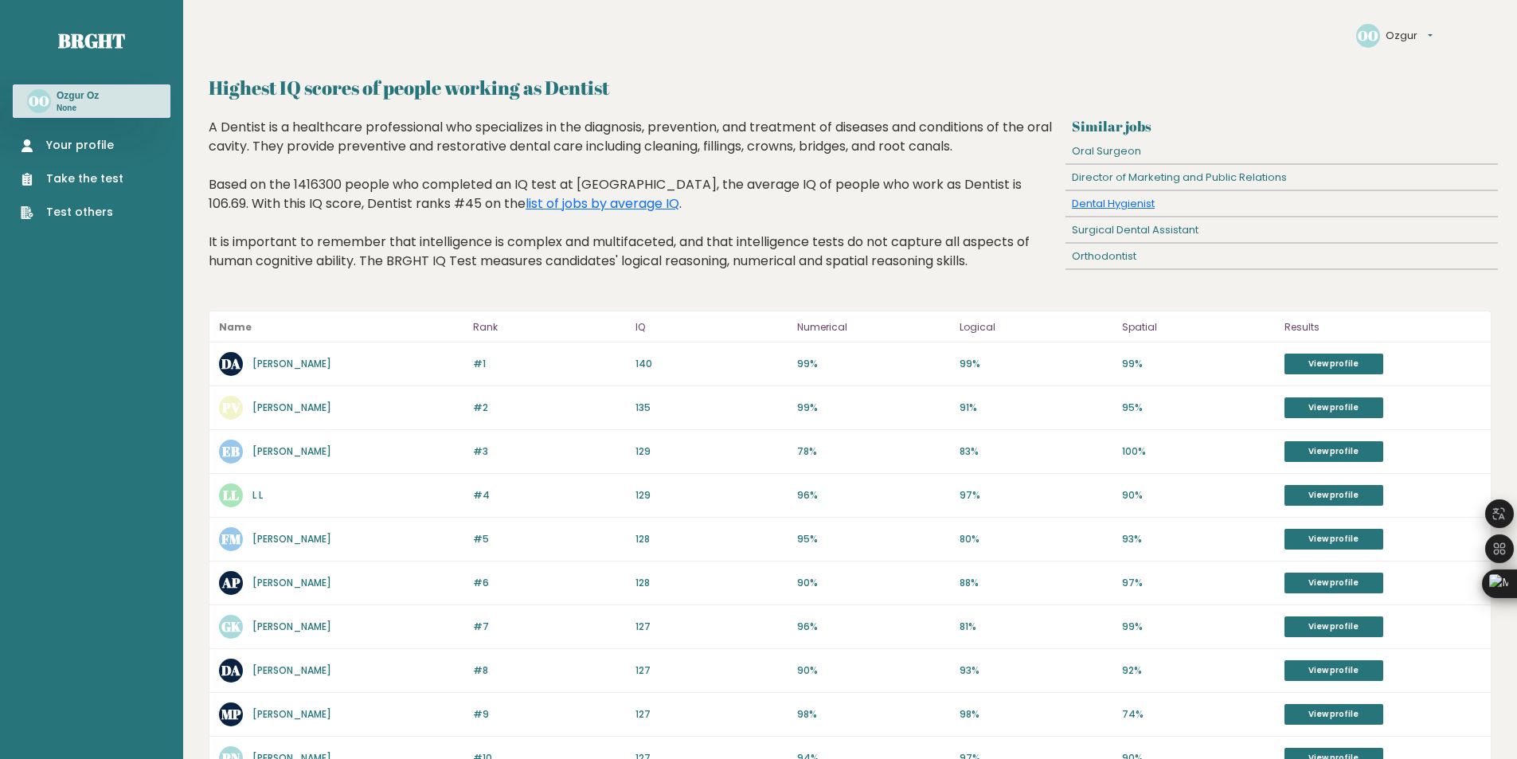
click at [292, 366] on link "[PERSON_NAME]" at bounding box center [291, 364] width 79 height 14
click at [84, 182] on link "Take the test" at bounding box center [72, 178] width 103 height 17
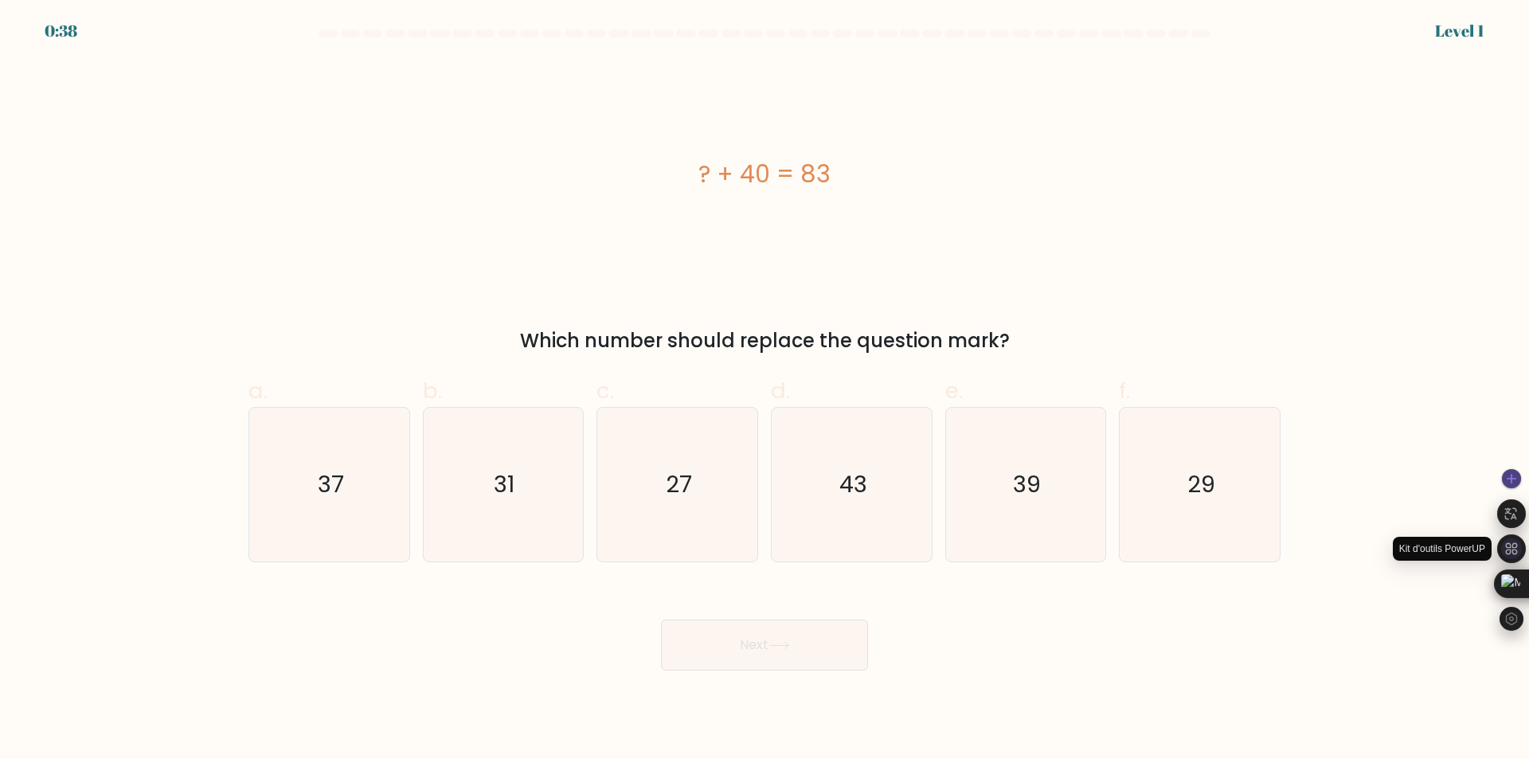
click at [1516, 552] on icon at bounding box center [1511, 549] width 14 height 14
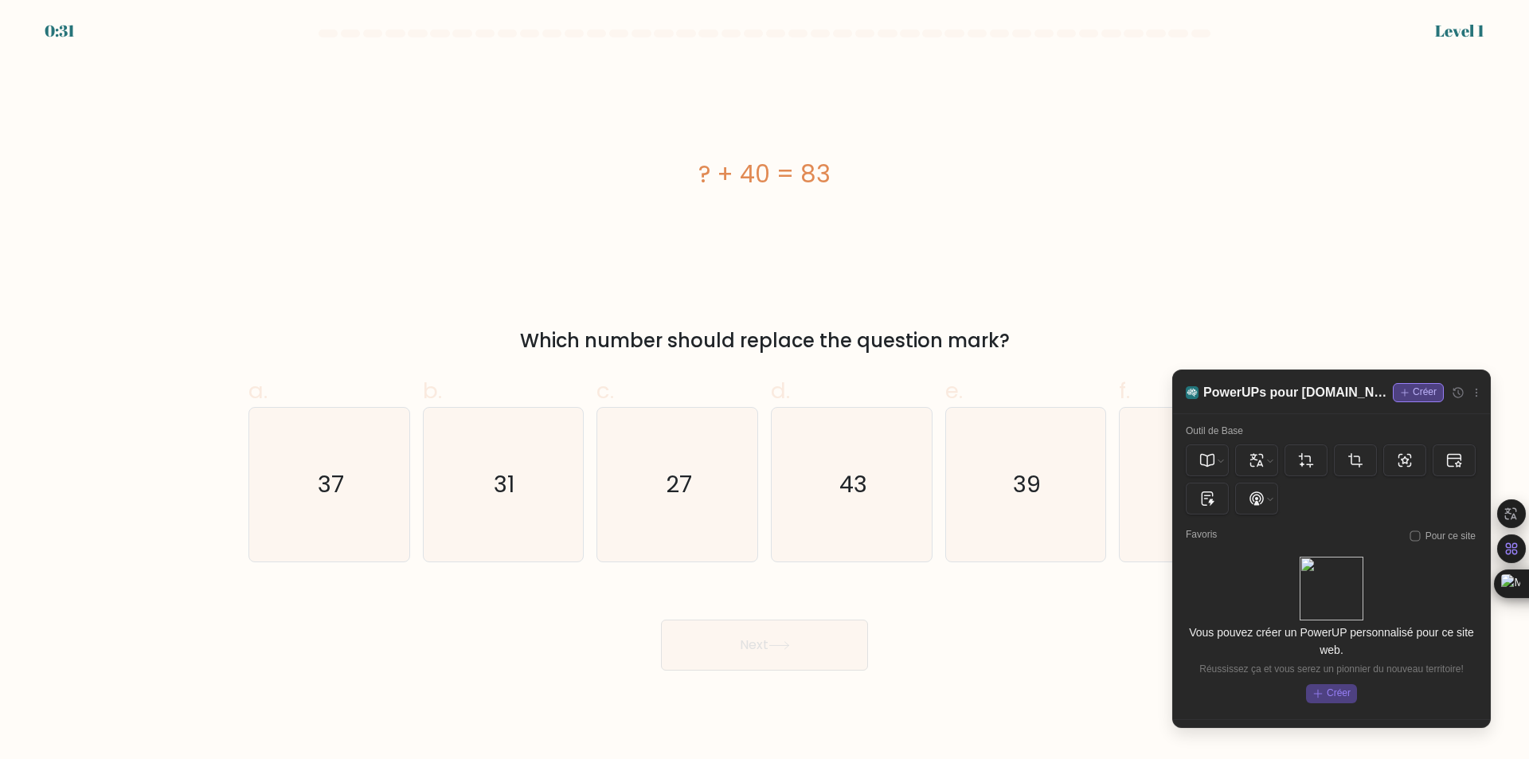
click at [1179, 270] on div "? + 40 = 83" at bounding box center [764, 175] width 1032 height 228
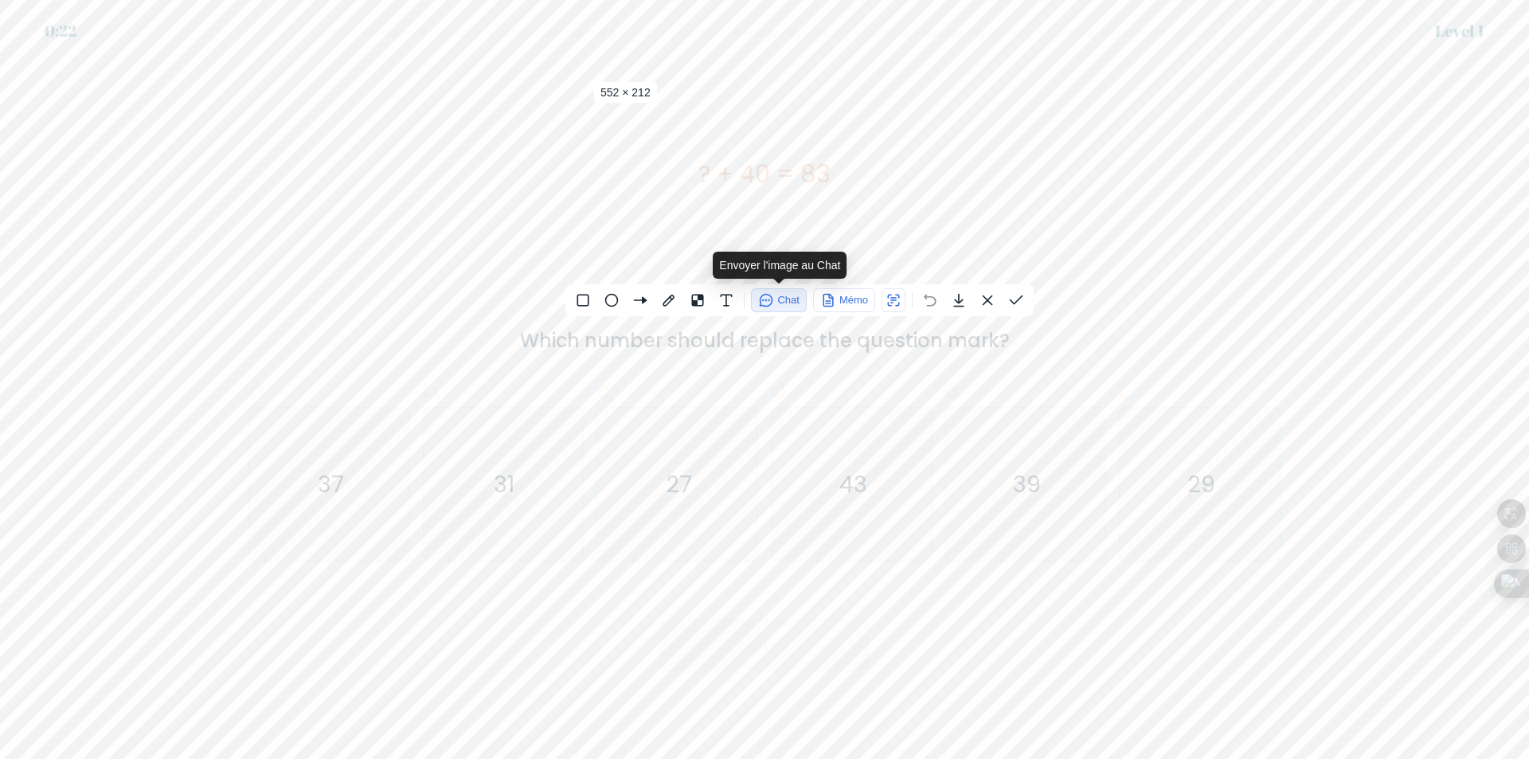
click at [784, 303] on span "Chat" at bounding box center [788, 300] width 22 height 16
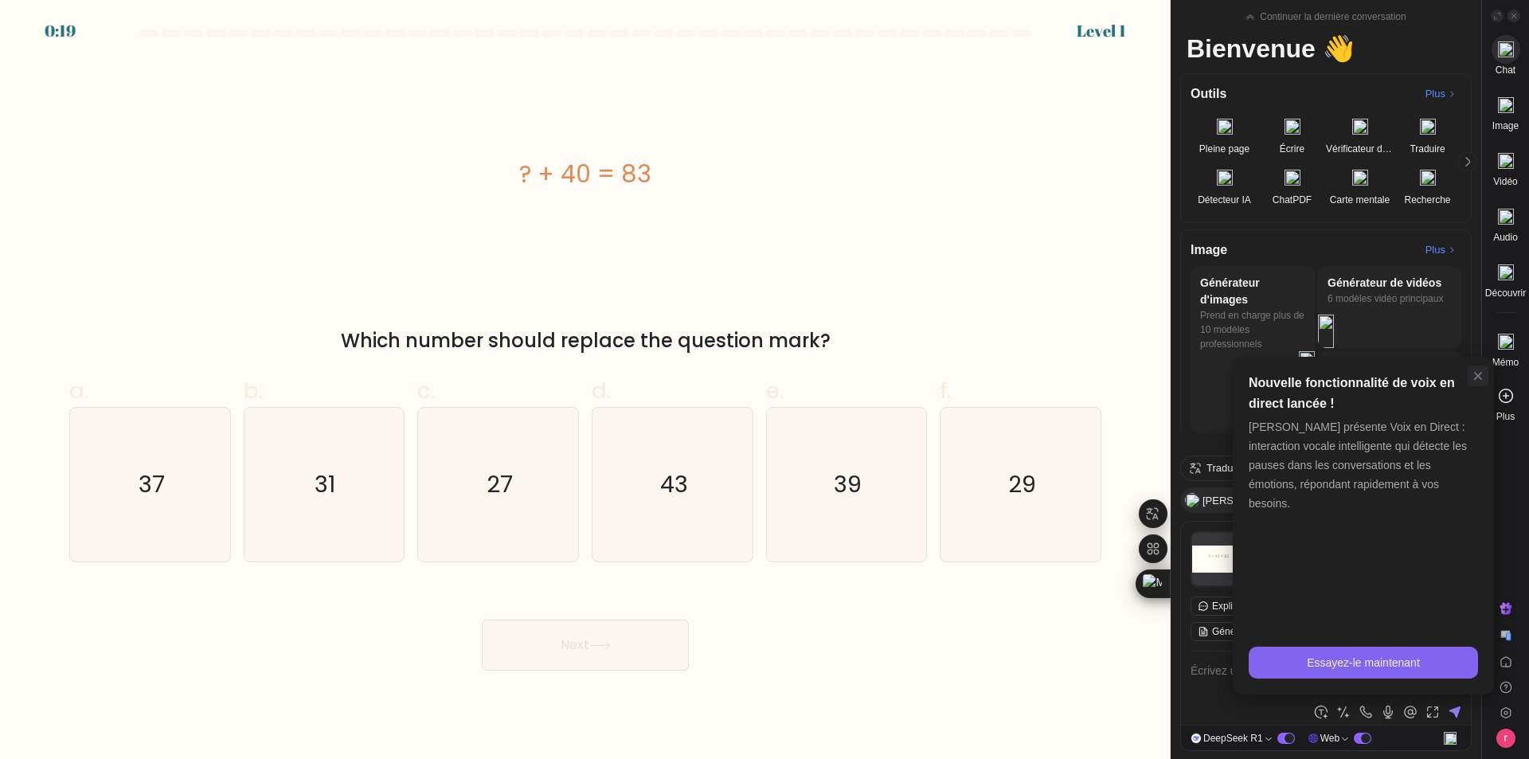
click at [1475, 381] on icon at bounding box center [1478, 376] width 16 height 16
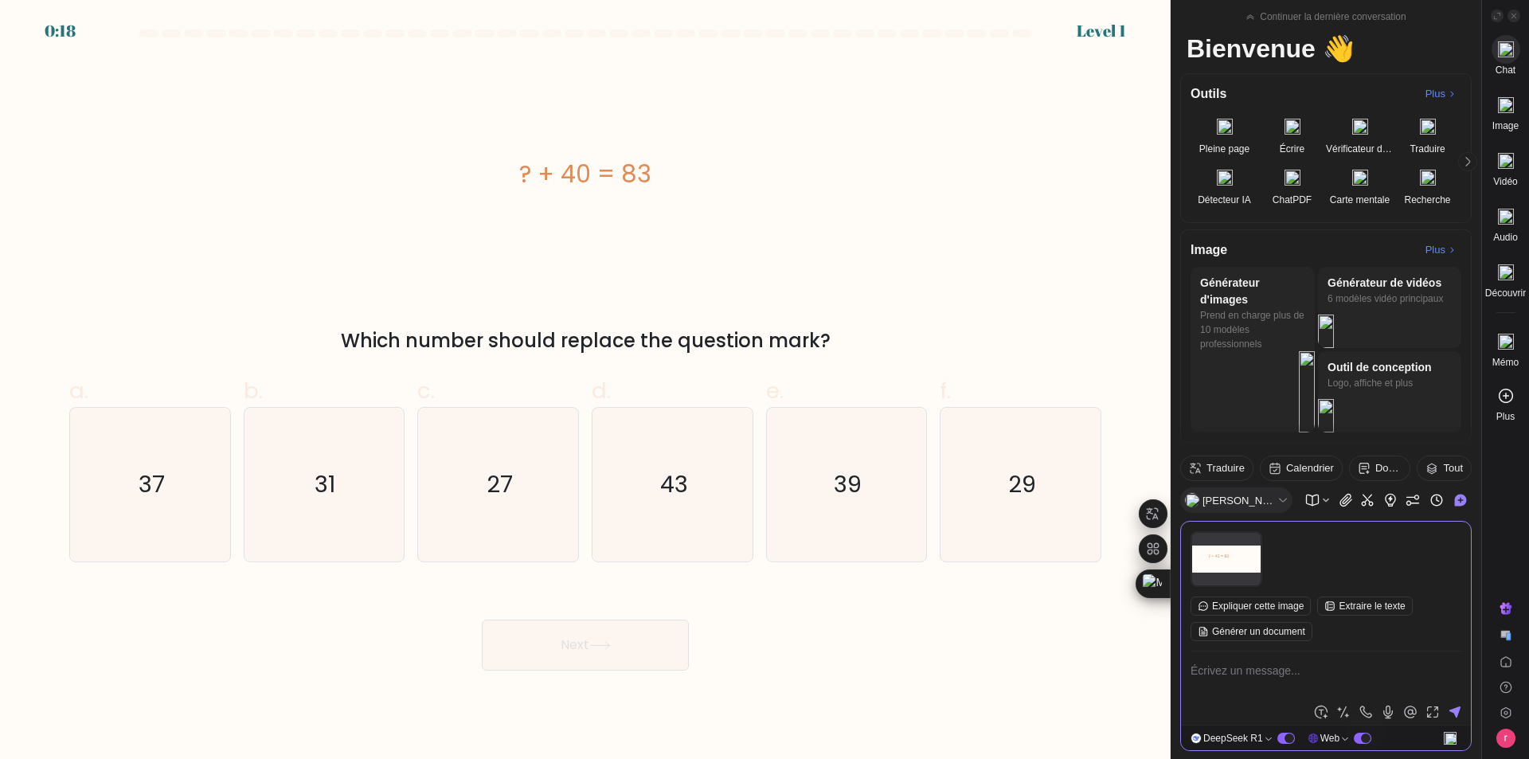
click at [1317, 681] on textarea at bounding box center [1326, 680] width 271 height 38
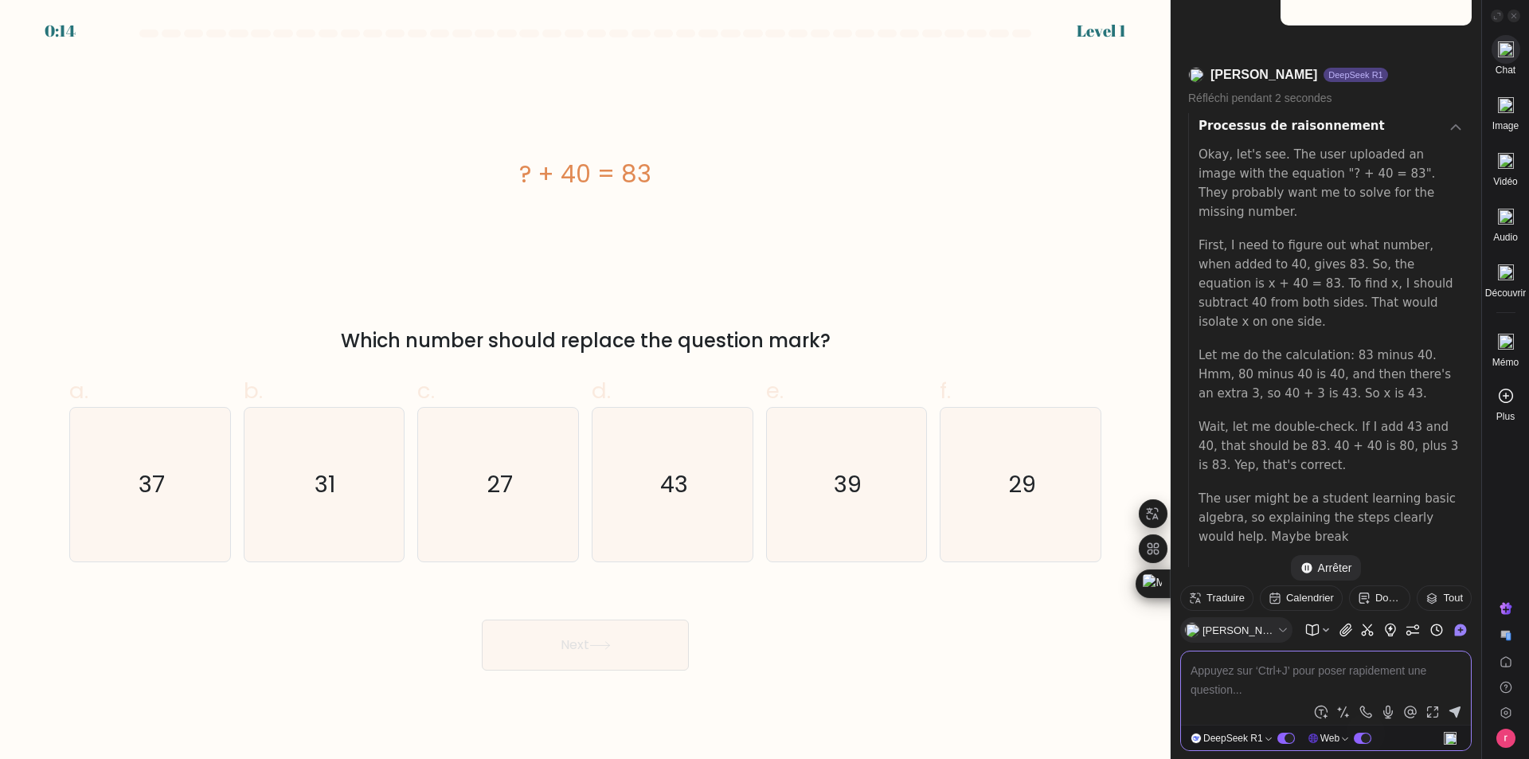
scroll to position [111, 0]
